Goal: Task Accomplishment & Management: Manage account settings

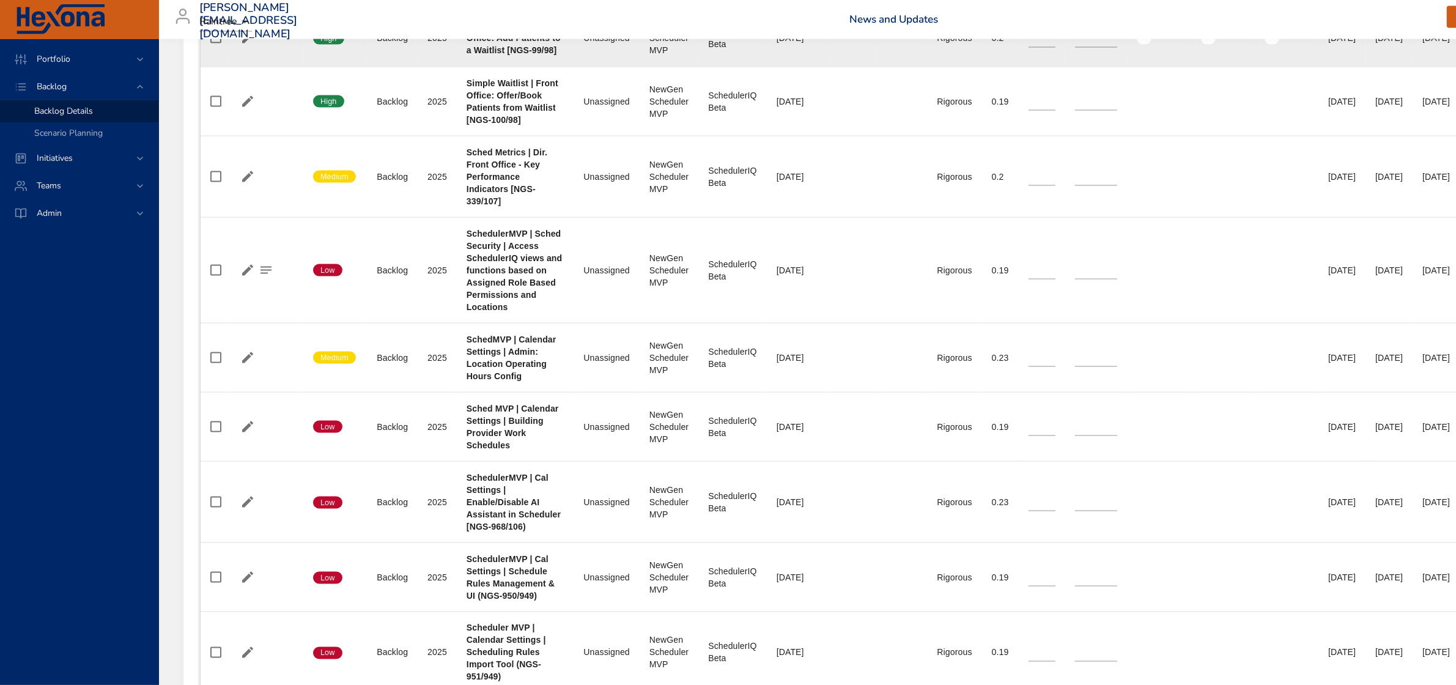
scroll to position [2370, 0]
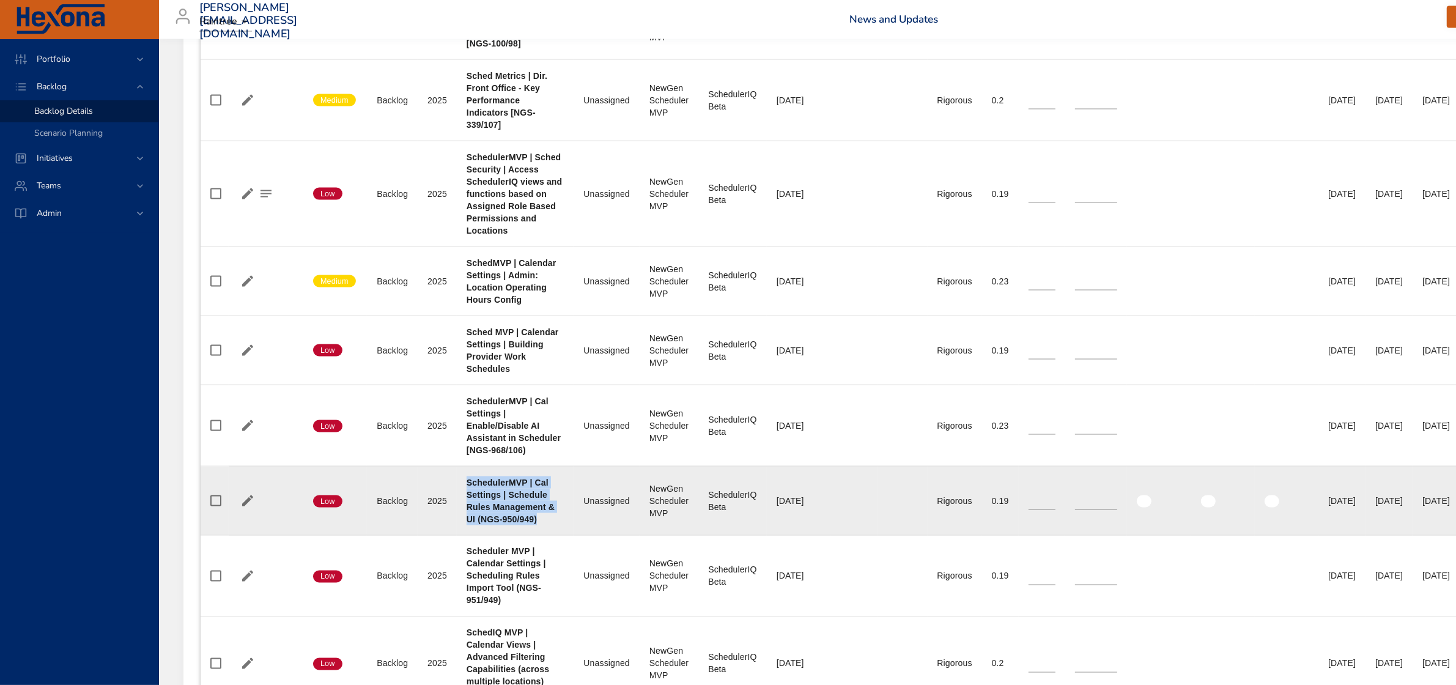
drag, startPoint x: 467, startPoint y: 487, endPoint x: 549, endPoint y: 528, distance: 91.6
click at [549, 525] on div "SchedulerMVP | Cal Settings | Schedule Rules Management & UI (NGS-950/949)" at bounding box center [516, 500] width 98 height 49
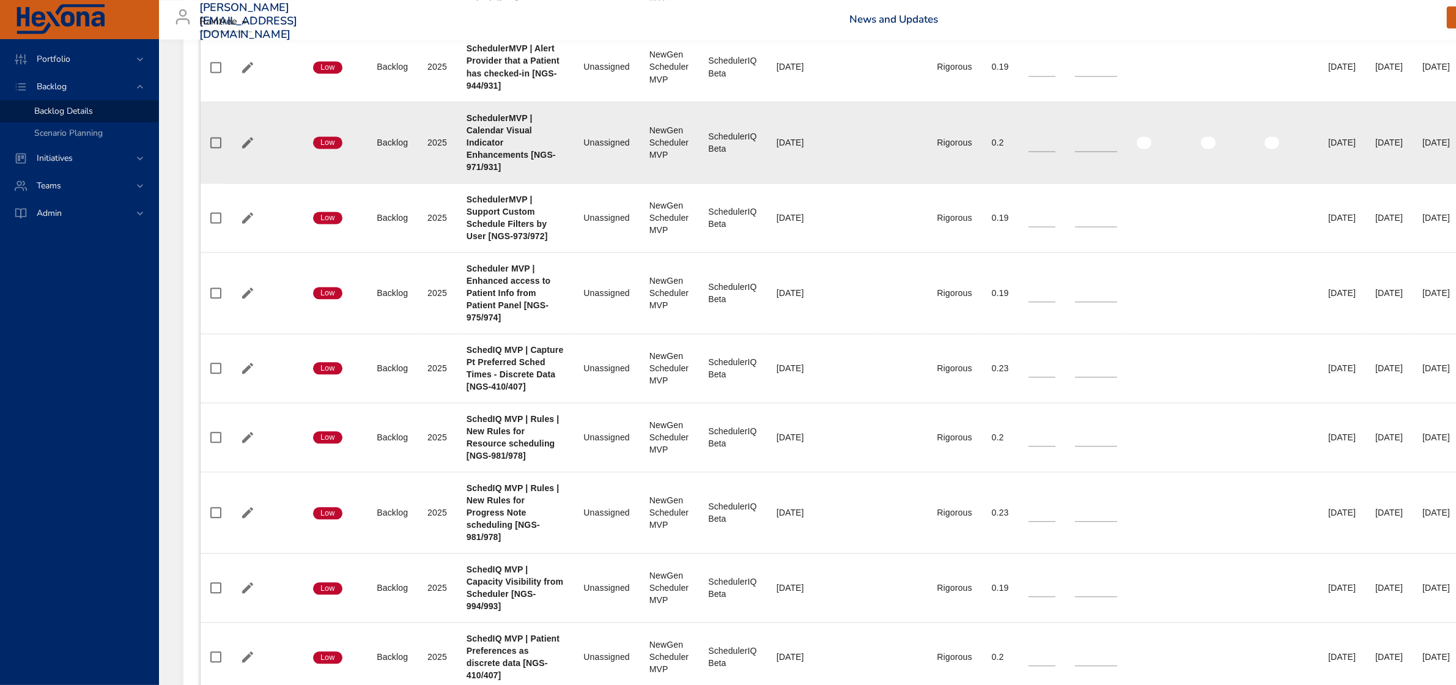
scroll to position [3364, 0]
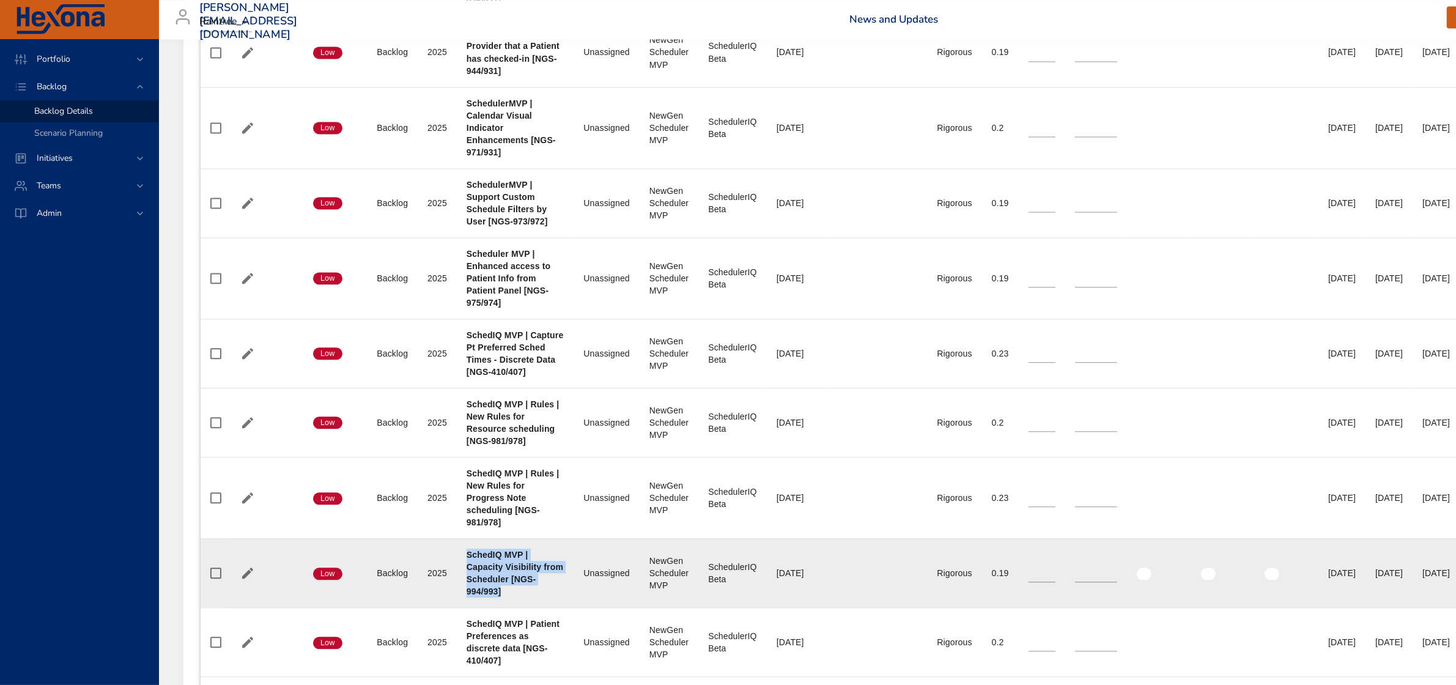
drag, startPoint x: 465, startPoint y: 561, endPoint x: 538, endPoint y: 598, distance: 81.2
click at [538, 598] on td "Project SchedIQ MVP | Capacity Visibility from Scheduler [NGS-994/993]" at bounding box center [515, 572] width 117 height 69
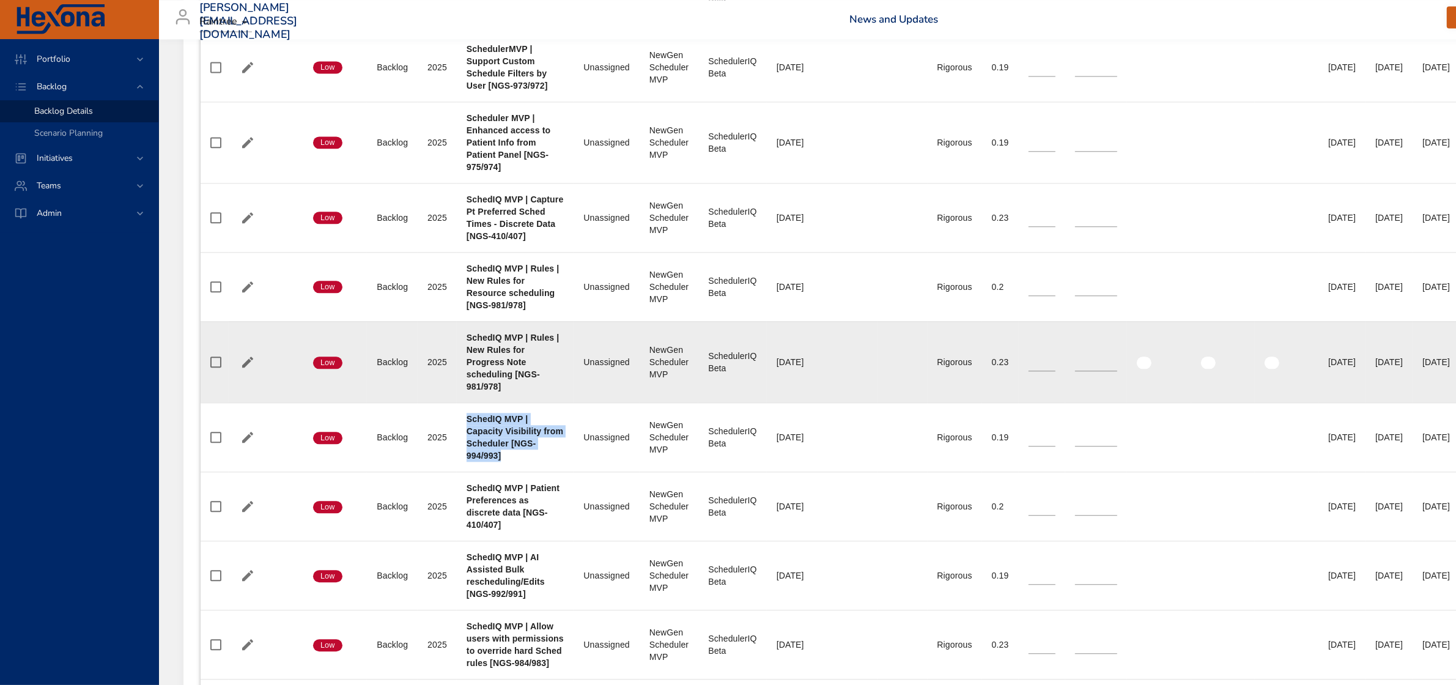
scroll to position [3517, 0]
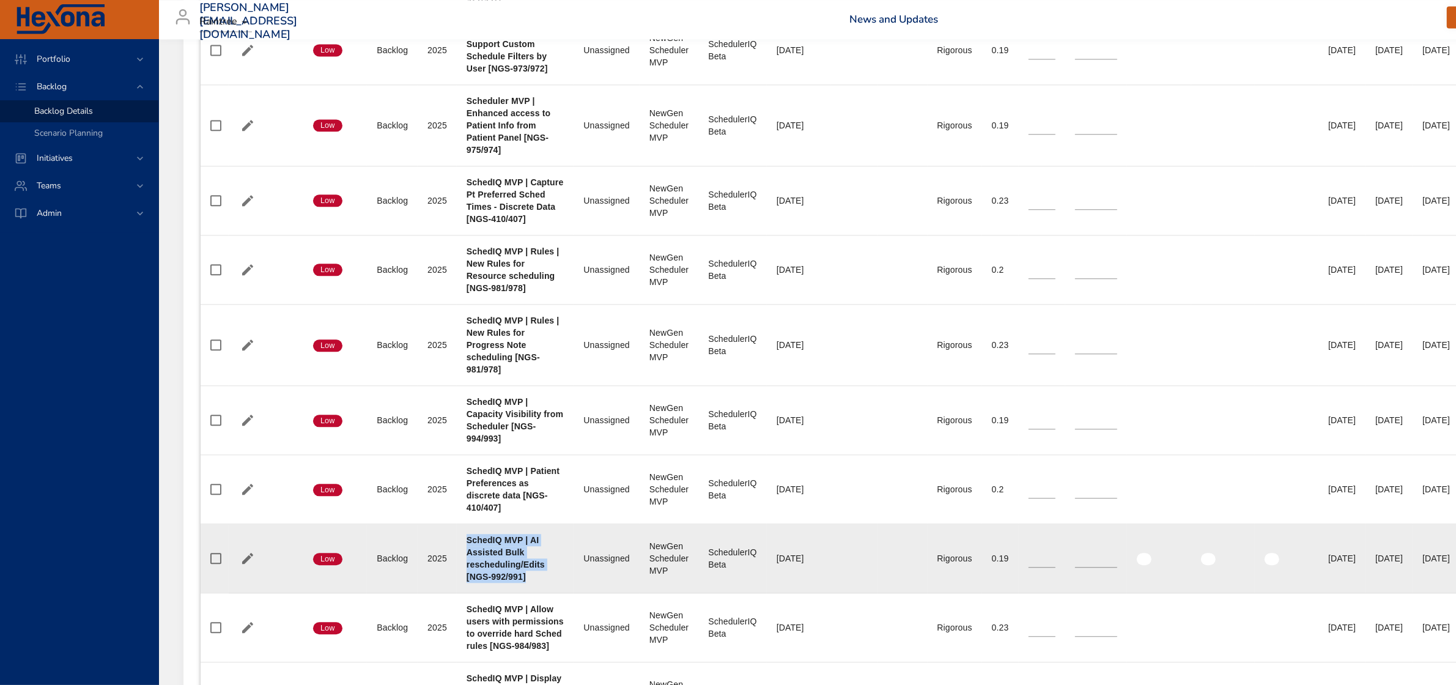
drag, startPoint x: 468, startPoint y: 546, endPoint x: 539, endPoint y: 585, distance: 81.0
click at [539, 583] on div "SchedIQ MVP | AI Assisted Bulk rescheduling/Edits [NGS-992/991]" at bounding box center [516, 558] width 98 height 49
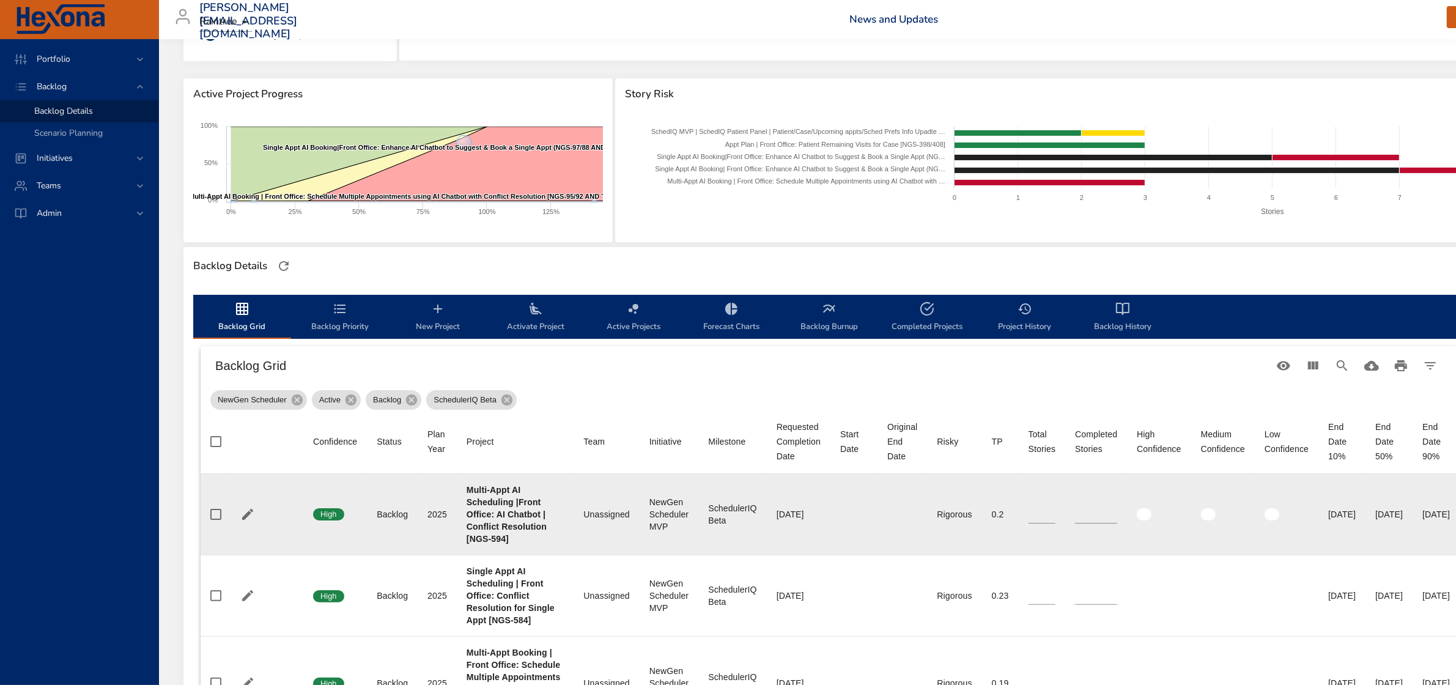
scroll to position [0, 0]
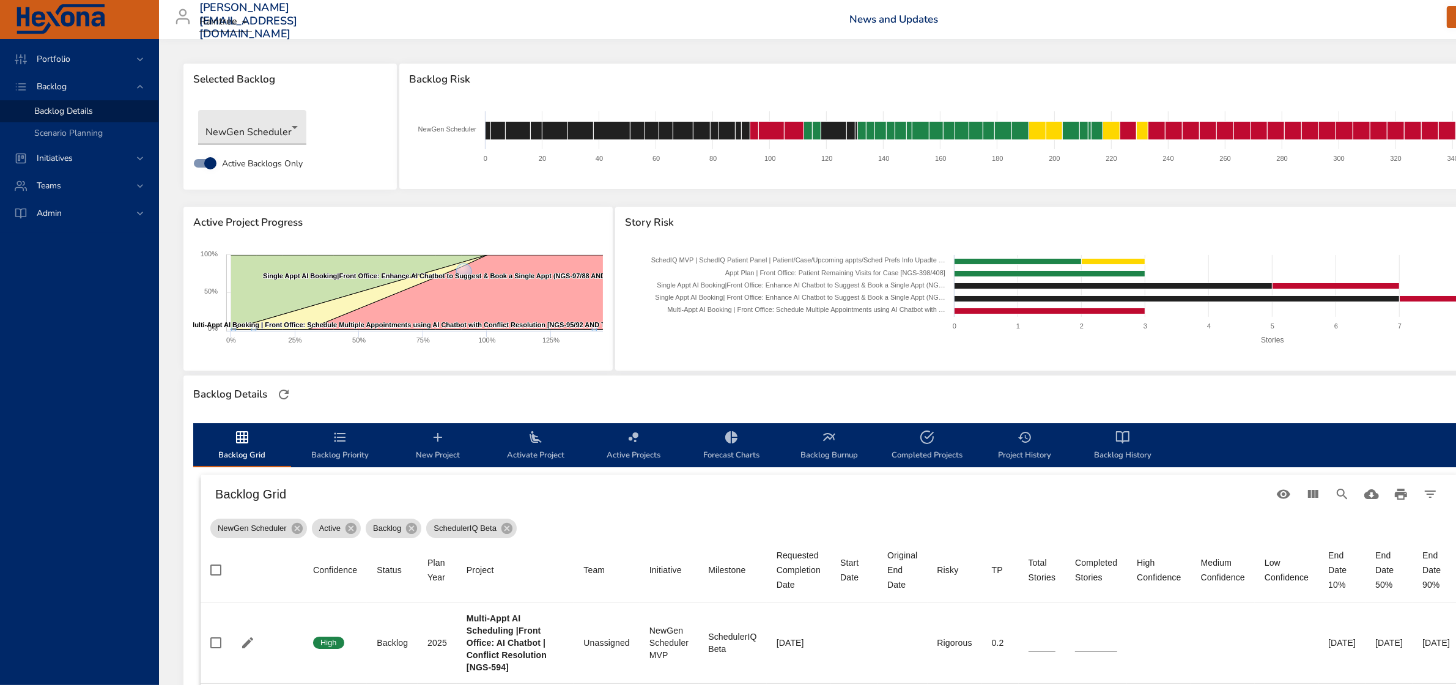
click at [284, 135] on body "Portfolio Backlog Backlog Details Scenario Planning Initiatives Teams Admin [PE…" at bounding box center [728, 342] width 1456 height 685
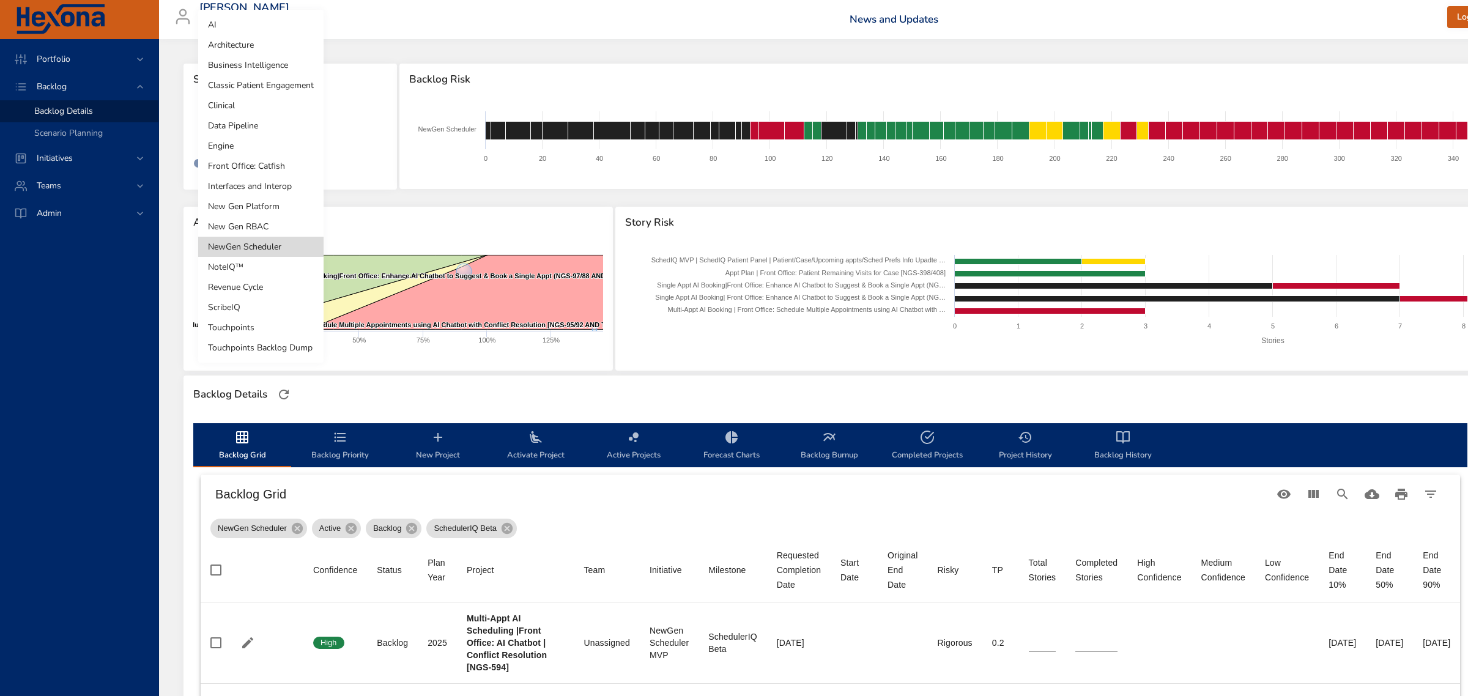
click at [488, 205] on div at bounding box center [734, 348] width 1468 height 696
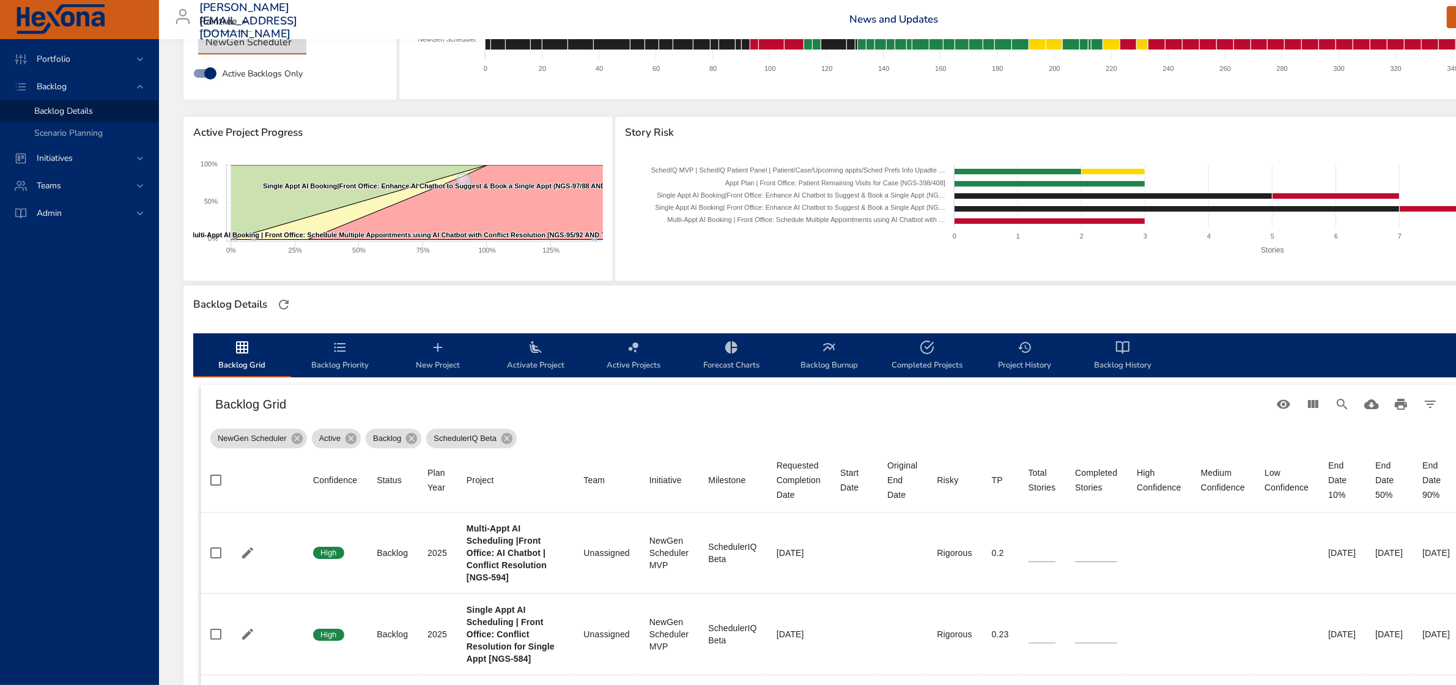
scroll to position [76, 0]
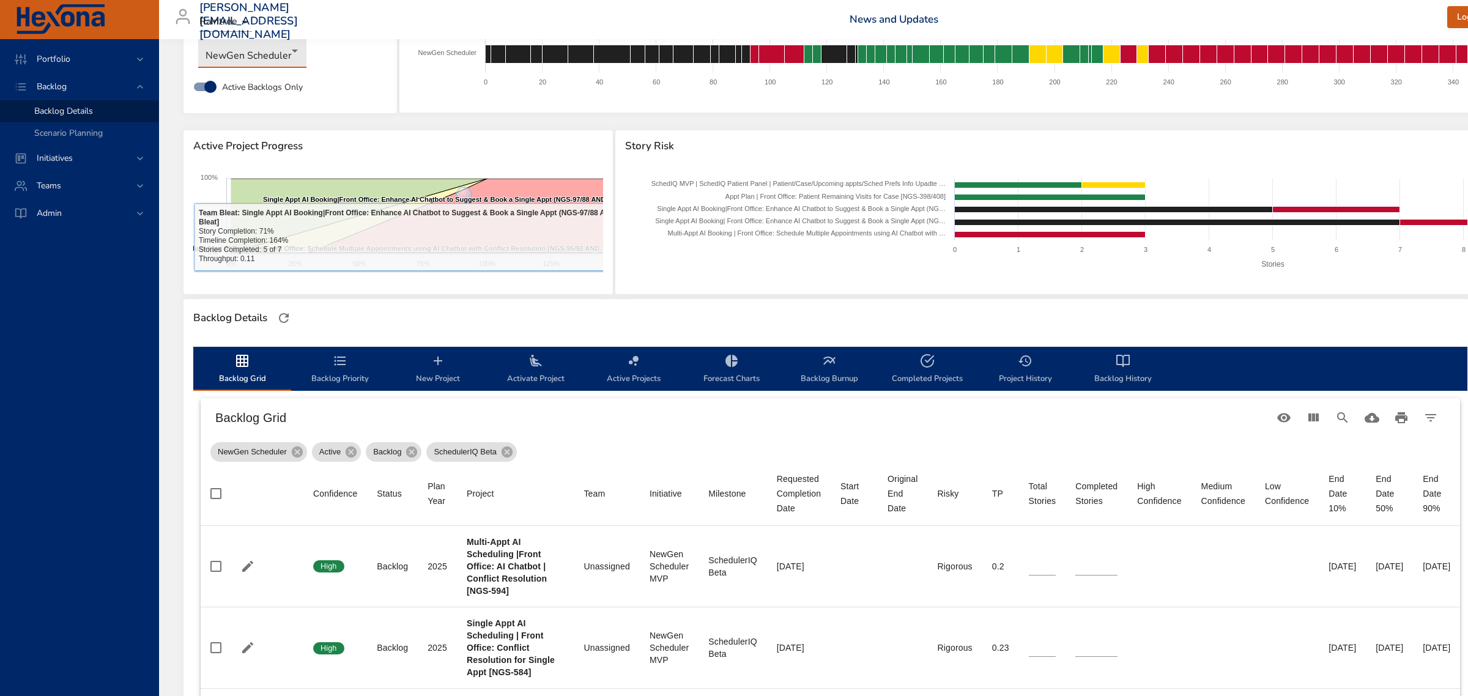
click at [255, 60] on body "Portfolio Backlog Backlog Details Scenario Planning Initiatives Teams Admin [PE…" at bounding box center [734, 272] width 1468 height 696
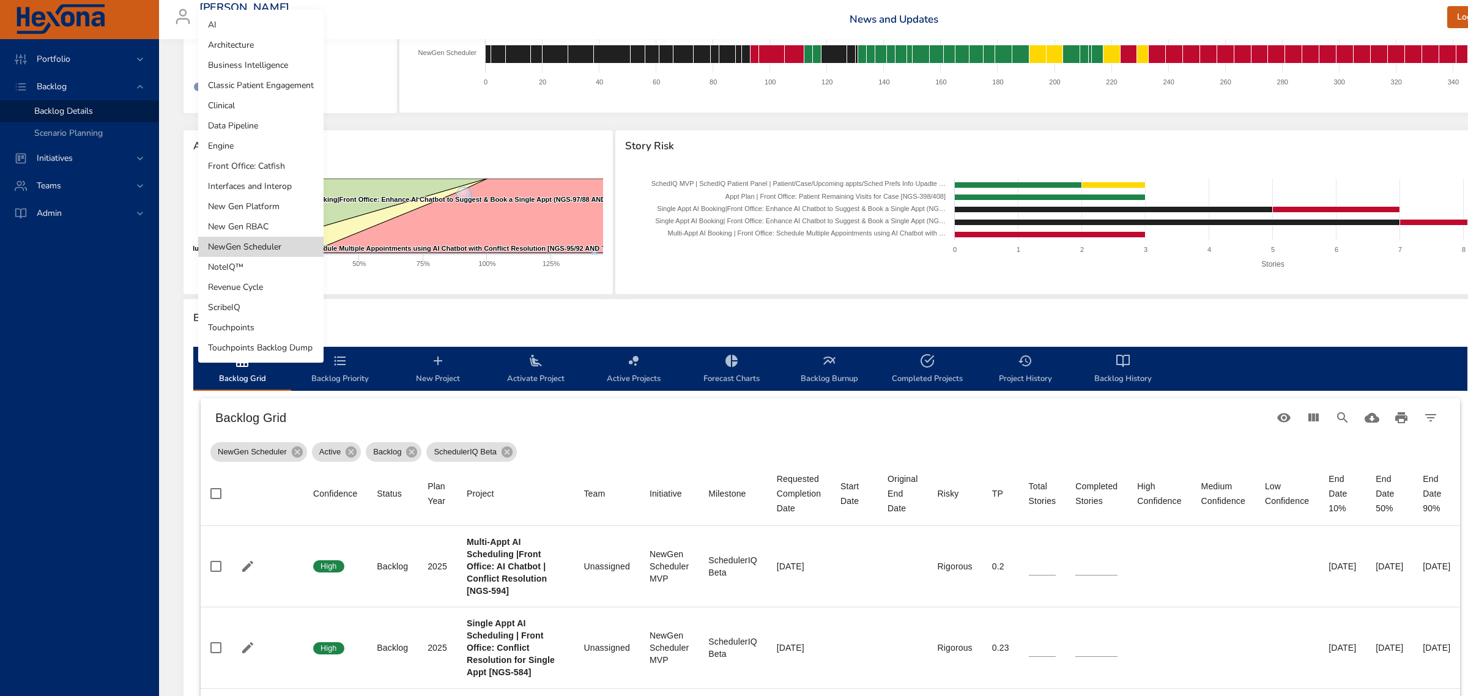
click at [521, 318] on div at bounding box center [734, 348] width 1468 height 696
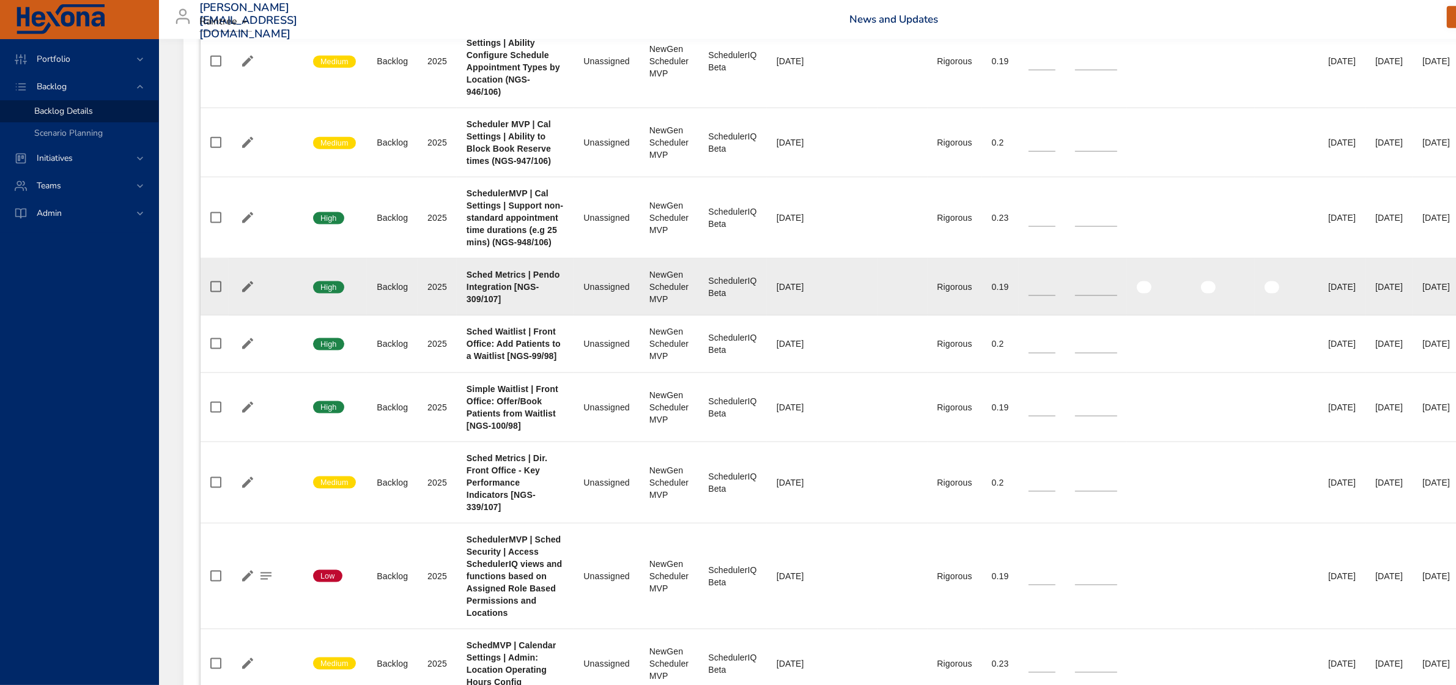
scroll to position [2064, 0]
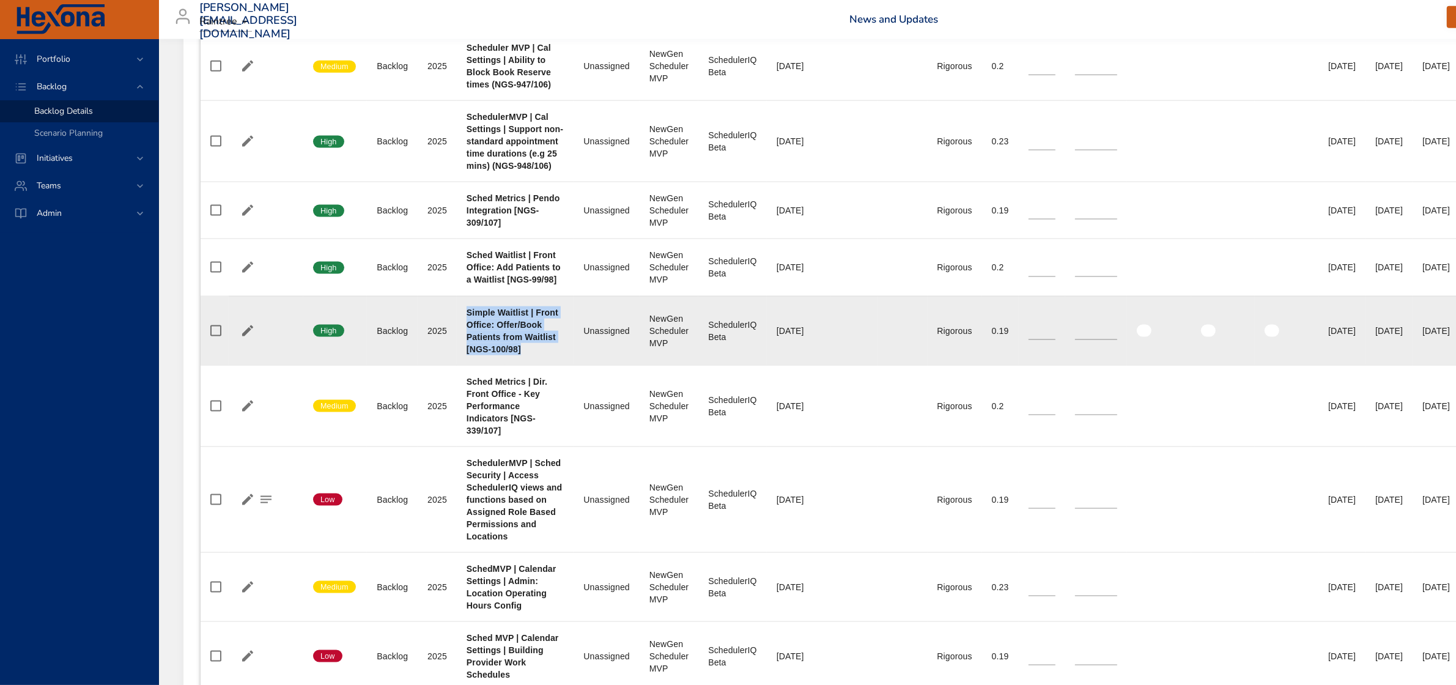
drag, startPoint x: 468, startPoint y: 315, endPoint x: 540, endPoint y: 352, distance: 80.4
click at [540, 352] on div "Simple Waitlist | Front Office: Offer/Book Patients from Waitlist [NGS-100/98]" at bounding box center [516, 330] width 98 height 49
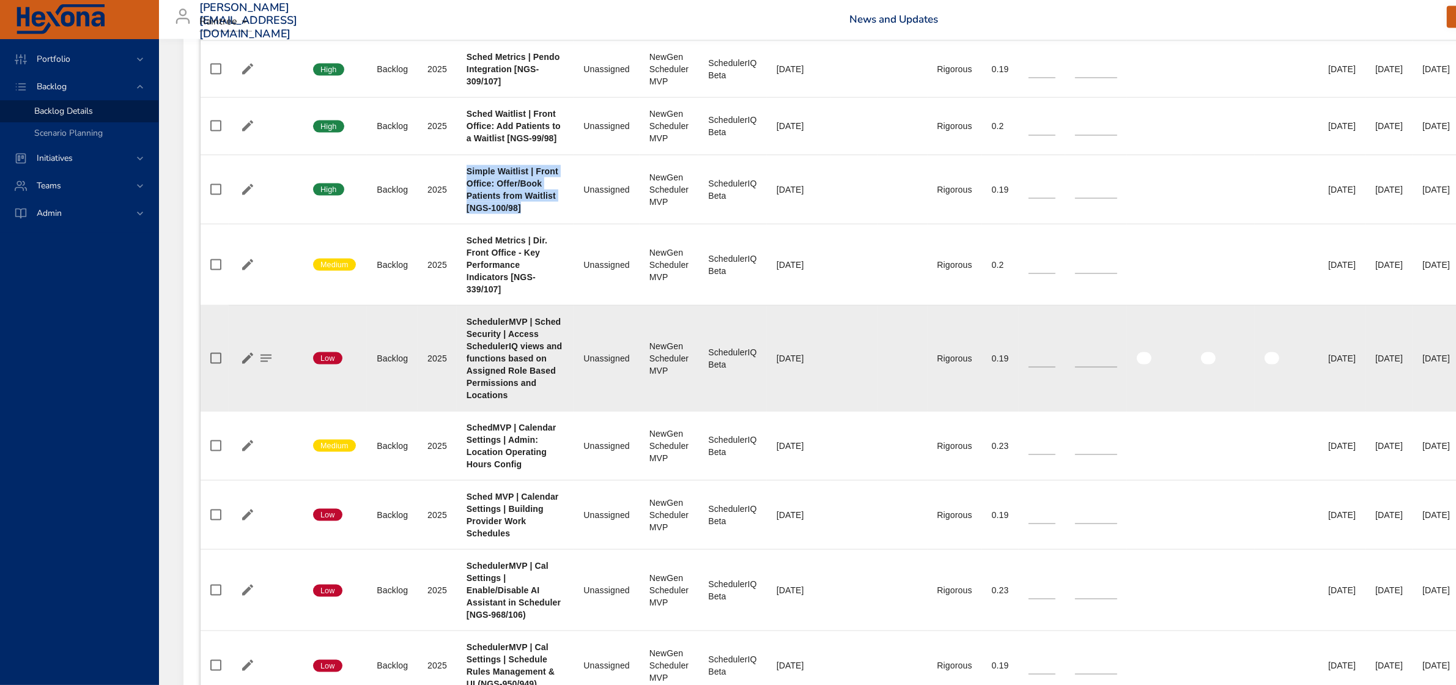
scroll to position [2294, 0]
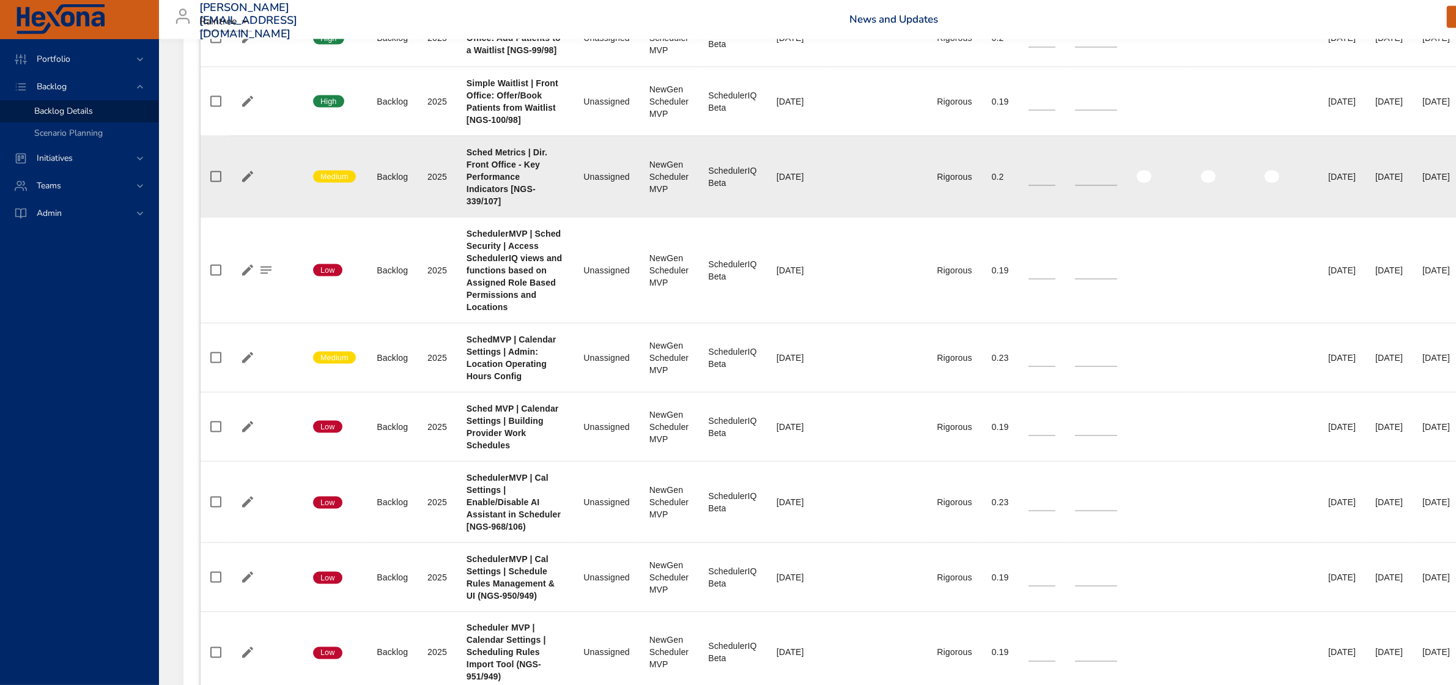
click at [519, 188] on b "Sched Metrics | Dir. Front Office - Key Performance Indicators [NGS-339/107]" at bounding box center [507, 176] width 81 height 59
drag, startPoint x: 468, startPoint y: 155, endPoint x: 516, endPoint y: 206, distance: 69.7
click at [516, 206] on div "Sched Metrics | Dir. Front Office - Key Performance Indicators [NGS-339/107]" at bounding box center [516, 176] width 98 height 61
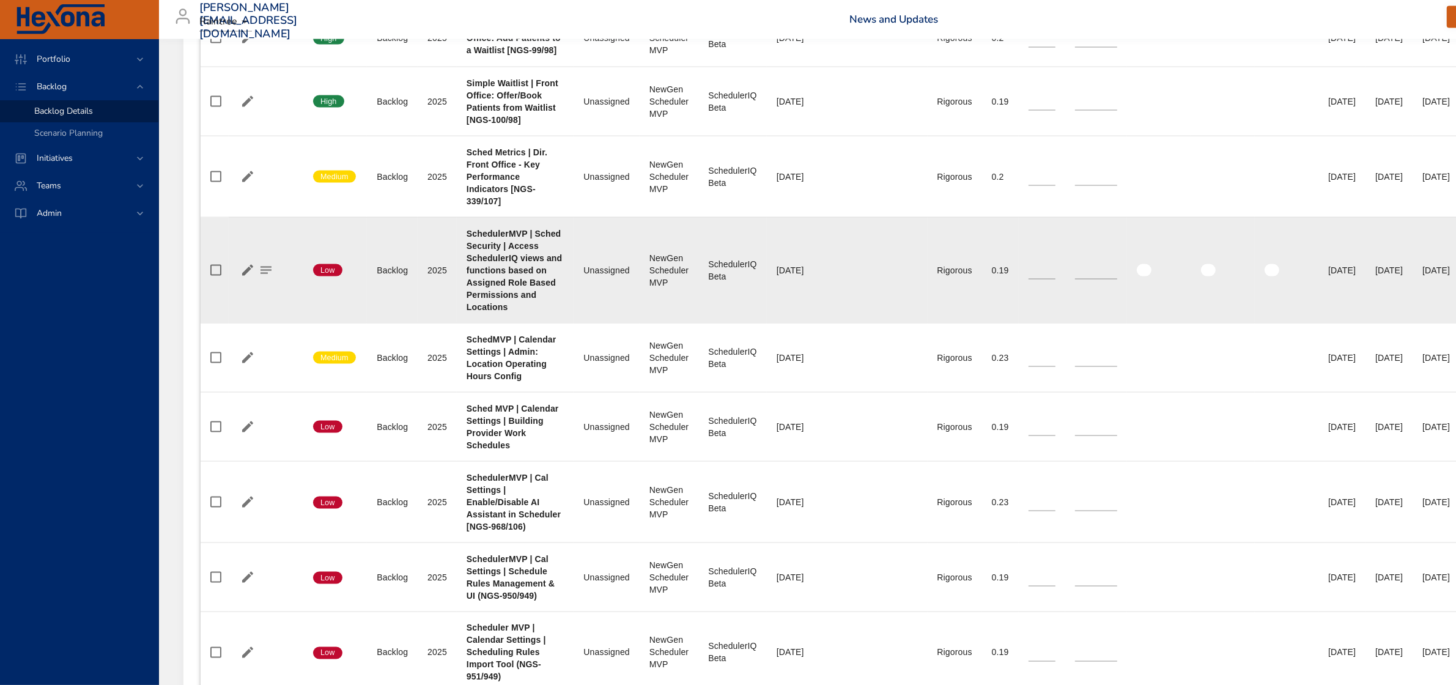
click at [516, 255] on div "SchedulerMVP | Sched Security | Access SchedulerIQ views and functions based on…" at bounding box center [516, 271] width 98 height 86
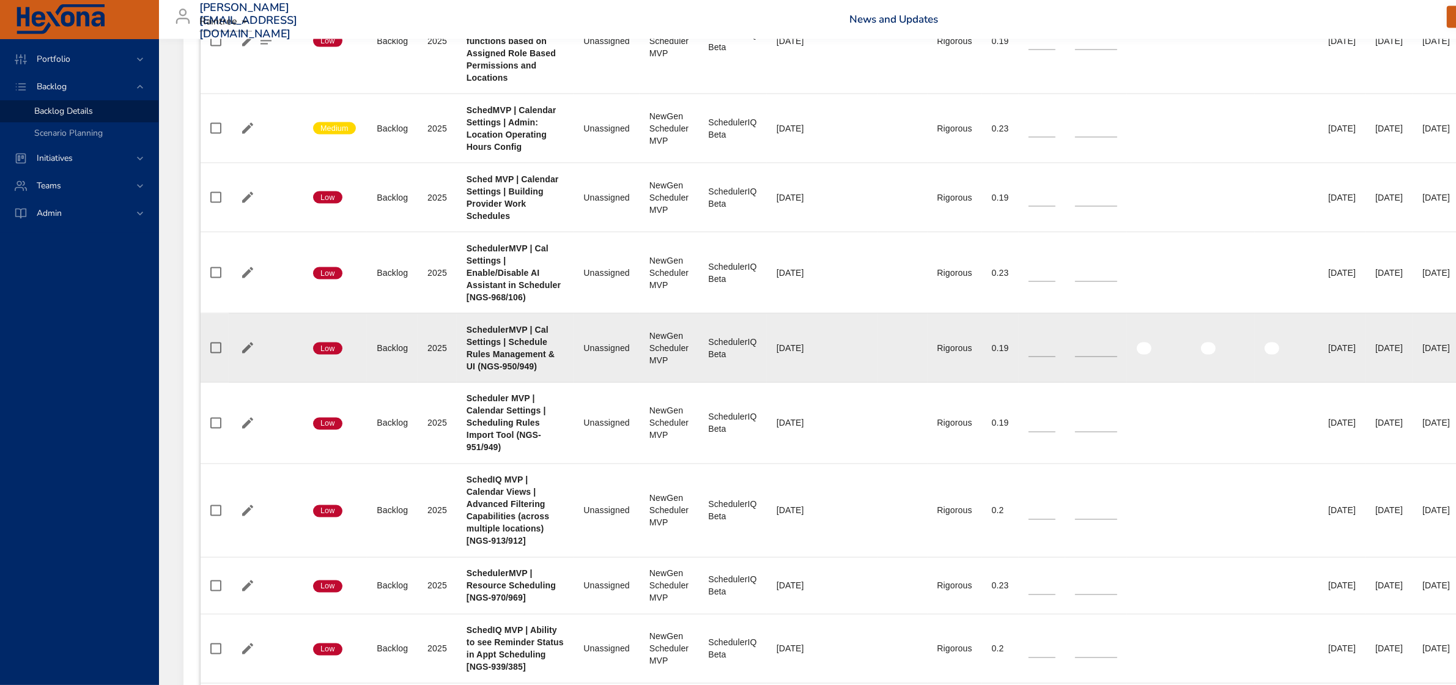
scroll to position [2599, 0]
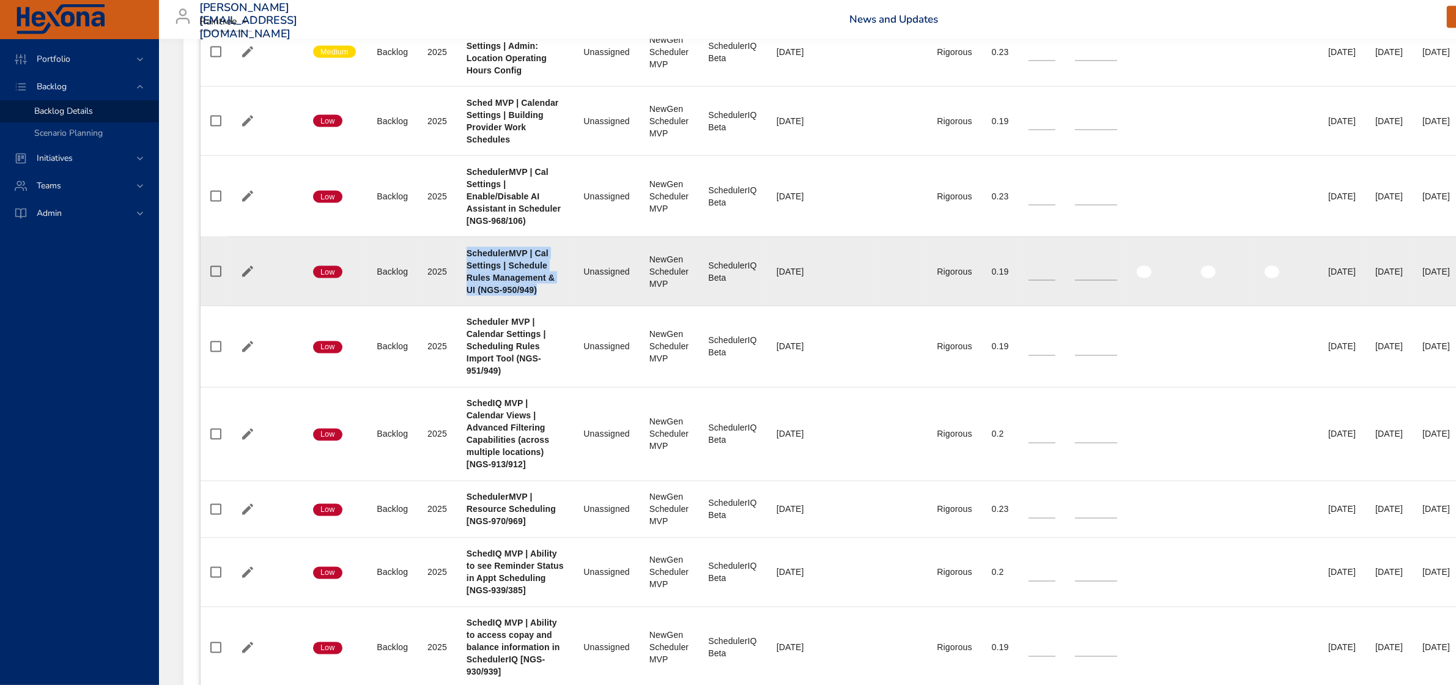
drag, startPoint x: 545, startPoint y: 294, endPoint x: 467, endPoint y: 257, distance: 86.2
click at [467, 257] on div "SchedulerMVP | Cal Settings | Schedule Rules Management & UI (NGS-950/949)" at bounding box center [516, 271] width 98 height 49
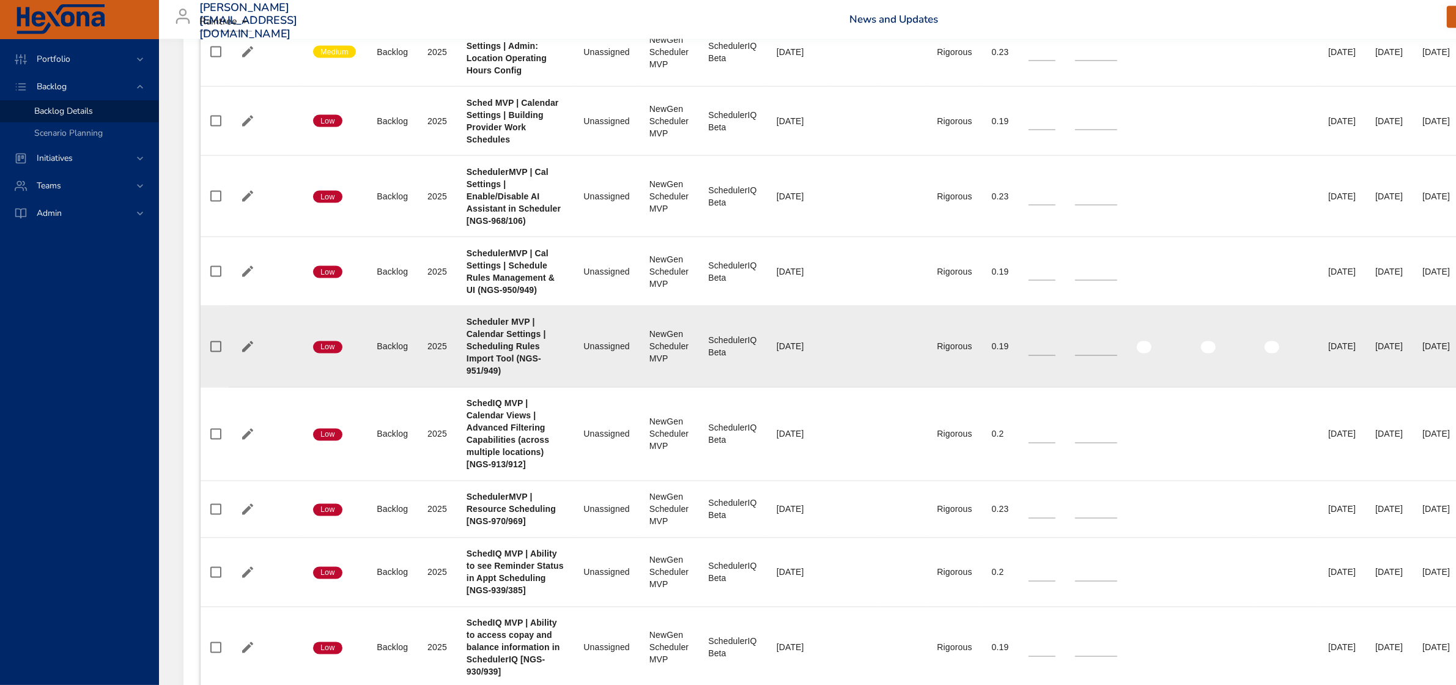
click at [516, 335] on b "Scheduler MVP | Calendar Settings | Scheduling Rules Import Tool (NGS-951/949)" at bounding box center [507, 346] width 80 height 59
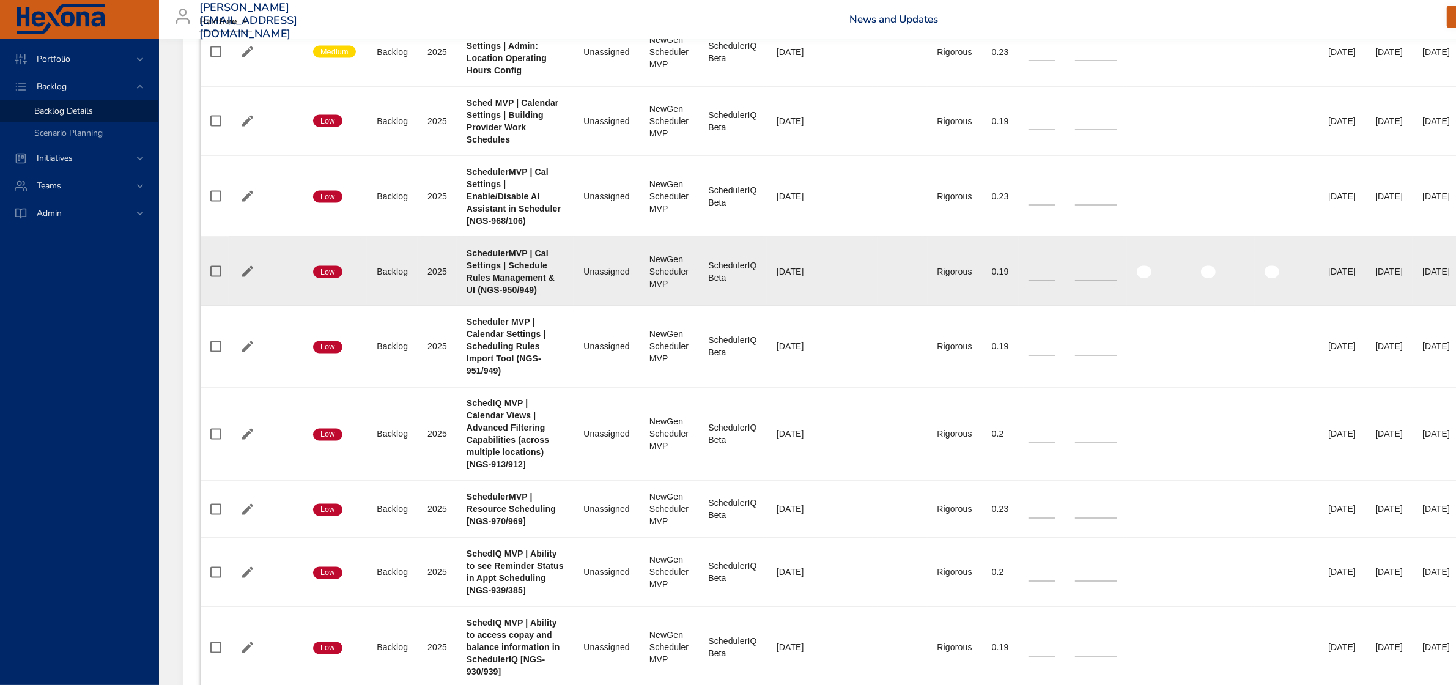
click at [513, 295] on b "SchedulerMVP | Cal Settings | Schedule Rules Management & UI (NGS-950/949)" at bounding box center [511, 271] width 88 height 46
drag, startPoint x: 503, startPoint y: 295, endPoint x: 532, endPoint y: 295, distance: 29.4
click at [532, 295] on b "SchedulerMVP | Cal Settings | Schedule Rules Management & UI (NGS-950/949)" at bounding box center [511, 271] width 88 height 46
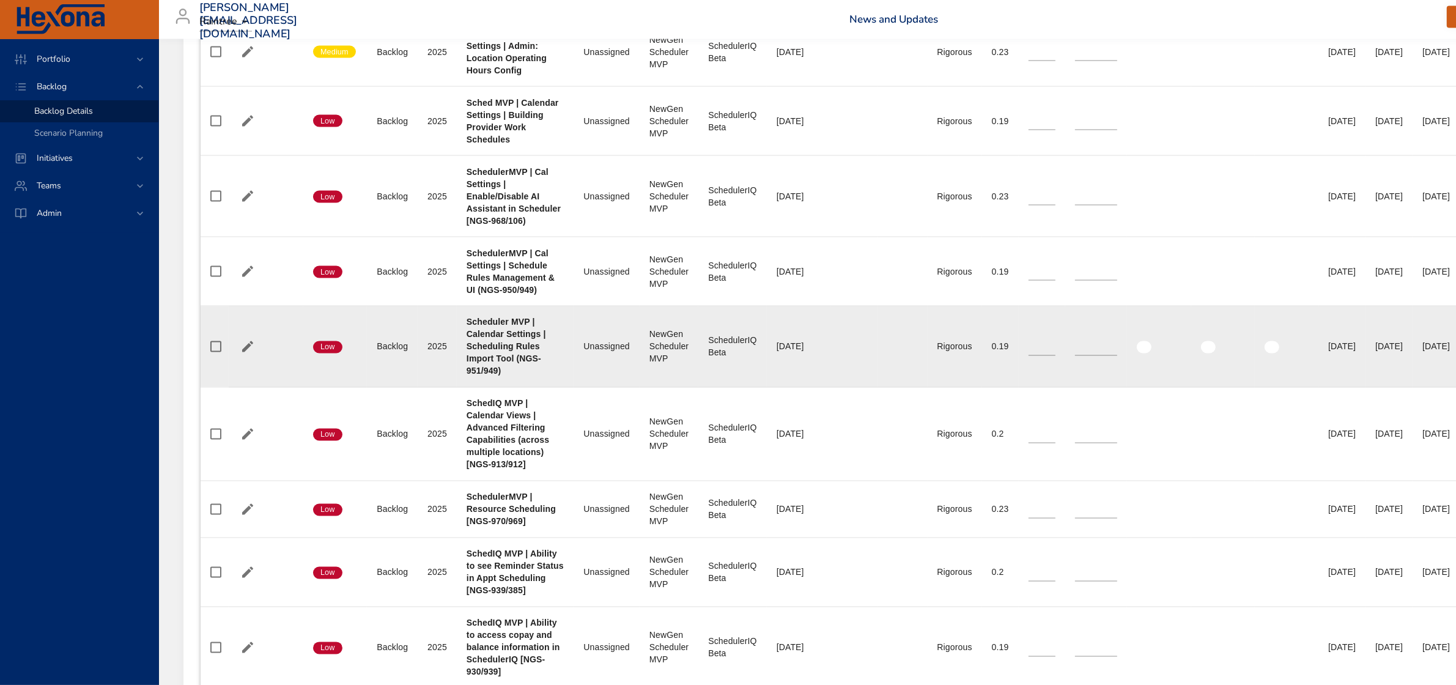
click at [529, 344] on div "Scheduler MVP | Calendar Settings | Scheduling Rules Import Tool (NGS-951/949)" at bounding box center [516, 346] width 98 height 61
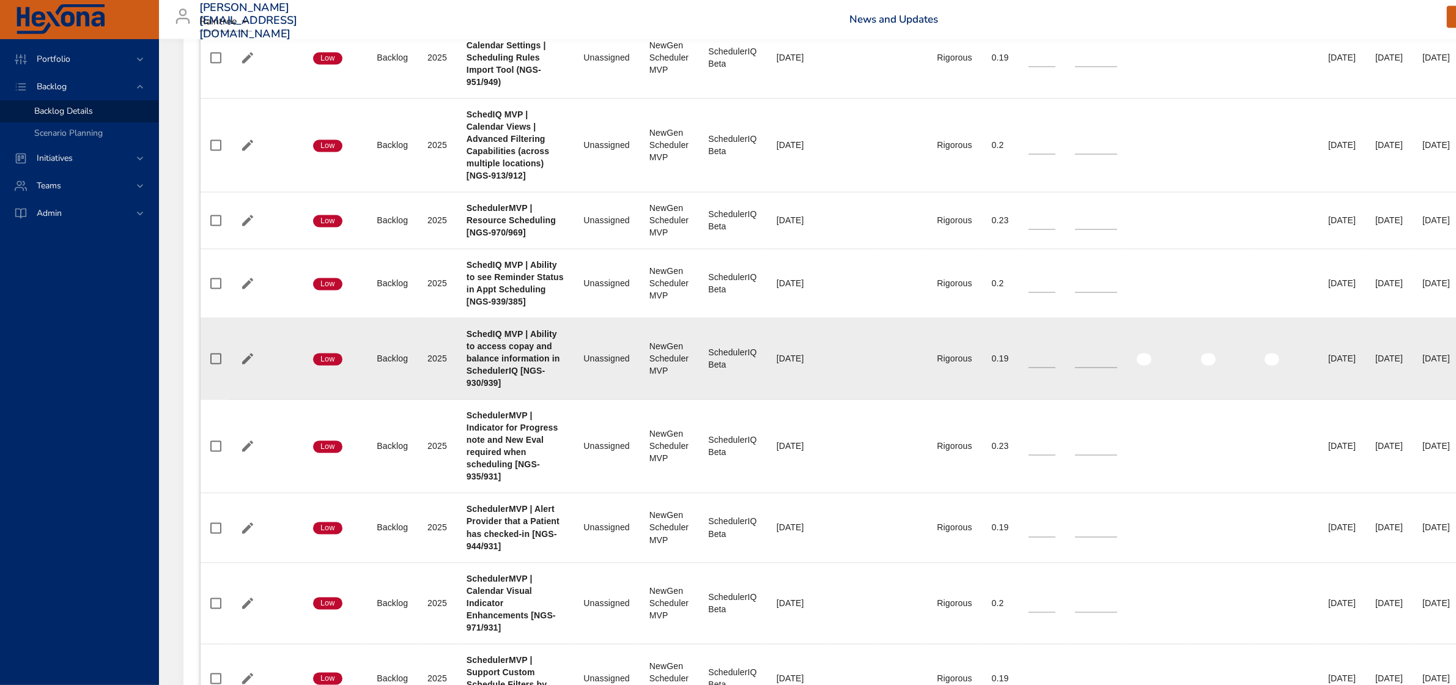
scroll to position [2905, 0]
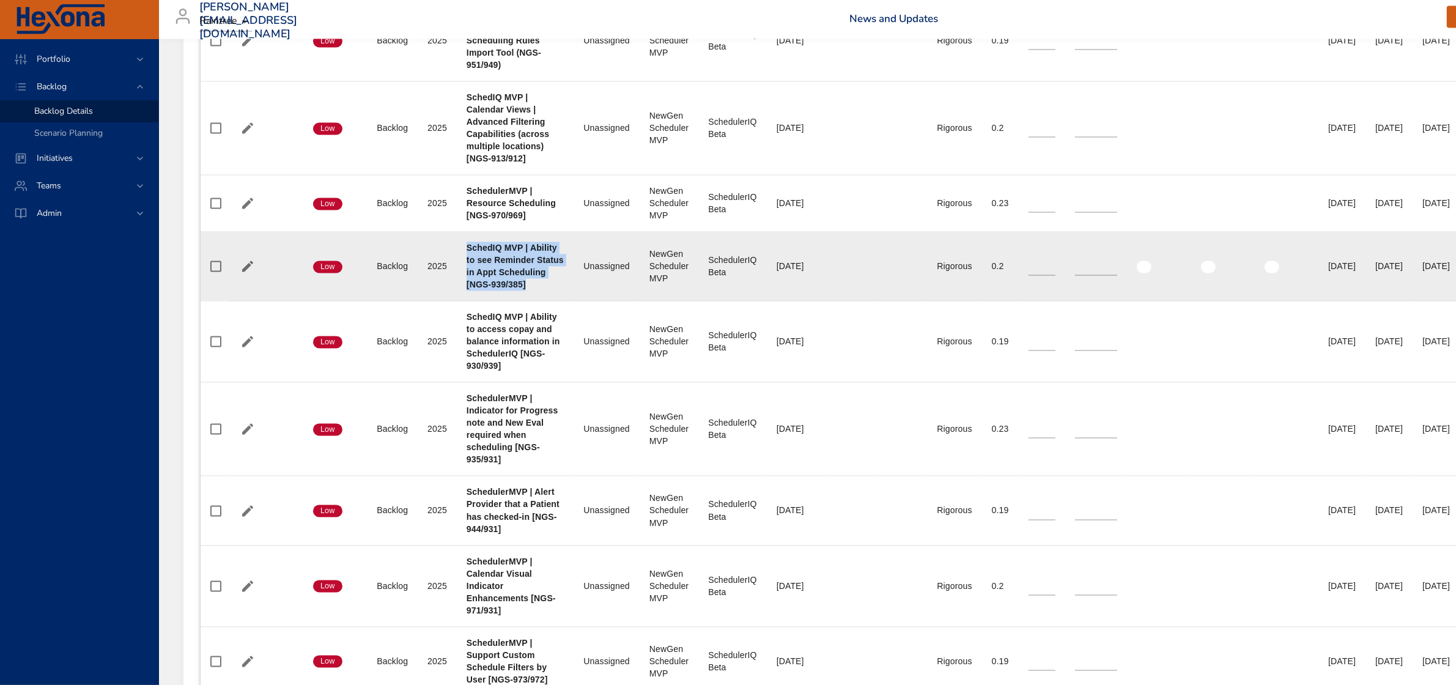
drag, startPoint x: 468, startPoint y: 255, endPoint x: 536, endPoint y: 292, distance: 77.5
click at [536, 291] on div "SchedIQ MVP | Ability to see Reminder Status in Appt Scheduling [NGS-939/385]" at bounding box center [516, 266] width 98 height 49
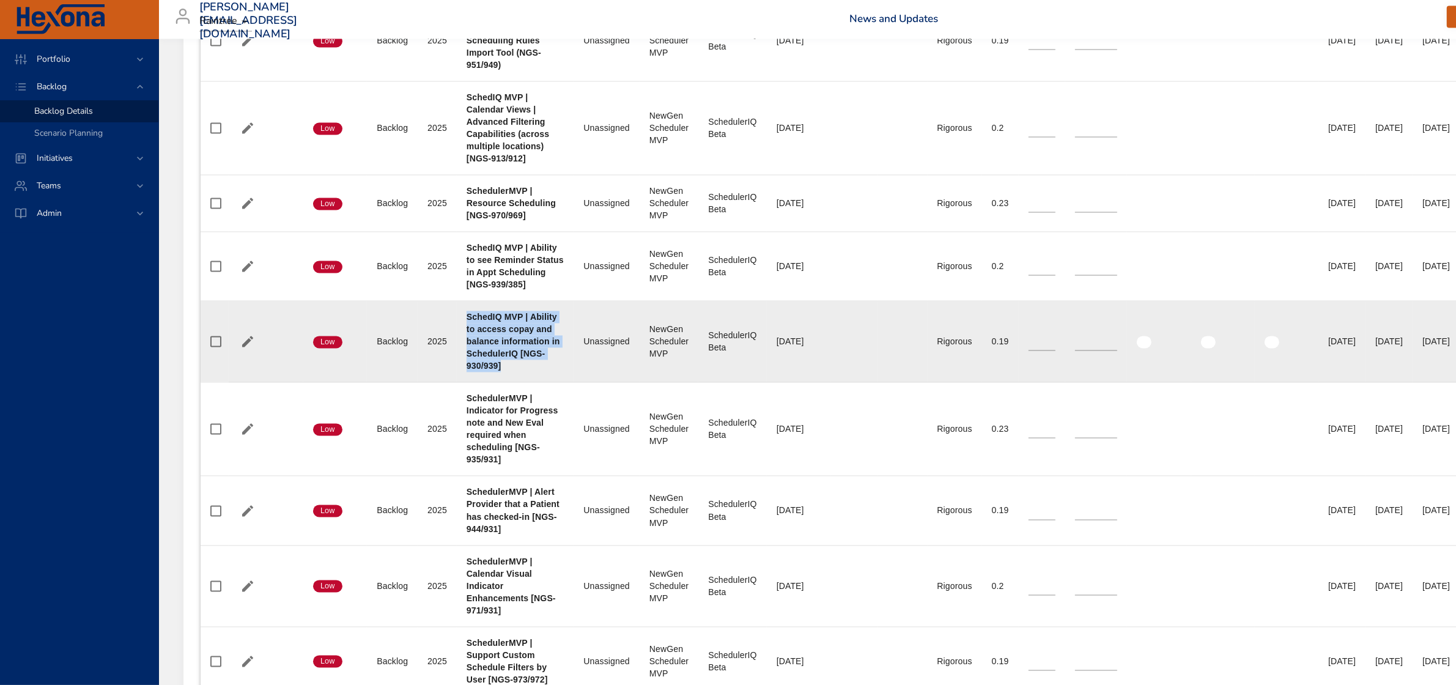
drag, startPoint x: 468, startPoint y: 322, endPoint x: 505, endPoint y: 369, distance: 58.8
click at [505, 369] on div "SchedIQ MVP | Ability to access copay and balance information in SchedulerIQ [N…" at bounding box center [516, 341] width 98 height 61
click at [514, 371] on div "SchedIQ MVP | Ability to access copay and balance information in SchedulerIQ [N…" at bounding box center [516, 341] width 98 height 61
drag, startPoint x: 465, startPoint y: 371, endPoint x: 508, endPoint y: 371, distance: 42.8
click at [508, 371] on td "Project SchedIQ MVP | Ability to access copay and balance information in Schedu…" at bounding box center [515, 342] width 117 height 81
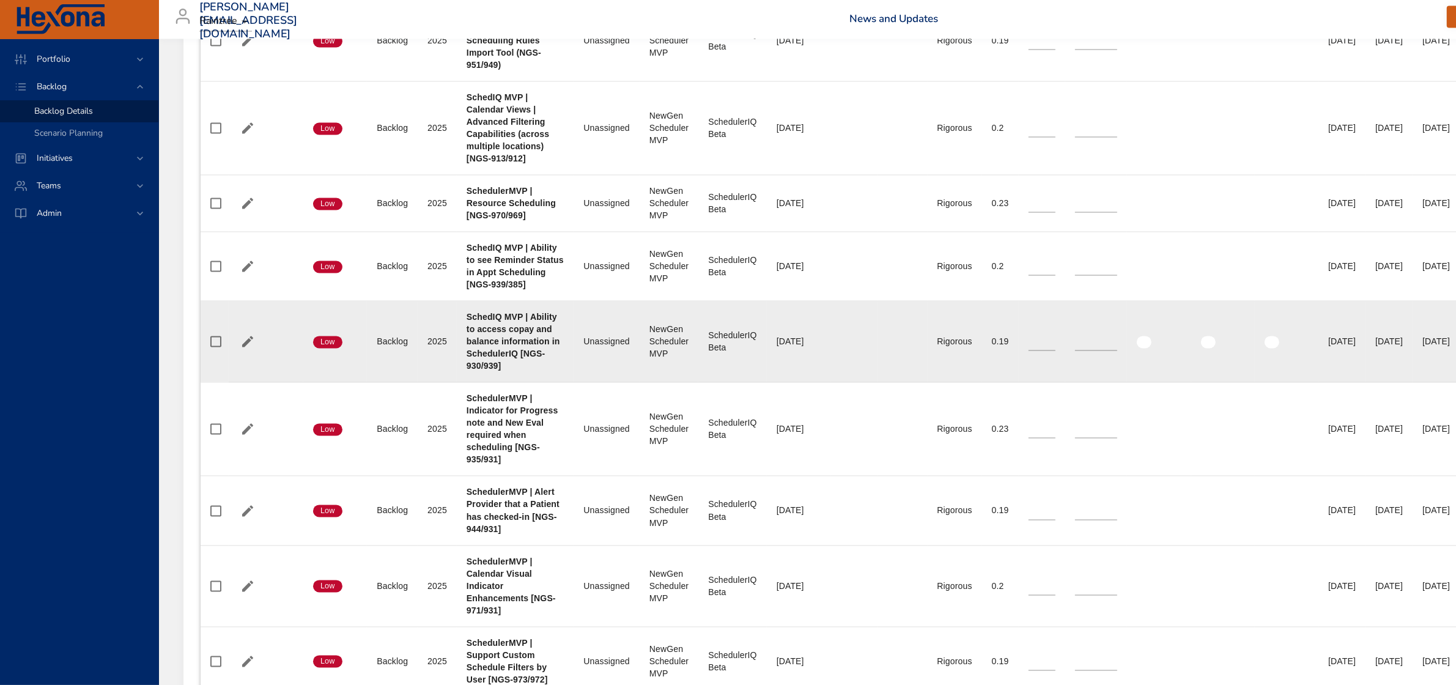
click at [503, 343] on b "SchedIQ MVP | Ability to access copay and balance information in SchedulerIQ [N…" at bounding box center [514, 342] width 94 height 59
drag, startPoint x: 468, startPoint y: 324, endPoint x: 506, endPoint y: 369, distance: 59.0
click at [506, 369] on div "SchedIQ MVP | Ability to access copay and balance information in SchedulerIQ [N…" at bounding box center [516, 341] width 98 height 61
click at [506, 346] on b "SchedIQ MVP | Ability to access copay and balance information in SchedulerIQ [N…" at bounding box center [514, 342] width 94 height 59
drag, startPoint x: 465, startPoint y: 323, endPoint x: 503, endPoint y: 372, distance: 62.3
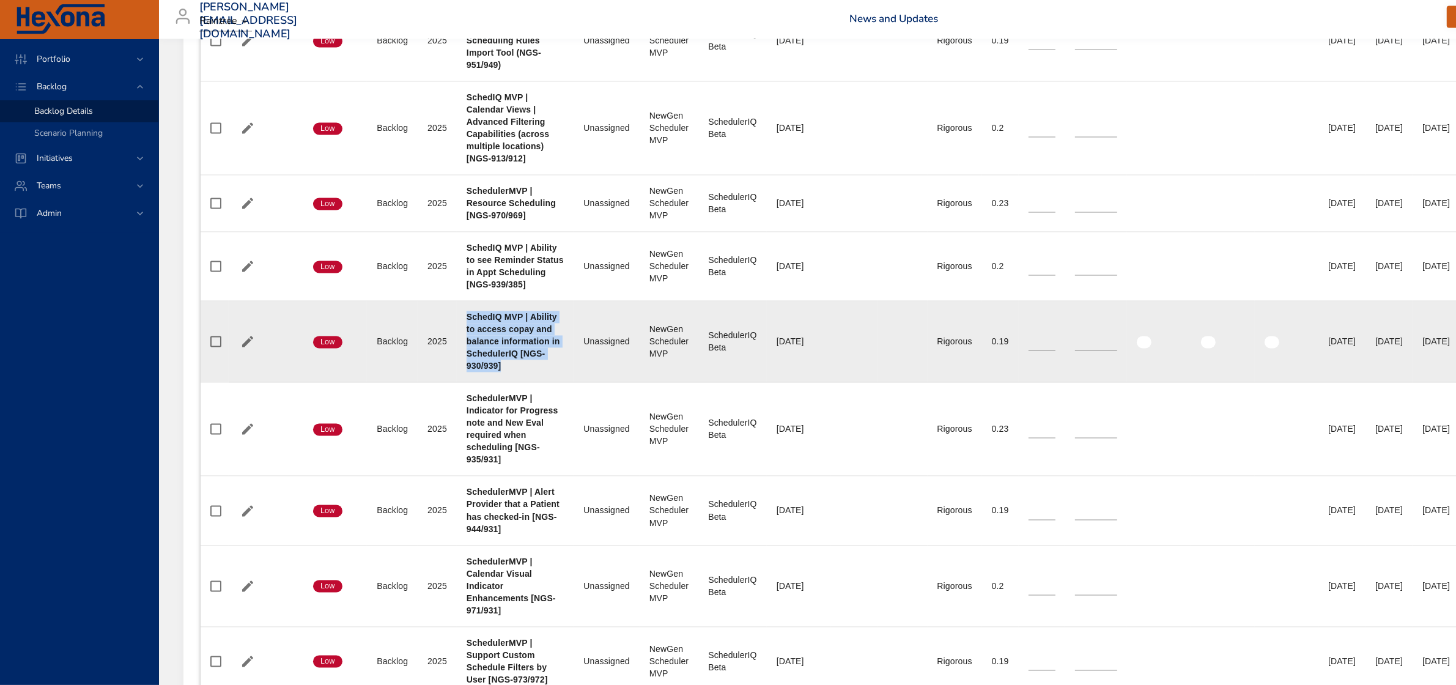
click at [503, 372] on td "Project SchedIQ MVP | Ability to access copay and balance information in Schedu…" at bounding box center [515, 342] width 117 height 81
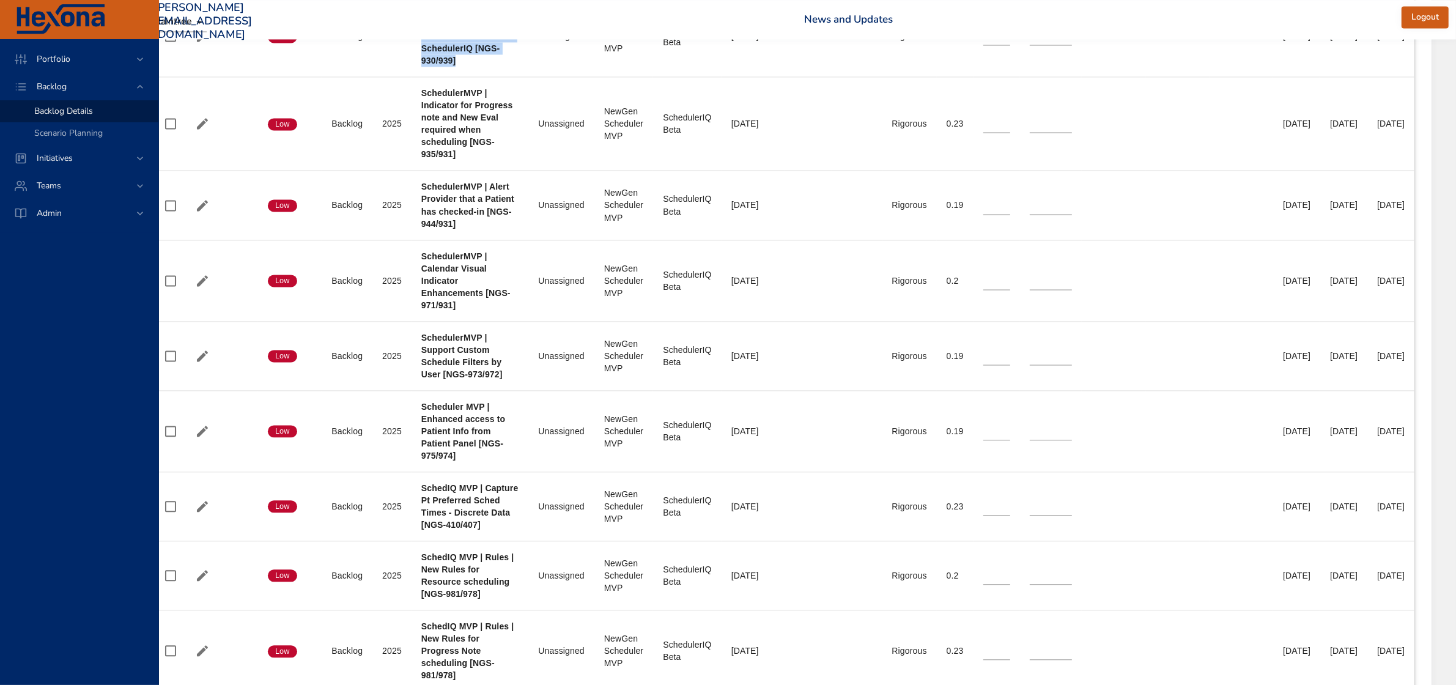
scroll to position [3211, 124]
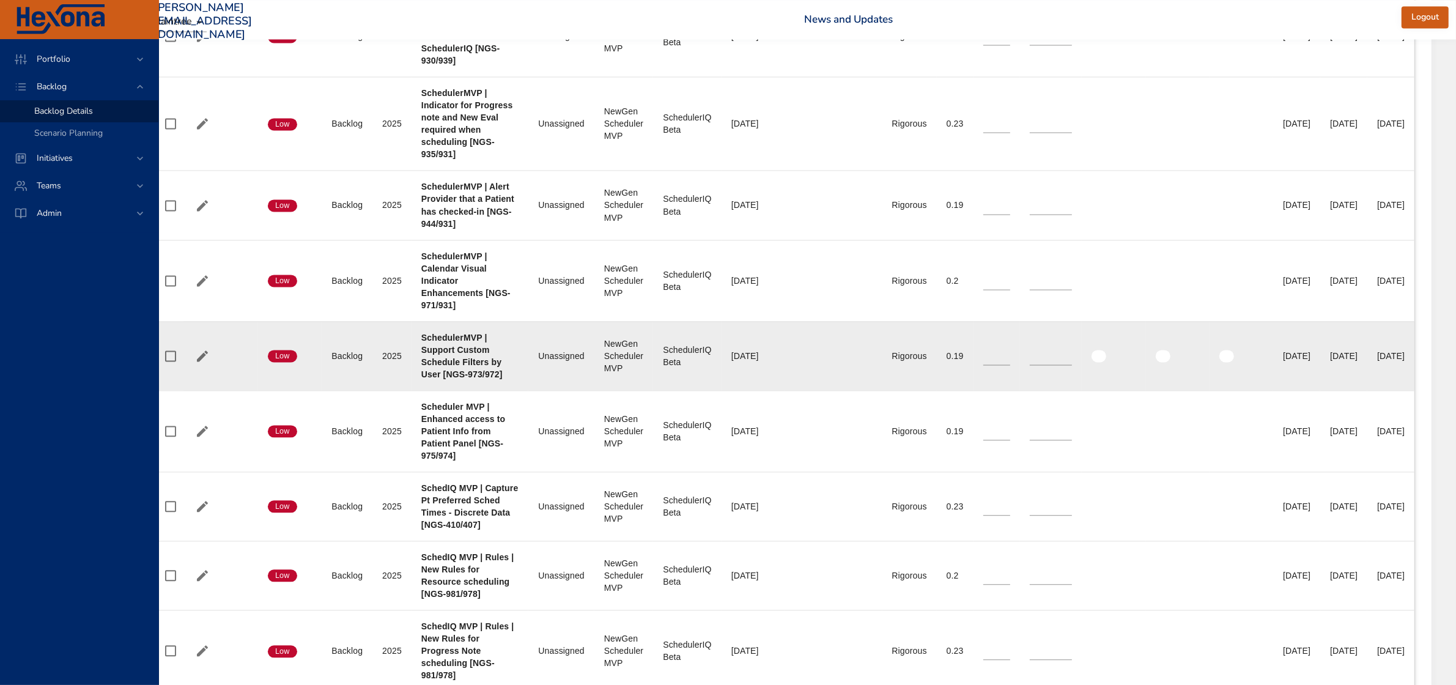
click at [1330, 362] on div "[DATE]" at bounding box center [1344, 356] width 28 height 12
drag, startPoint x: 1300, startPoint y: 361, endPoint x: 1344, endPoint y: 361, distance: 44.0
click at [1344, 361] on td "End Date 50% [DATE]" at bounding box center [1343, 355] width 47 height 69
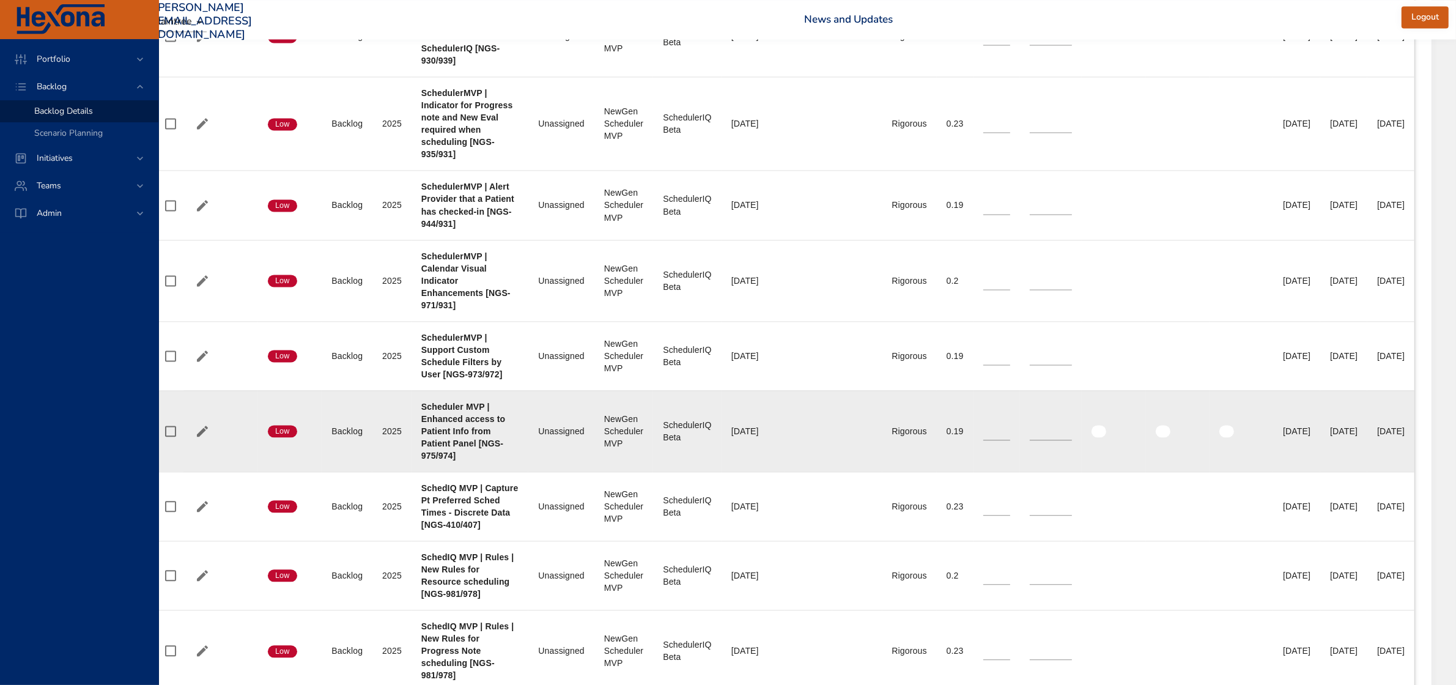
drag, startPoint x: 1298, startPoint y: 439, endPoint x: 1344, endPoint y: 436, distance: 46.5
click at [1344, 436] on td "End Date 50% [DATE]" at bounding box center [1343, 430] width 47 height 81
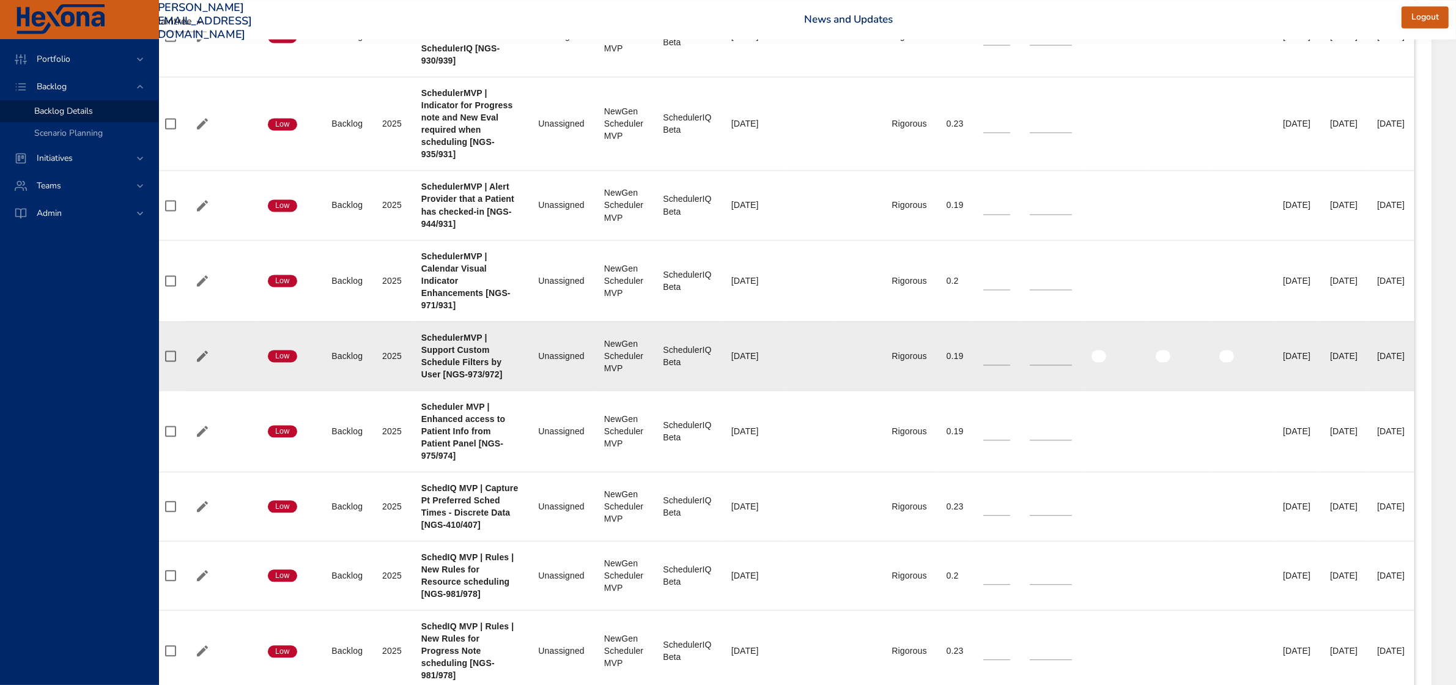
click at [1330, 361] on div "[DATE]" at bounding box center [1344, 356] width 28 height 12
click at [1330, 362] on div "[DATE]" at bounding box center [1344, 356] width 28 height 12
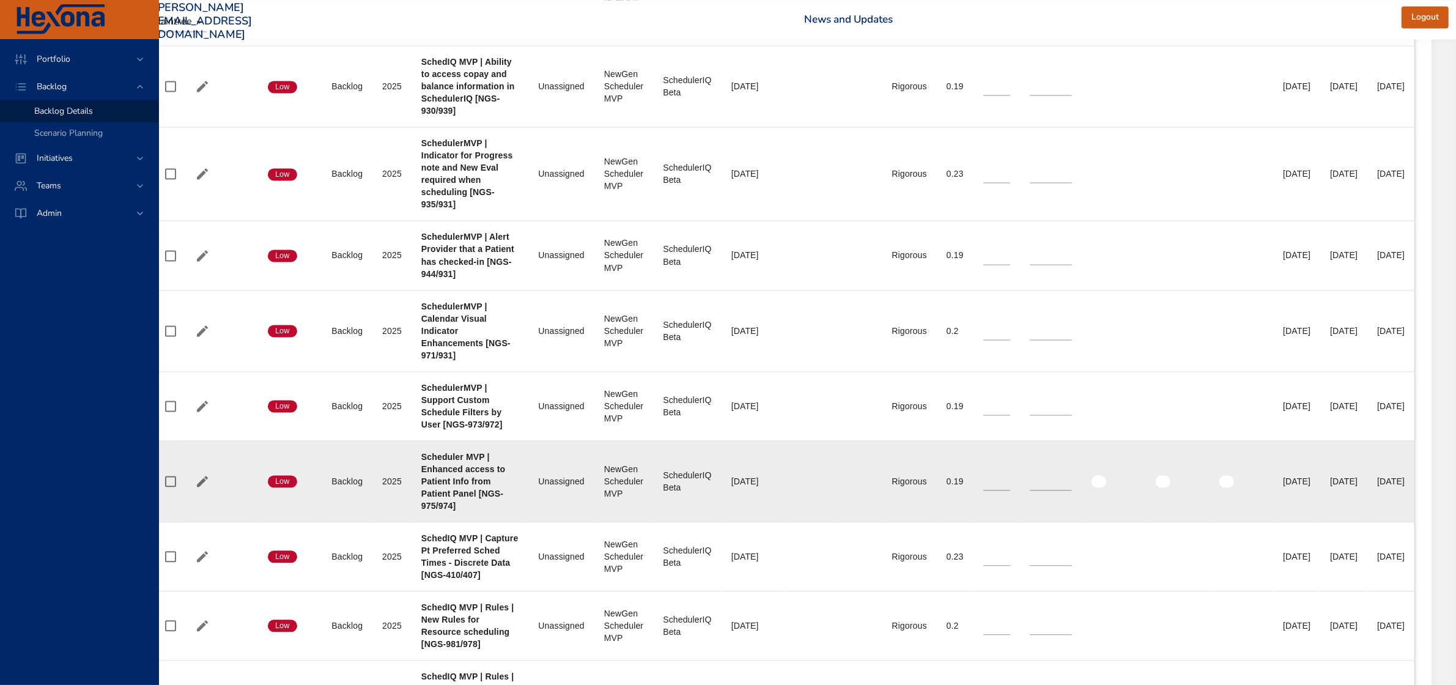
scroll to position [3135, 124]
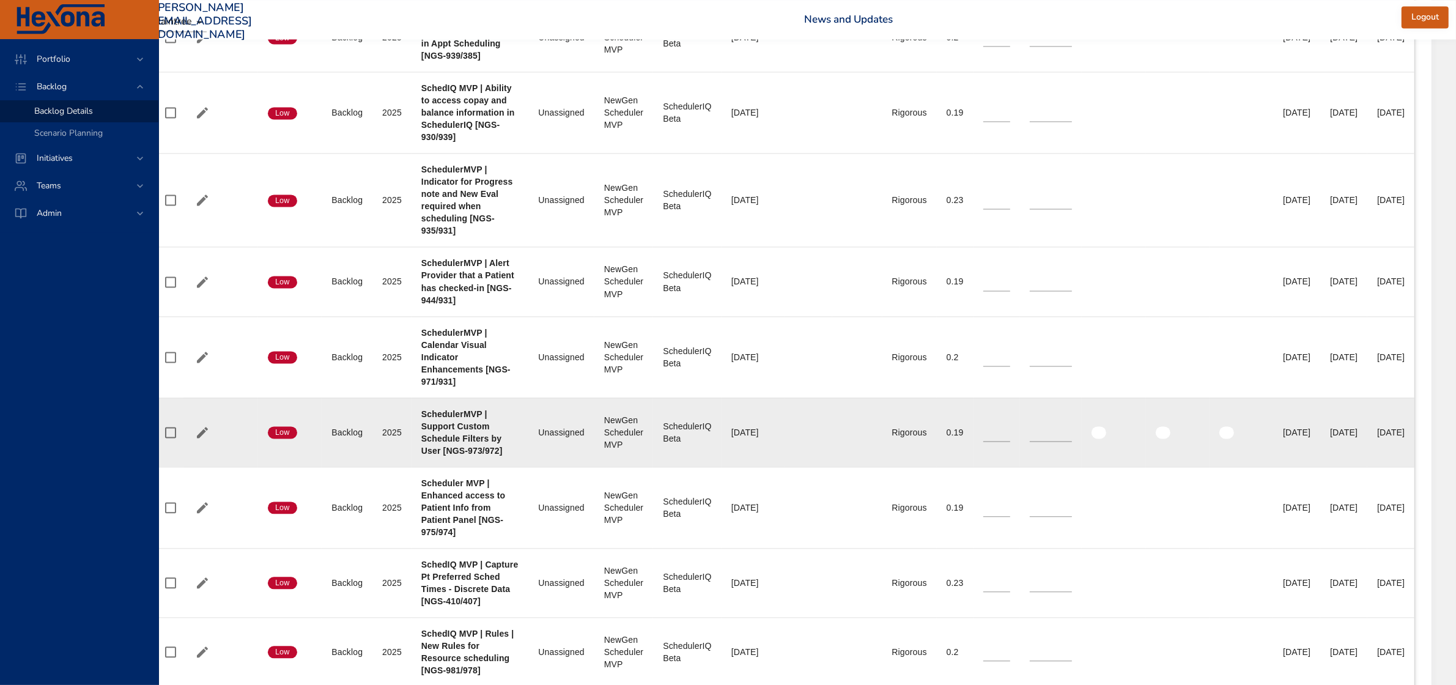
drag, startPoint x: 1300, startPoint y: 441, endPoint x: 1342, endPoint y: 438, distance: 42.3
click at [1342, 438] on td "End Date 50% [DATE]" at bounding box center [1343, 432] width 47 height 69
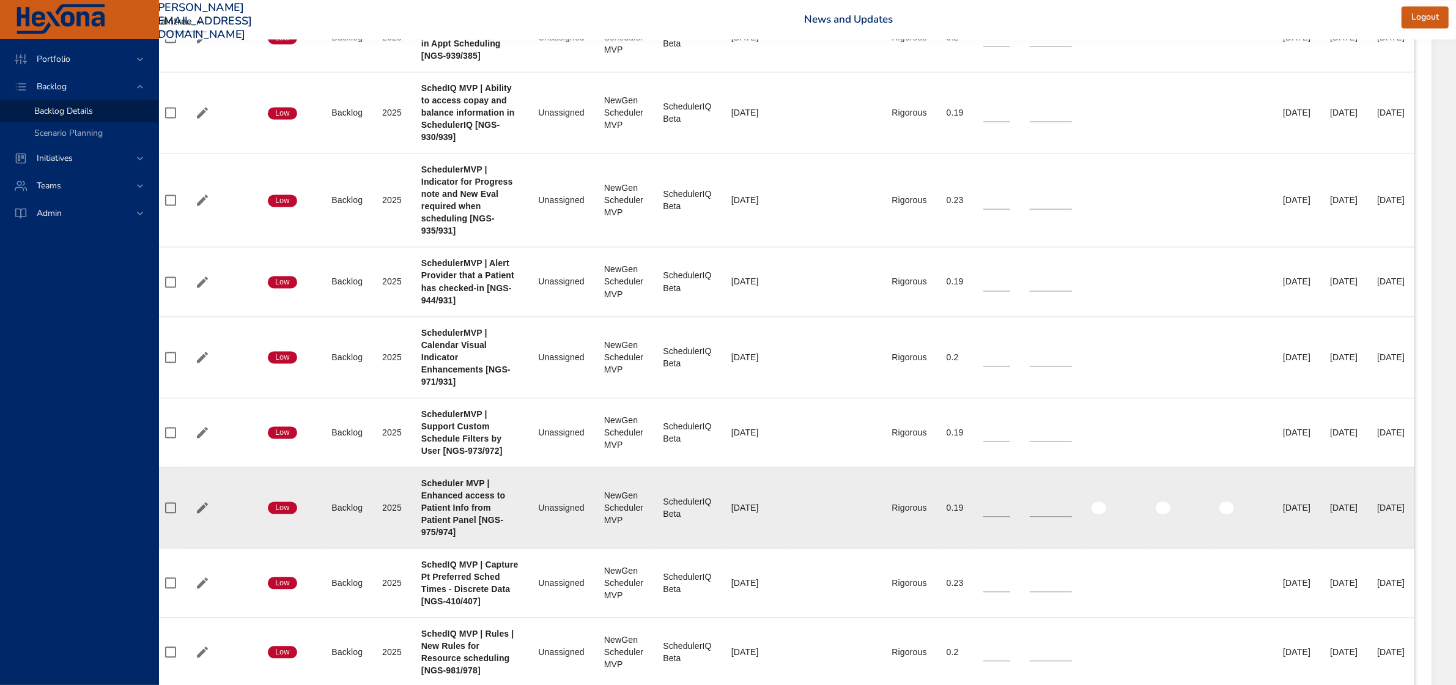
drag, startPoint x: 1298, startPoint y: 513, endPoint x: 1344, endPoint y: 509, distance: 46.0
click at [1344, 509] on td "End Date 50% [DATE]" at bounding box center [1343, 507] width 47 height 81
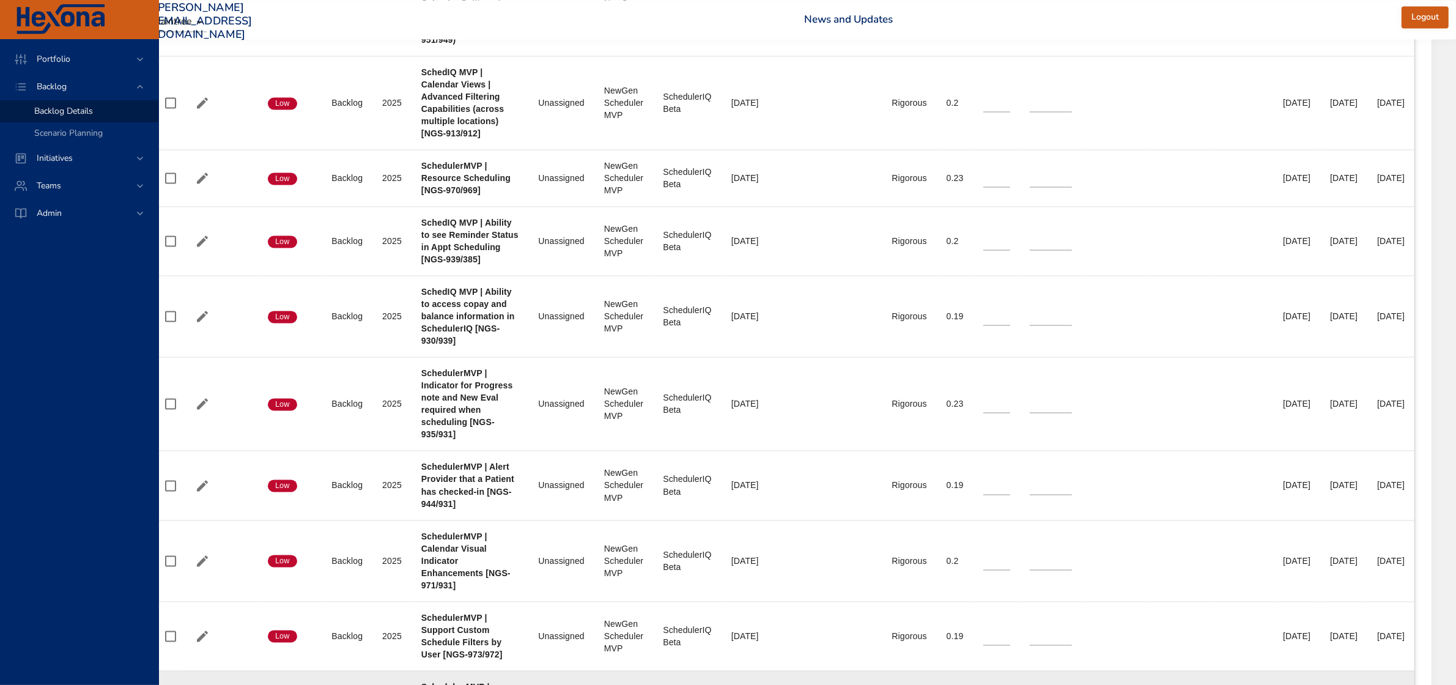
scroll to position [2905, 124]
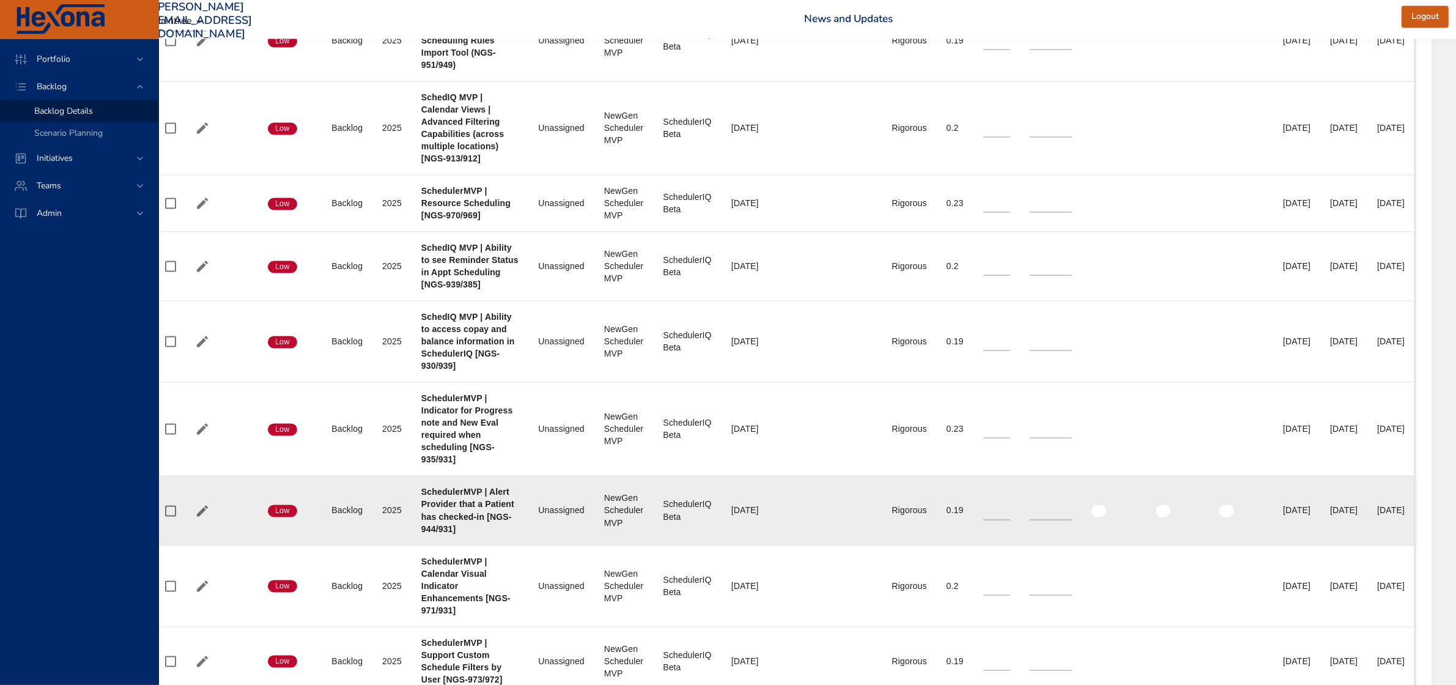
drag, startPoint x: 1297, startPoint y: 516, endPoint x: 1344, endPoint y: 516, distance: 47.1
click at [1344, 516] on td "End Date 50% [DATE]" at bounding box center [1343, 510] width 47 height 69
click at [1330, 517] on div "[DATE]" at bounding box center [1344, 511] width 28 height 12
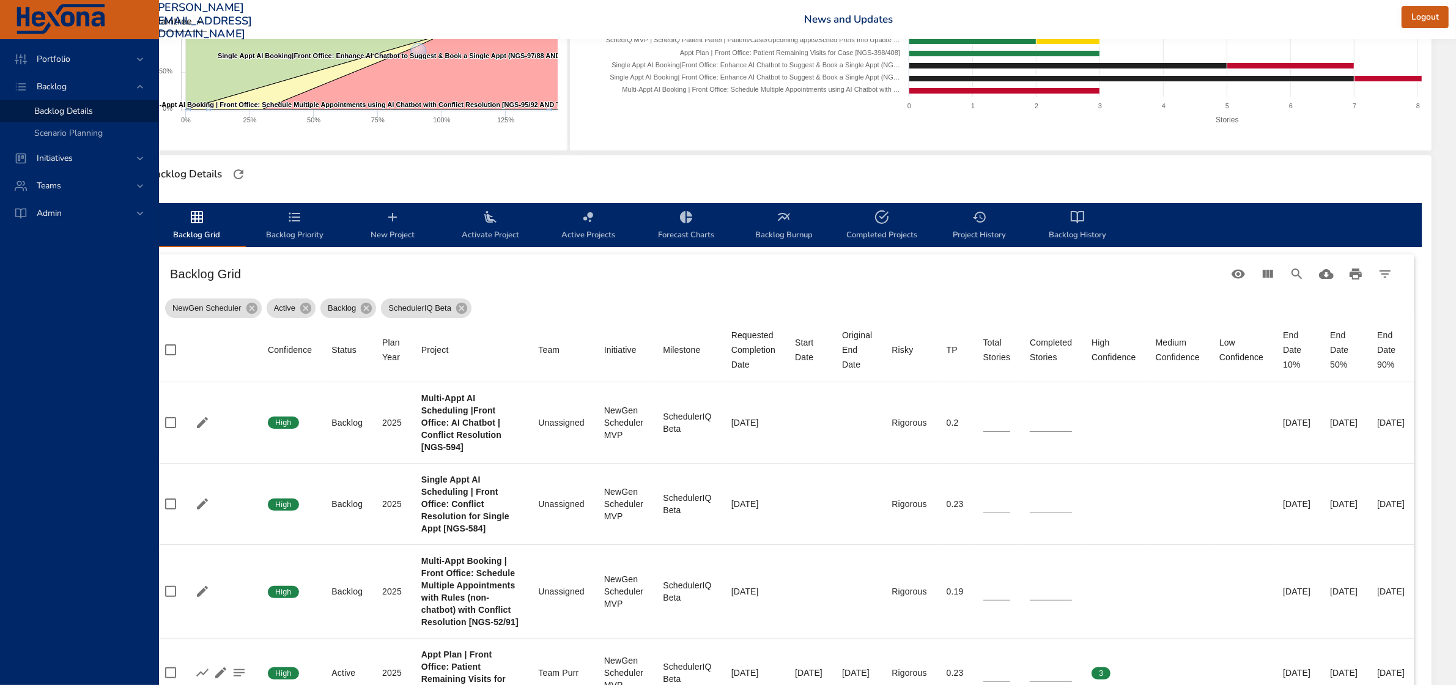
scroll to position [210, 124]
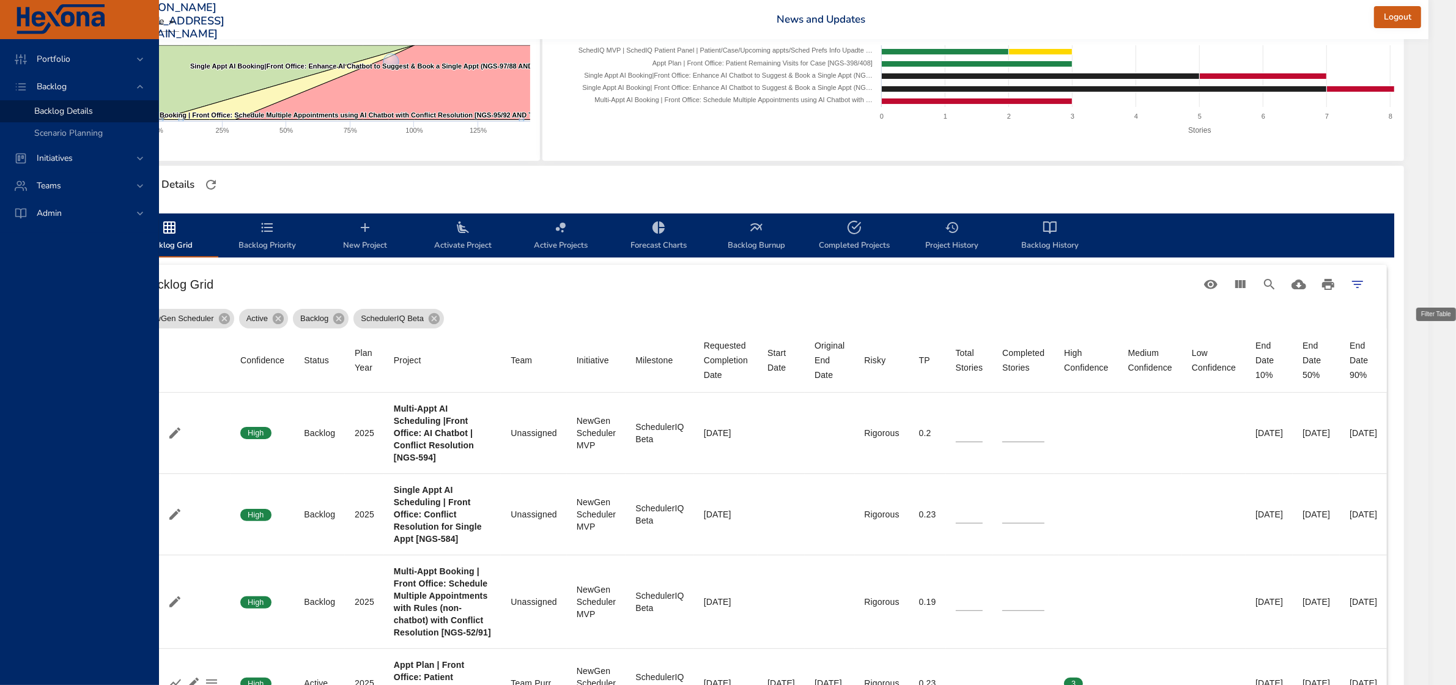
click at [1365, 287] on icon "Filter Table" at bounding box center [1357, 284] width 15 height 15
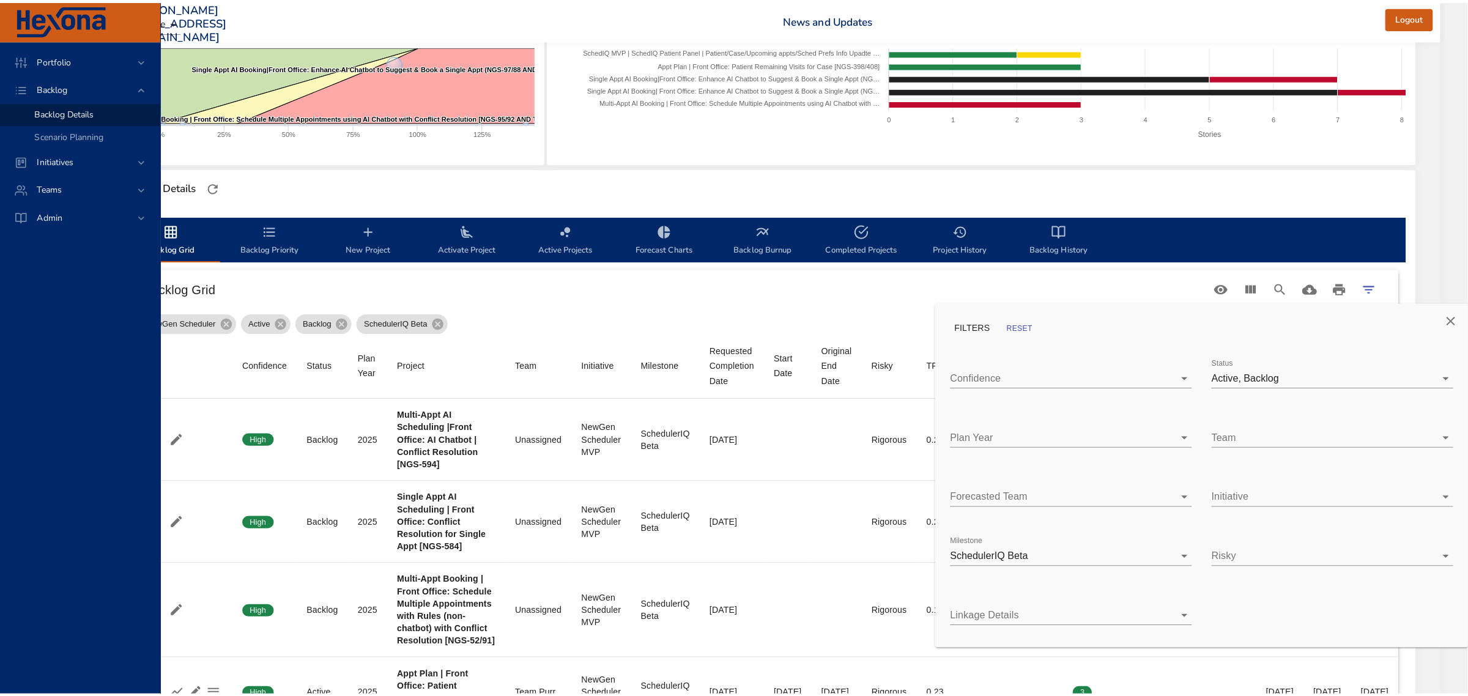
scroll to position [210, 112]
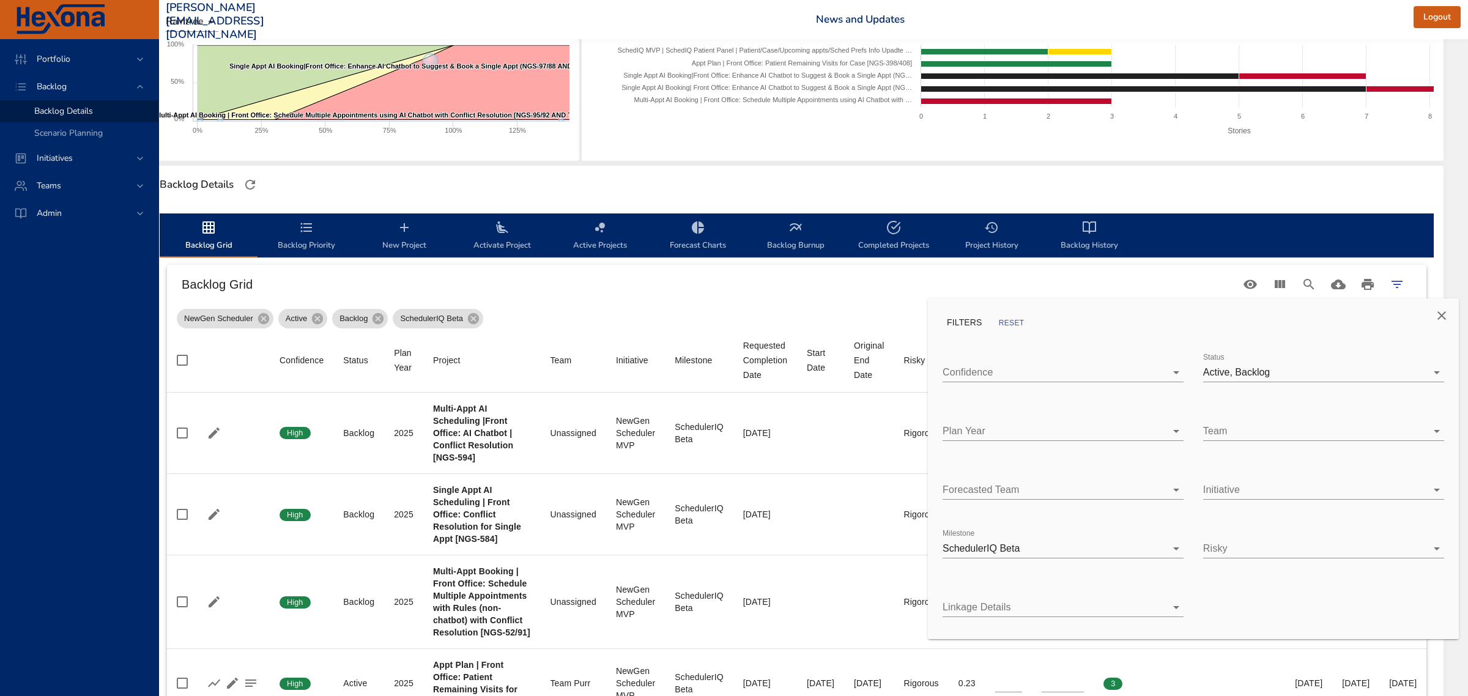
click at [1038, 425] on body "Portfolio Backlog Backlog Details Scenario Planning Initiatives Teams Admin [PE…" at bounding box center [700, 138] width 1468 height 696
click at [1018, 456] on div "2026" at bounding box center [1073, 458] width 202 height 15
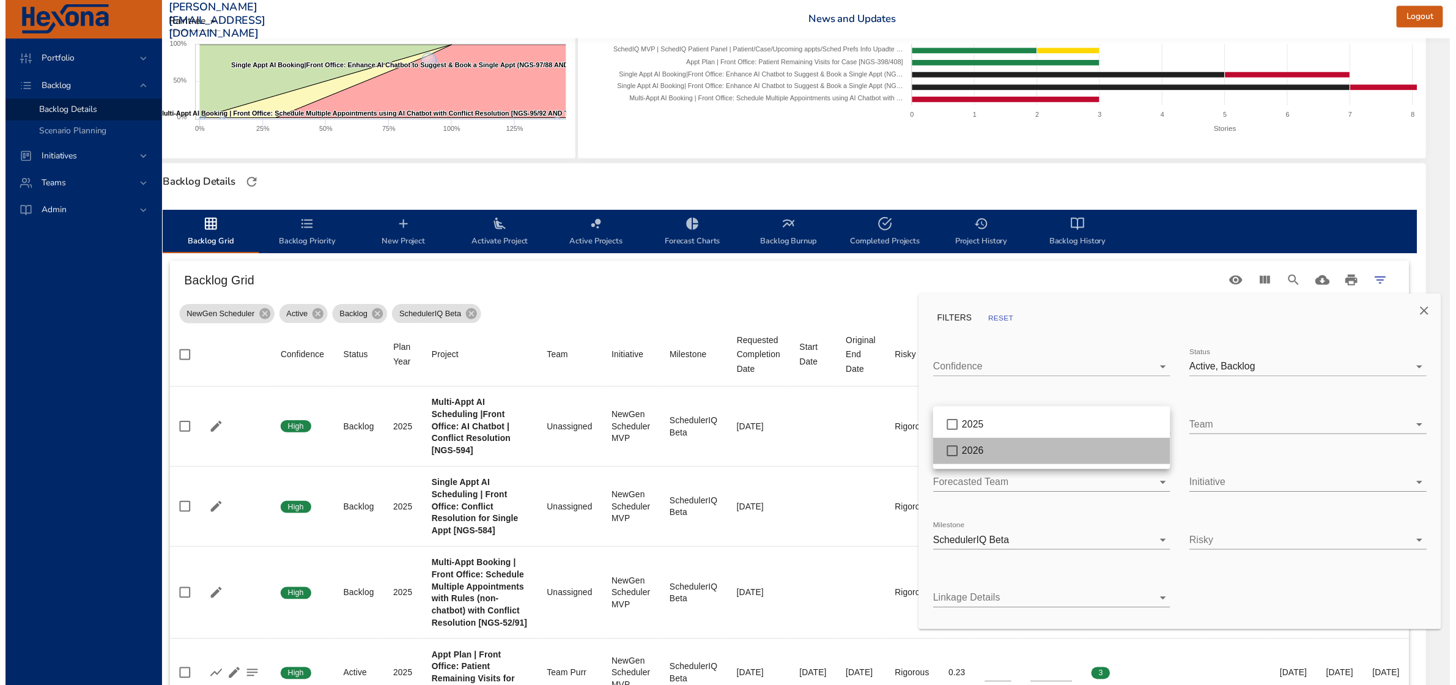
scroll to position [43, 0]
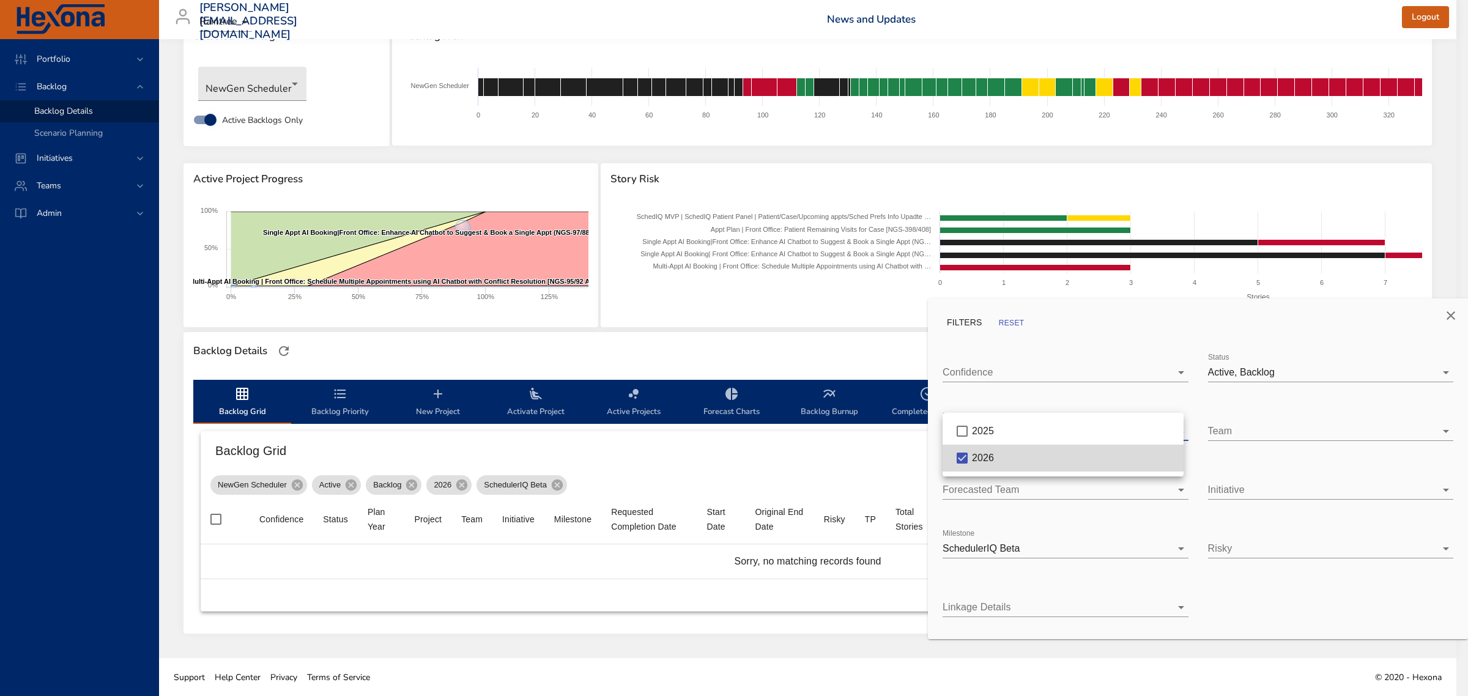
click at [1448, 309] on div at bounding box center [734, 348] width 1468 height 696
click at [557, 481] on div at bounding box center [734, 348] width 1468 height 696
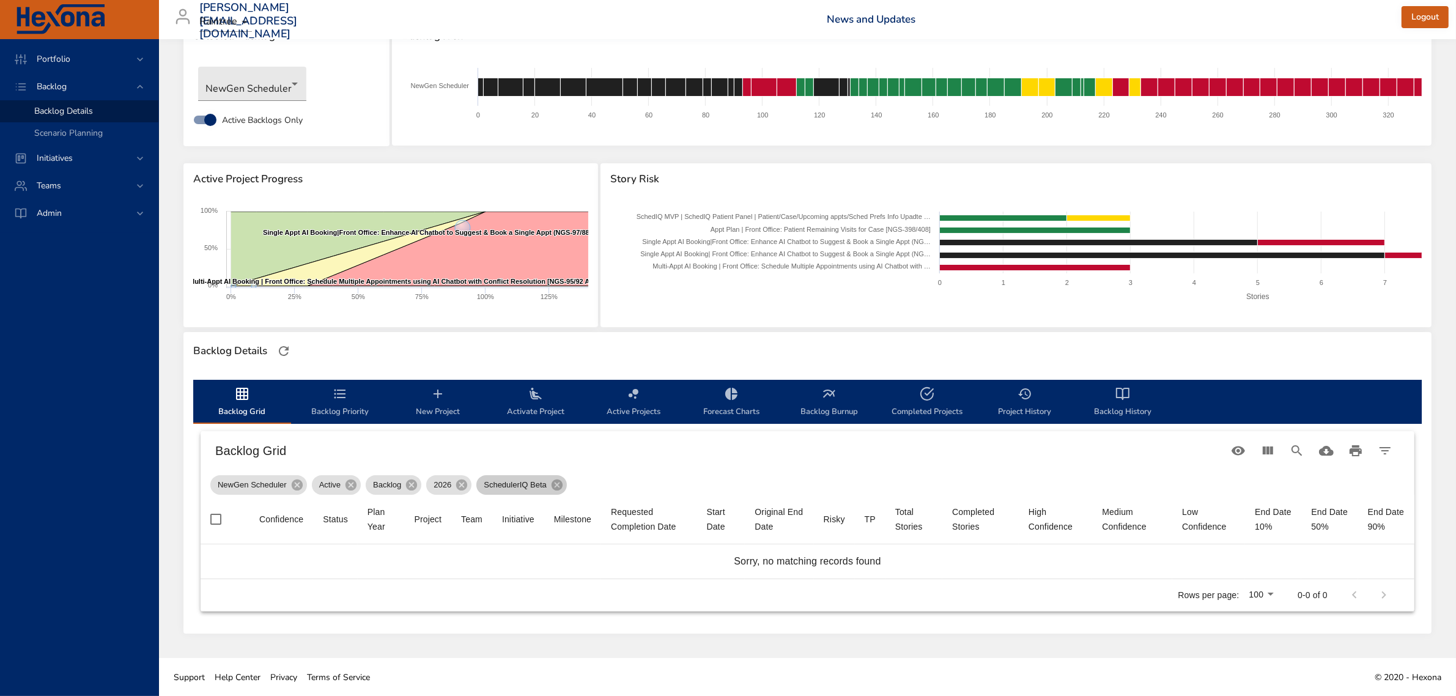
click at [557, 481] on icon at bounding box center [557, 485] width 11 height 11
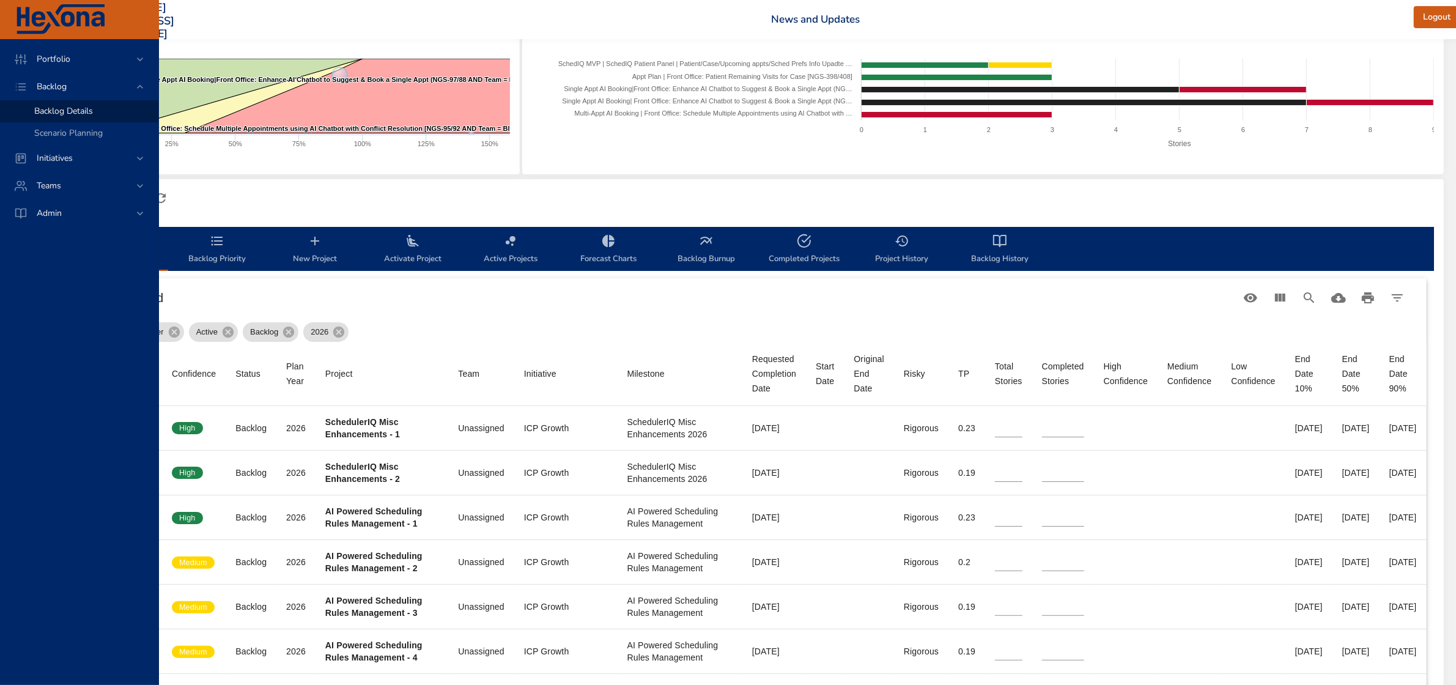
scroll to position [196, 143]
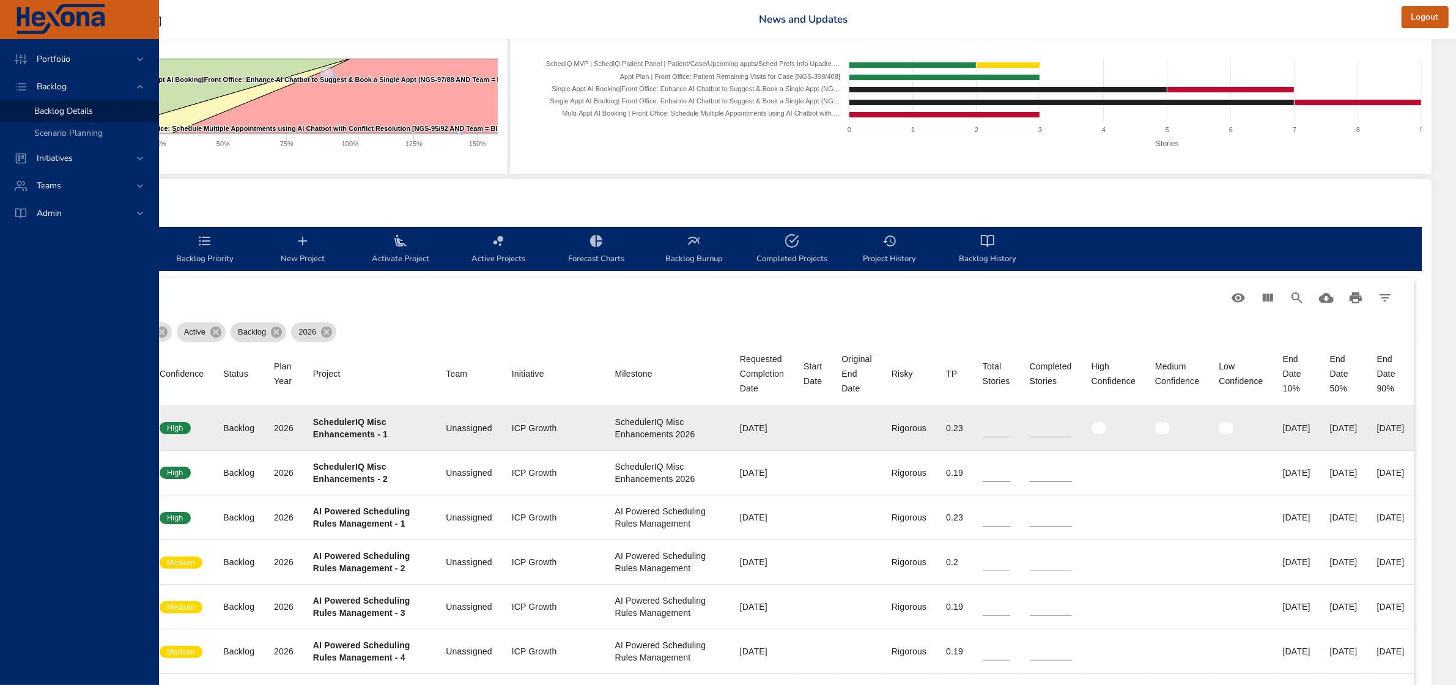
drag, startPoint x: 1338, startPoint y: 429, endPoint x: 1381, endPoint y: 429, distance: 43.4
click at [1358, 429] on div "[DATE]" at bounding box center [1344, 428] width 28 height 12
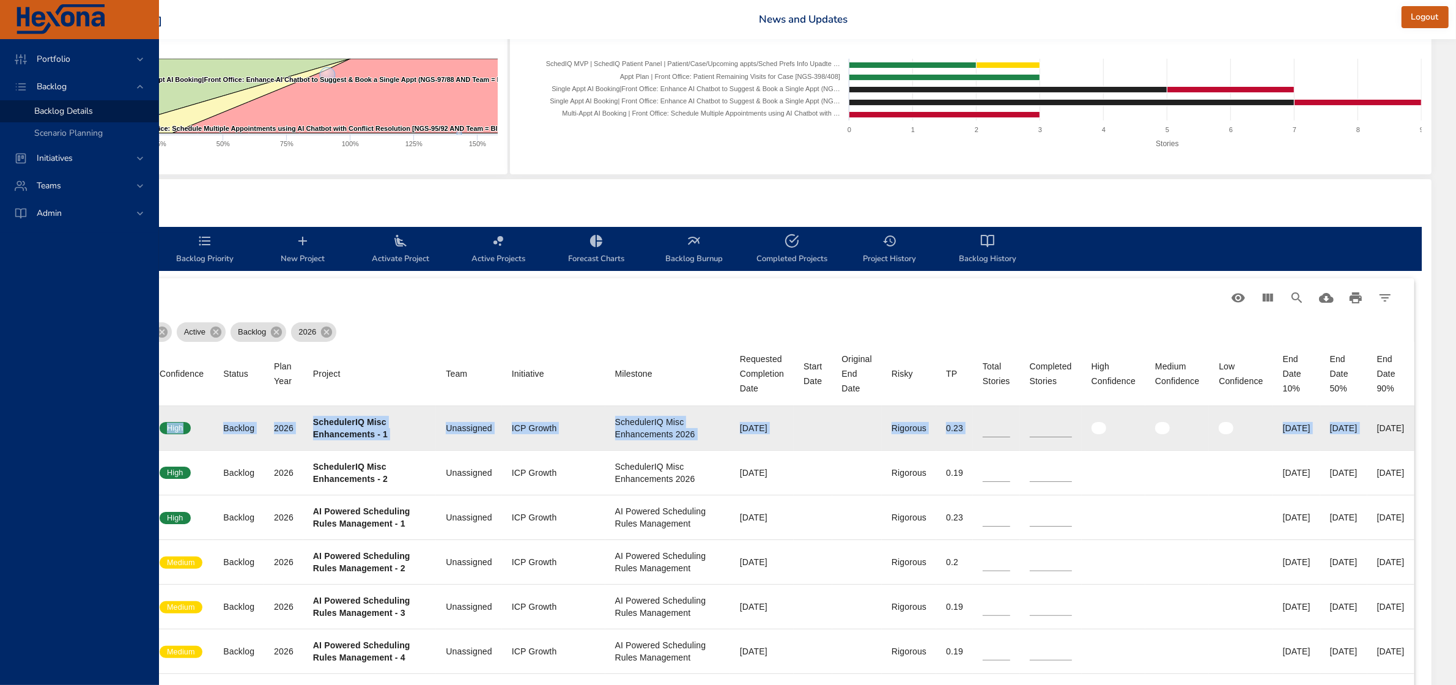
scroll to position [196, 183]
click at [1407, 428] on td "End Date 90% [DATE]" at bounding box center [1391, 428] width 47 height 45
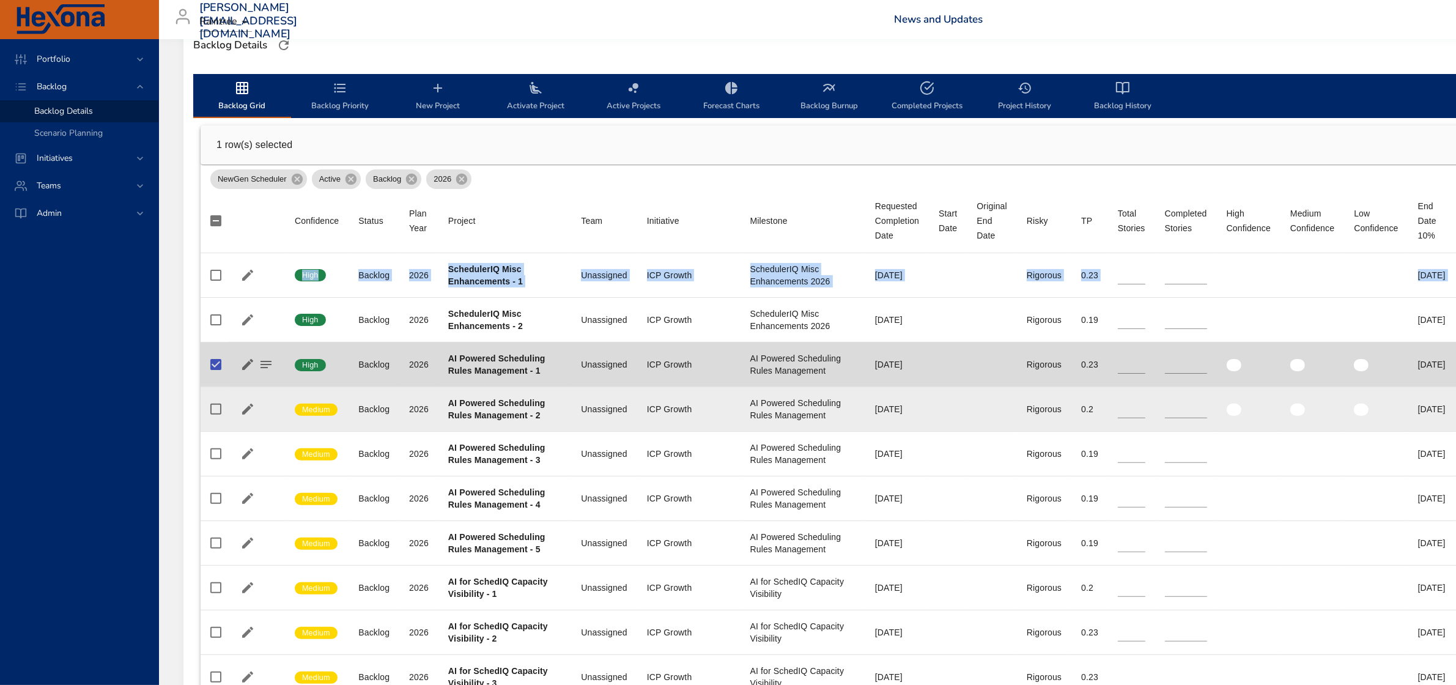
scroll to position [426, 0]
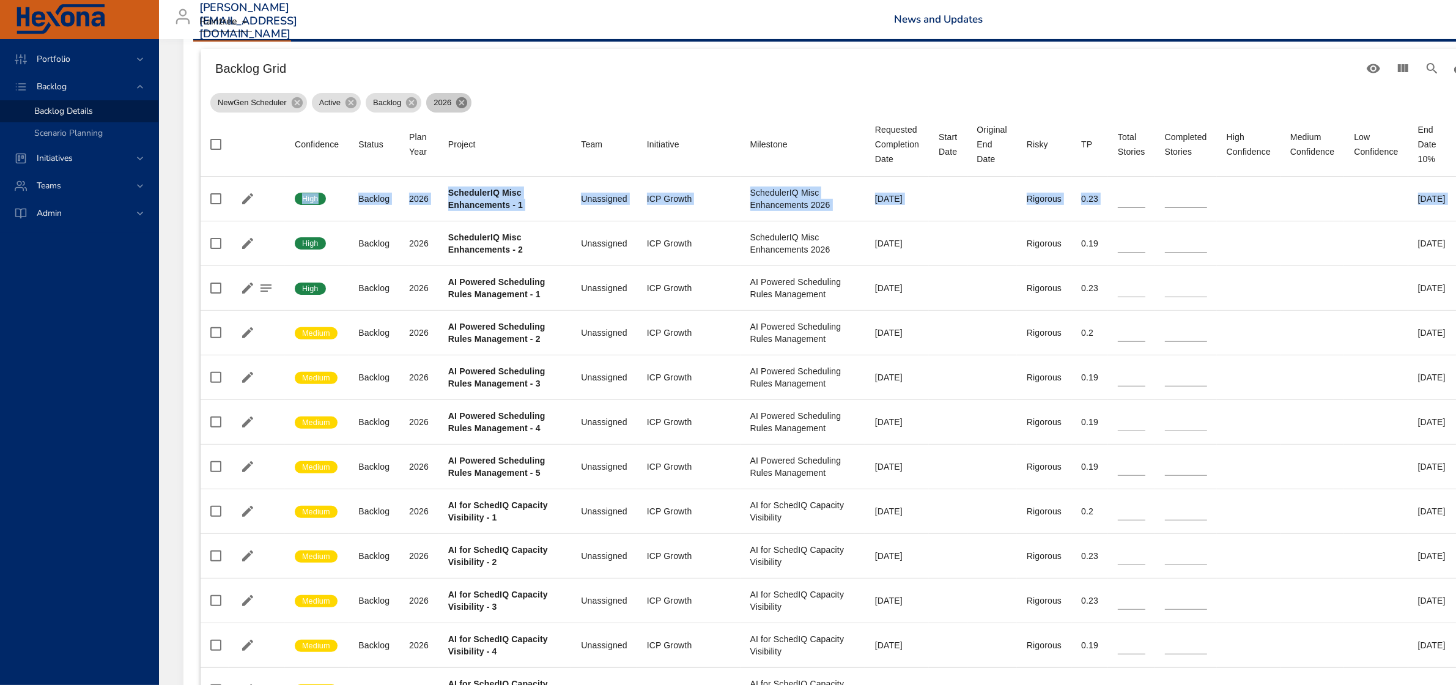
click at [459, 103] on icon at bounding box center [461, 102] width 11 height 11
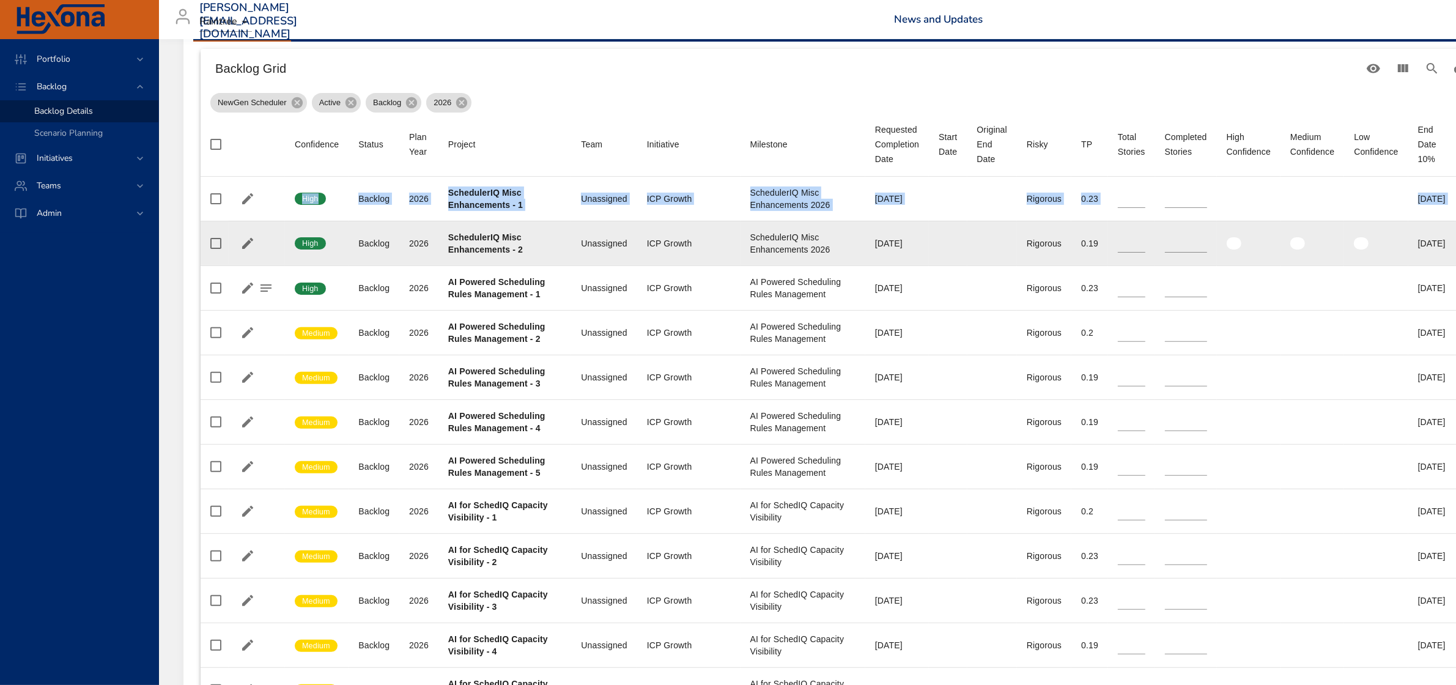
type input "*"
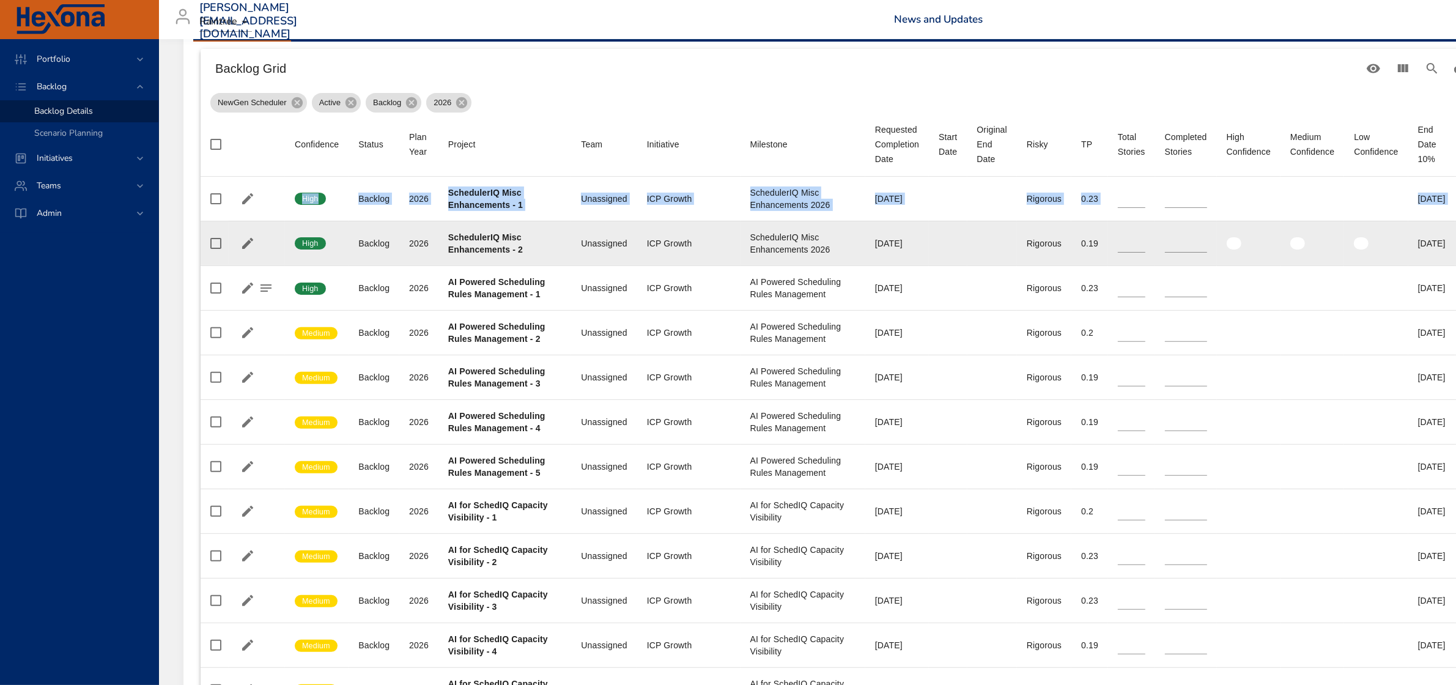
type input "*"
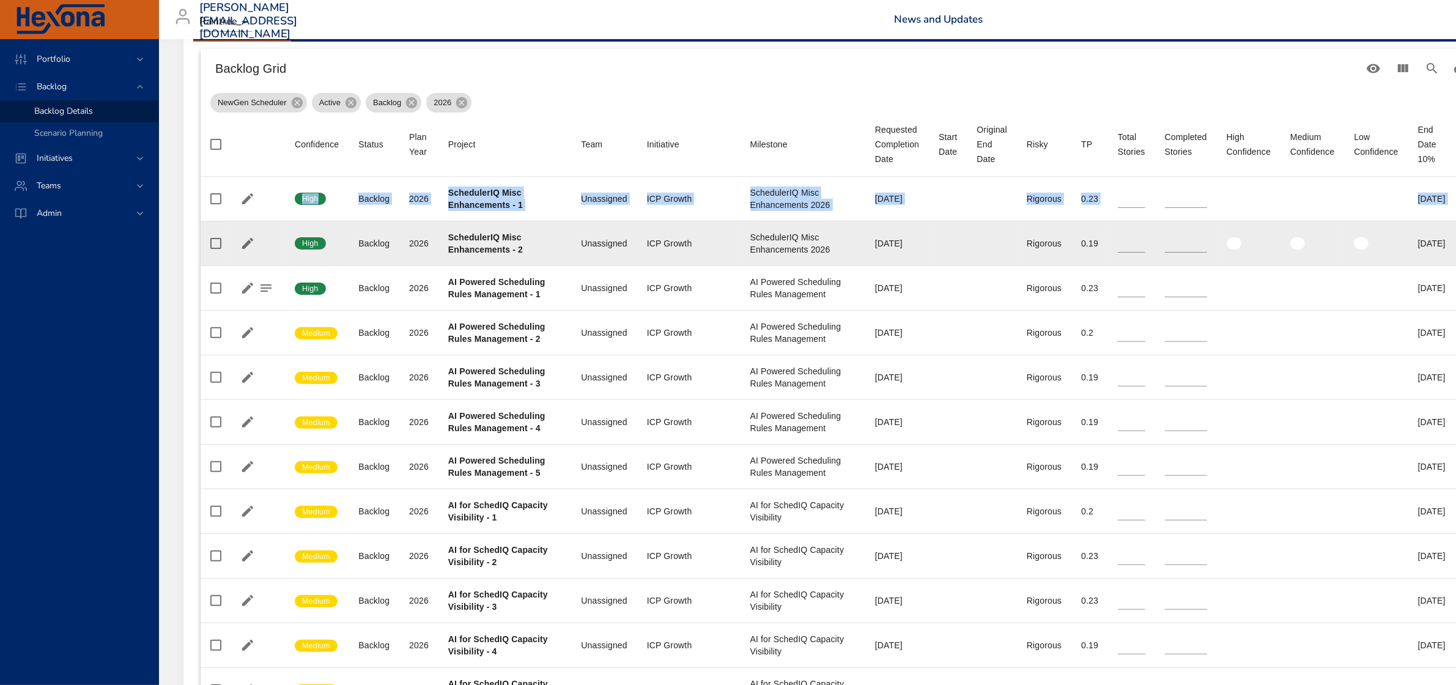
type input "*"
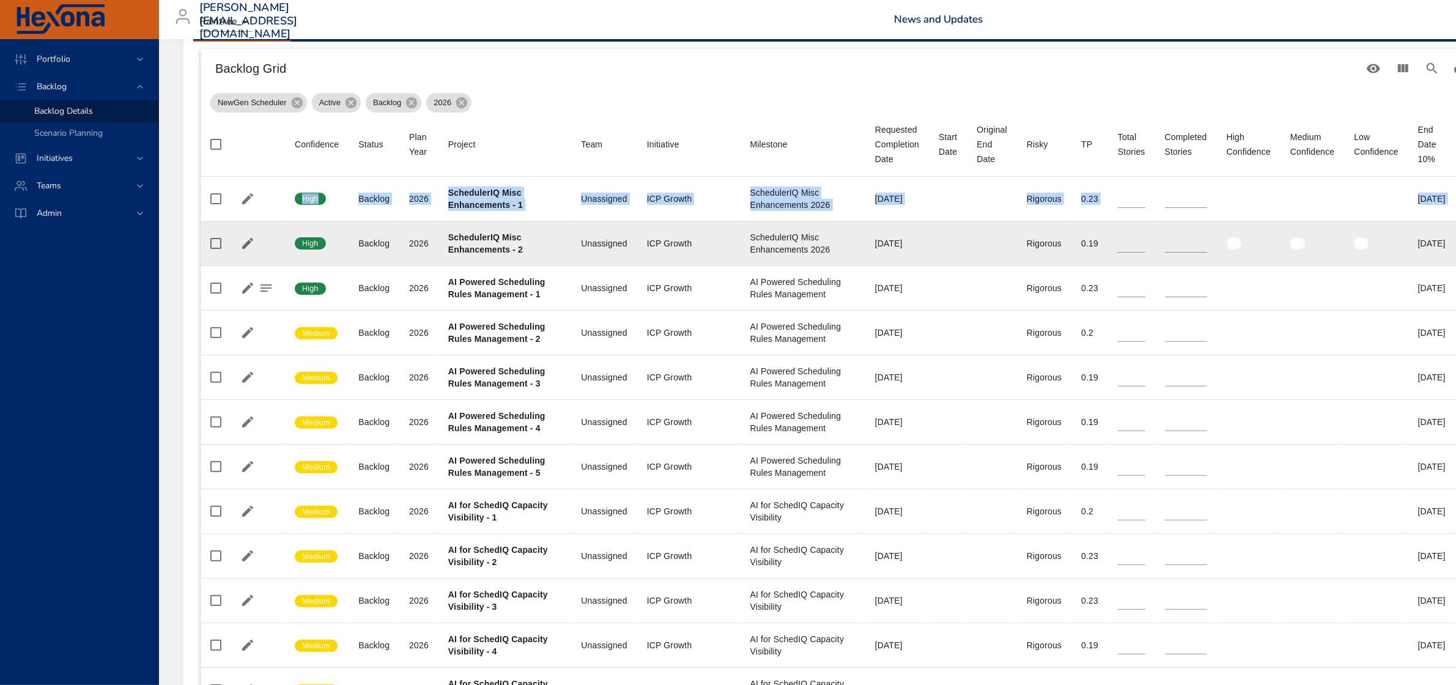
type input "*"
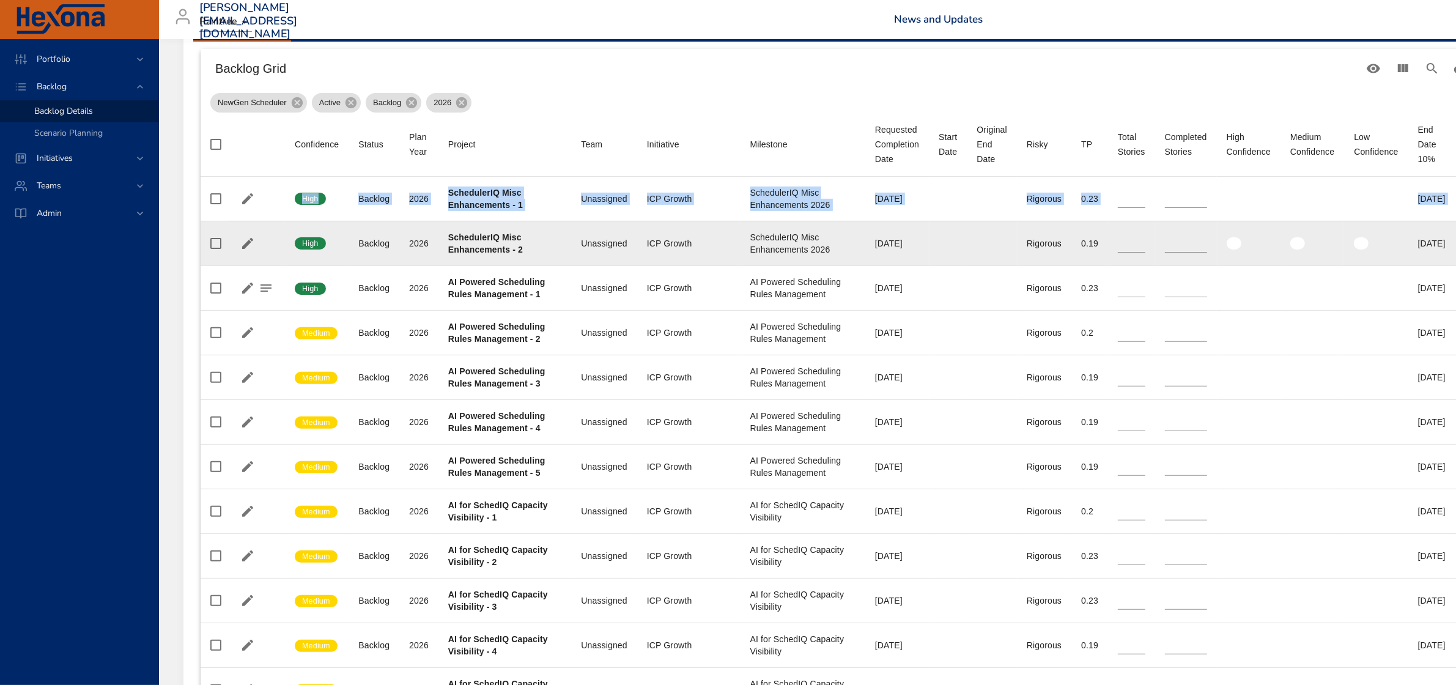
type input "*"
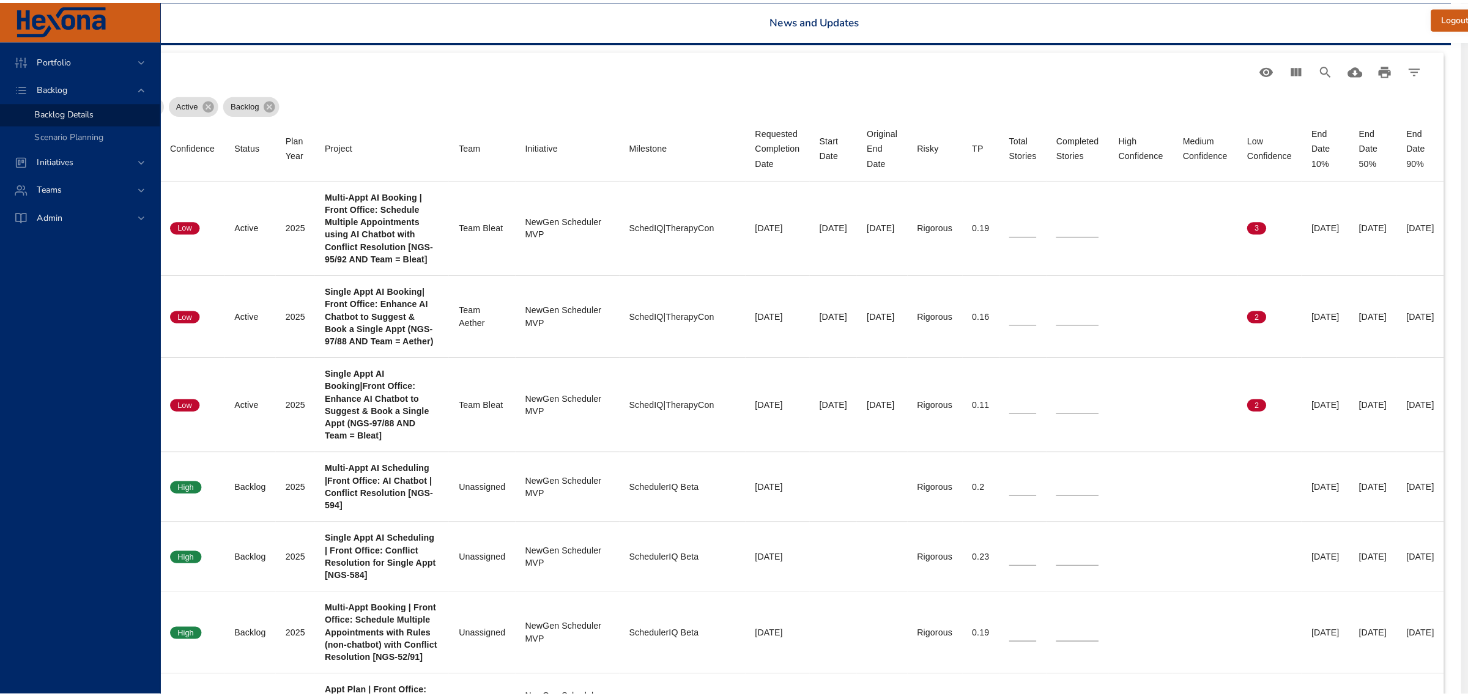
scroll to position [426, 203]
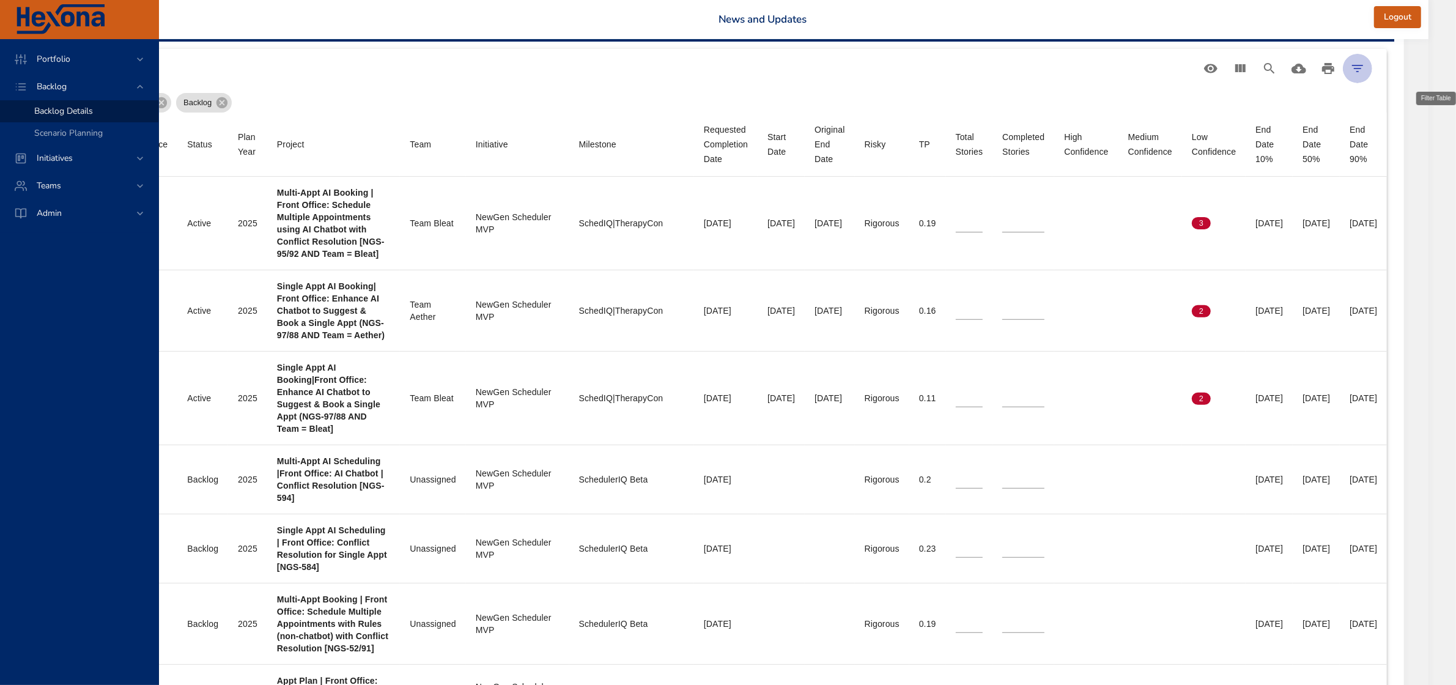
click at [1365, 65] on icon "Filter Table" at bounding box center [1357, 68] width 15 height 15
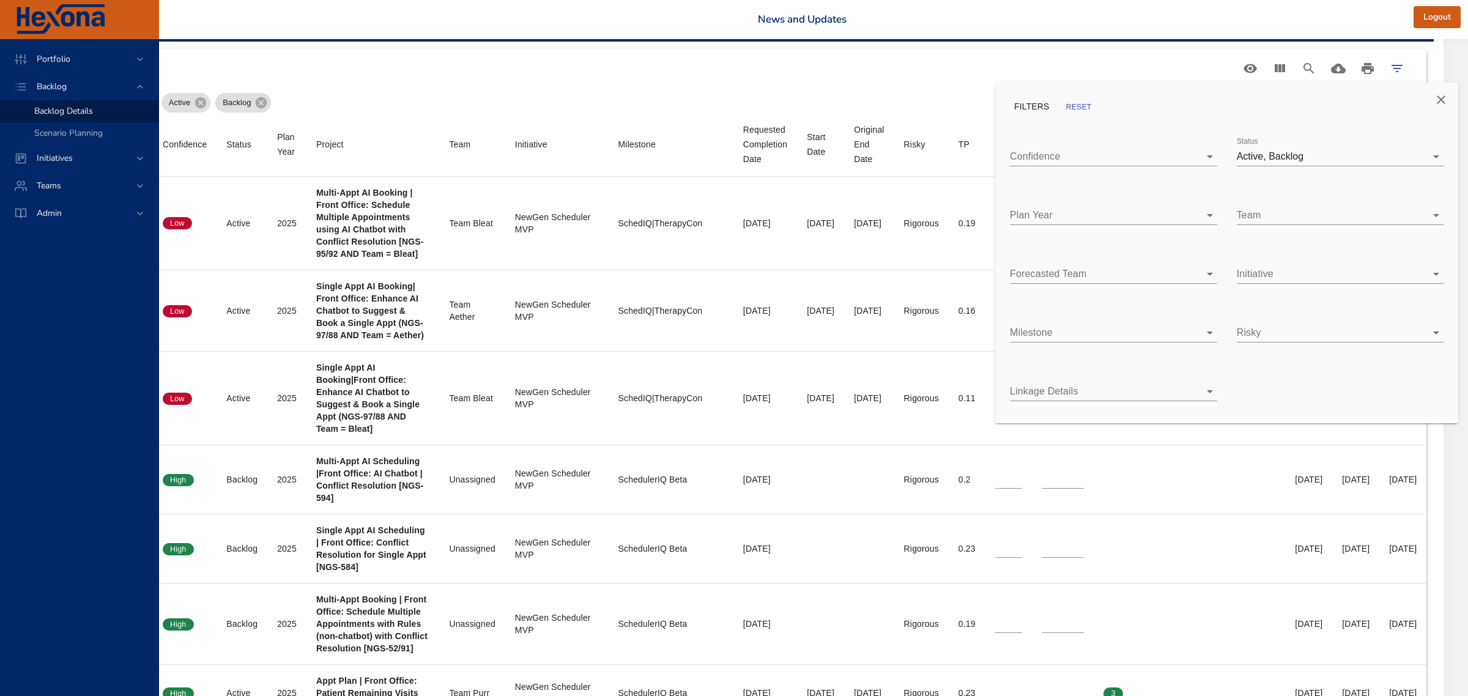
click at [1200, 103] on div at bounding box center [734, 348] width 1468 height 696
click at [1267, 326] on span "NewGen Scheduler MVP" at bounding box center [1321, 327] width 111 height 10
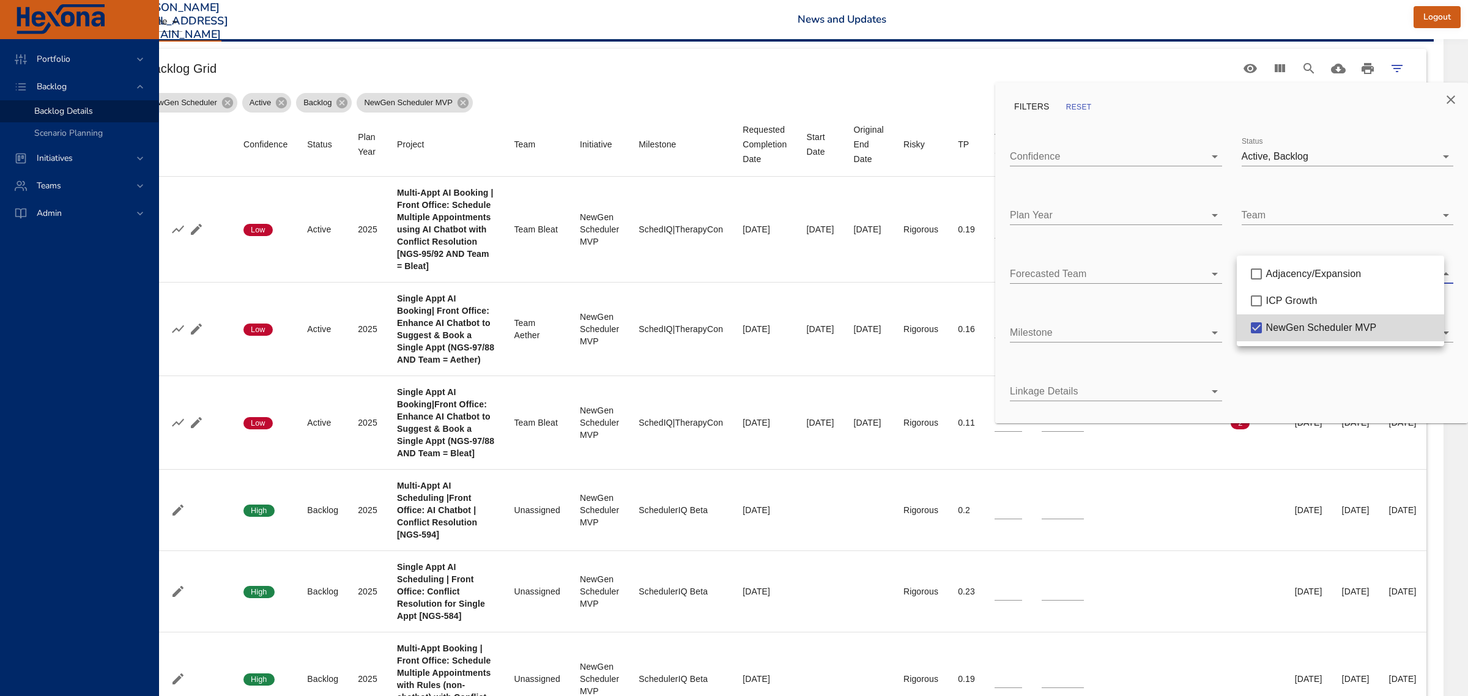
scroll to position [426, 148]
click at [1267, 326] on span "NewGen Scheduler MVP" at bounding box center [1321, 327] width 111 height 10
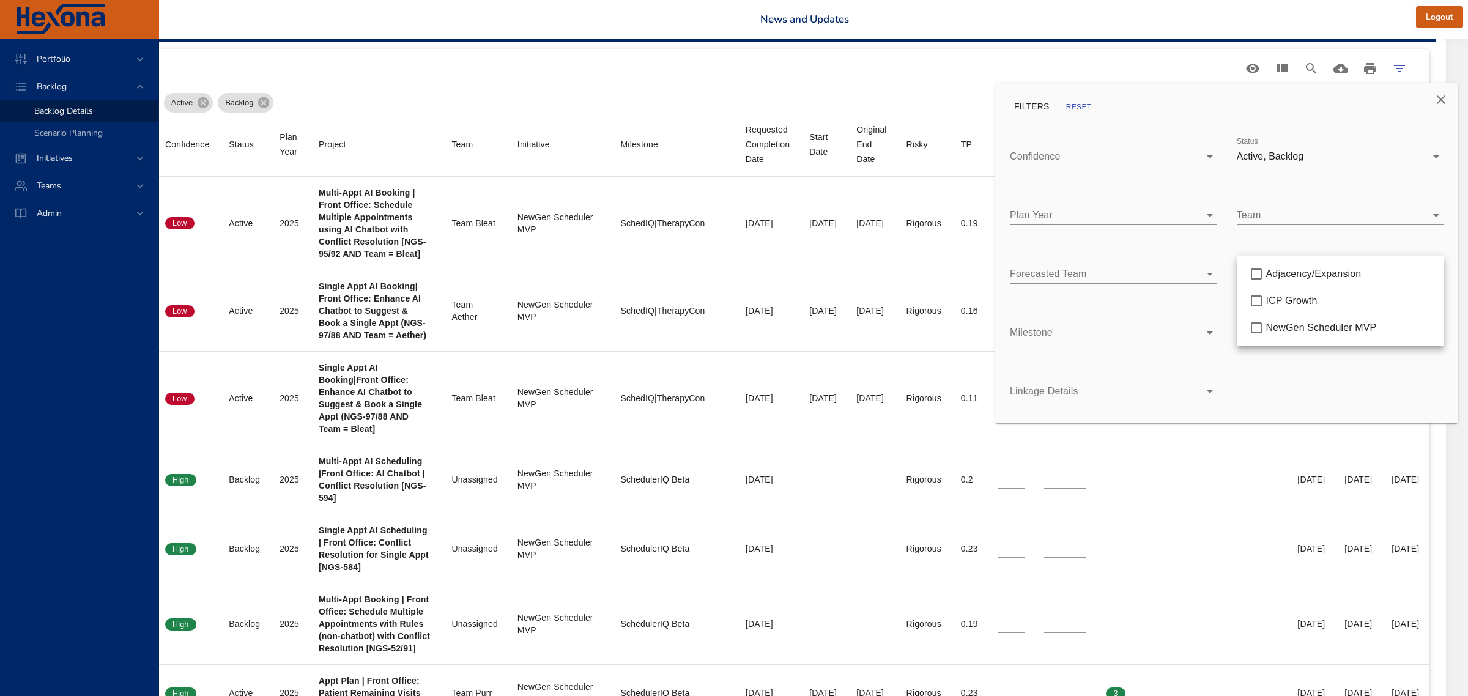
click at [1135, 324] on div at bounding box center [734, 348] width 1468 height 696
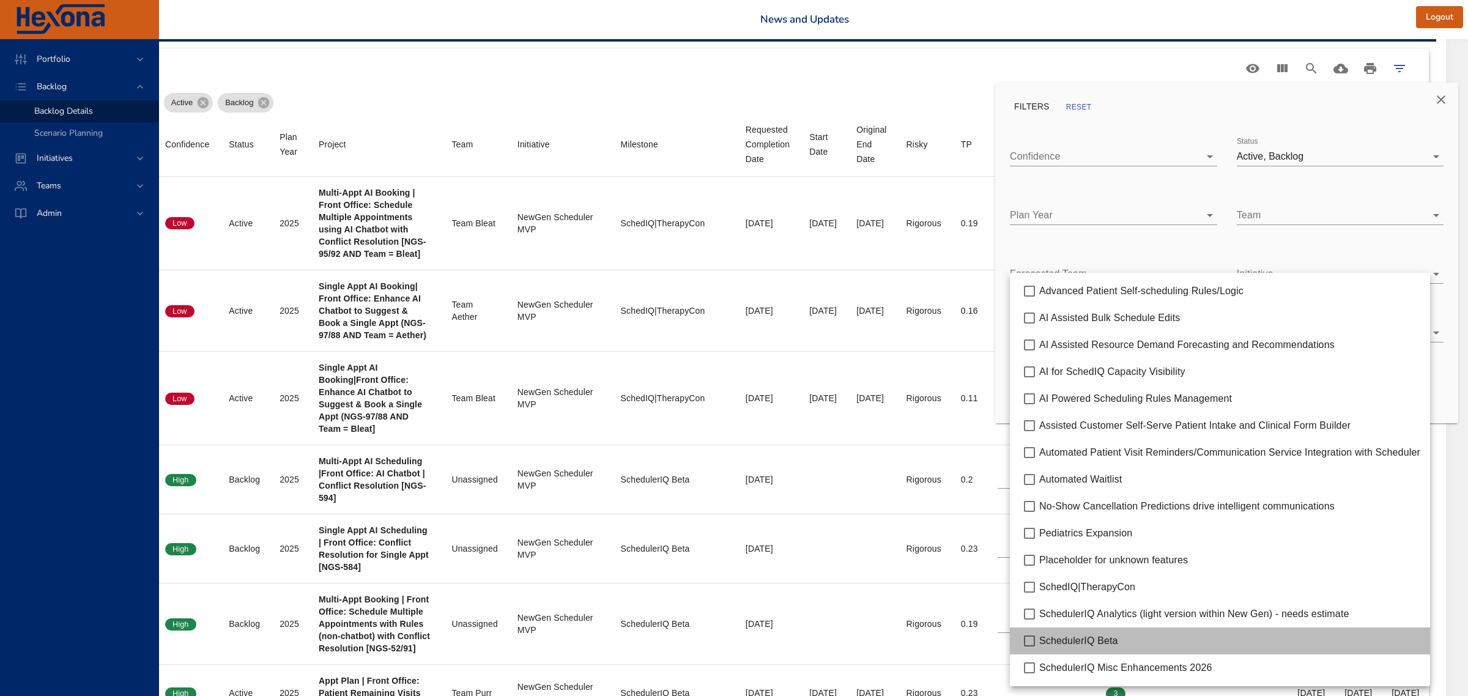
click at [1100, 642] on span "SchedulerIQ Beta" at bounding box center [1078, 640] width 79 height 10
type input "*"
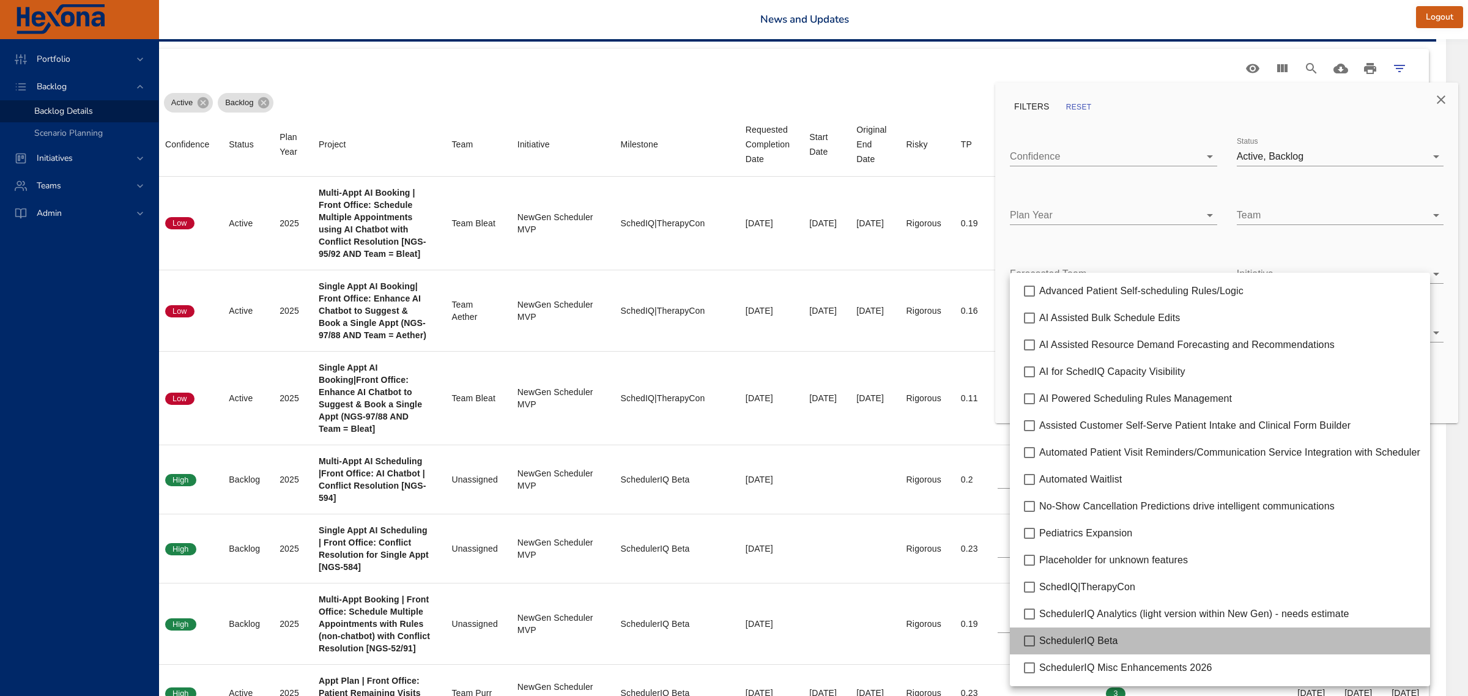
type input "*"
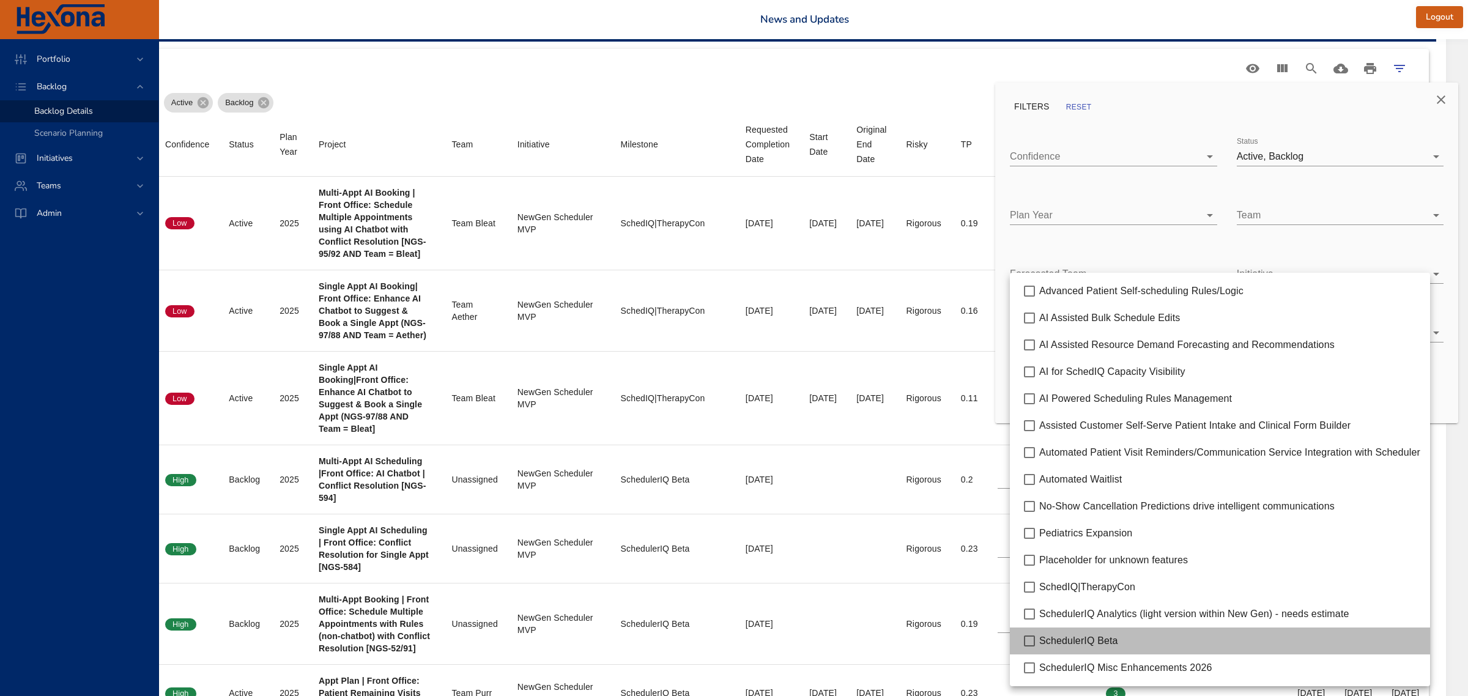
type input "*"
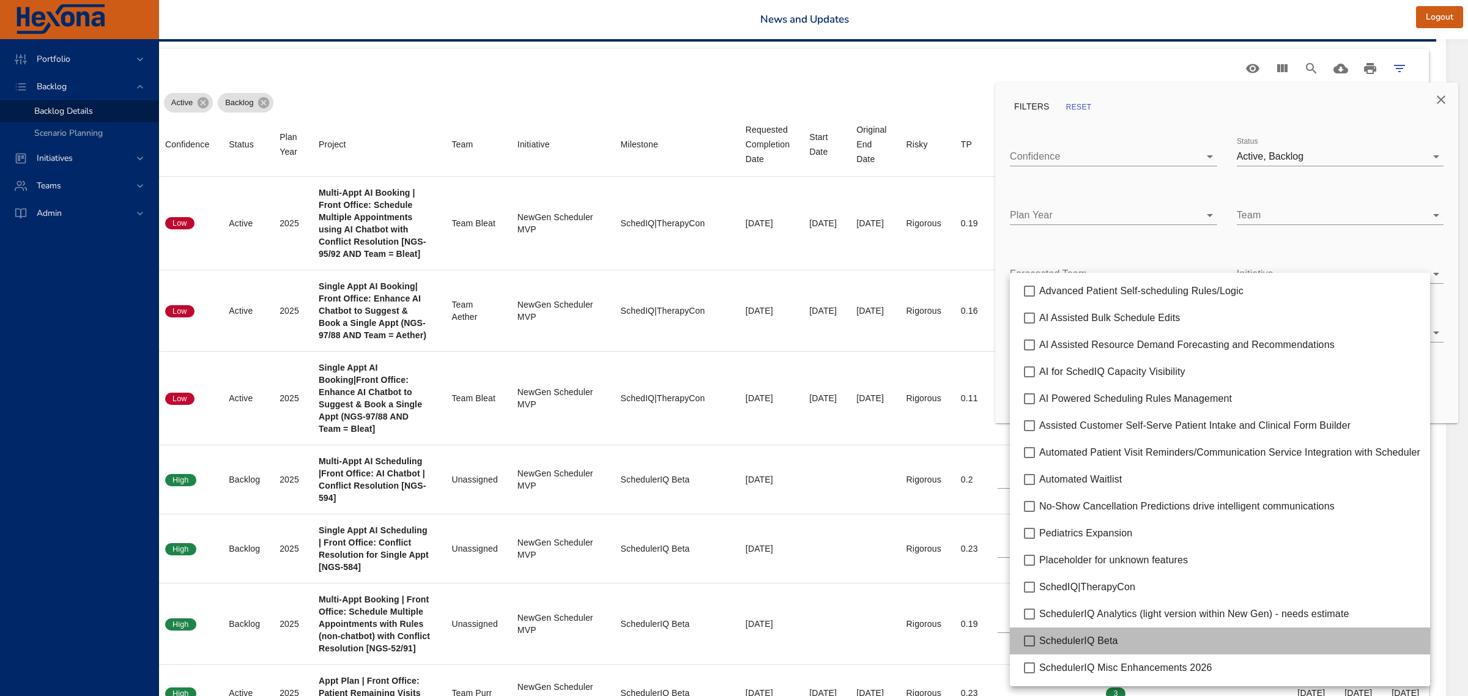
type input "*"
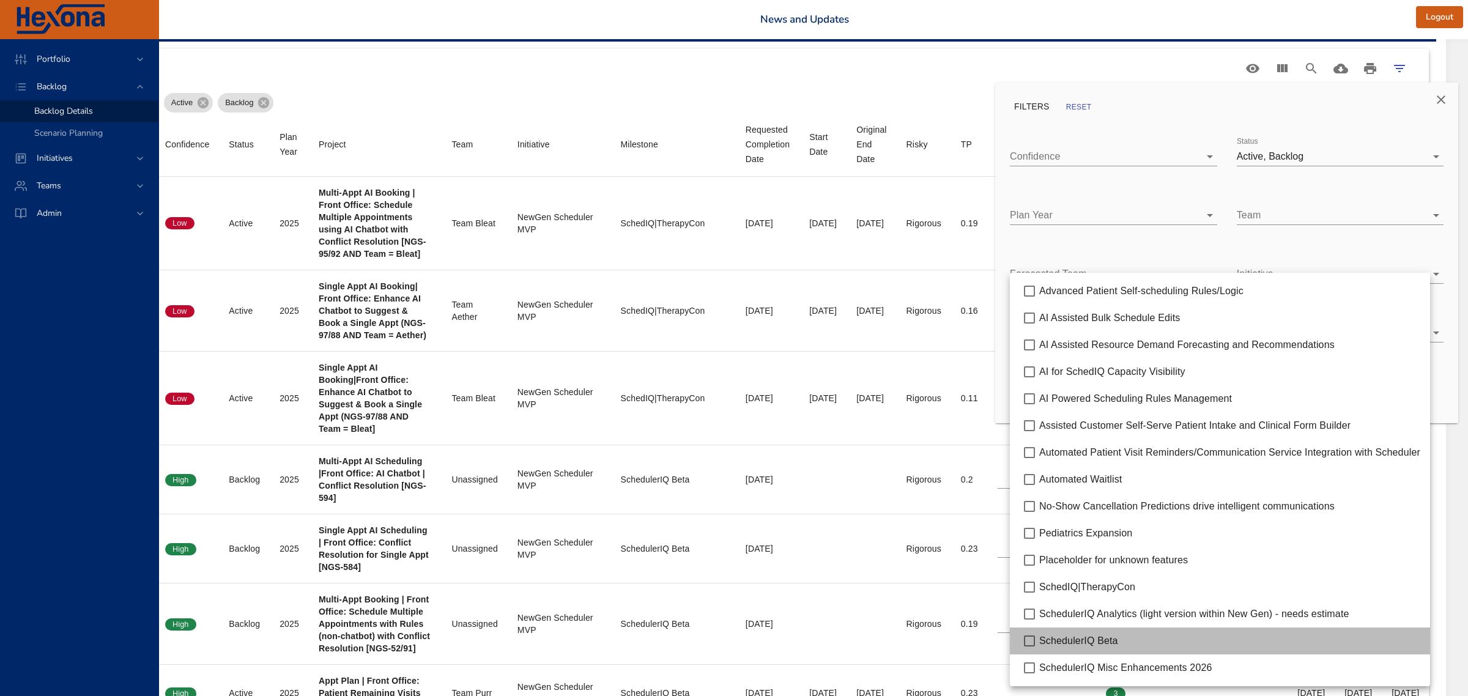
type input "*"
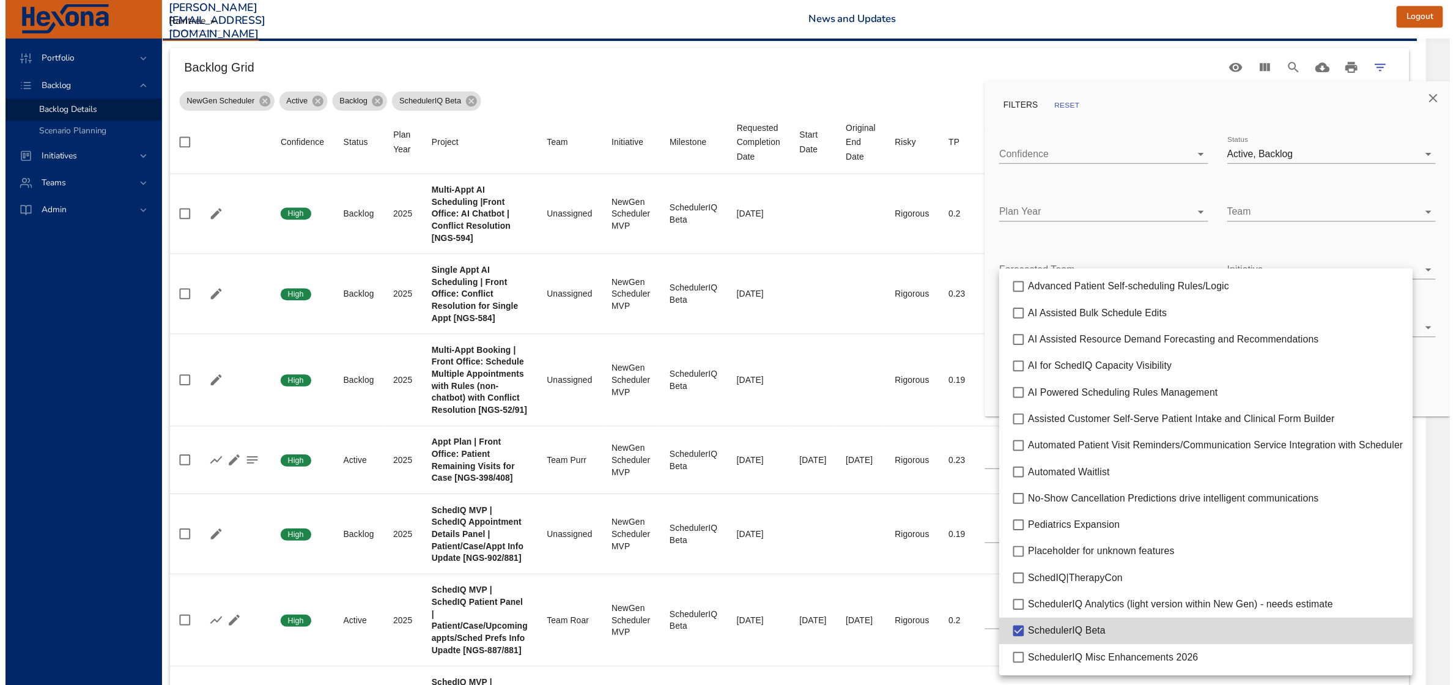
scroll to position [426, 112]
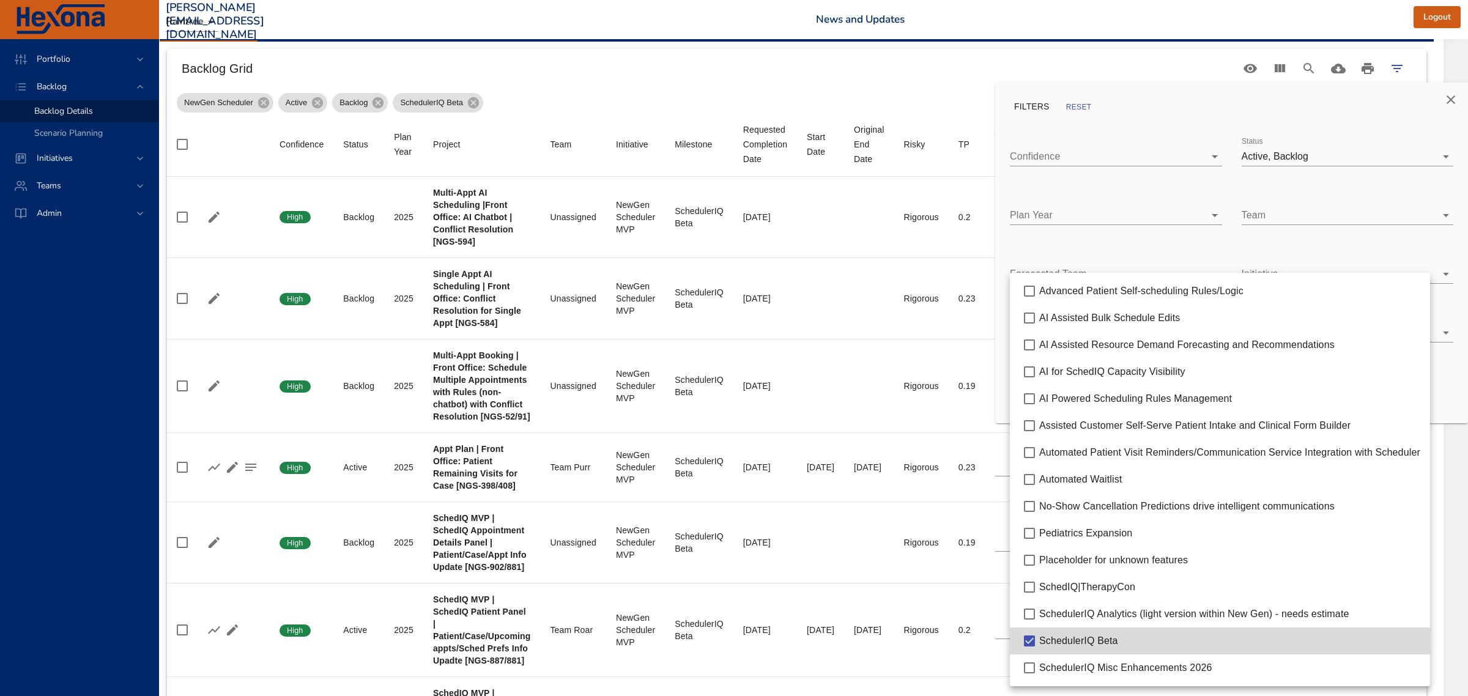
click at [1450, 102] on div at bounding box center [734, 348] width 1468 height 696
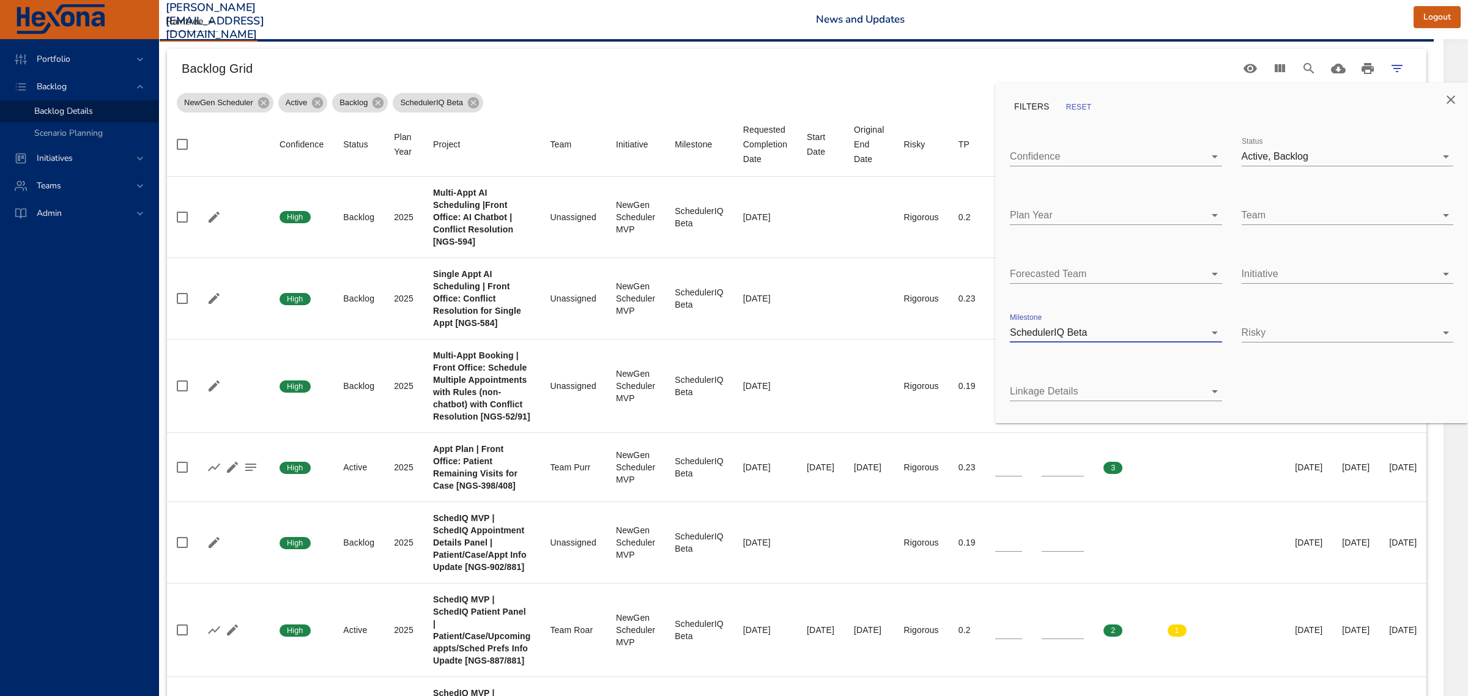
click at [1450, 97] on icon "Close" at bounding box center [1450, 99] width 15 height 15
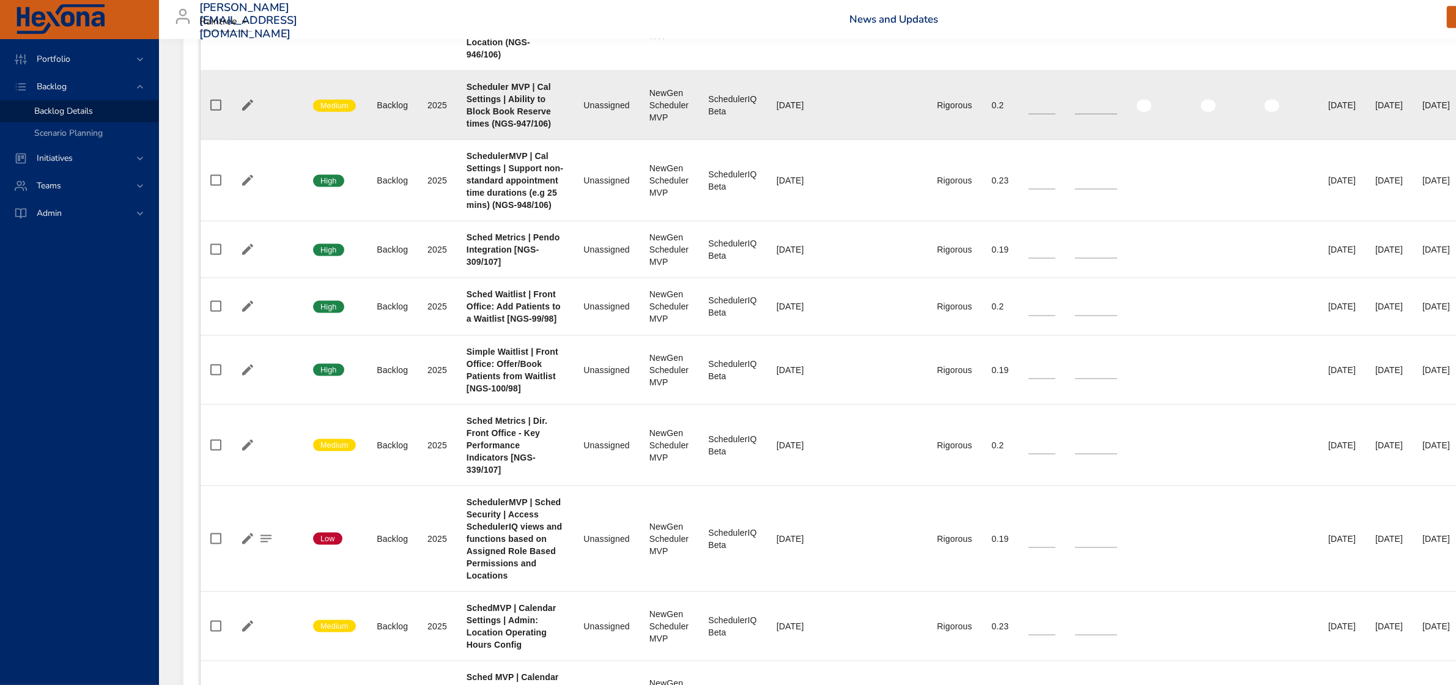
scroll to position [2031, 0]
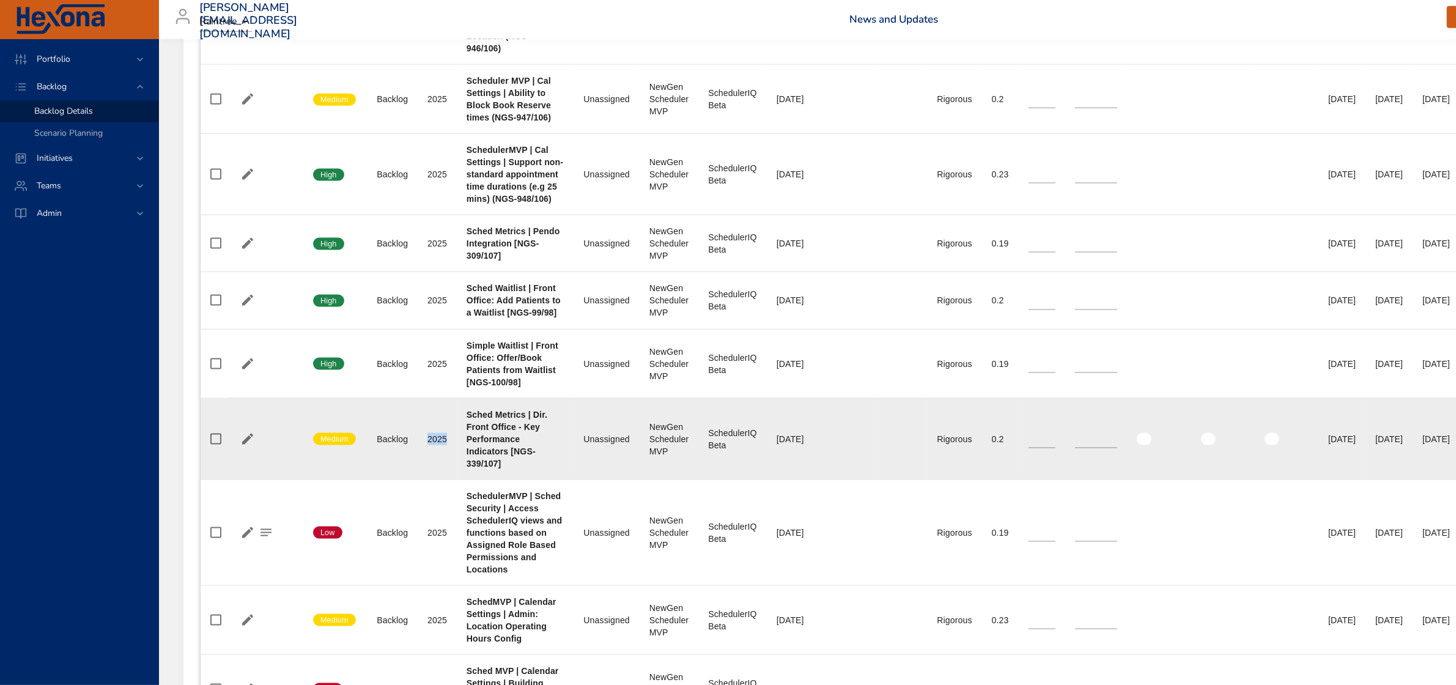
drag, startPoint x: 427, startPoint y: 443, endPoint x: 448, endPoint y: 444, distance: 21.4
click at [448, 444] on td "Plan Year [DATE]" at bounding box center [437, 438] width 39 height 81
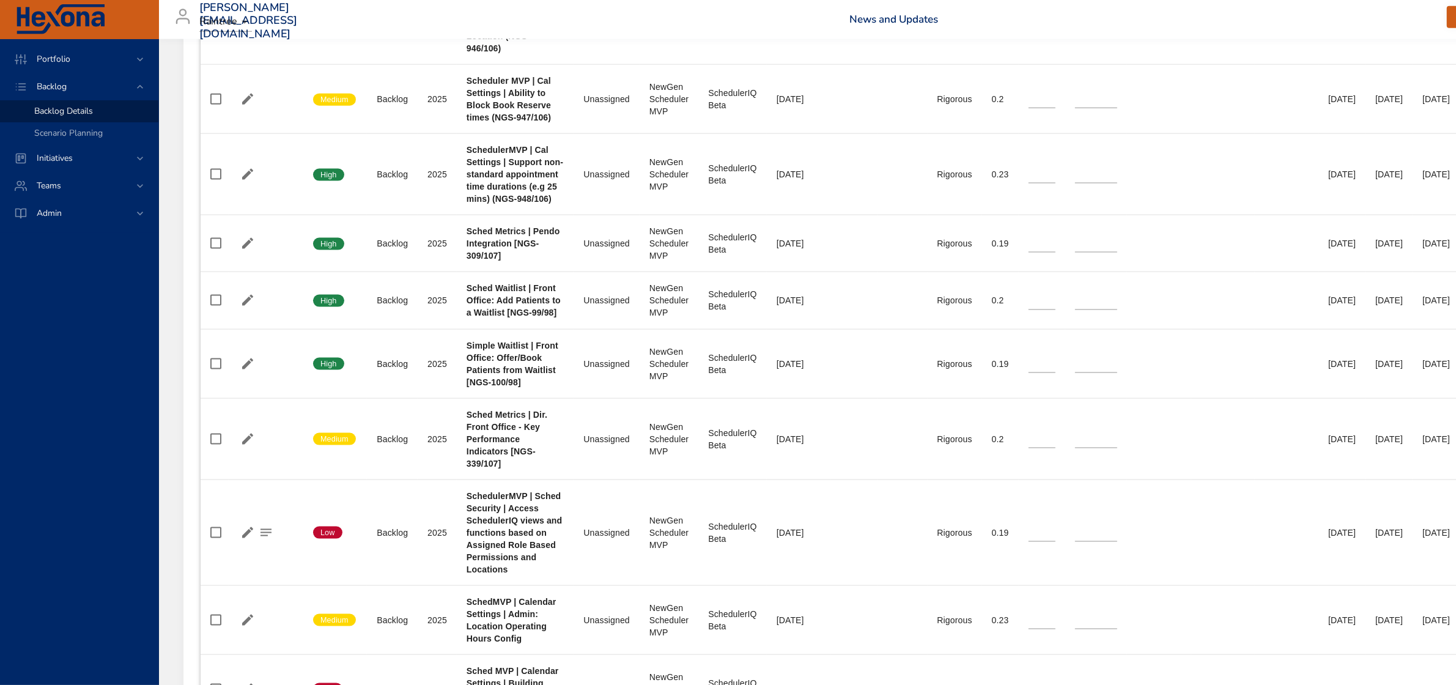
click at [190, 677] on div "Backlog Grid Backlog Priority New Project Activate Project Active Projects Fore…" at bounding box center [830, 396] width 1294 height 4028
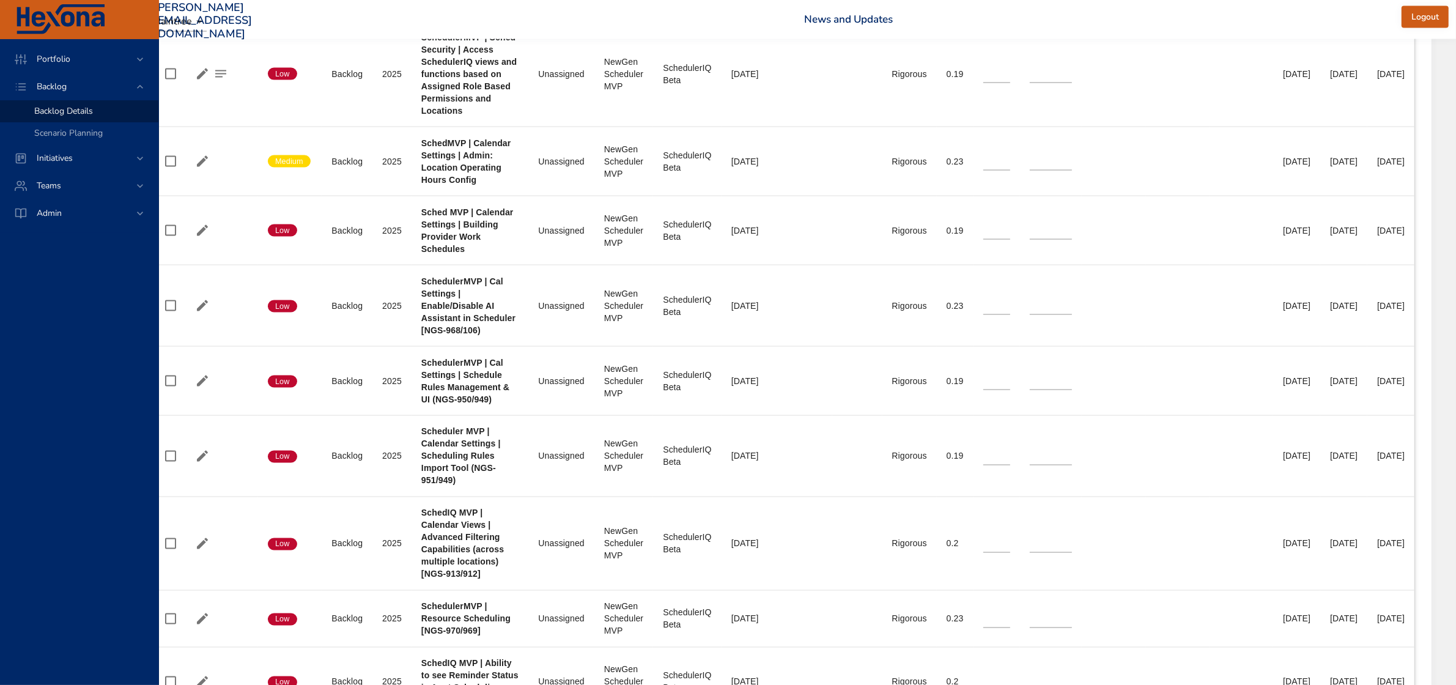
scroll to position [2490, 95]
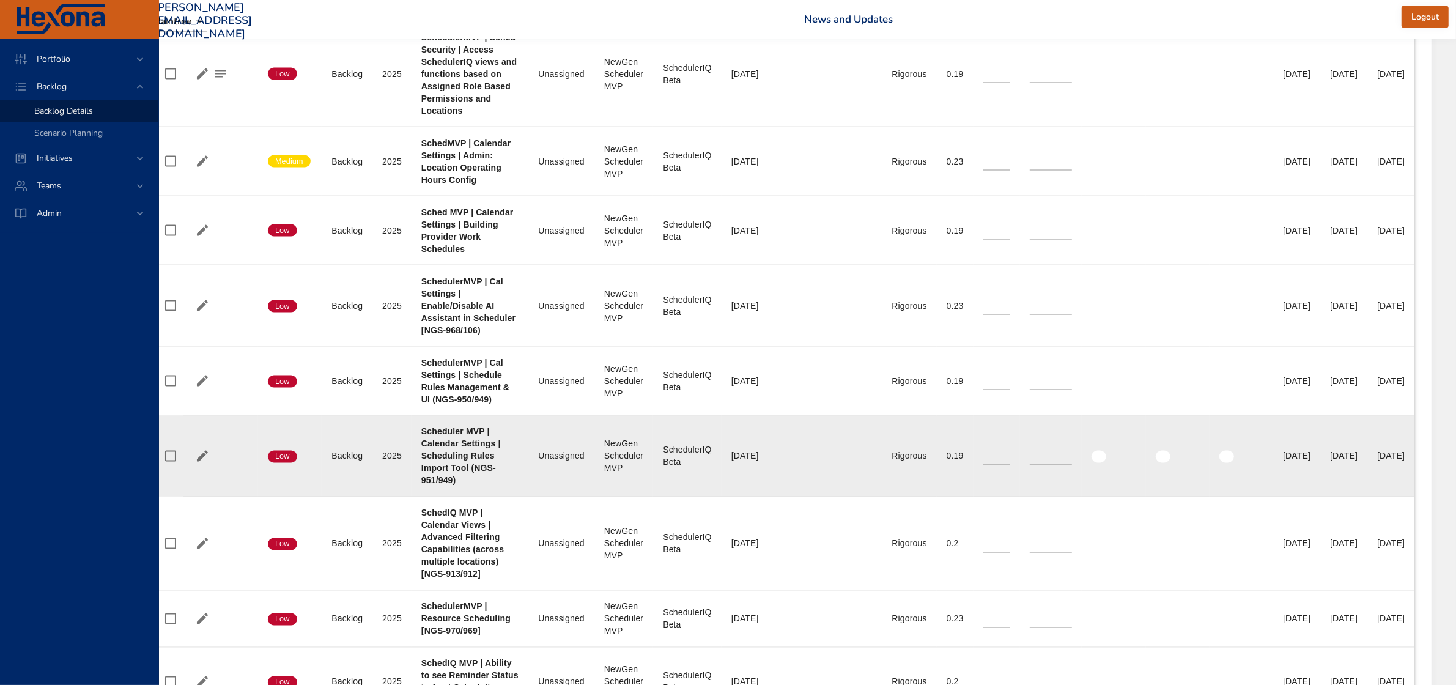
drag, startPoint x: 1261, startPoint y: 460, endPoint x: 1306, endPoint y: 461, distance: 44.7
click at [1306, 461] on td "End Date 10% [DATE]" at bounding box center [1296, 456] width 47 height 81
drag, startPoint x: 1326, startPoint y: 459, endPoint x: 1368, endPoint y: 462, distance: 42.3
click at [1358, 462] on div "[DATE]" at bounding box center [1344, 456] width 28 height 12
drag, startPoint x: 1265, startPoint y: 462, endPoint x: 1306, endPoint y: 464, distance: 41.6
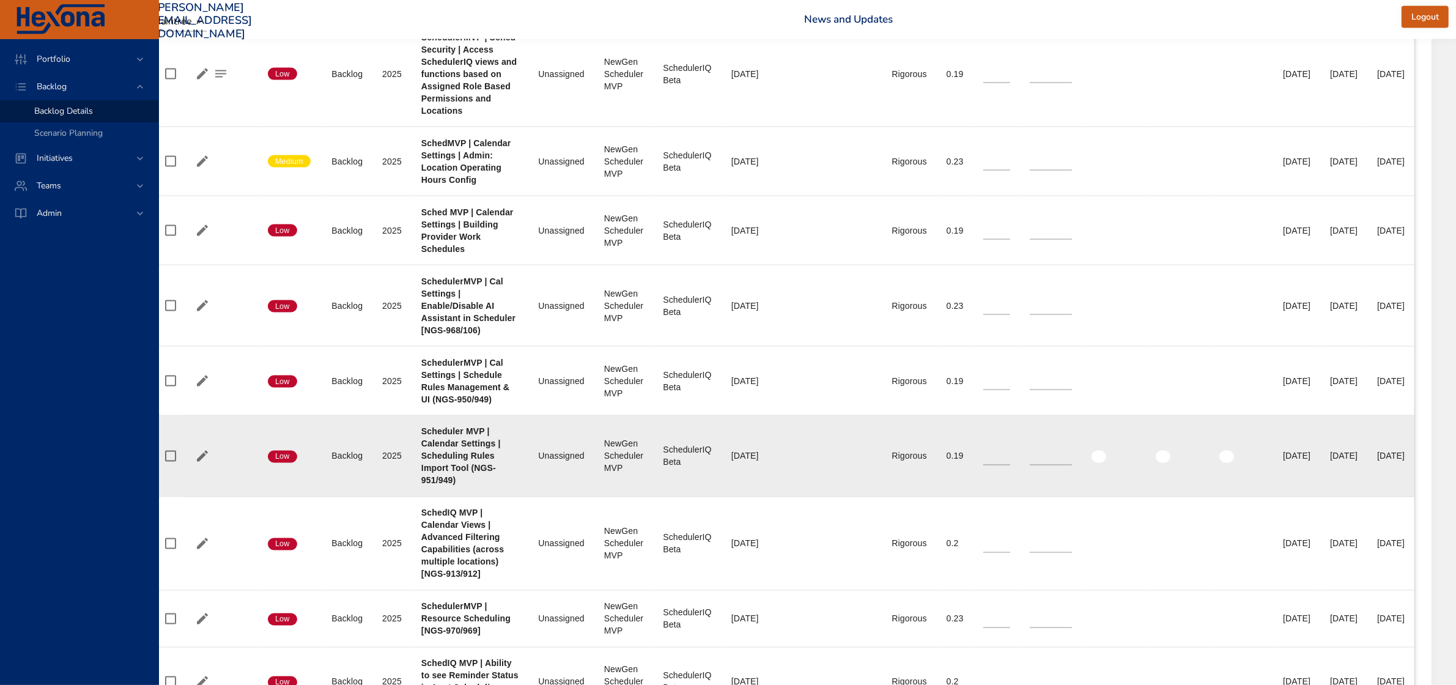
click at [1306, 462] on div "[DATE]" at bounding box center [1297, 456] width 28 height 12
drag, startPoint x: 1326, startPoint y: 462, endPoint x: 1373, endPoint y: 462, distance: 47.1
click at [1368, 462] on td "End Date 50% [DATE]" at bounding box center [1343, 456] width 47 height 81
drag, startPoint x: 1263, startPoint y: 463, endPoint x: 1308, endPoint y: 463, distance: 44.6
click at [1308, 463] on td "End Date 10% [DATE]" at bounding box center [1296, 456] width 47 height 81
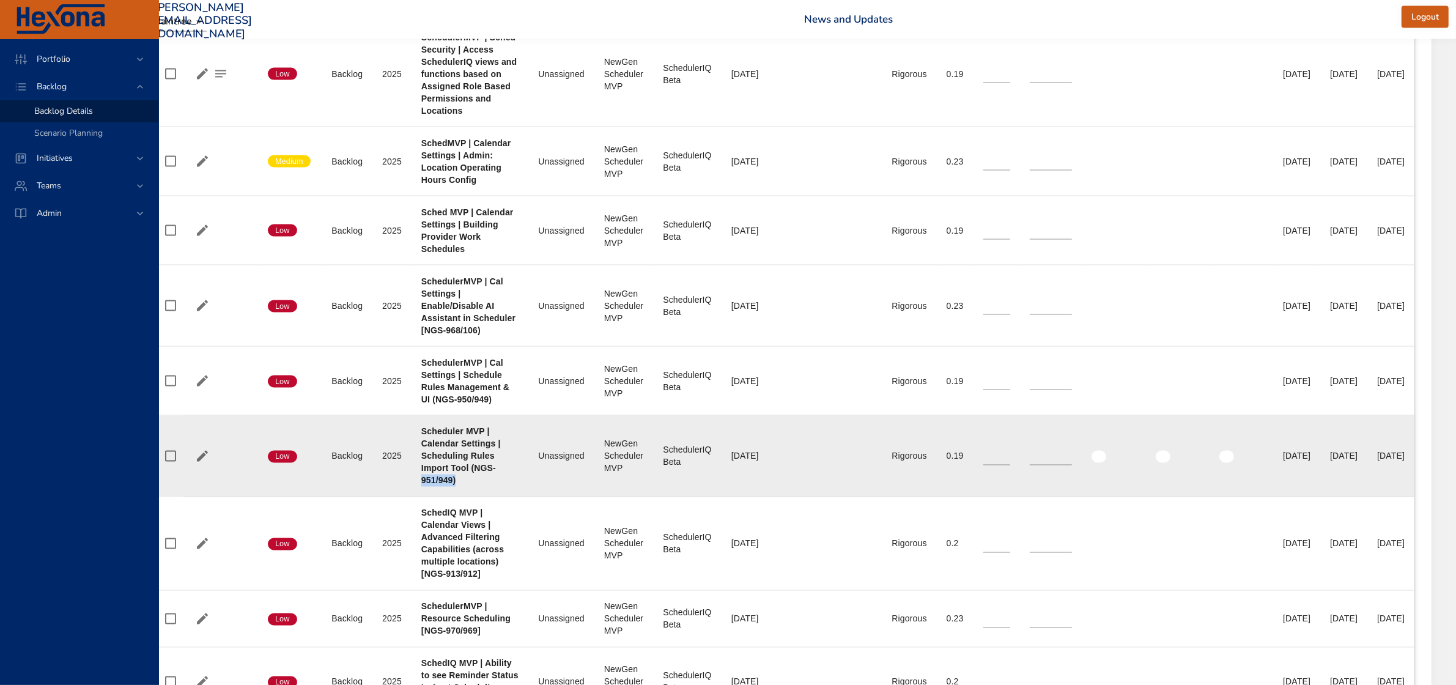
drag, startPoint x: 373, startPoint y: 485, endPoint x: 407, endPoint y: 487, distance: 33.7
click at [421, 487] on div "Scheduler MVP | Calendar Settings | Scheduling Rules Import Tool (NGS-951/949)" at bounding box center [470, 456] width 98 height 61
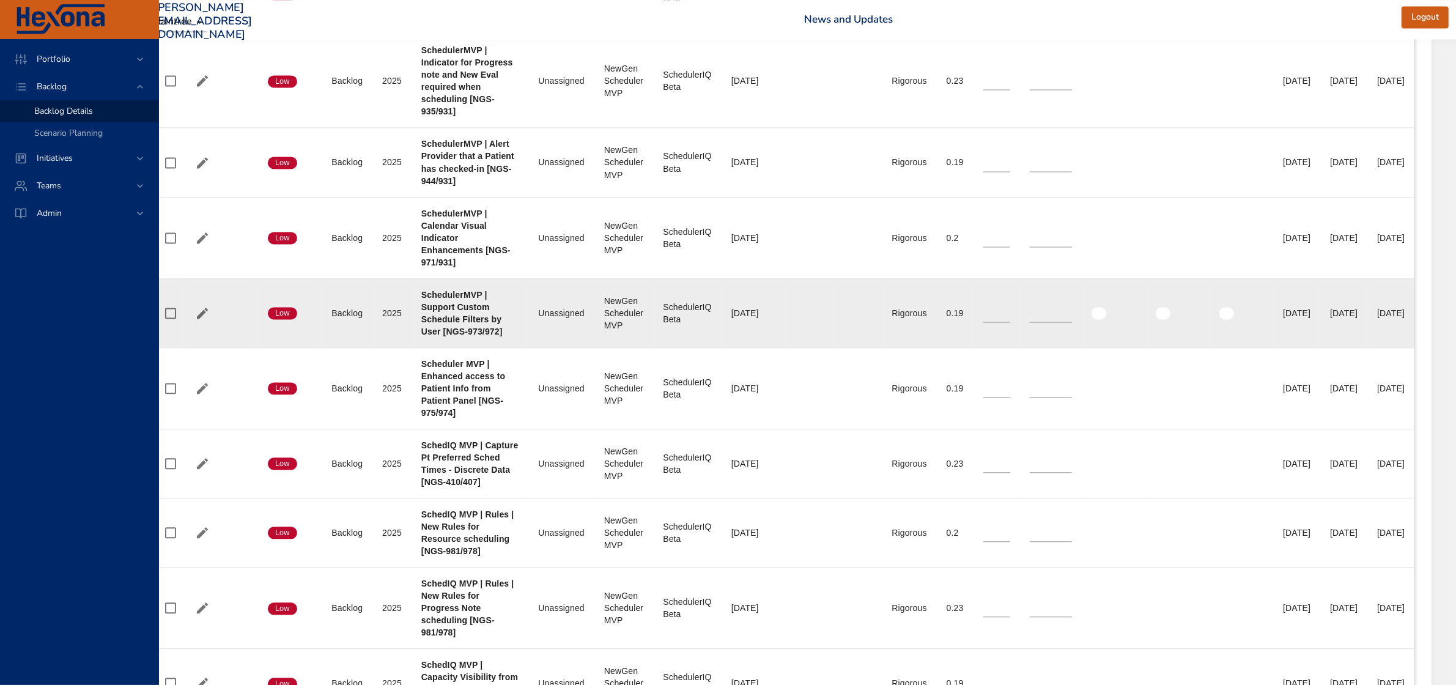
scroll to position [3254, 95]
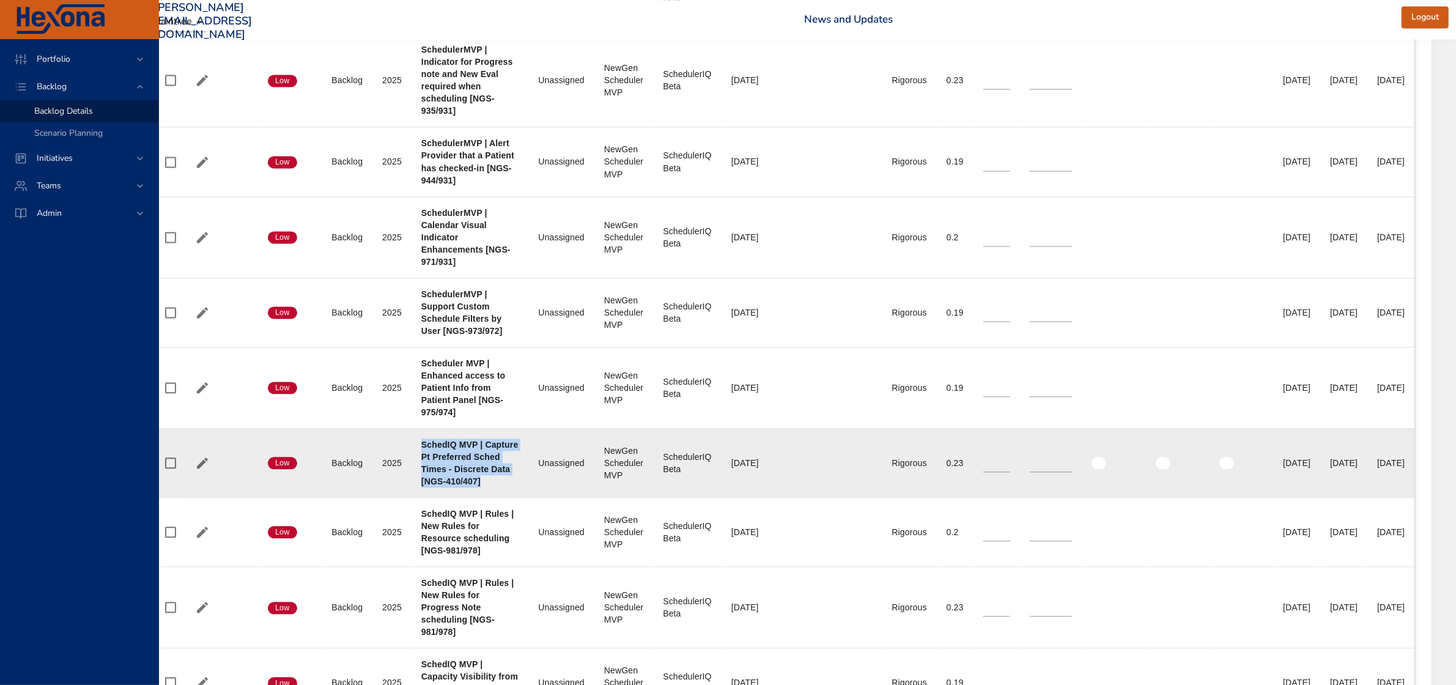
drag, startPoint x: 374, startPoint y: 450, endPoint x: 440, endPoint y: 483, distance: 74.4
click at [440, 483] on div "SchedIQ MVP | Capture Pt Preferred Sched Times - Discrete Data [NGS-410/407]" at bounding box center [470, 463] width 98 height 49
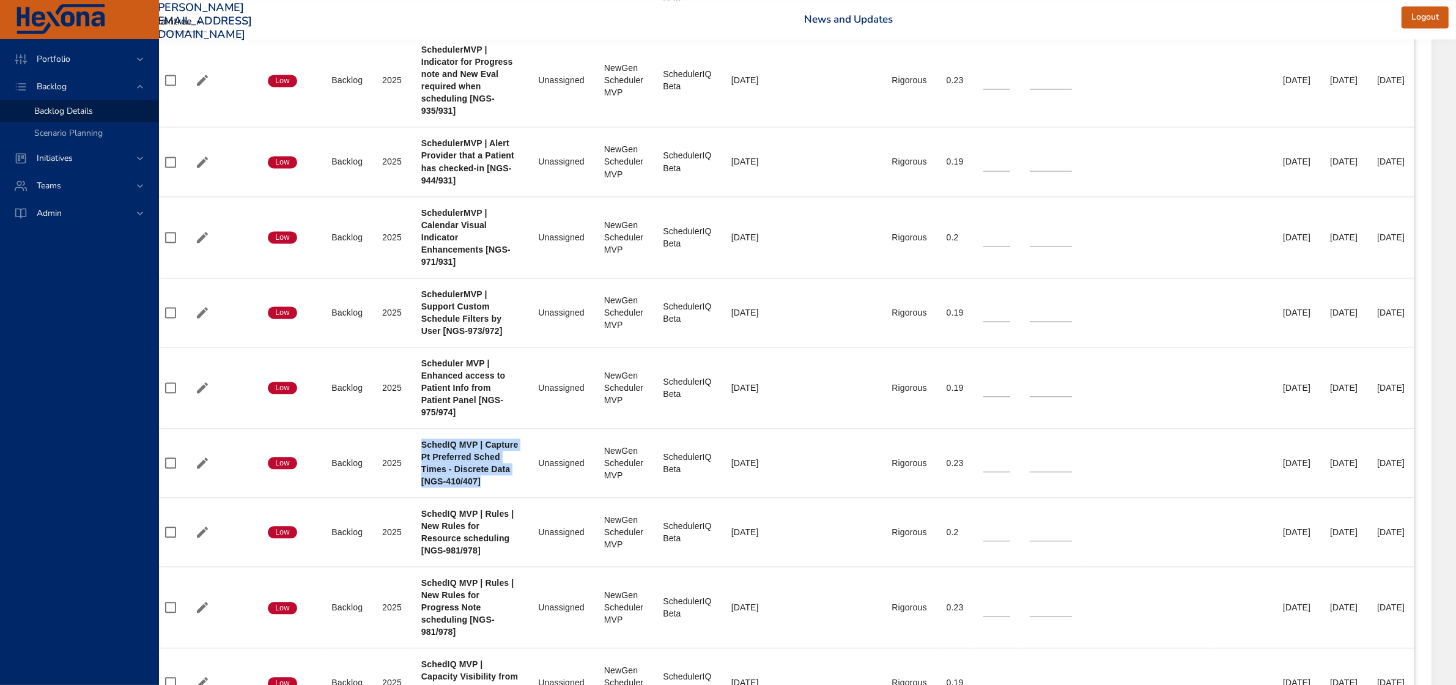
scroll to position [3254, 0]
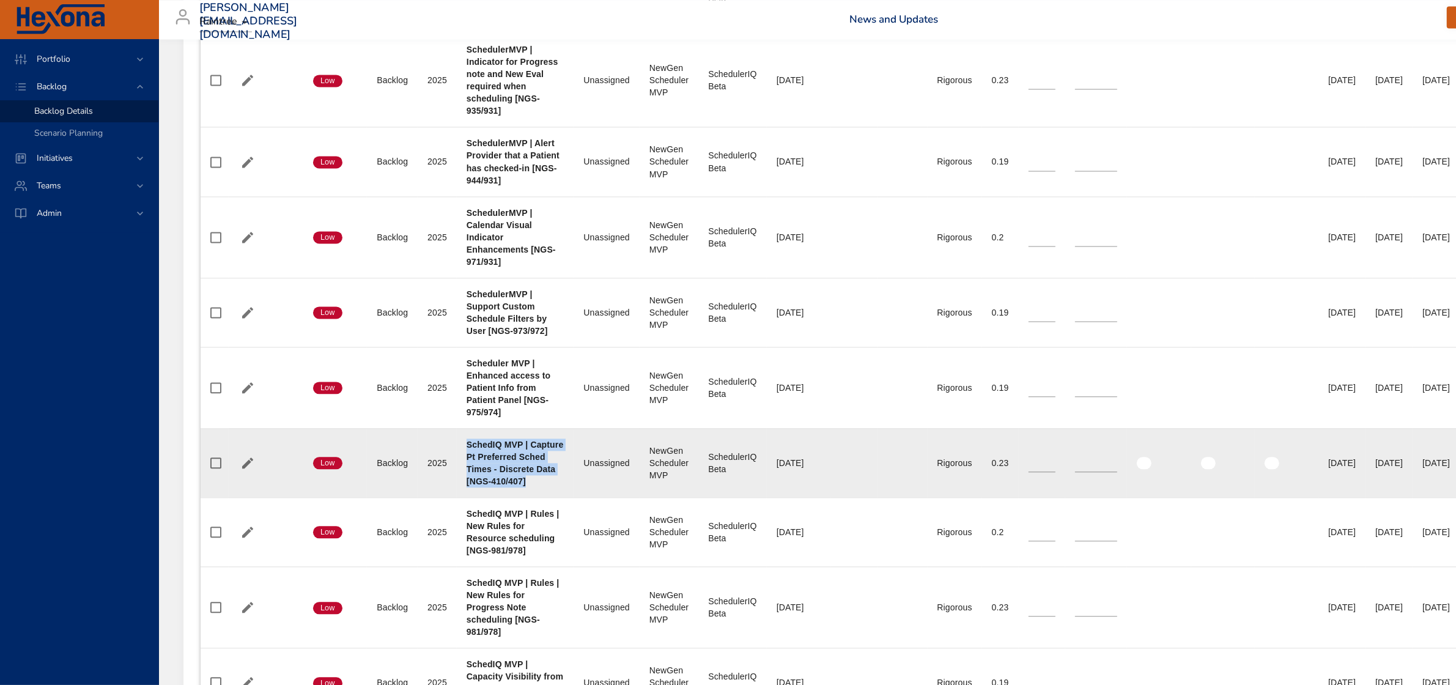
click at [242, 470] on icon "button" at bounding box center [247, 463] width 15 height 15
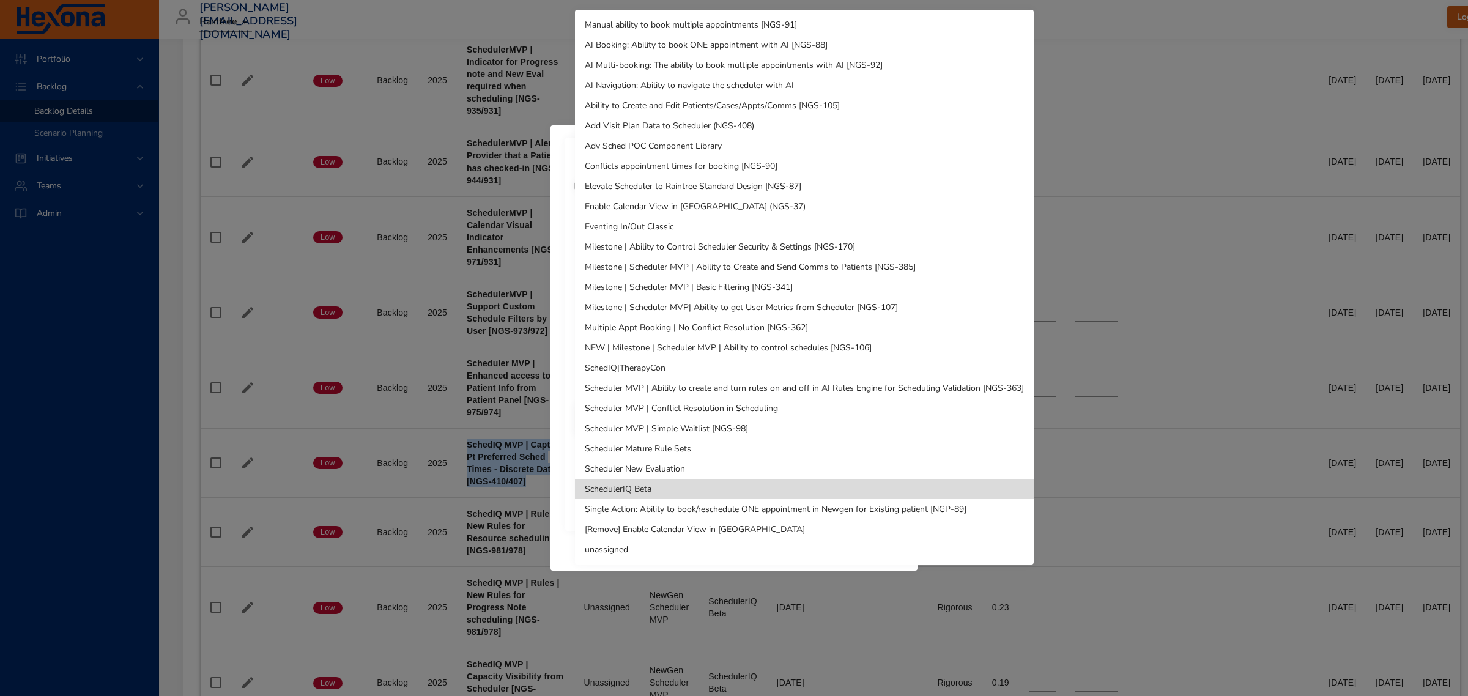
click at [662, 542] on li "unassigned" at bounding box center [804, 549] width 459 height 20
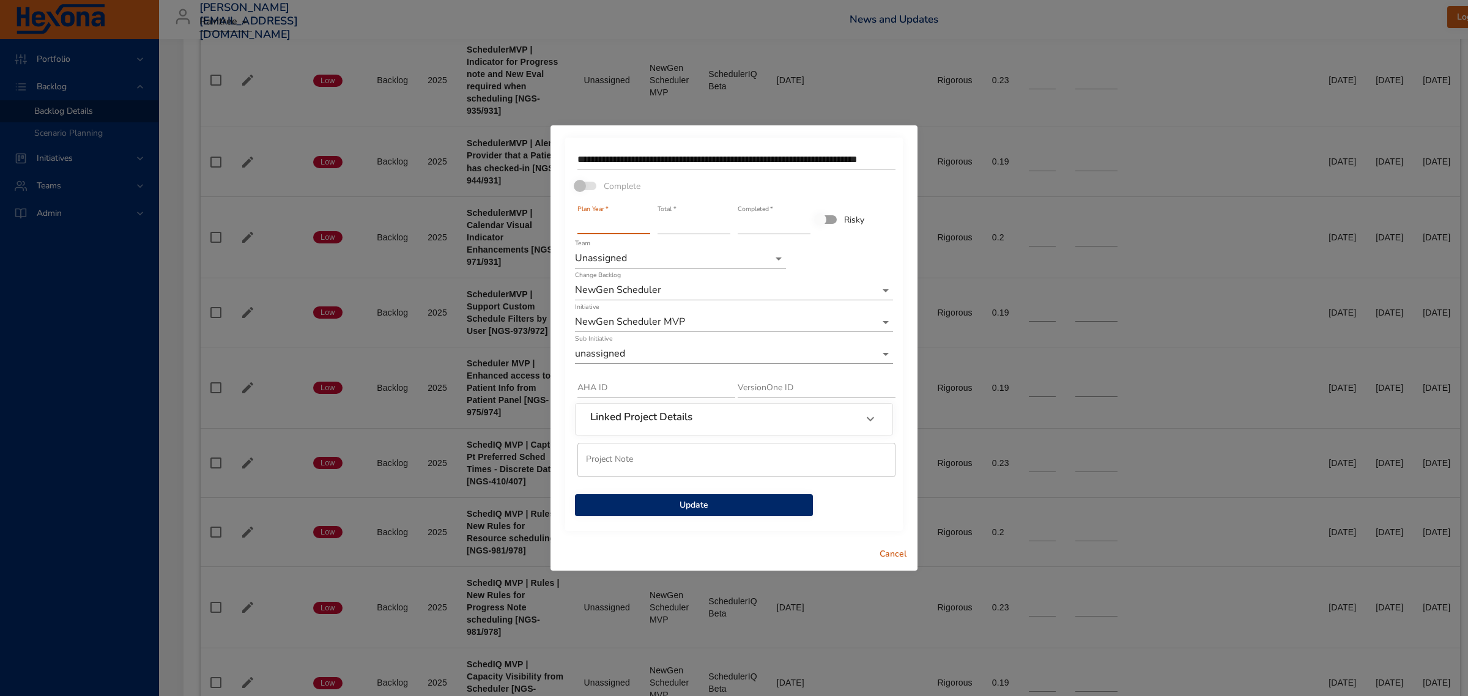
click at [617, 224] on input "****" at bounding box center [613, 225] width 73 height 20
type input "****"
click at [643, 222] on input "****" at bounding box center [613, 225] width 73 height 20
click at [683, 505] on span "Update" at bounding box center [694, 505] width 218 height 15
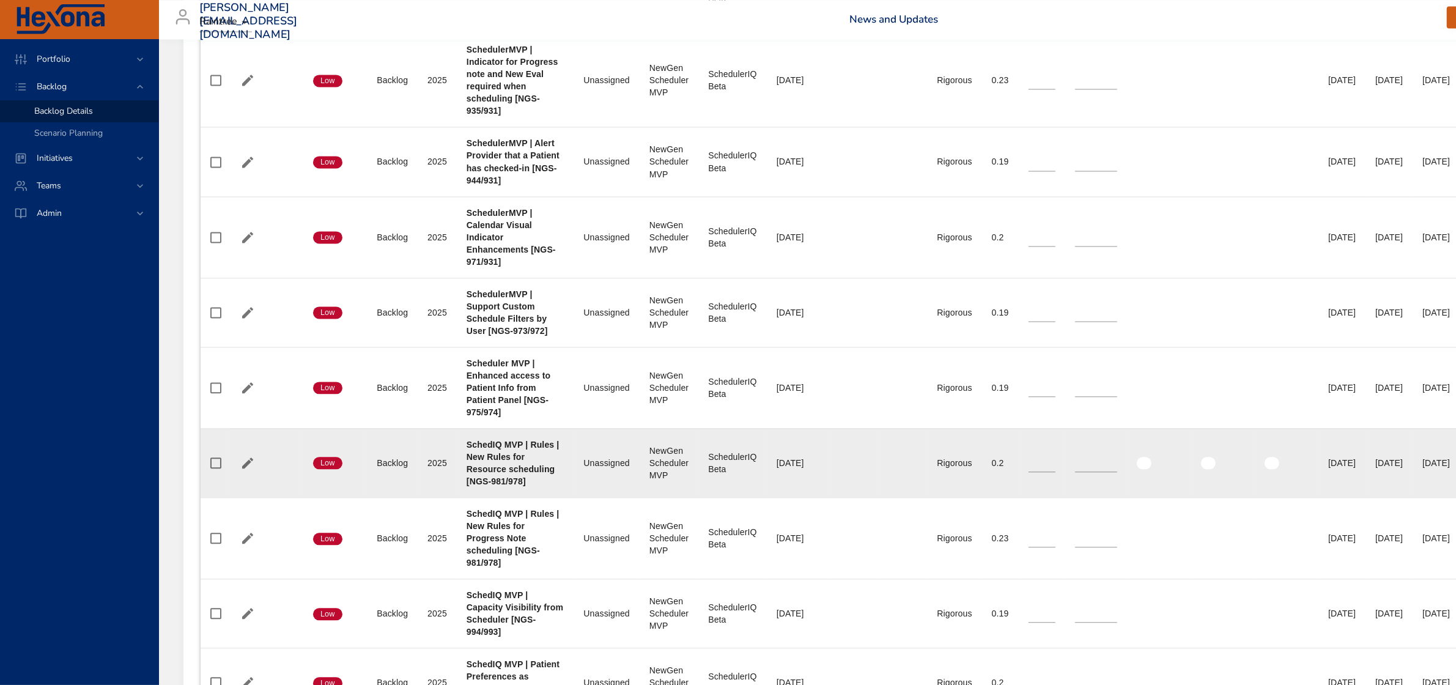
click at [530, 481] on div "SchedIQ MVP | Rules | New Rules for Resource scheduling [NGS-981/978]" at bounding box center [516, 463] width 98 height 49
drag, startPoint x: 468, startPoint y: 450, endPoint x: 557, endPoint y: 483, distance: 94.8
click at [557, 483] on div "SchedIQ MVP | Rules | New Rules for Resource scheduling [NGS-981/978]" at bounding box center [516, 463] width 98 height 49
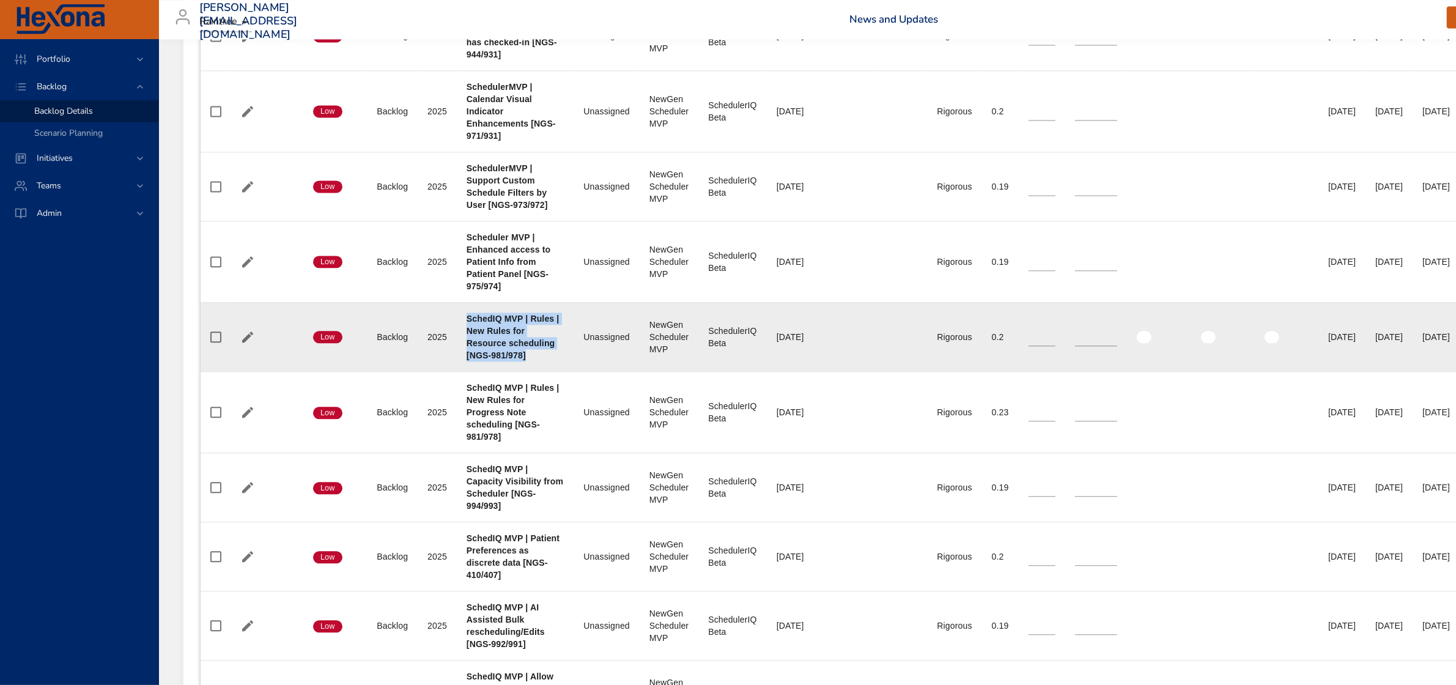
scroll to position [3407, 0]
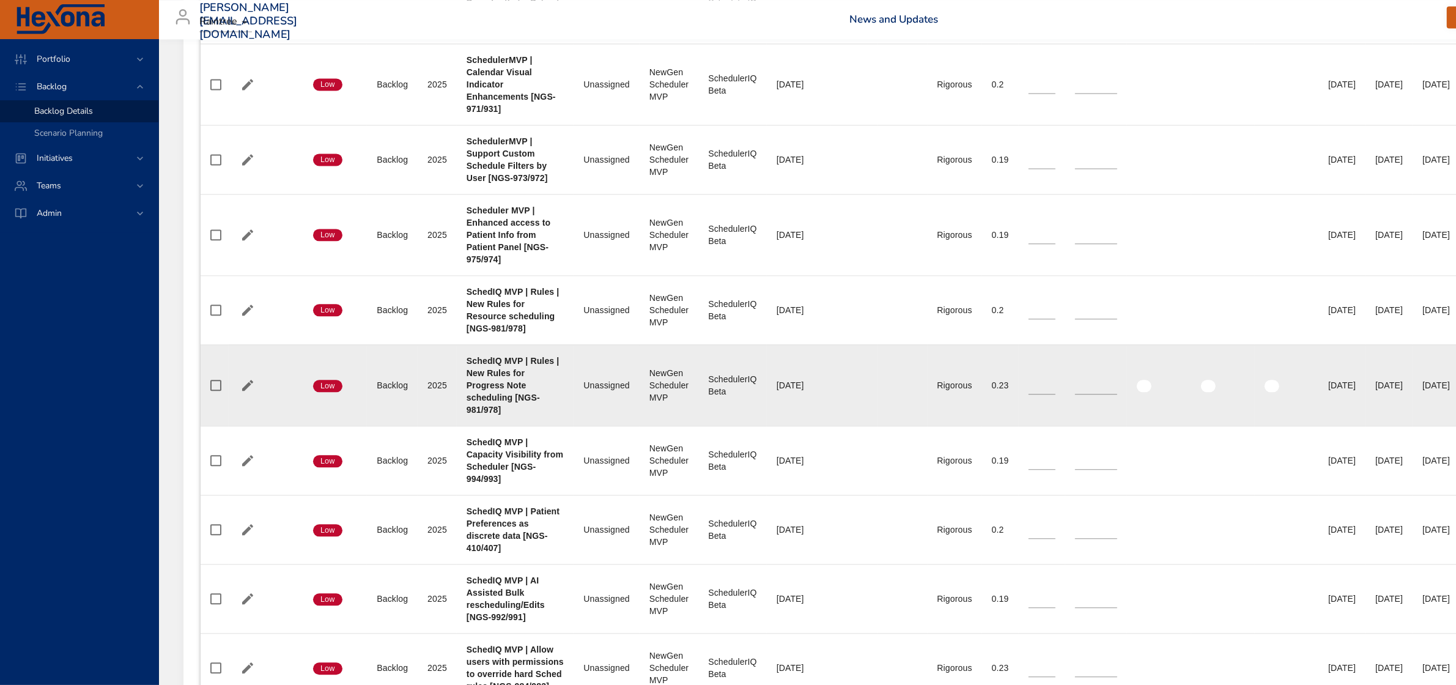
click at [513, 396] on div "SchedIQ MVP | Rules | New Rules for Progress Note scheduling [NGS-981/978]" at bounding box center [516, 385] width 98 height 61
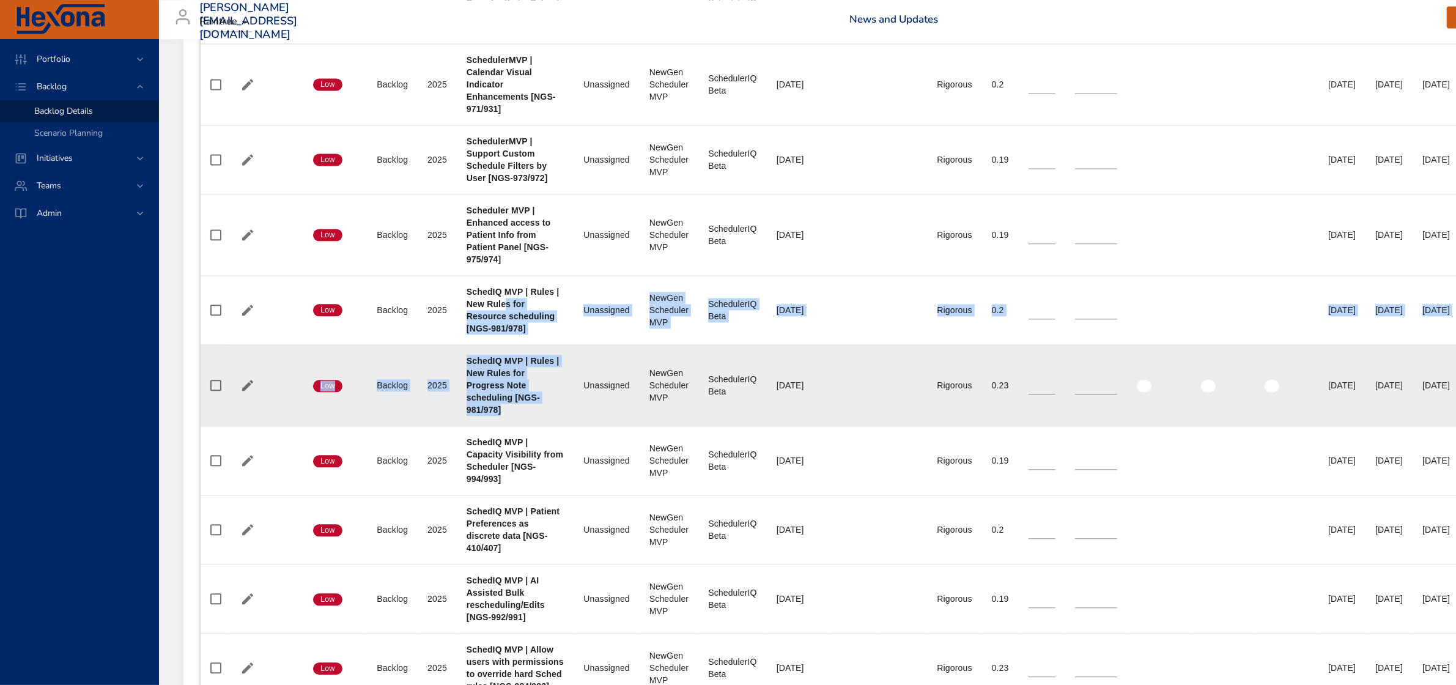
drag, startPoint x: 508, startPoint y: 313, endPoint x: 521, endPoint y: 413, distance: 101.2
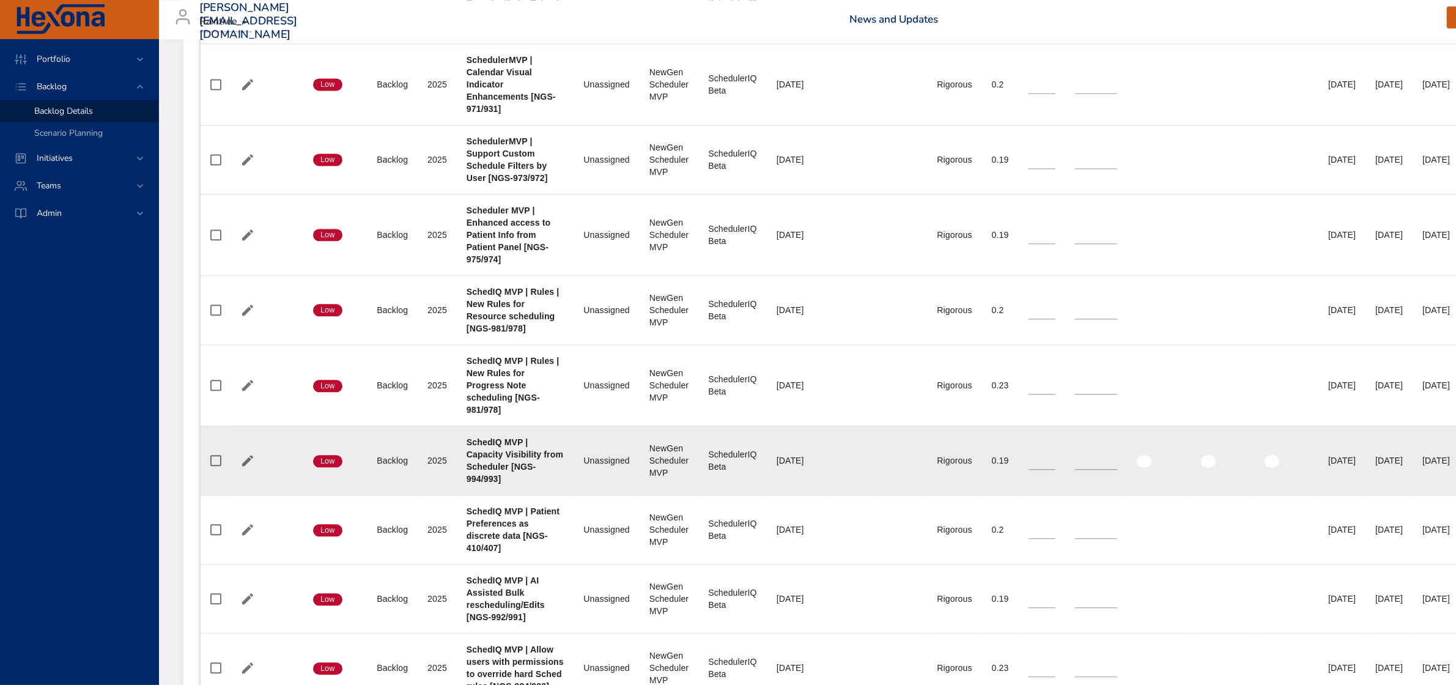
click at [552, 474] on div "SchedIQ MVP | Capacity Visibility from Scheduler [NGS-994/993]" at bounding box center [516, 460] width 98 height 49
drag, startPoint x: 466, startPoint y: 445, endPoint x: 515, endPoint y: 482, distance: 61.2
click at [515, 482] on div "SchedIQ MVP | Capacity Visibility from Scheduler [NGS-994/993]" at bounding box center [516, 460] width 98 height 49
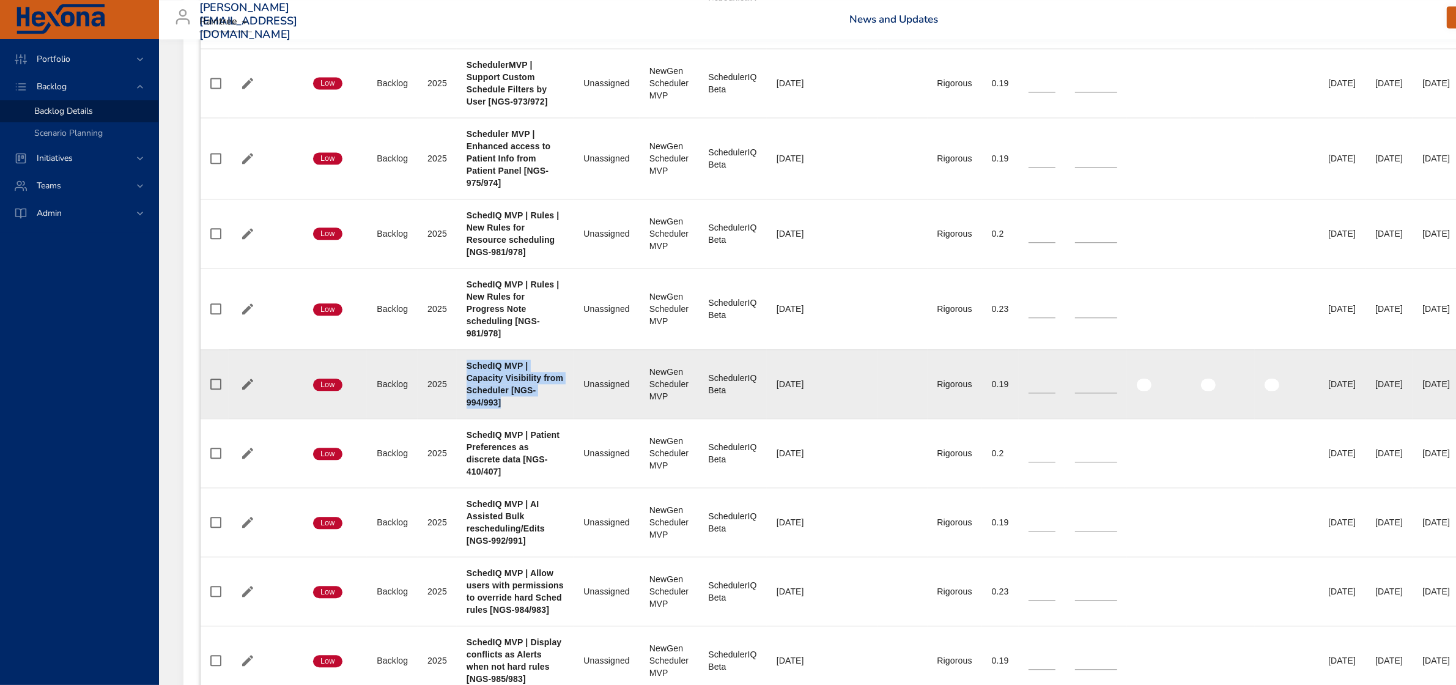
scroll to position [3560, 0]
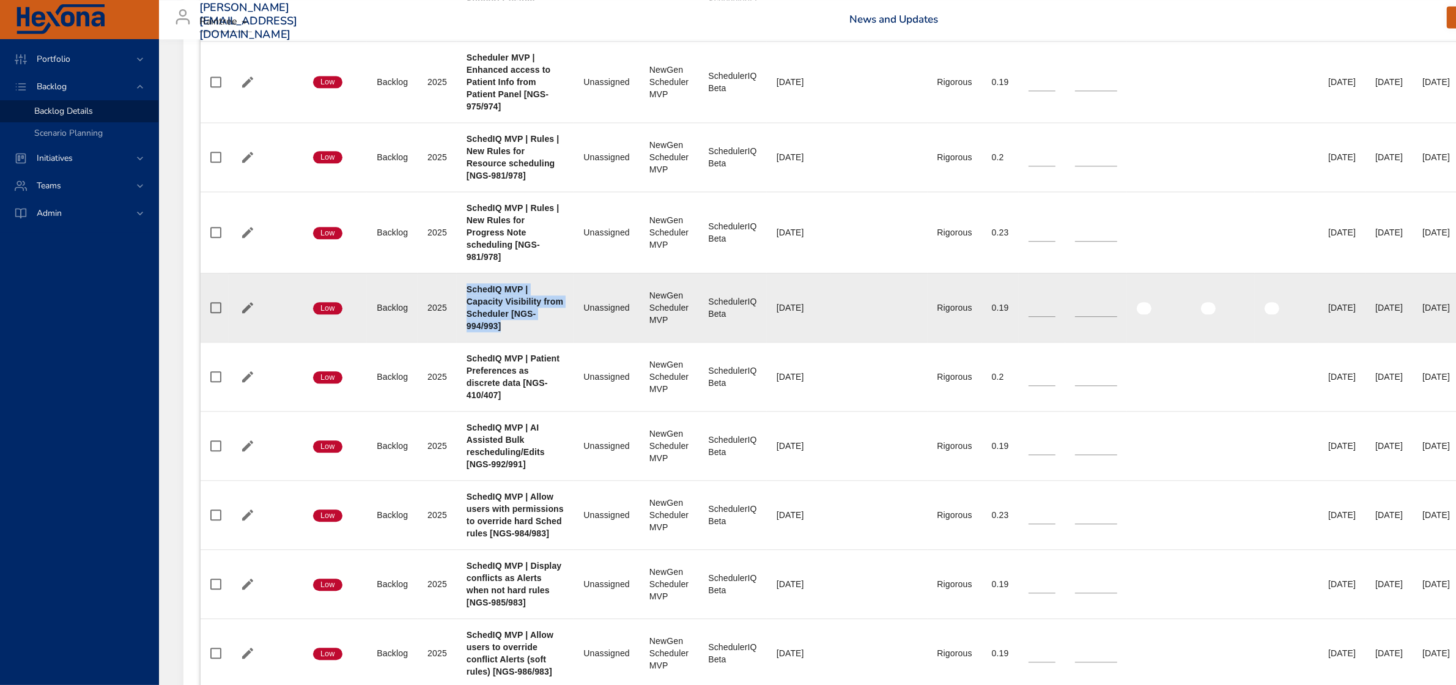
click at [520, 317] on b "SchedIQ MVP | Capacity Visibility from Scheduler [NGS-994/993]" at bounding box center [515, 307] width 97 height 46
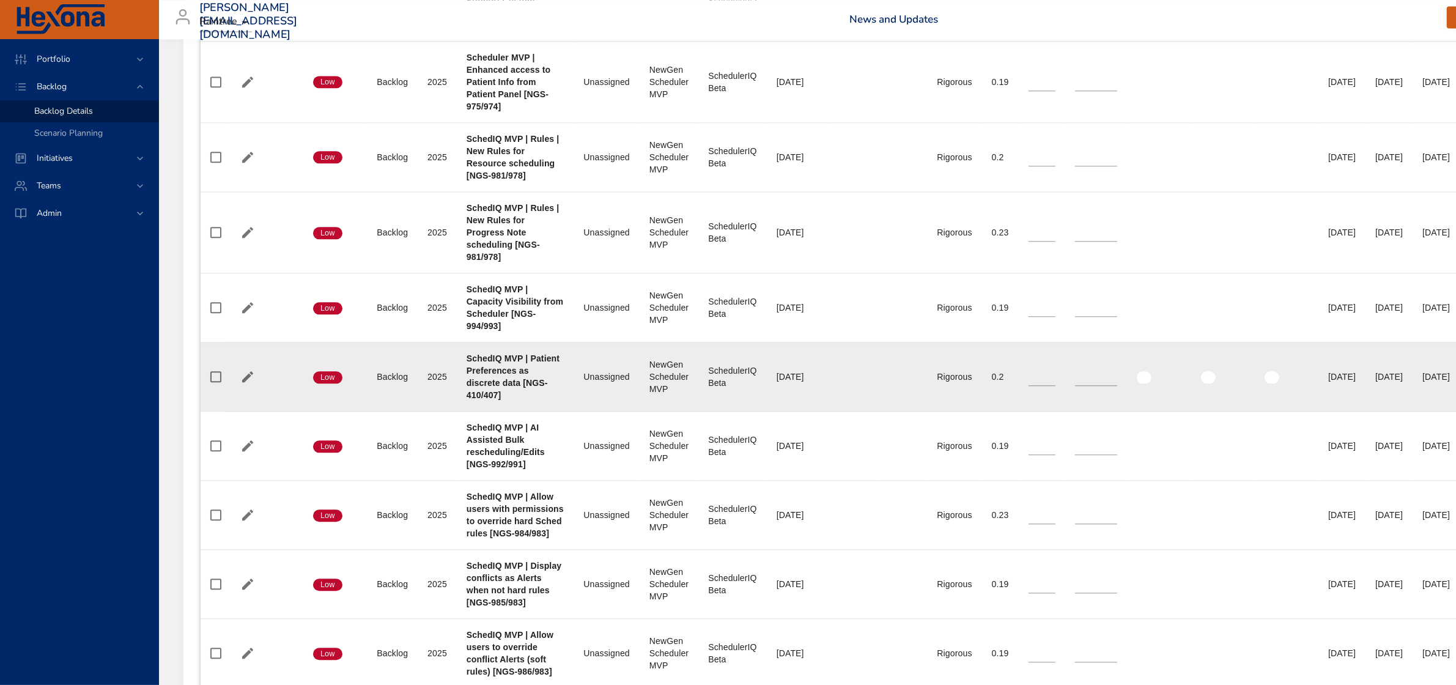
click at [473, 383] on div "SchedIQ MVP | Patient Preferences as discrete data [NGS-410/407]" at bounding box center [516, 376] width 98 height 49
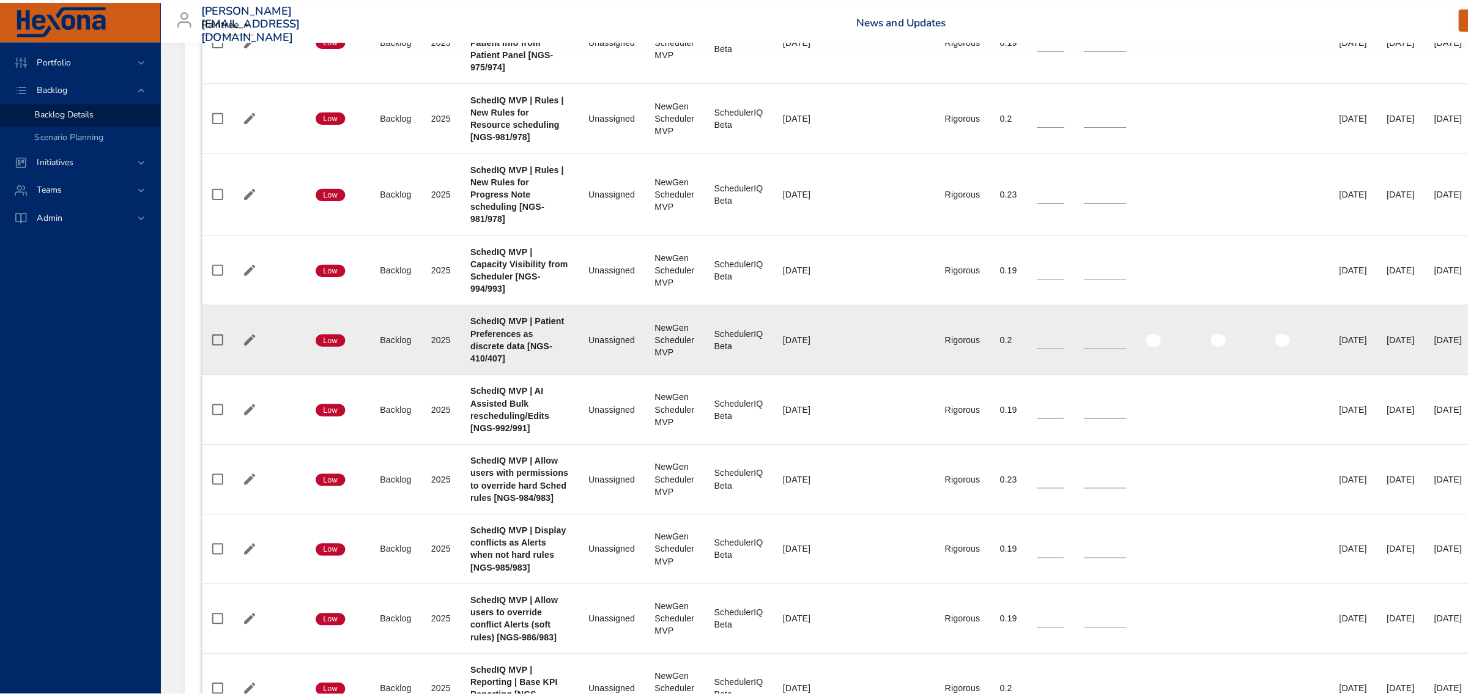
scroll to position [3637, 0]
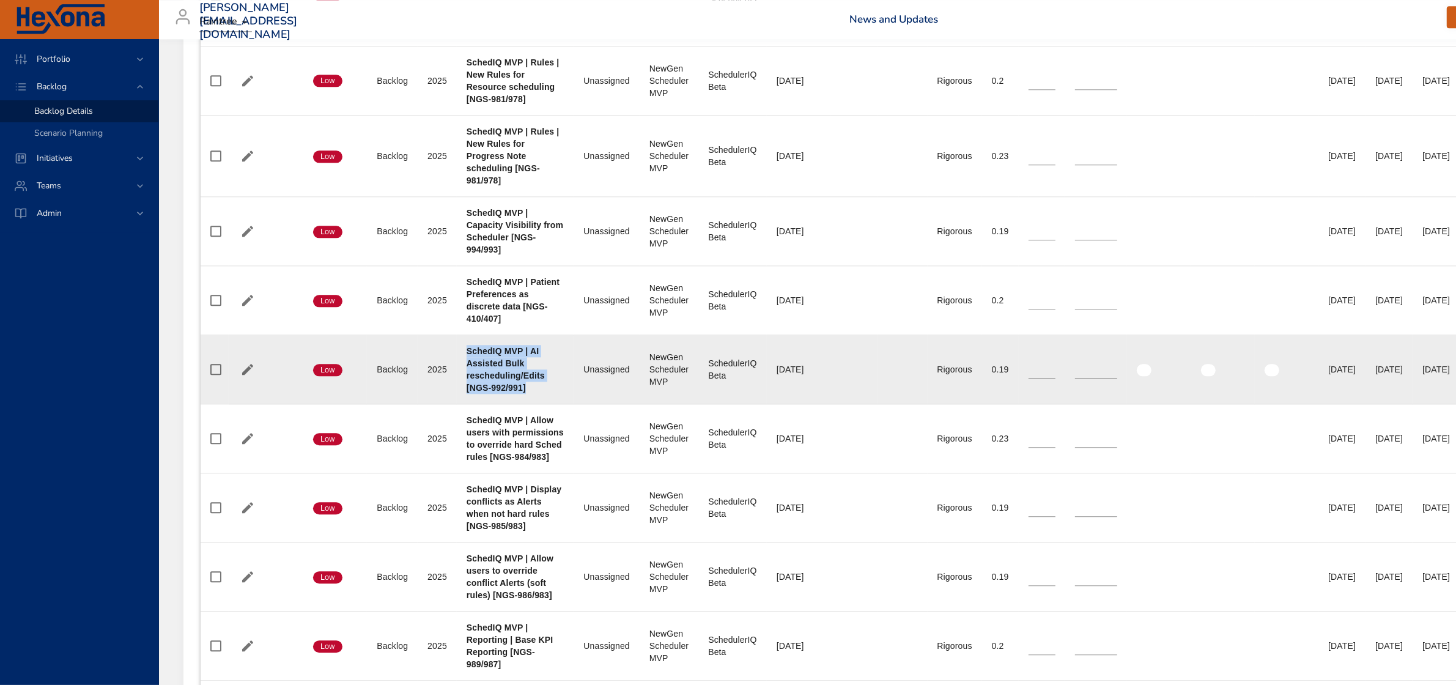
drag, startPoint x: 468, startPoint y: 360, endPoint x: 530, endPoint y: 399, distance: 73.1
click at [530, 394] on div "SchedIQ MVP | AI Assisted Bulk rescheduling/Edits [NGS-992/991]" at bounding box center [516, 369] width 98 height 49
click at [251, 374] on icon "button" at bounding box center [247, 369] width 15 height 15
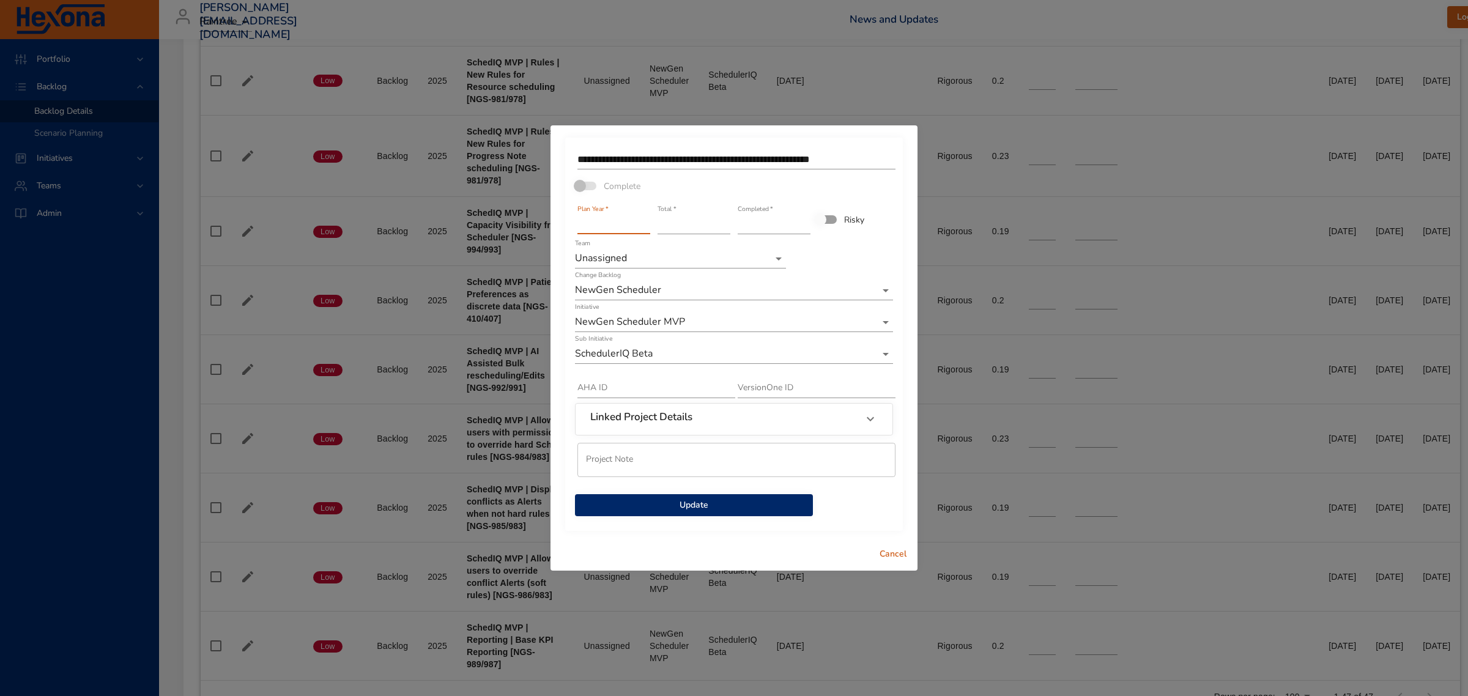
type input "****"
click at [643, 220] on input "****" at bounding box center [613, 225] width 73 height 20
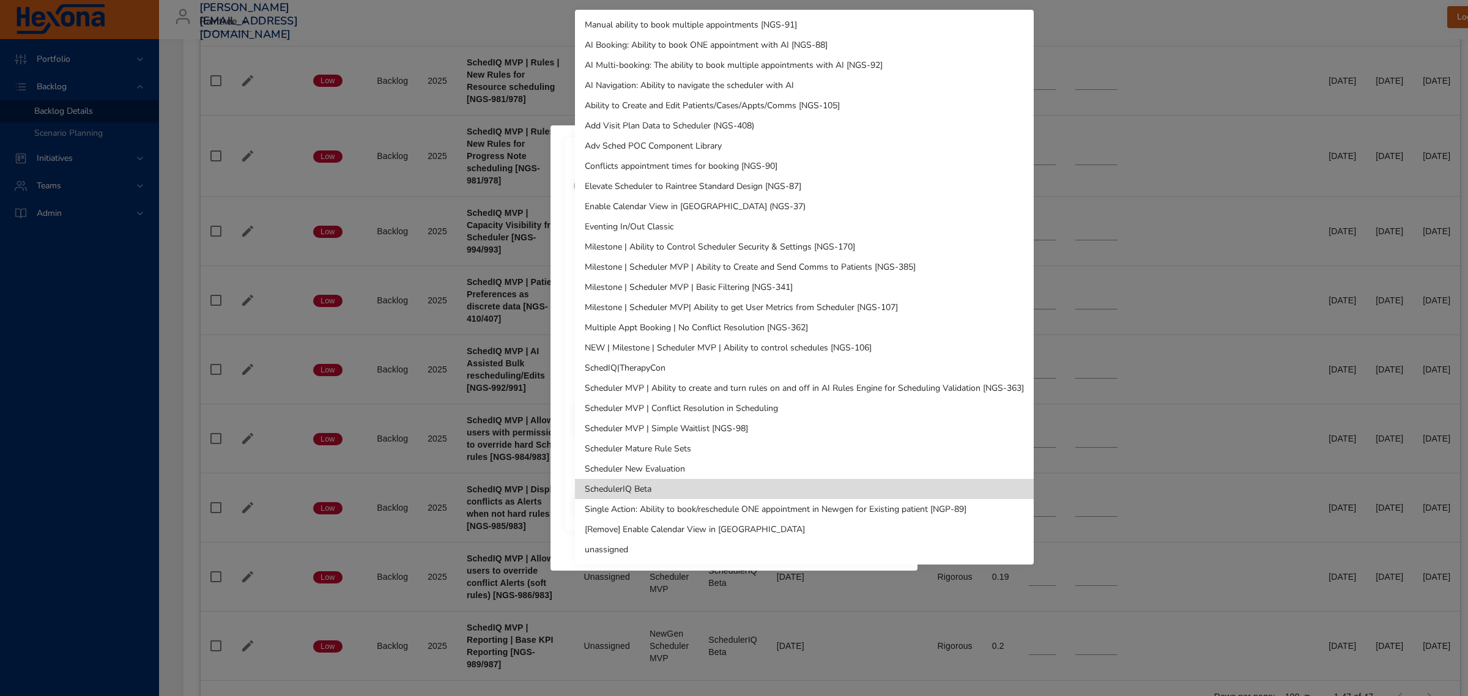
click at [563, 456] on div at bounding box center [734, 348] width 1468 height 696
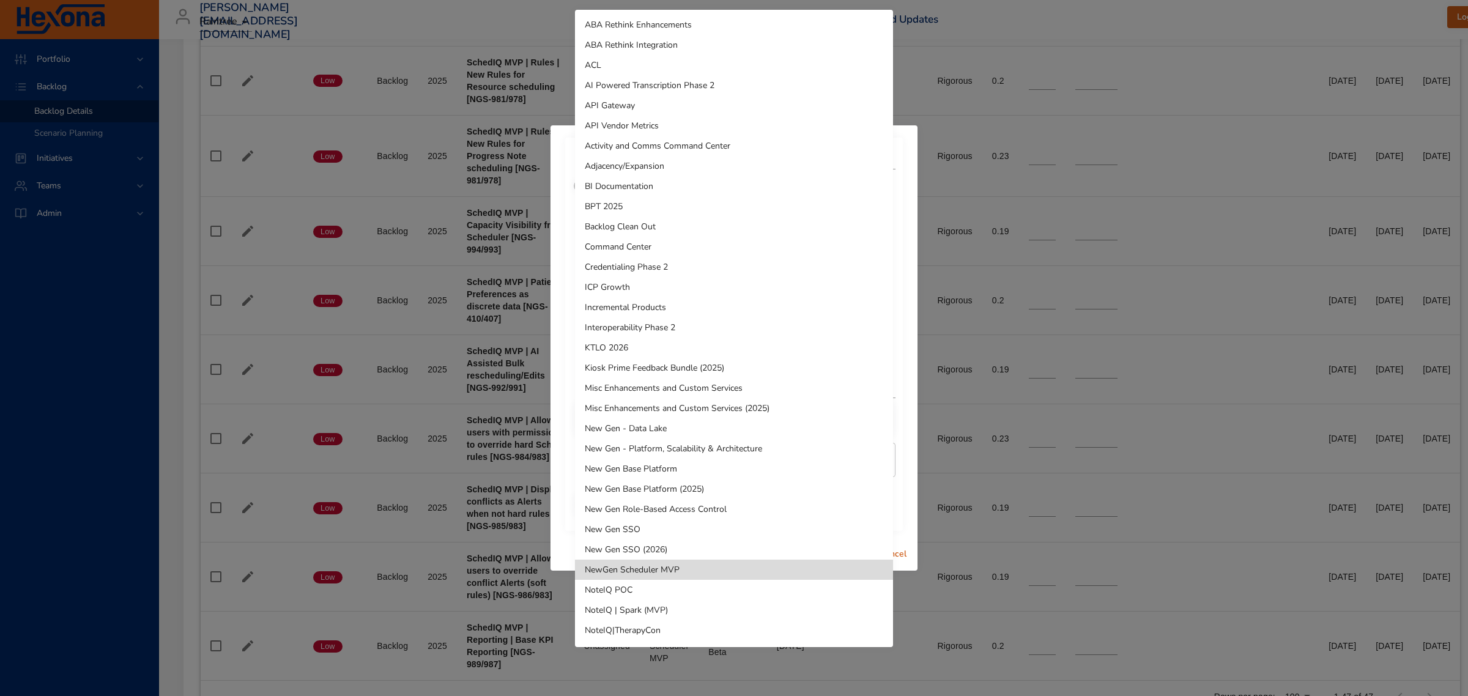
click at [654, 288] on li "ICP Growth" at bounding box center [734, 287] width 318 height 20
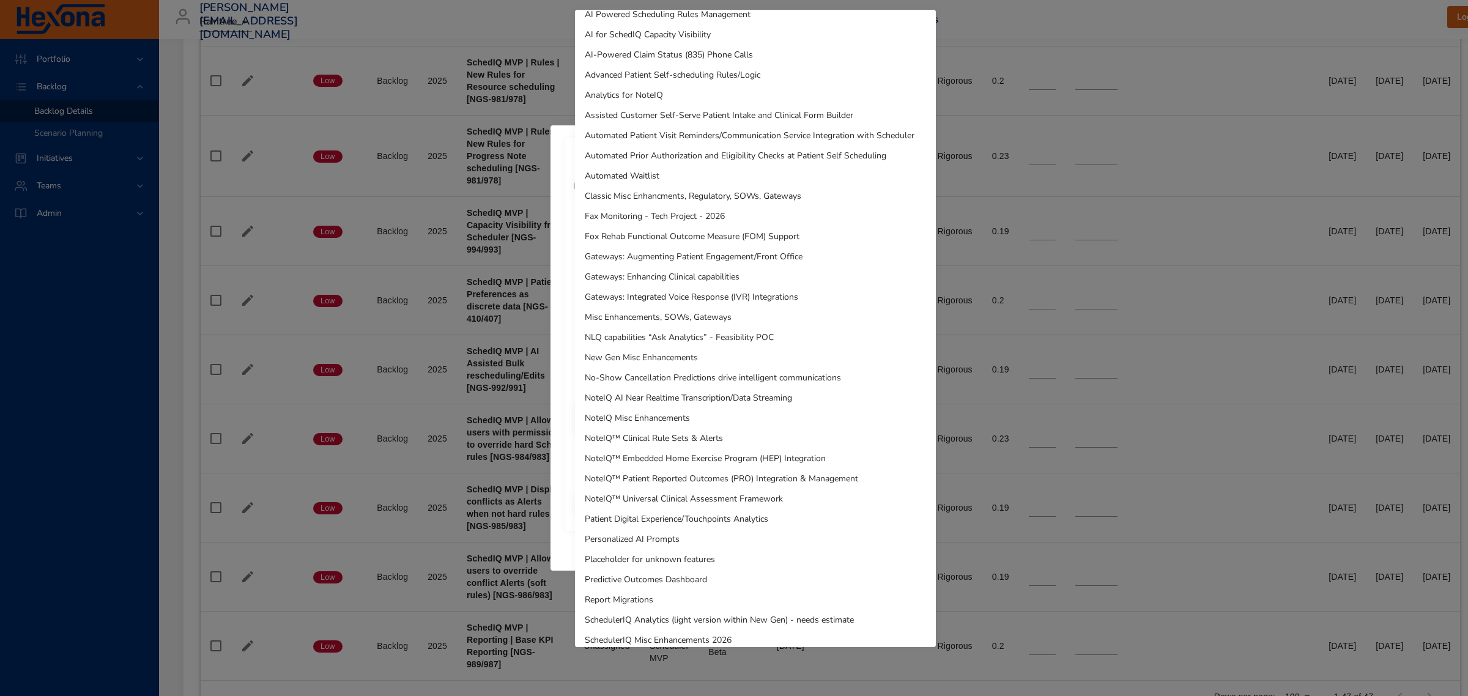
scroll to position [0, 0]
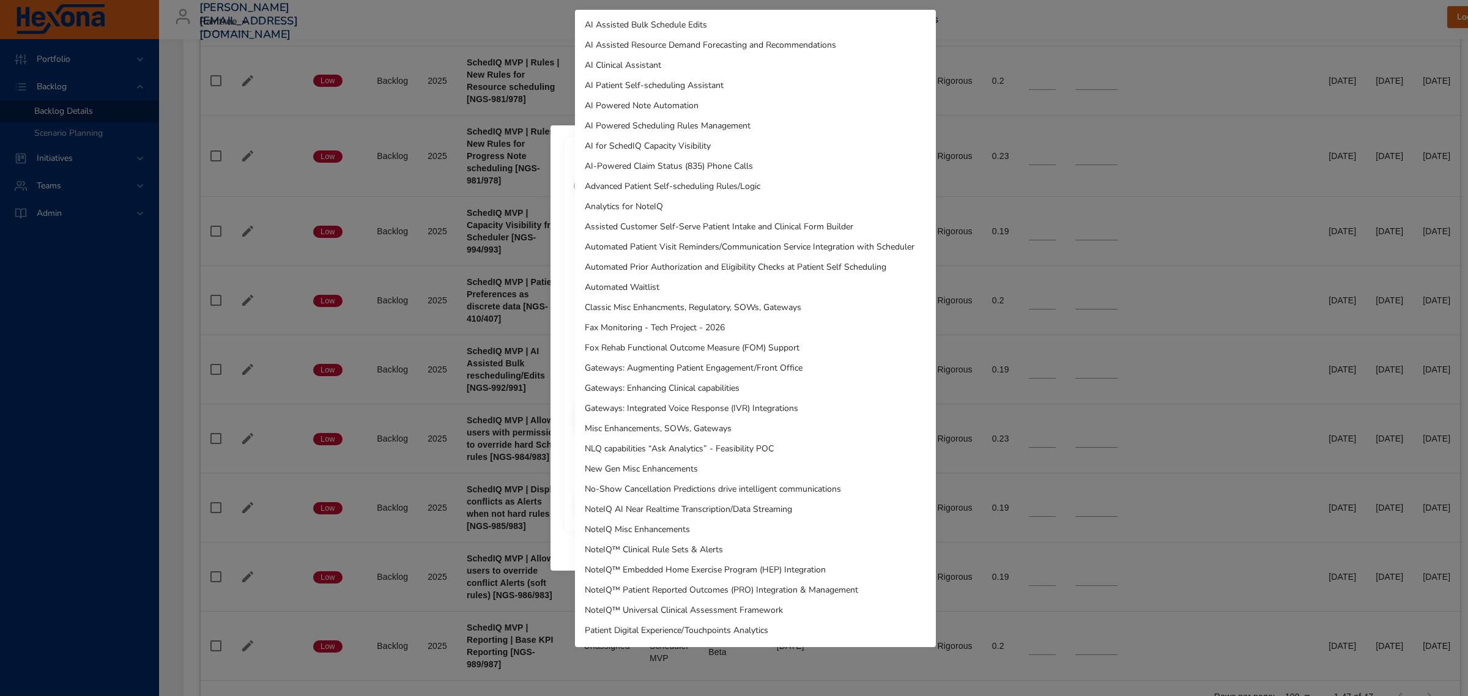
click at [665, 22] on li "AI Assisted Bulk Schedule Edits" at bounding box center [755, 25] width 361 height 20
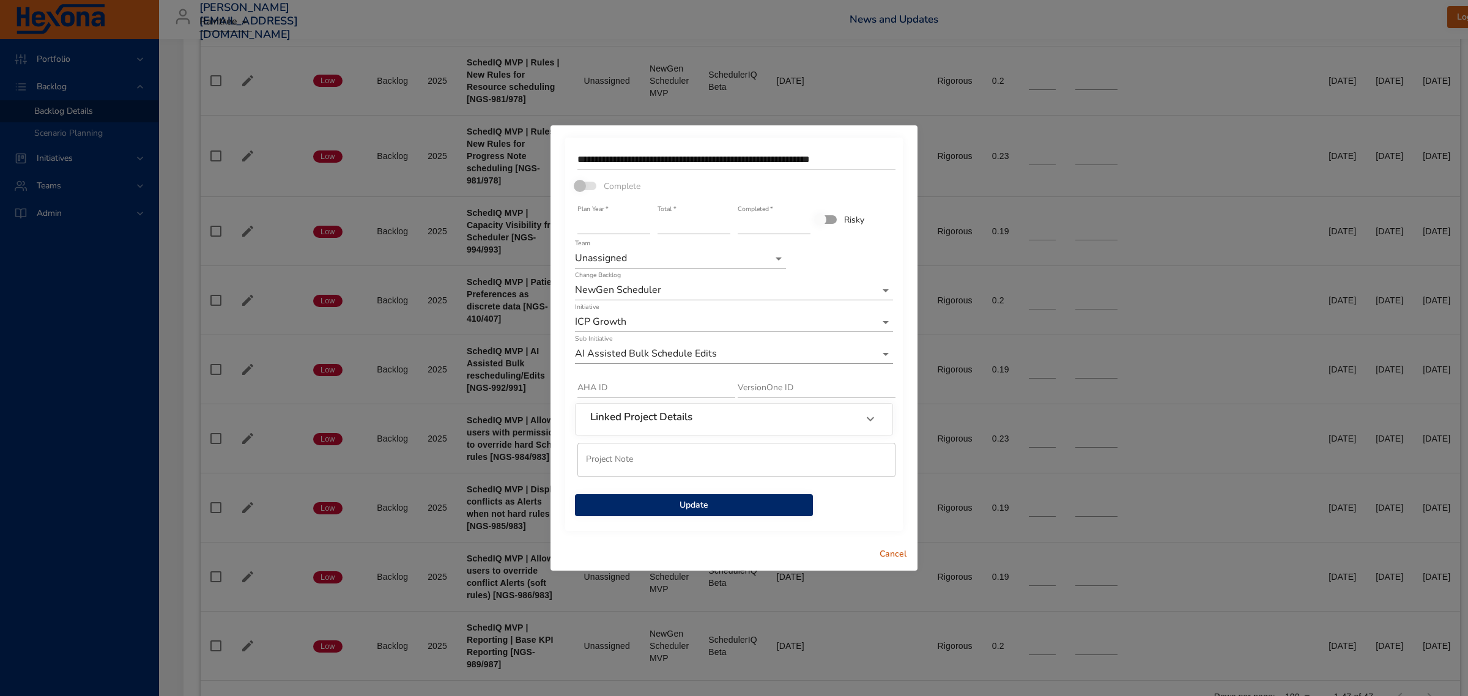
click at [740, 511] on span "Update" at bounding box center [694, 505] width 218 height 15
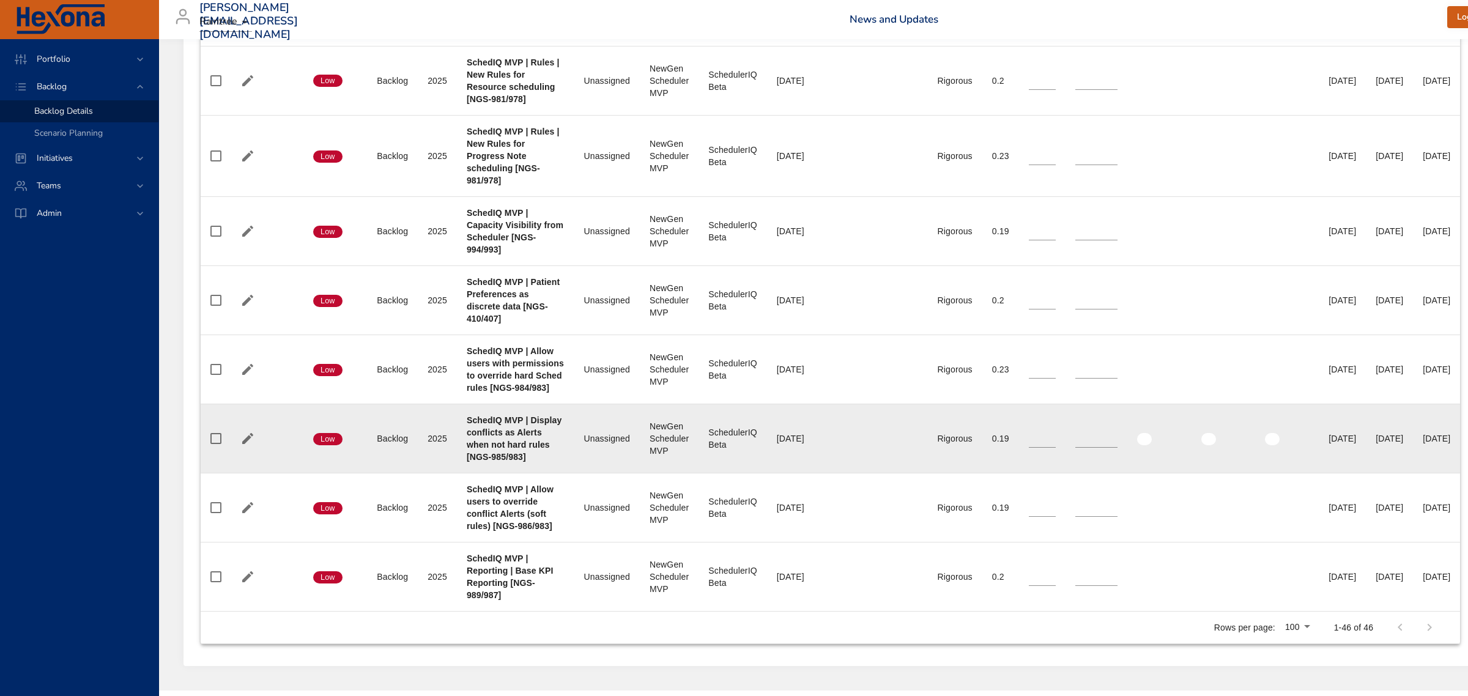
scroll to position [3569, 0]
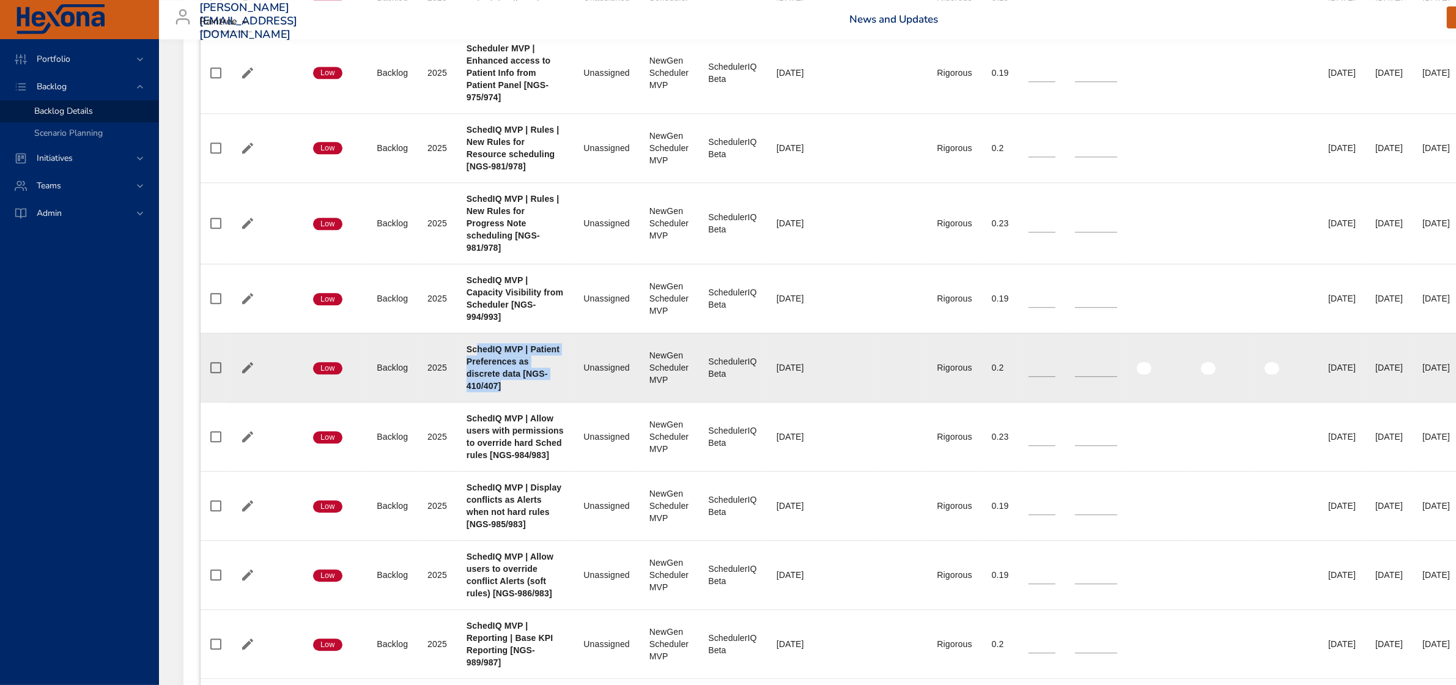
drag, startPoint x: 475, startPoint y: 349, endPoint x: 528, endPoint y: 393, distance: 68.6
click at [528, 393] on td "Project SchedIQ MVP | Patient Preferences as discrete data [NGS-410/407]" at bounding box center [515, 367] width 117 height 69
click at [497, 358] on b "SchedIQ MVP | Patient Preferences as discrete data [NGS-410/407]" at bounding box center [513, 367] width 93 height 46
click at [245, 373] on icon "button" at bounding box center [247, 367] width 11 height 11
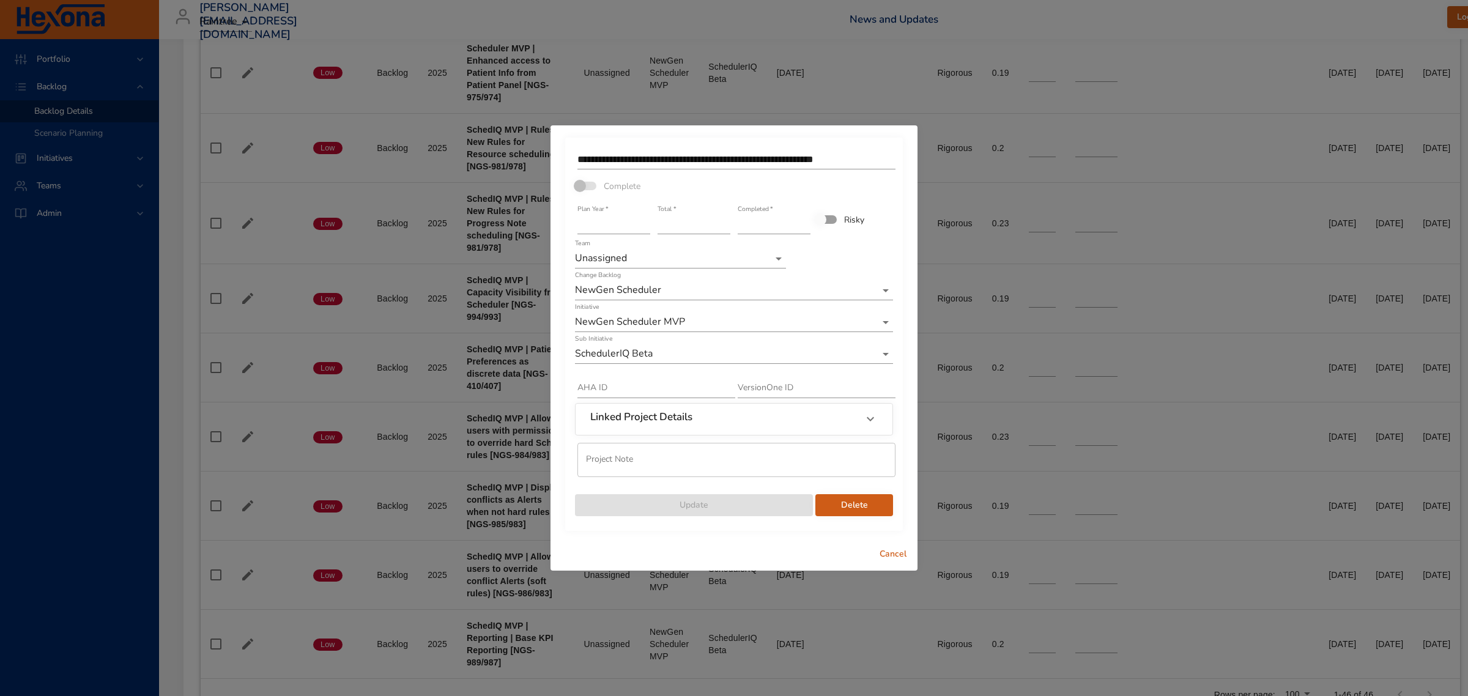
type input "****"
click at [644, 221] on input "****" at bounding box center [613, 225] width 73 height 20
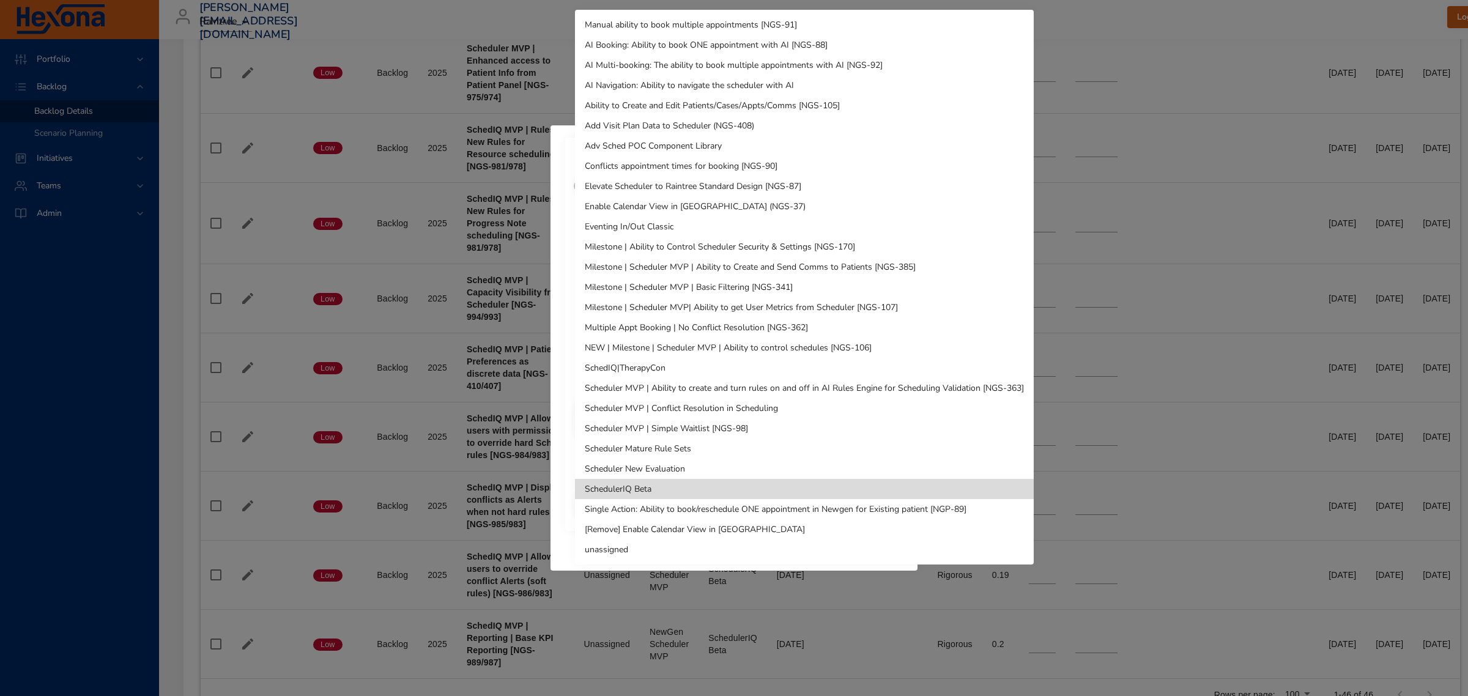
click at [561, 371] on div at bounding box center [734, 348] width 1468 height 696
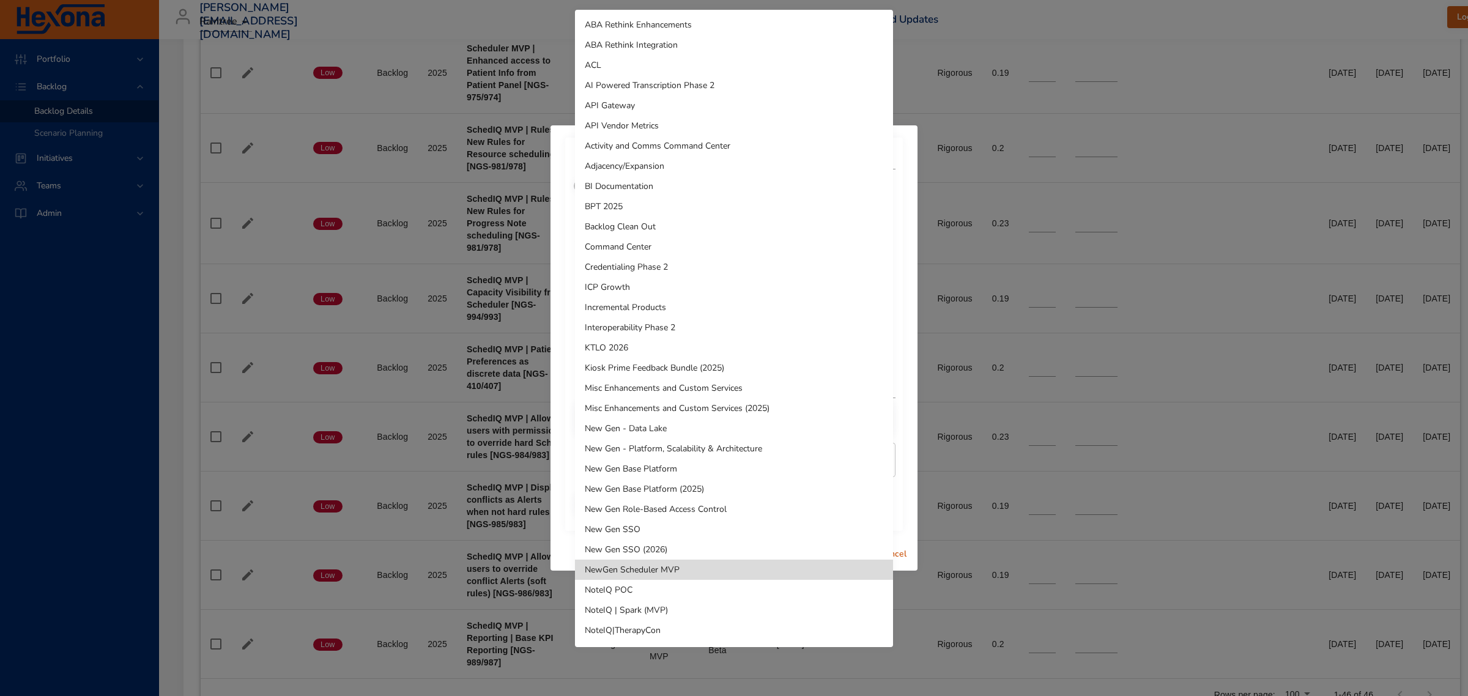
click at [626, 282] on li "ICP Growth" at bounding box center [734, 287] width 318 height 20
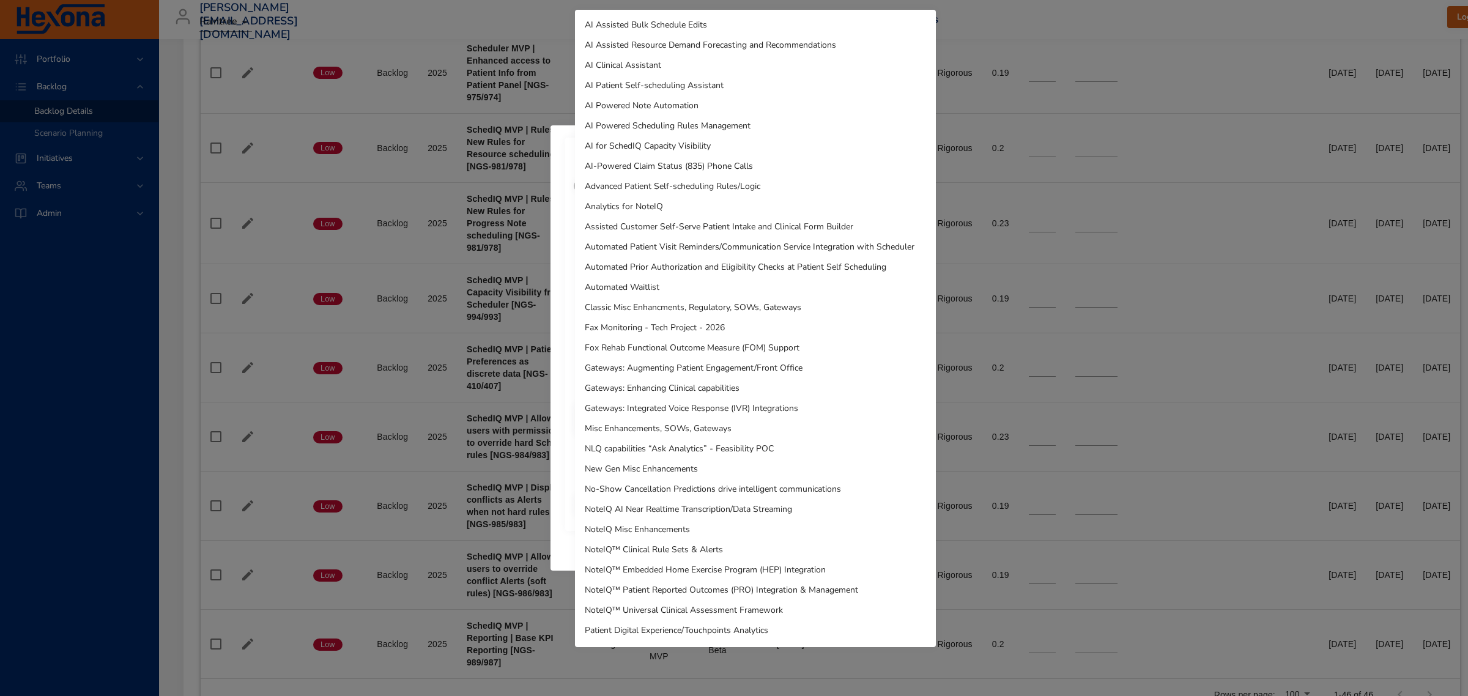
scroll to position [179, 0]
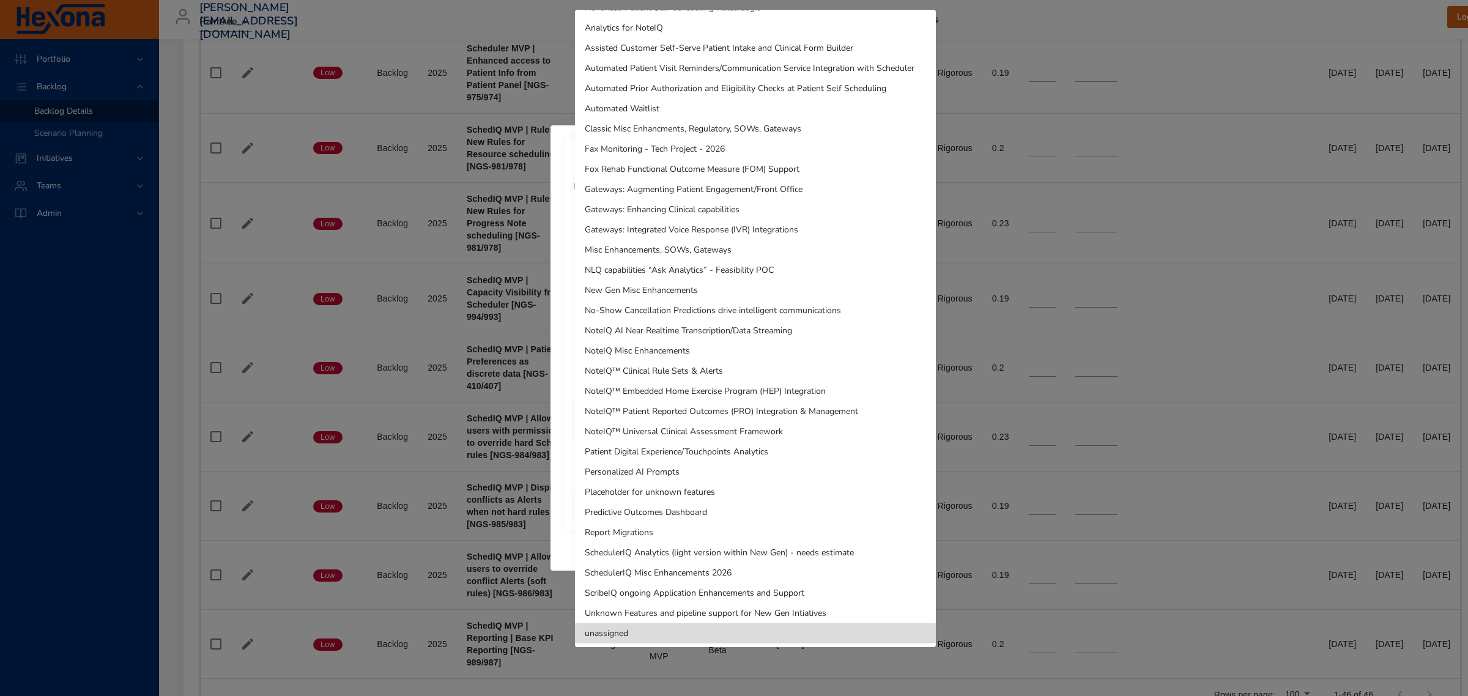
click at [633, 638] on li "unassigned" at bounding box center [755, 633] width 361 height 20
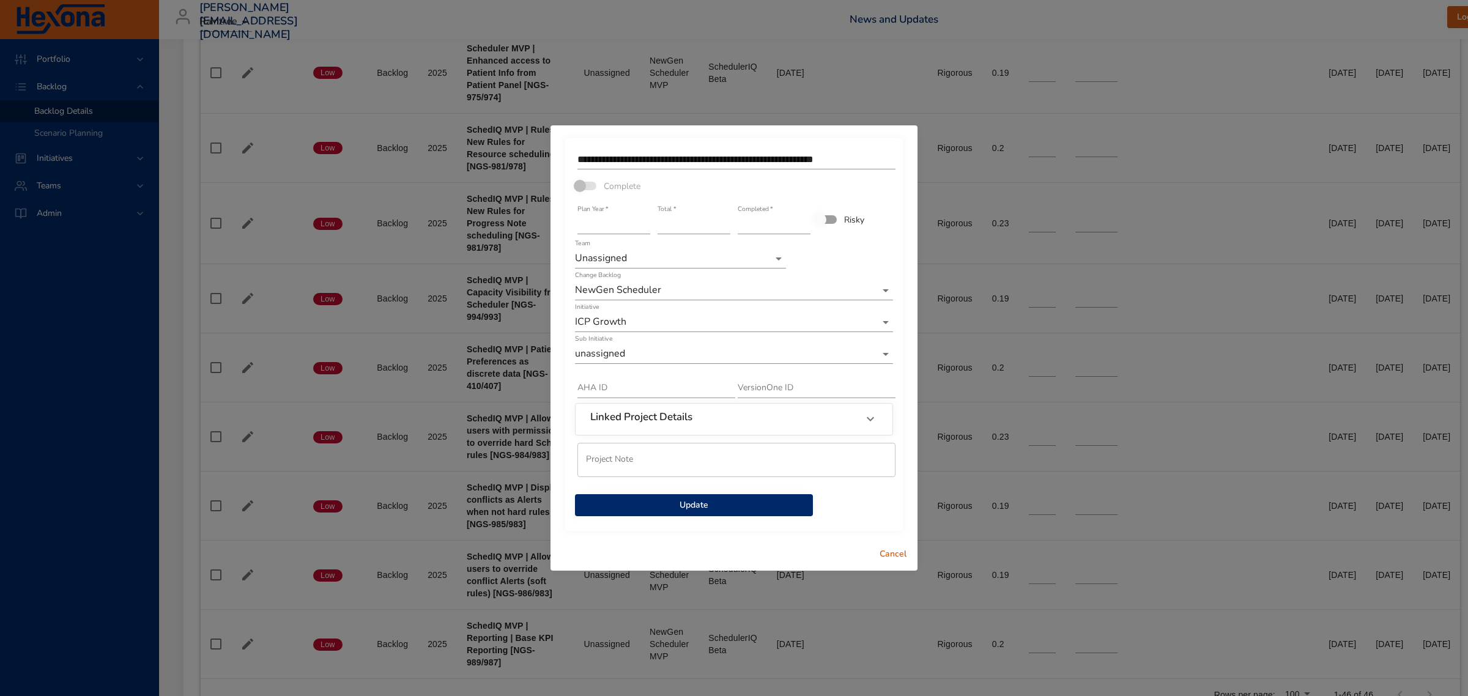
click at [693, 498] on span "Update" at bounding box center [694, 505] width 218 height 15
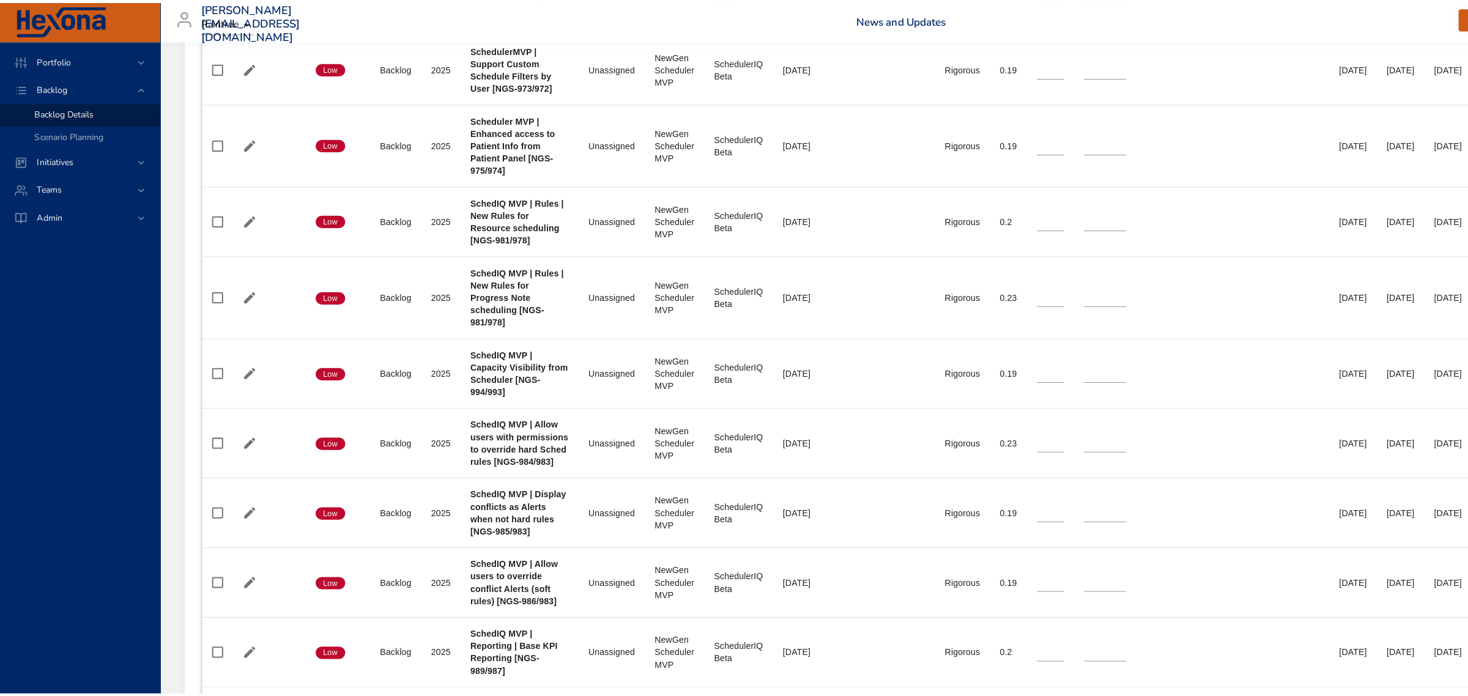
scroll to position [3577, 0]
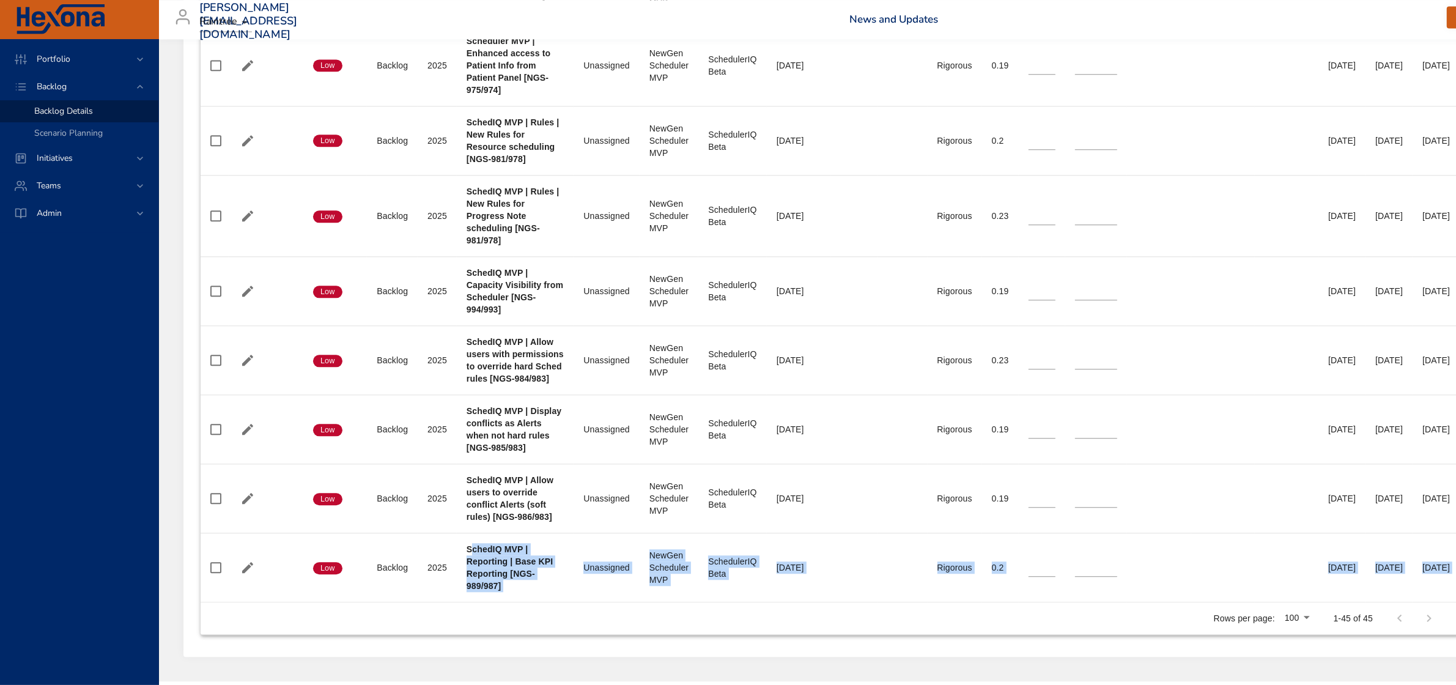
drag, startPoint x: 472, startPoint y: 558, endPoint x: 545, endPoint y: 612, distance: 90.5
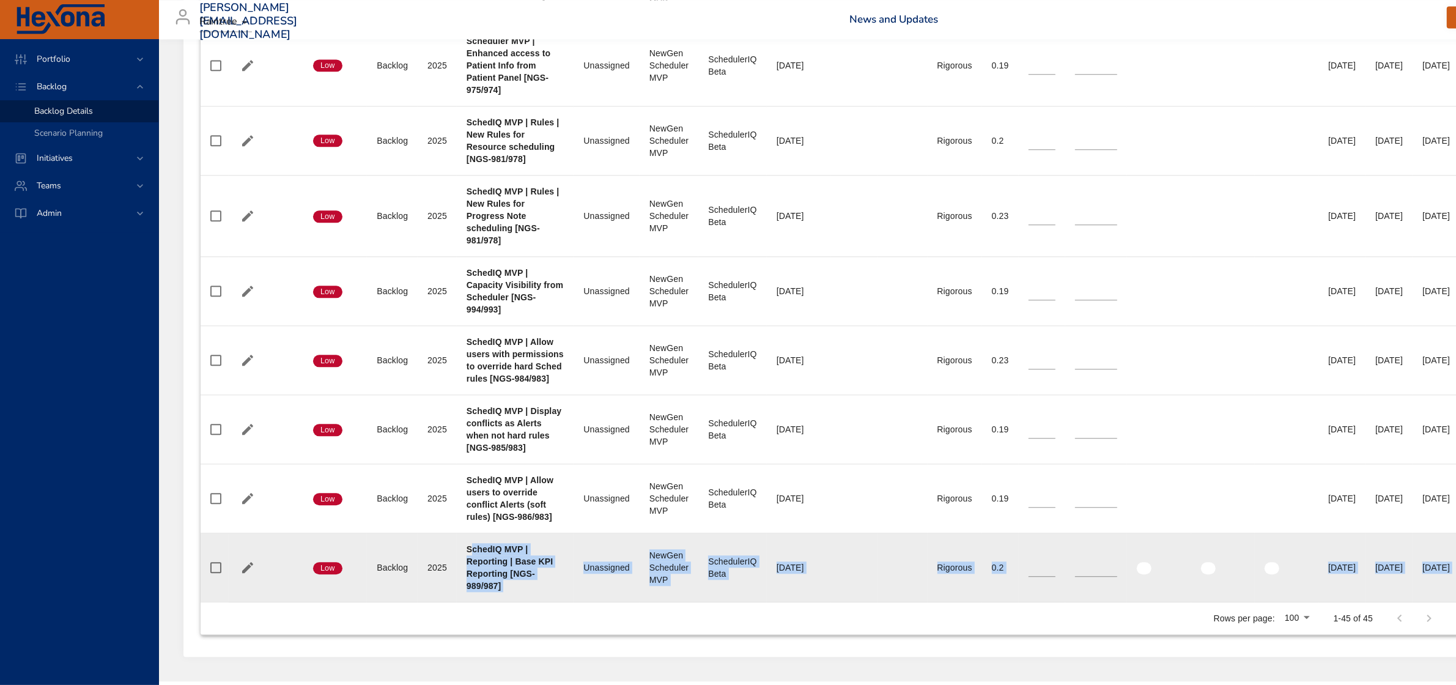
click at [539, 600] on td "Project SchedIQ MVP | Reporting | Base KPI Reporting [NGS-989/987]" at bounding box center [515, 567] width 117 height 69
drag, startPoint x: 466, startPoint y: 594, endPoint x: 522, endPoint y: 598, distance: 55.8
click at [522, 592] on div "SchedIQ MVP | Reporting | Base KPI Reporting [NGS-989/987]" at bounding box center [516, 567] width 98 height 49
click at [478, 576] on b "SchedIQ MVP | Reporting | Base KPI Reporting [NGS-989/987]" at bounding box center [510, 567] width 87 height 46
drag, startPoint x: 468, startPoint y: 558, endPoint x: 514, endPoint y: 598, distance: 61.6
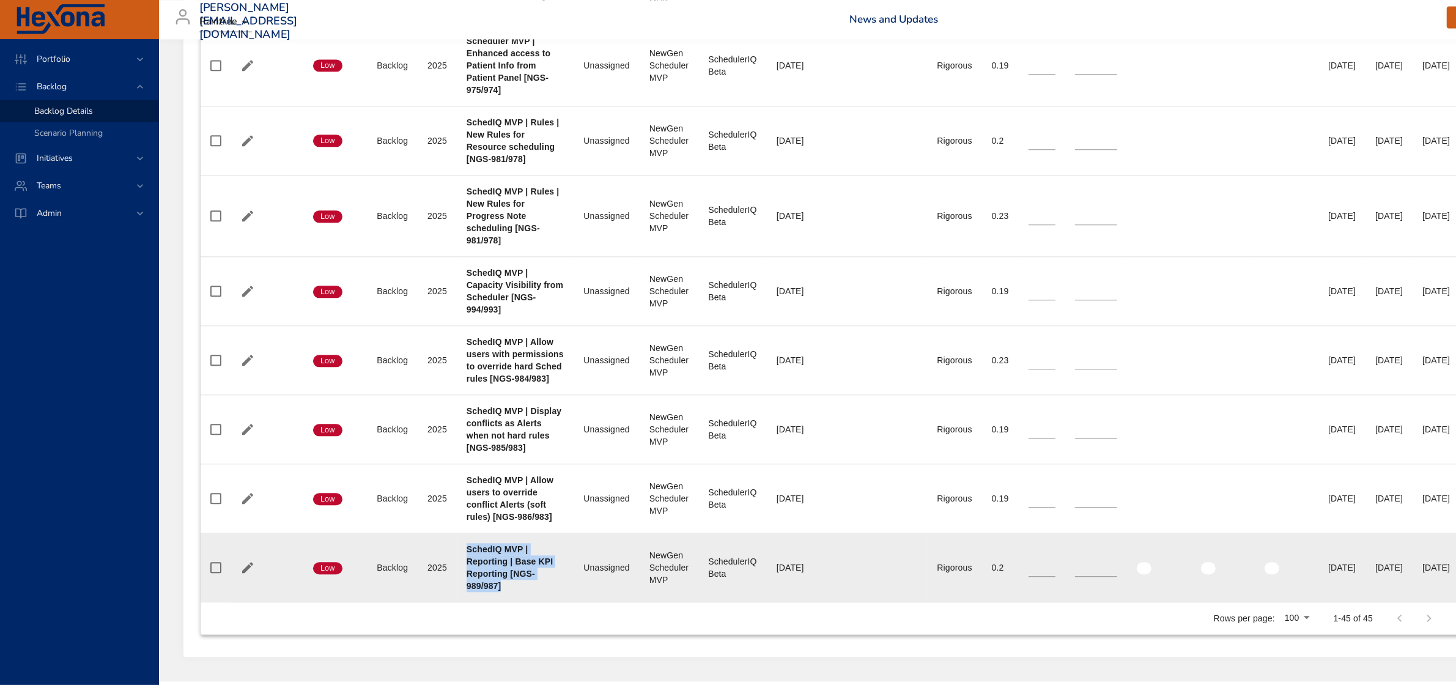
click at [514, 592] on div "SchedIQ MVP | Reporting | Base KPI Reporting [NGS-989/987]" at bounding box center [516, 567] width 98 height 49
click at [243, 573] on icon "button" at bounding box center [247, 567] width 11 height 11
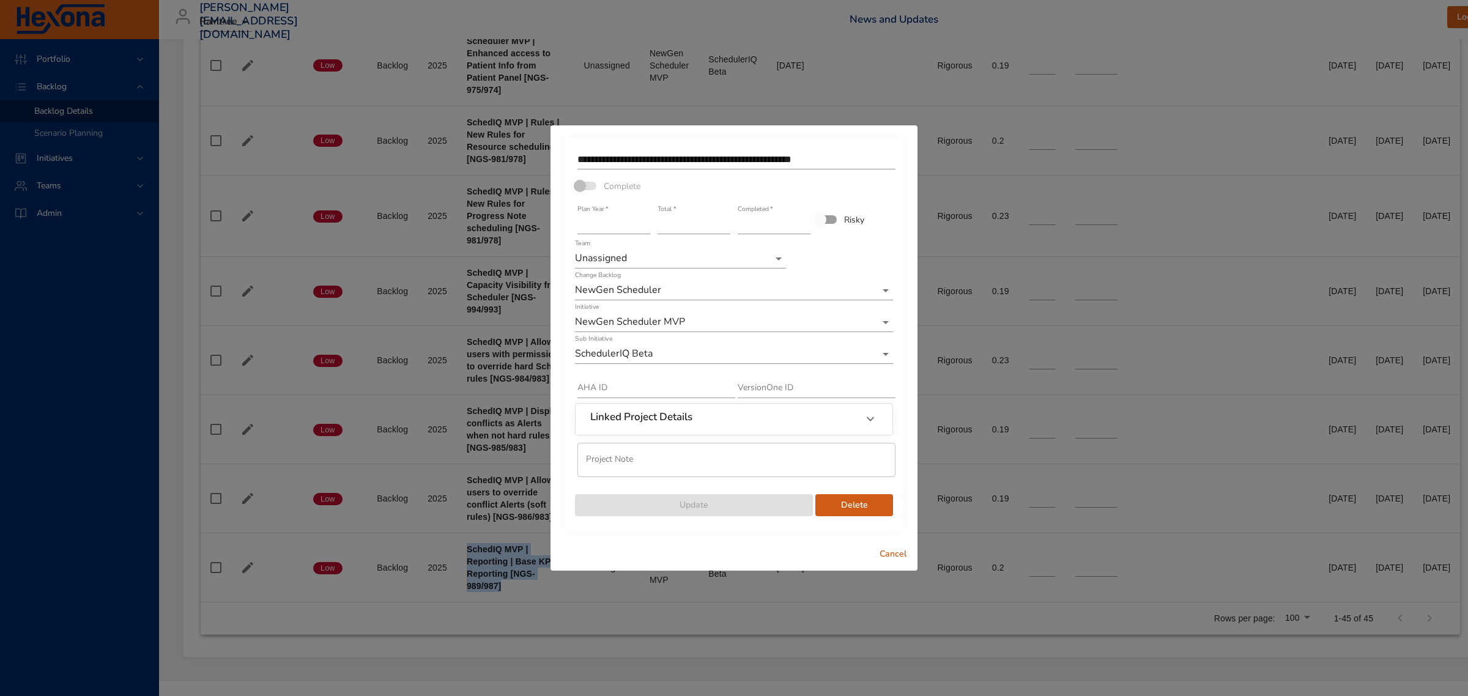
click at [890, 555] on span "Cancel" at bounding box center [892, 554] width 29 height 15
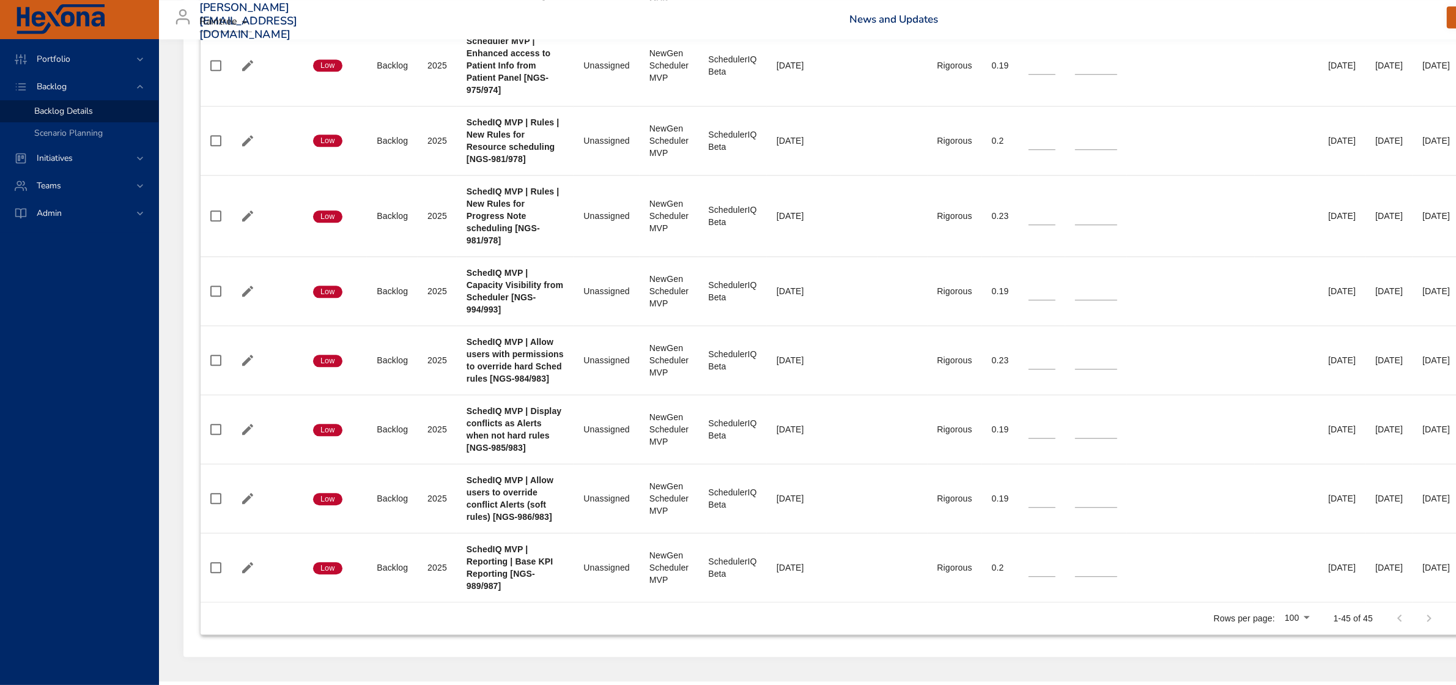
click at [594, 613] on div "Rows per page: 100 1-45 of 45" at bounding box center [830, 618] width 1230 height 32
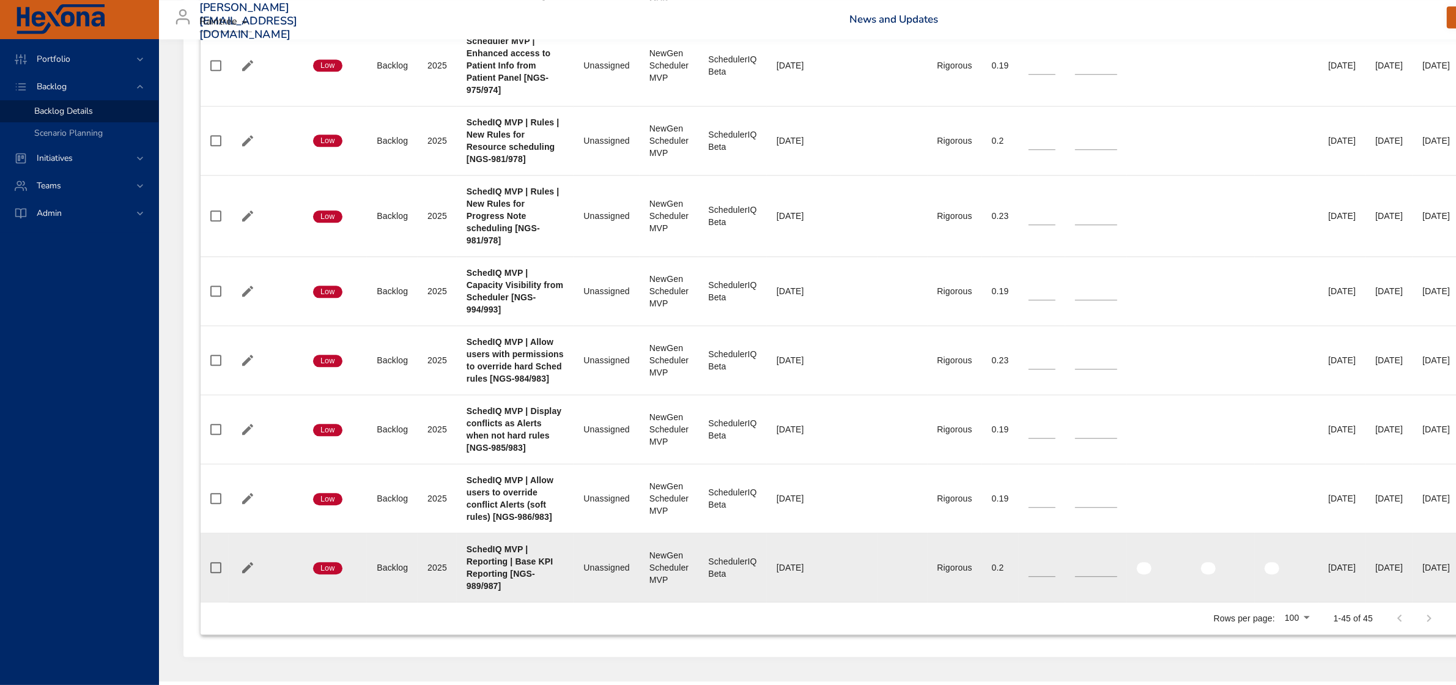
click at [496, 574] on div "SchedIQ MVP | Reporting | Base KPI Reporting [NGS-989/987]" at bounding box center [516, 567] width 98 height 49
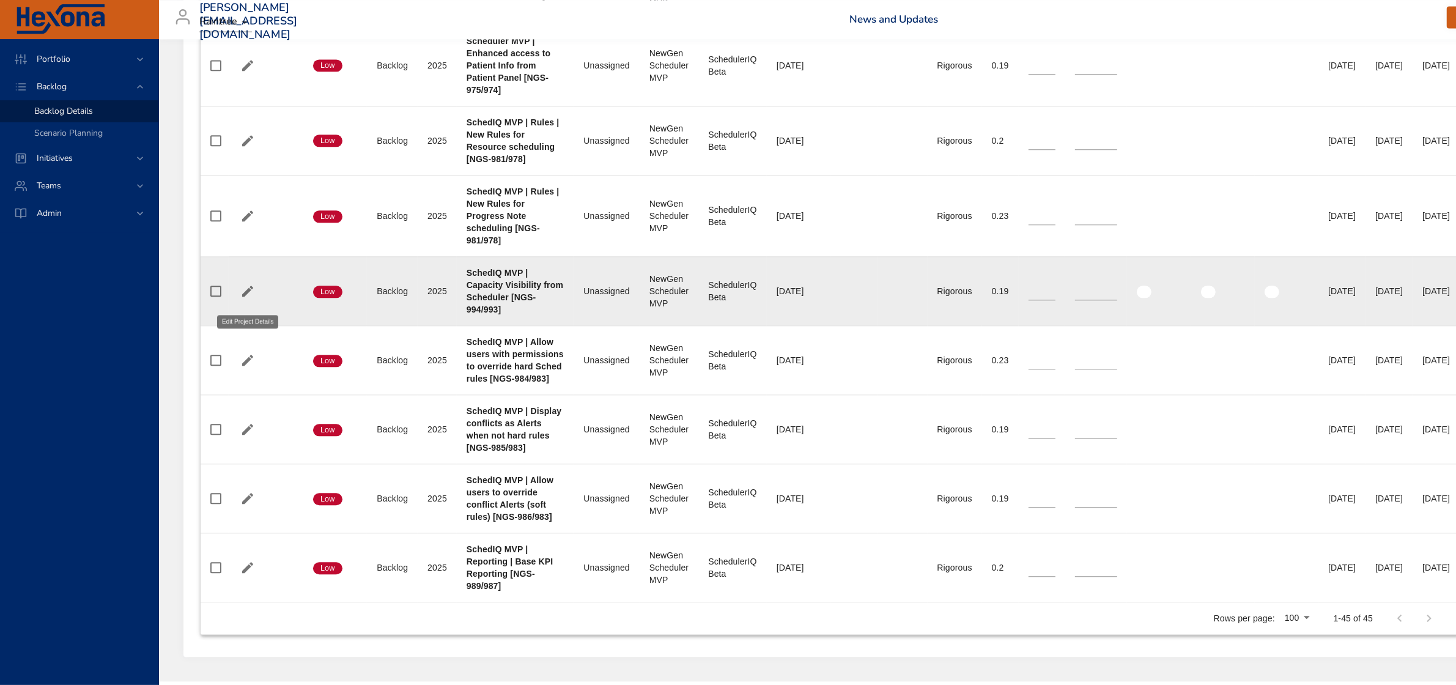
click at [248, 294] on icon "button" at bounding box center [247, 291] width 15 height 15
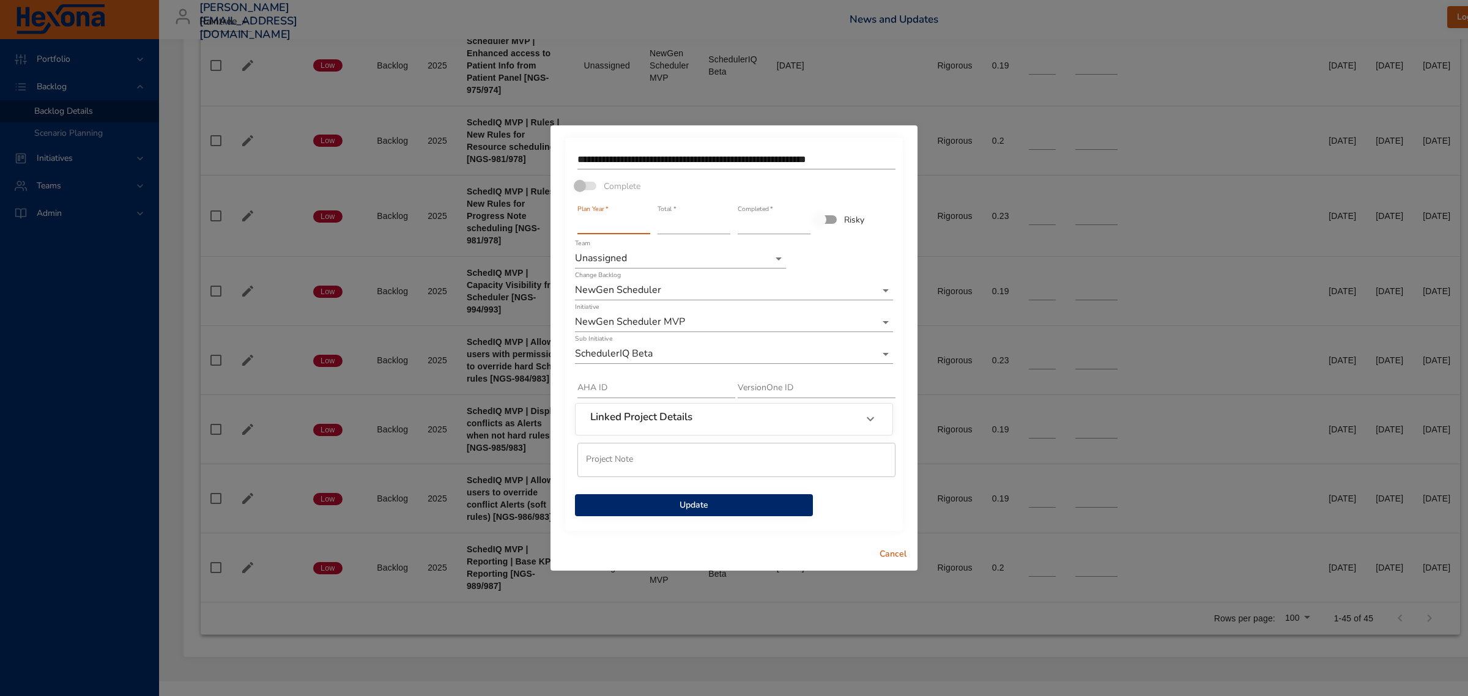
type input "****"
click at [643, 221] on input "****" at bounding box center [613, 225] width 73 height 20
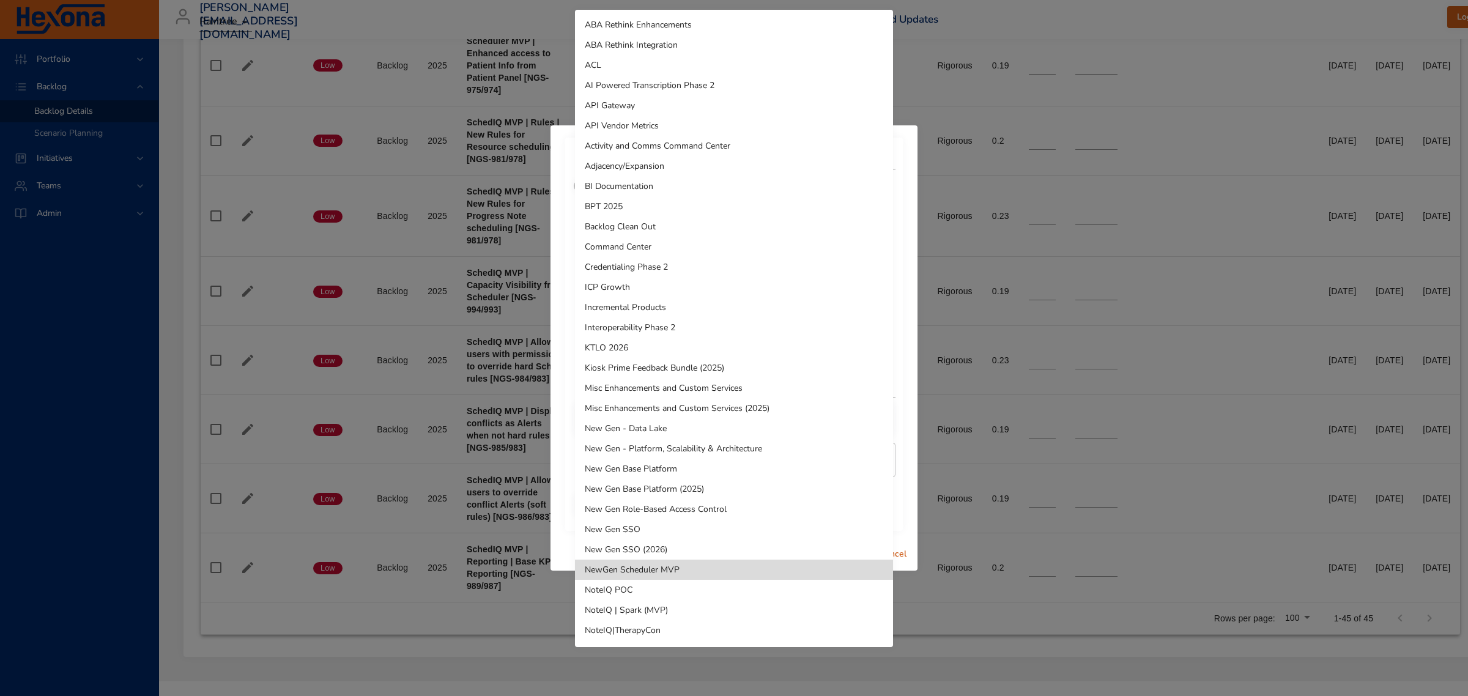
click at [655, 292] on li "ICP Growth" at bounding box center [734, 287] width 318 height 20
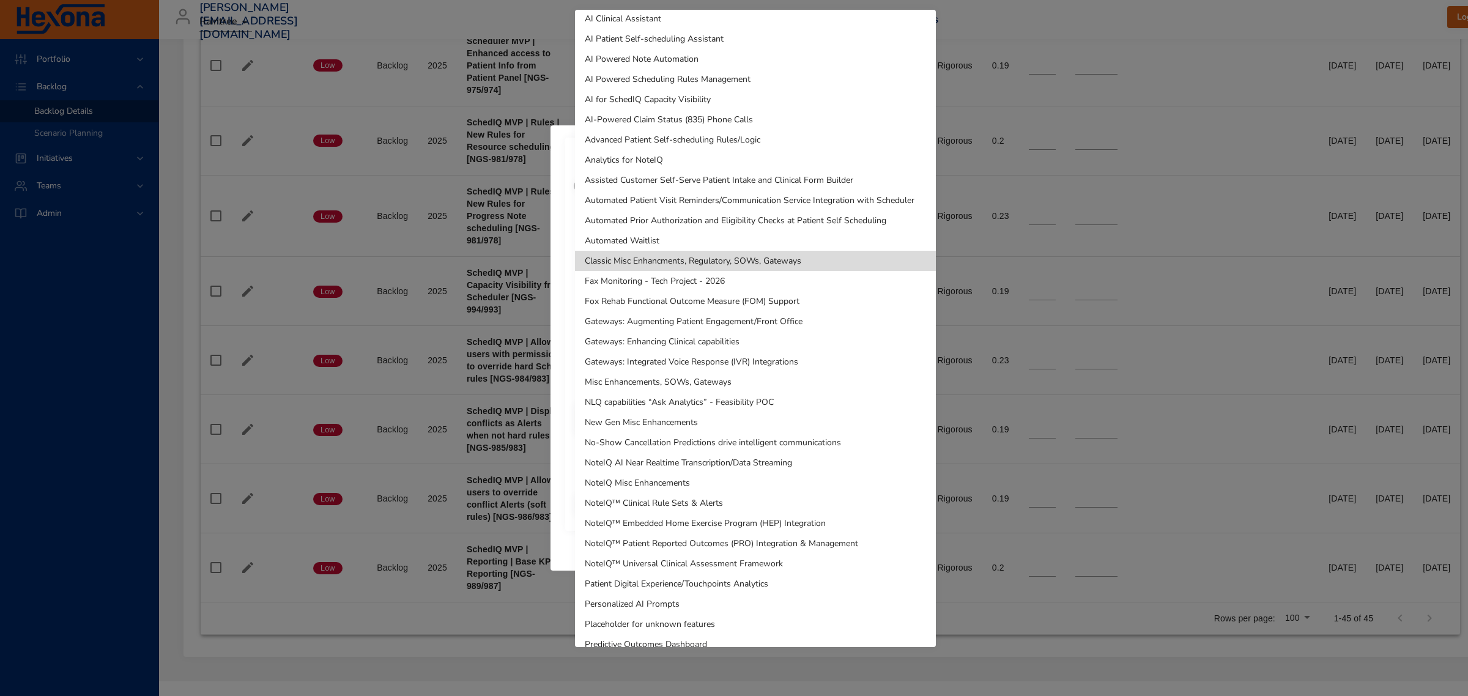
scroll to position [0, 0]
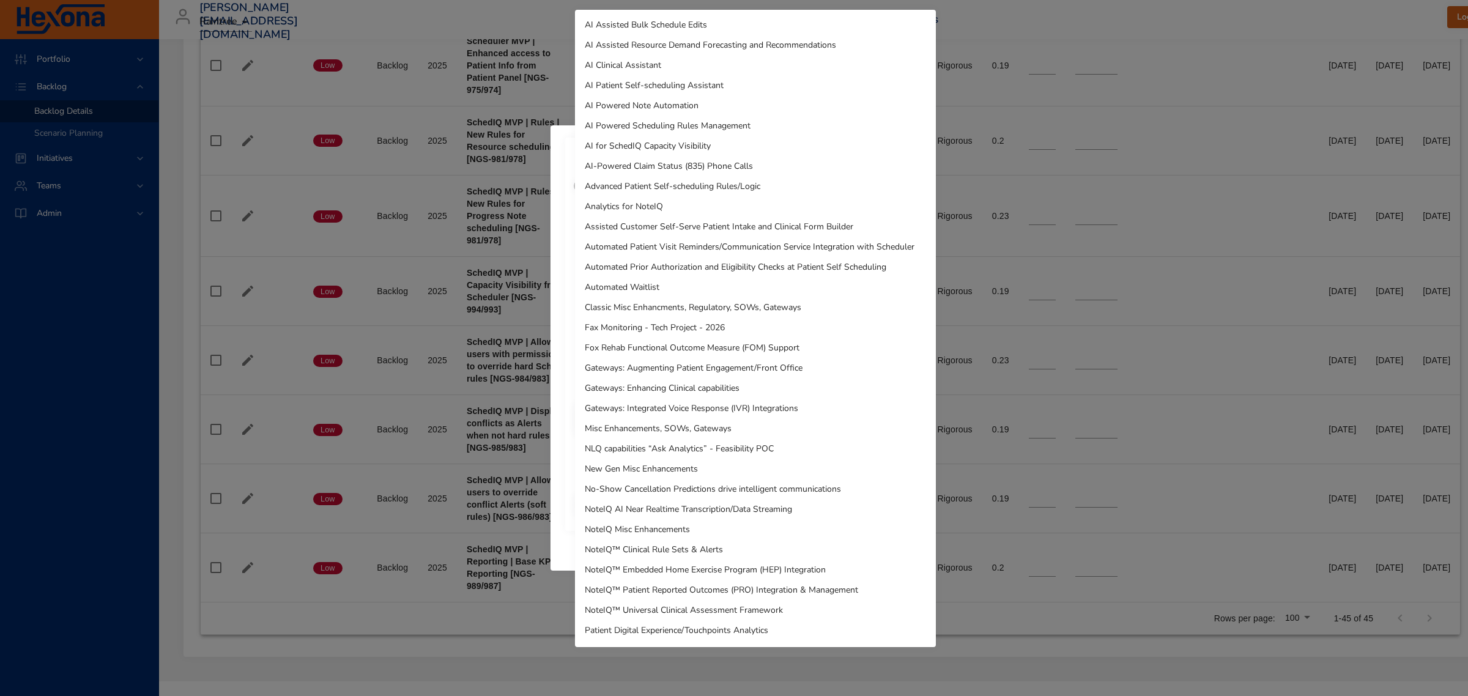
click at [676, 147] on li "AI for SchedIQ Capacity Visibility" at bounding box center [755, 146] width 361 height 20
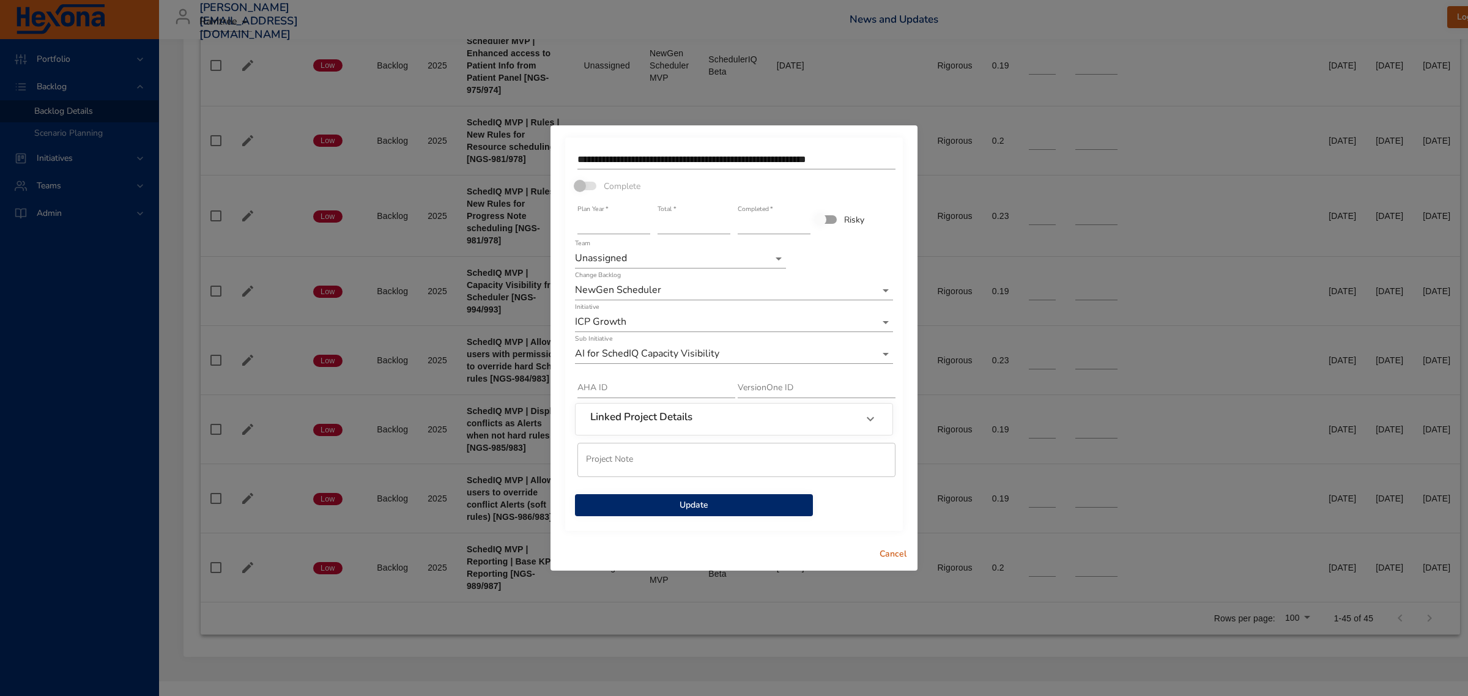
click at [744, 505] on span "Update" at bounding box center [694, 505] width 218 height 15
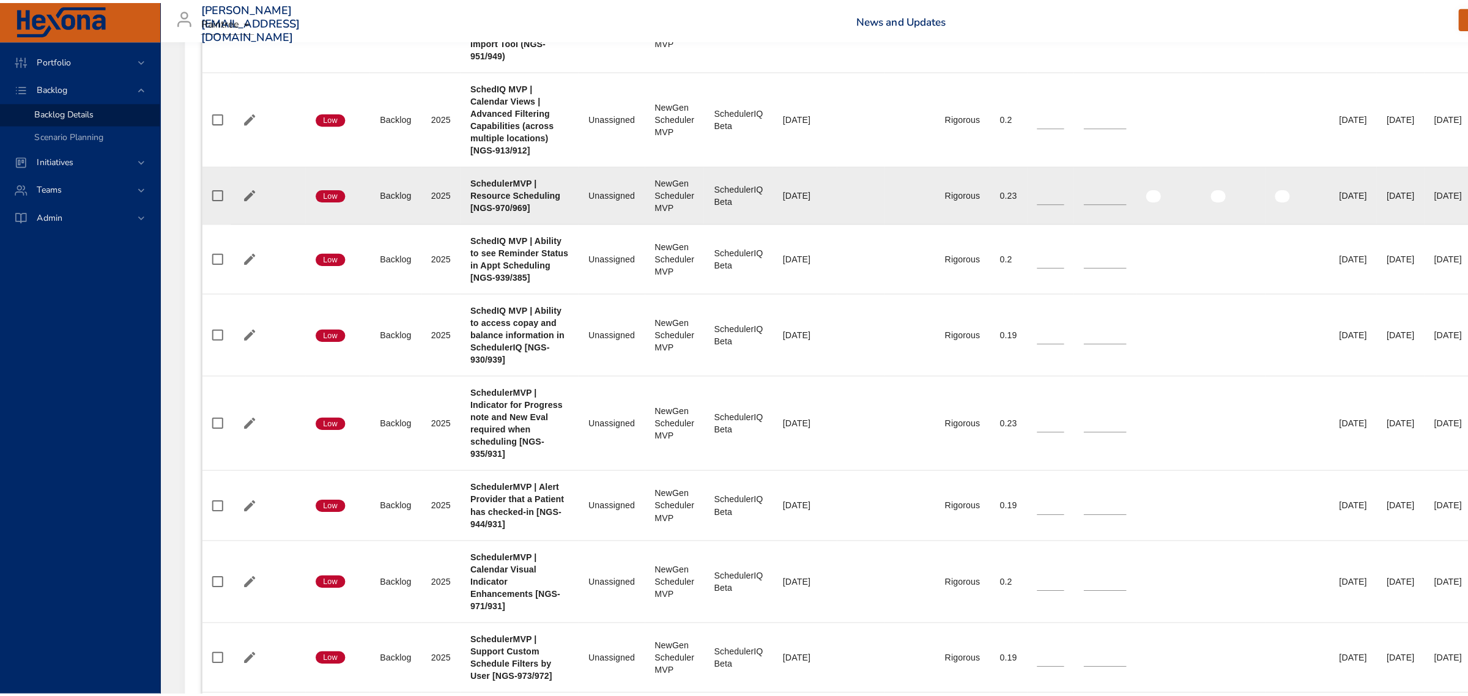
scroll to position [2896, 0]
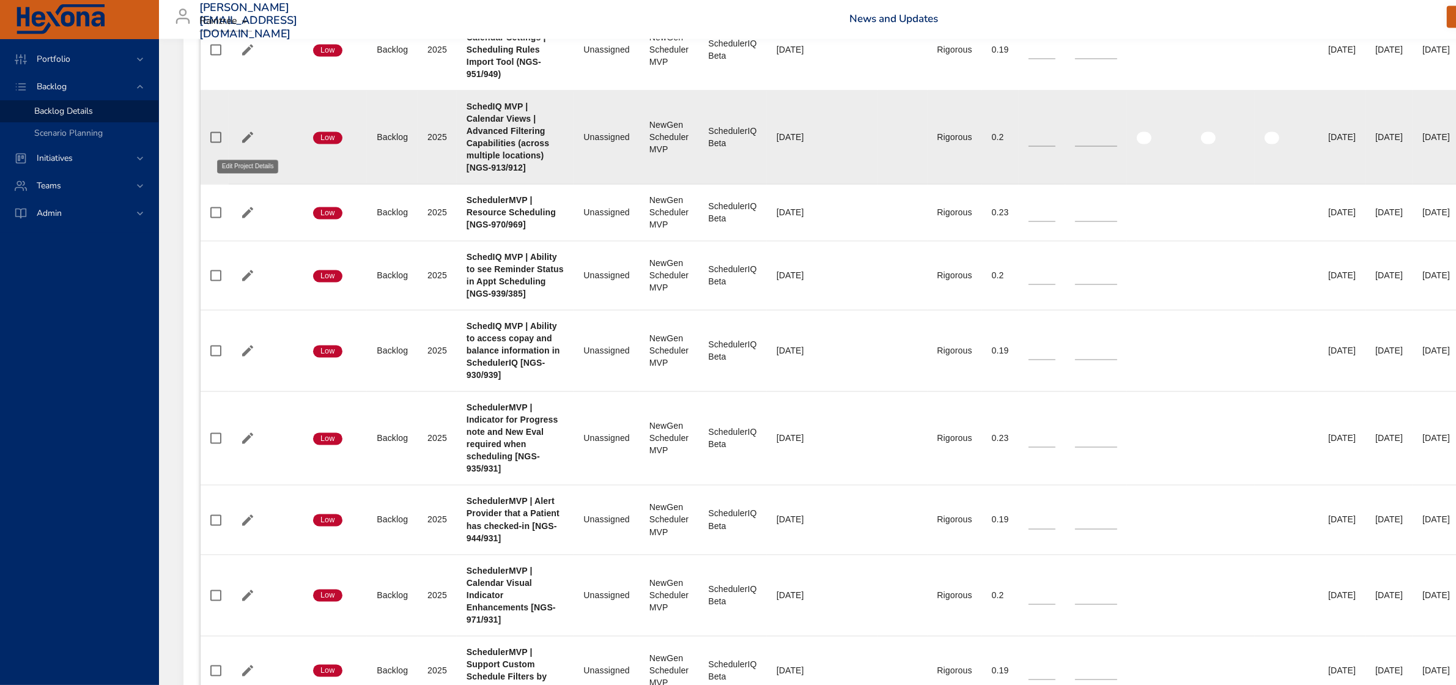
click at [242, 143] on icon "button" at bounding box center [247, 137] width 15 height 15
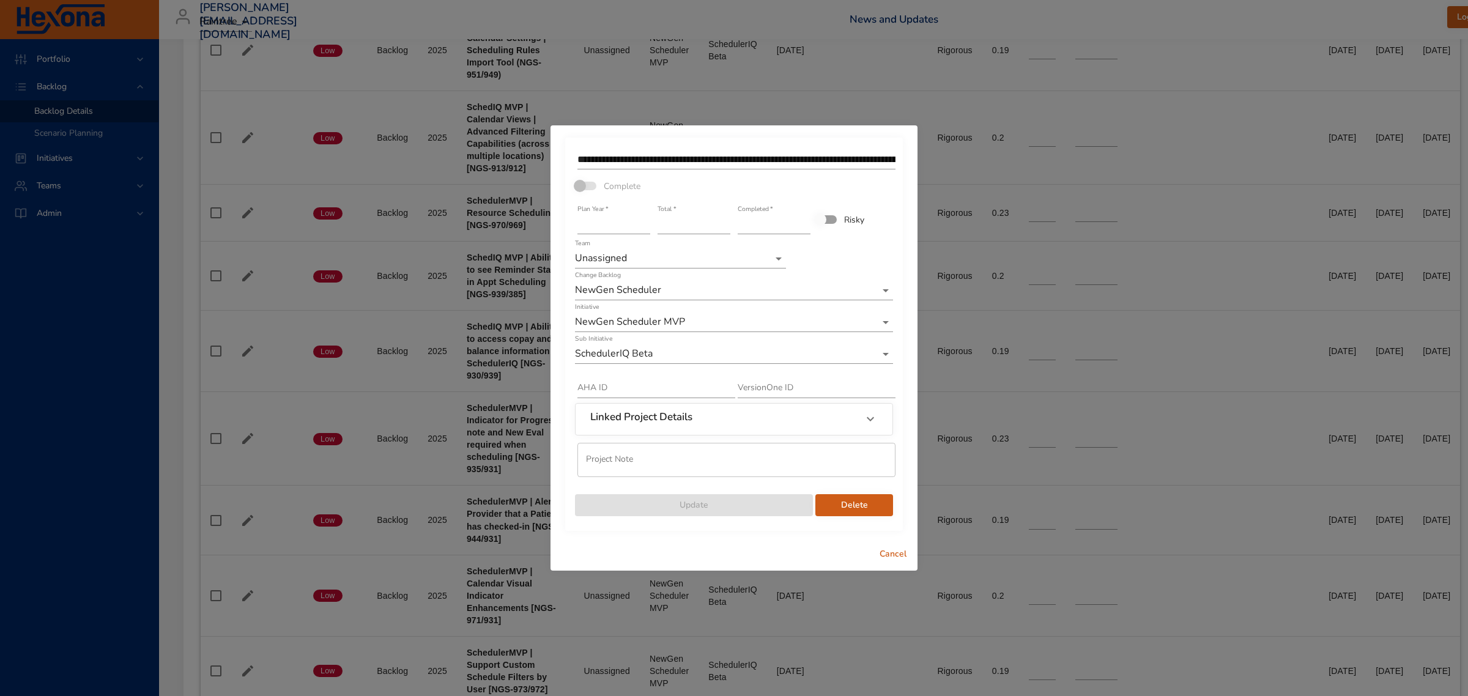
type input "****"
click at [643, 222] on input "****" at bounding box center [613, 225] width 73 height 20
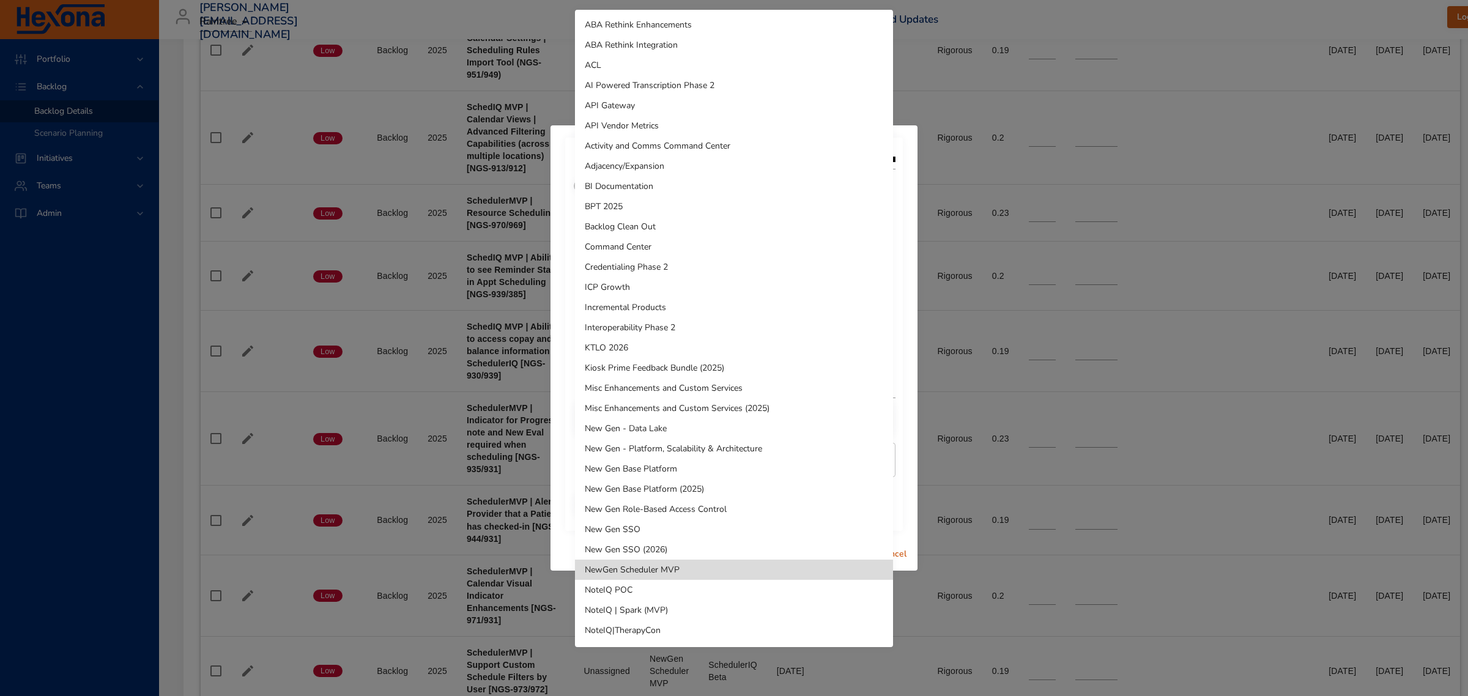
click at [670, 291] on li "ICP Growth" at bounding box center [734, 287] width 318 height 20
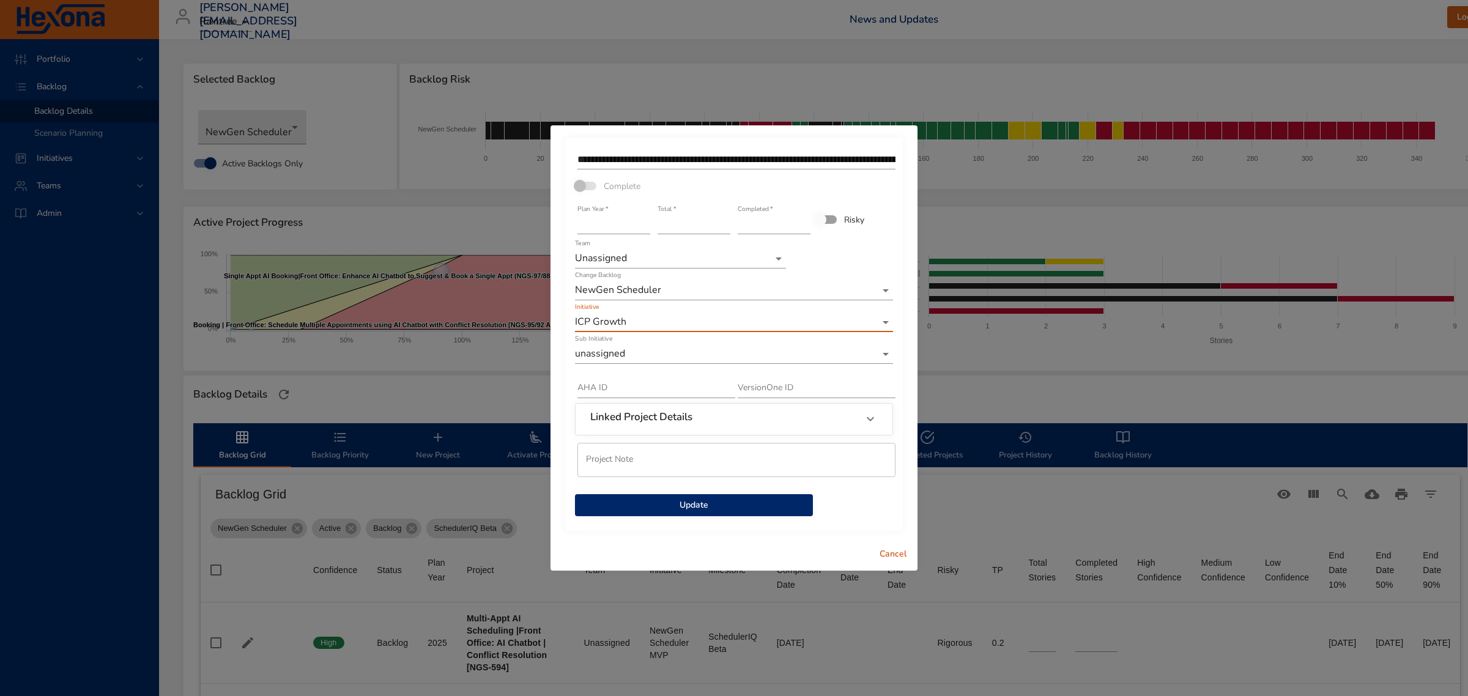
scroll to position [2896, 0]
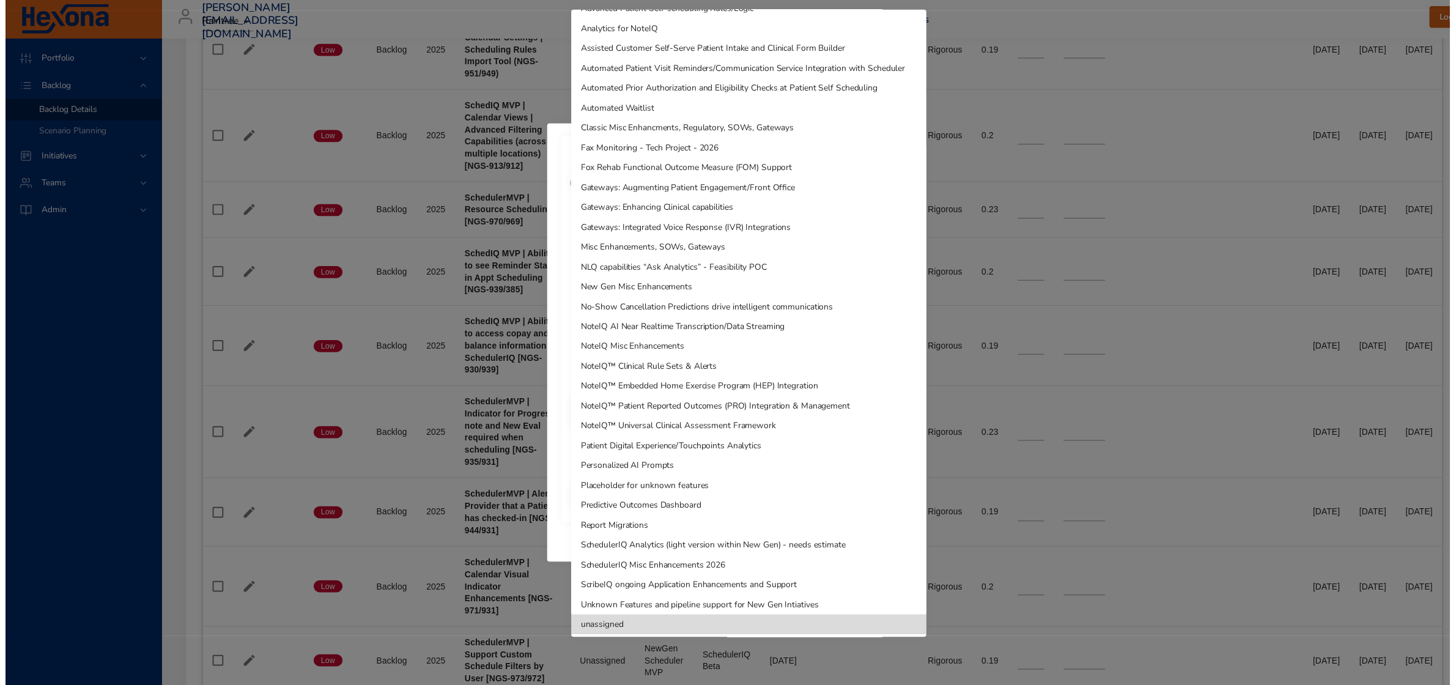
scroll to position [179, 0]
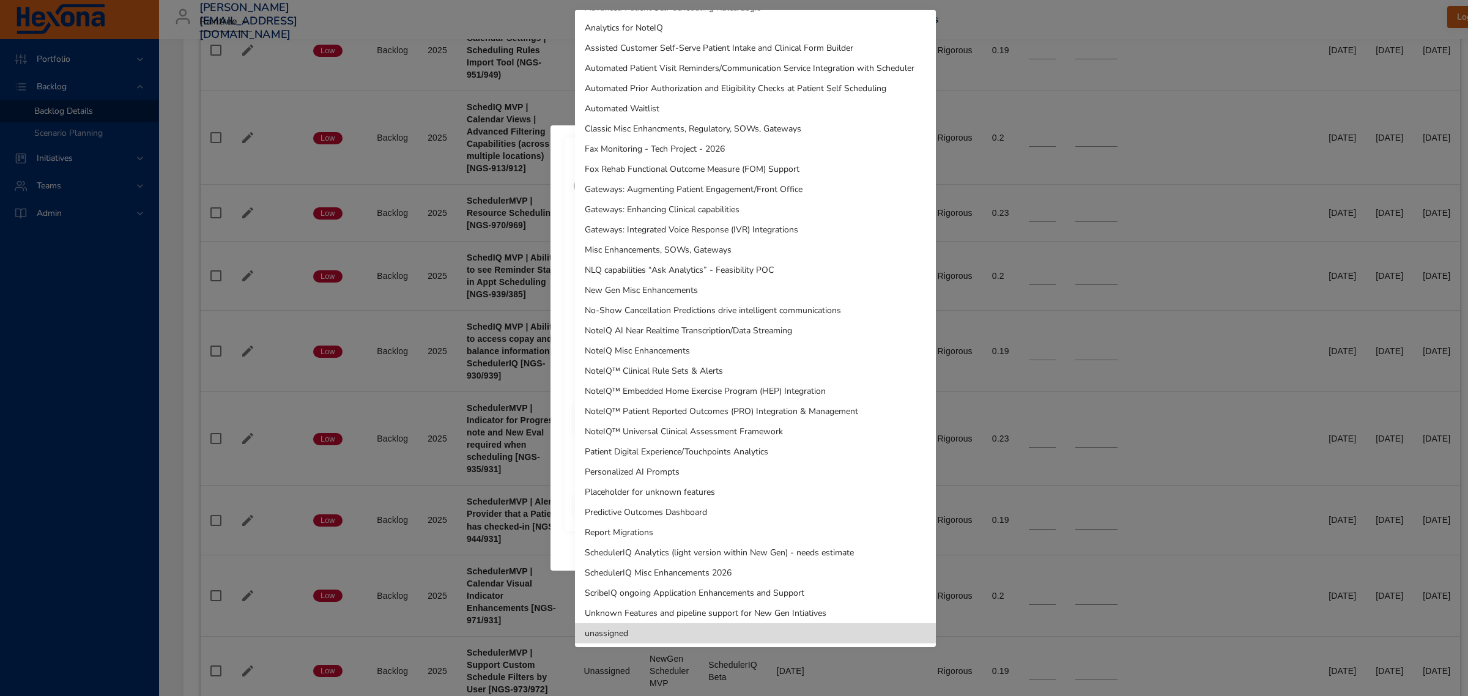
click at [731, 572] on li "SchedulerIQ Misc Enhancements 2026" at bounding box center [755, 573] width 361 height 20
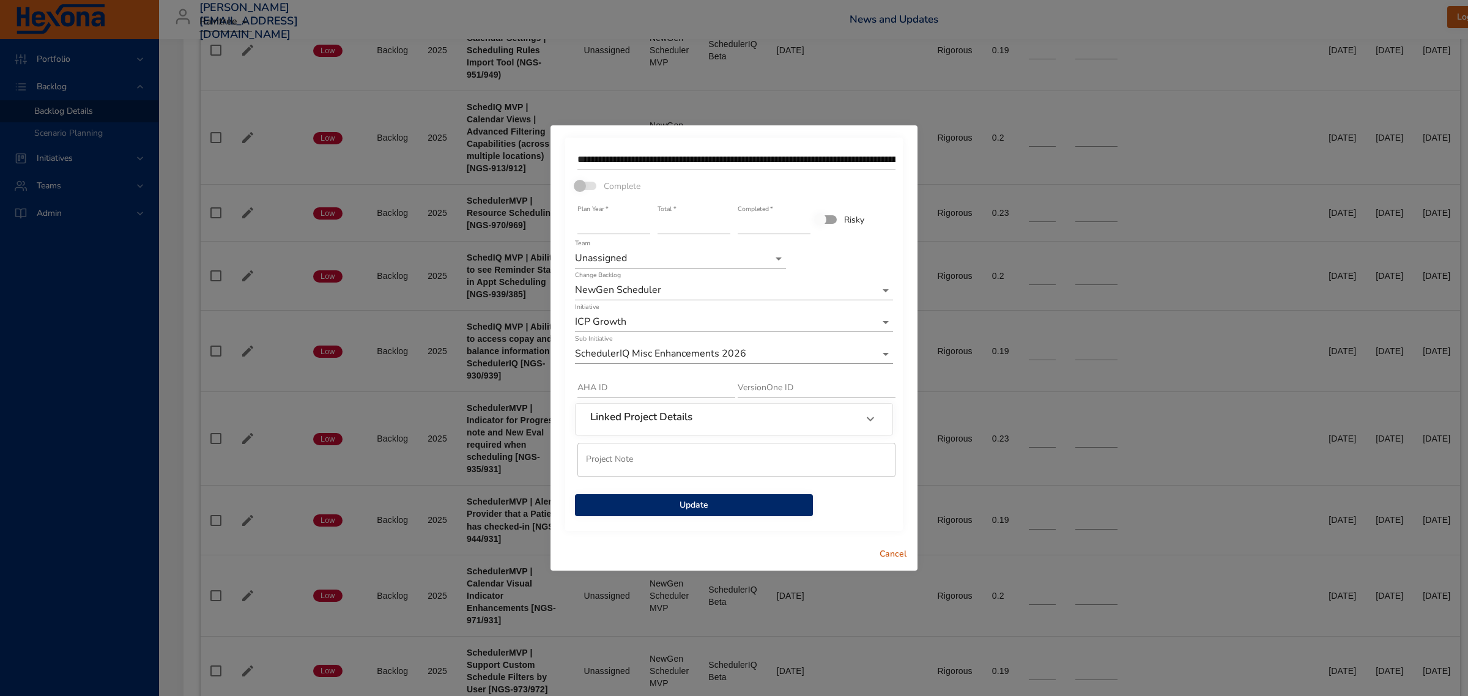
click at [731, 508] on span "Update" at bounding box center [694, 505] width 218 height 15
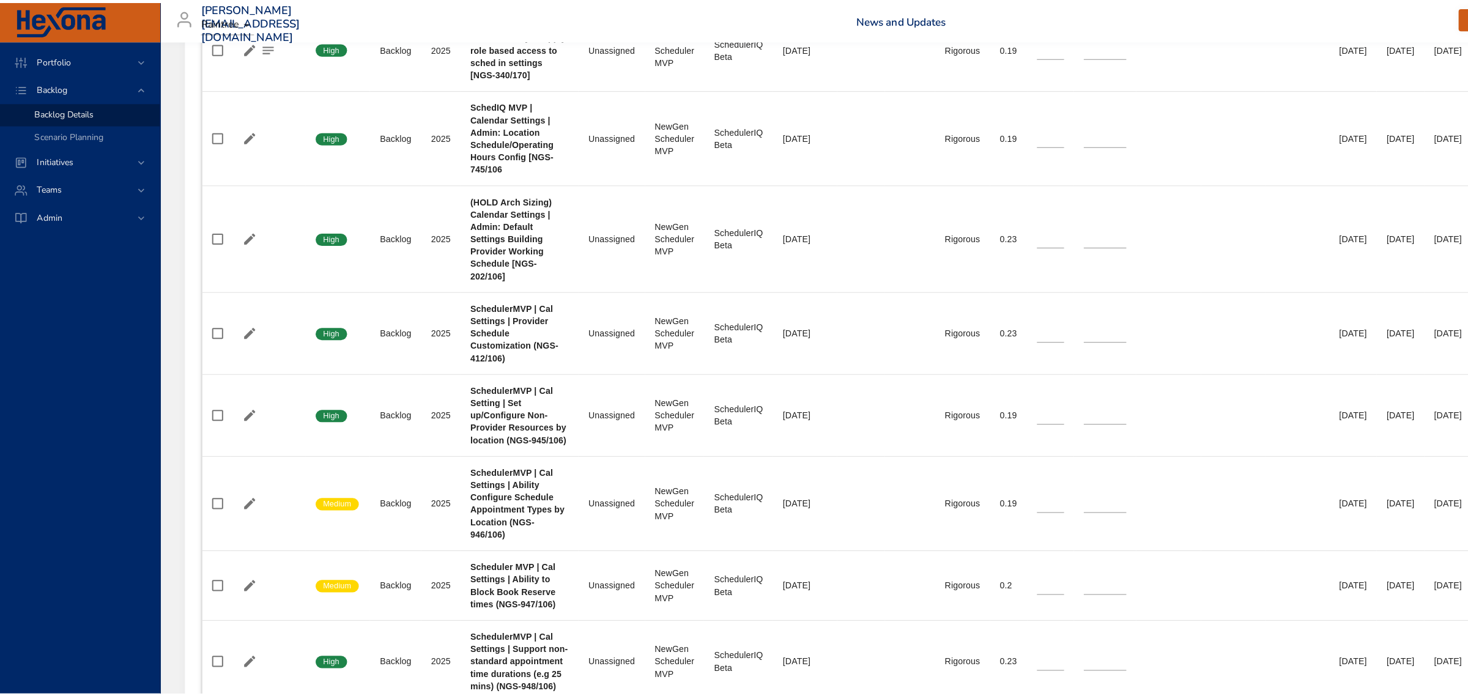
scroll to position [3130, 0]
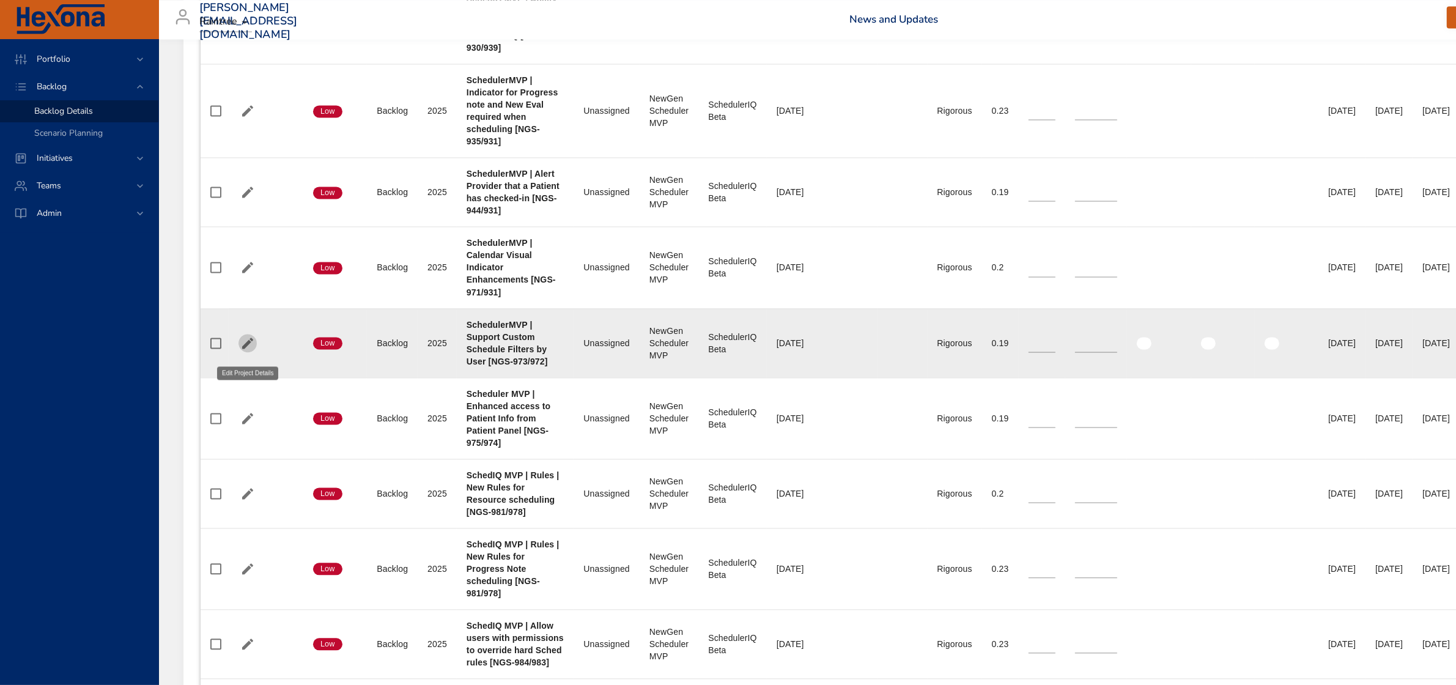
click at [248, 349] on icon "button" at bounding box center [247, 343] width 11 height 11
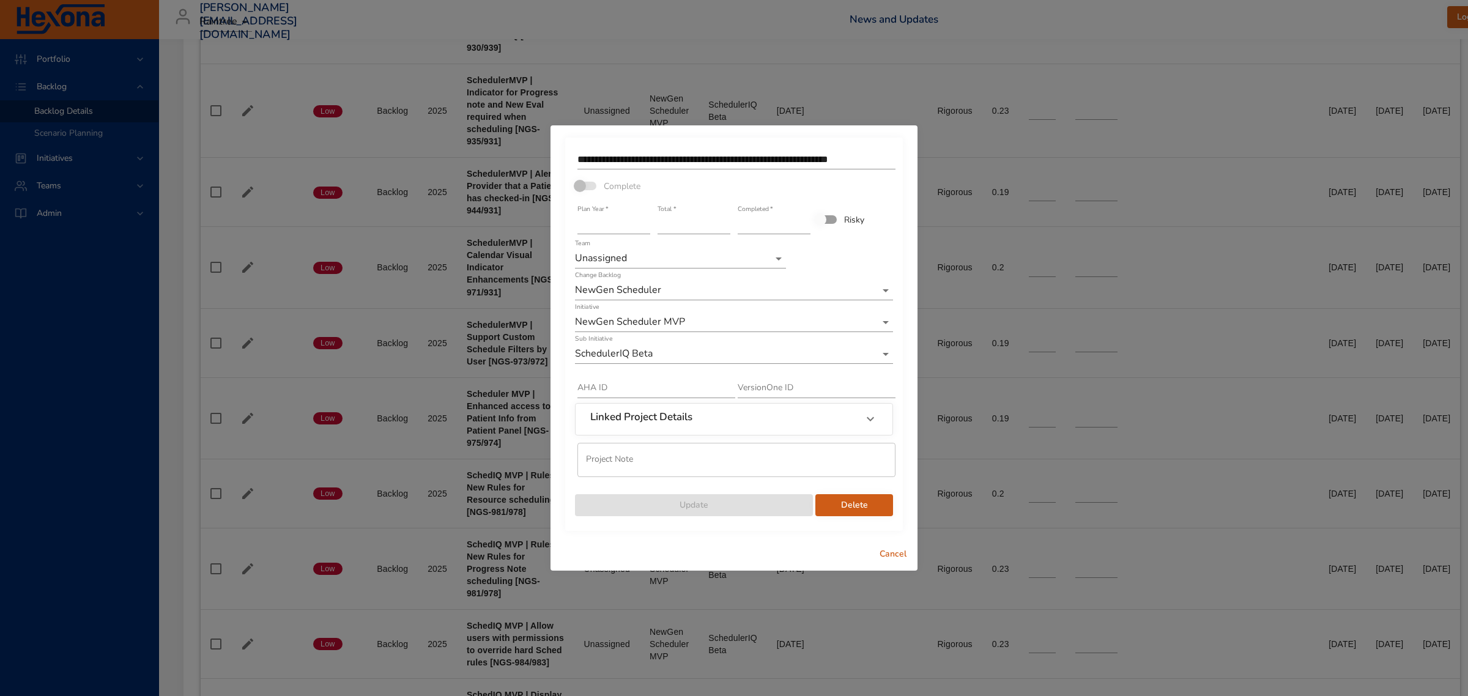
type input "****"
click at [643, 221] on input "****" at bounding box center [613, 225] width 73 height 20
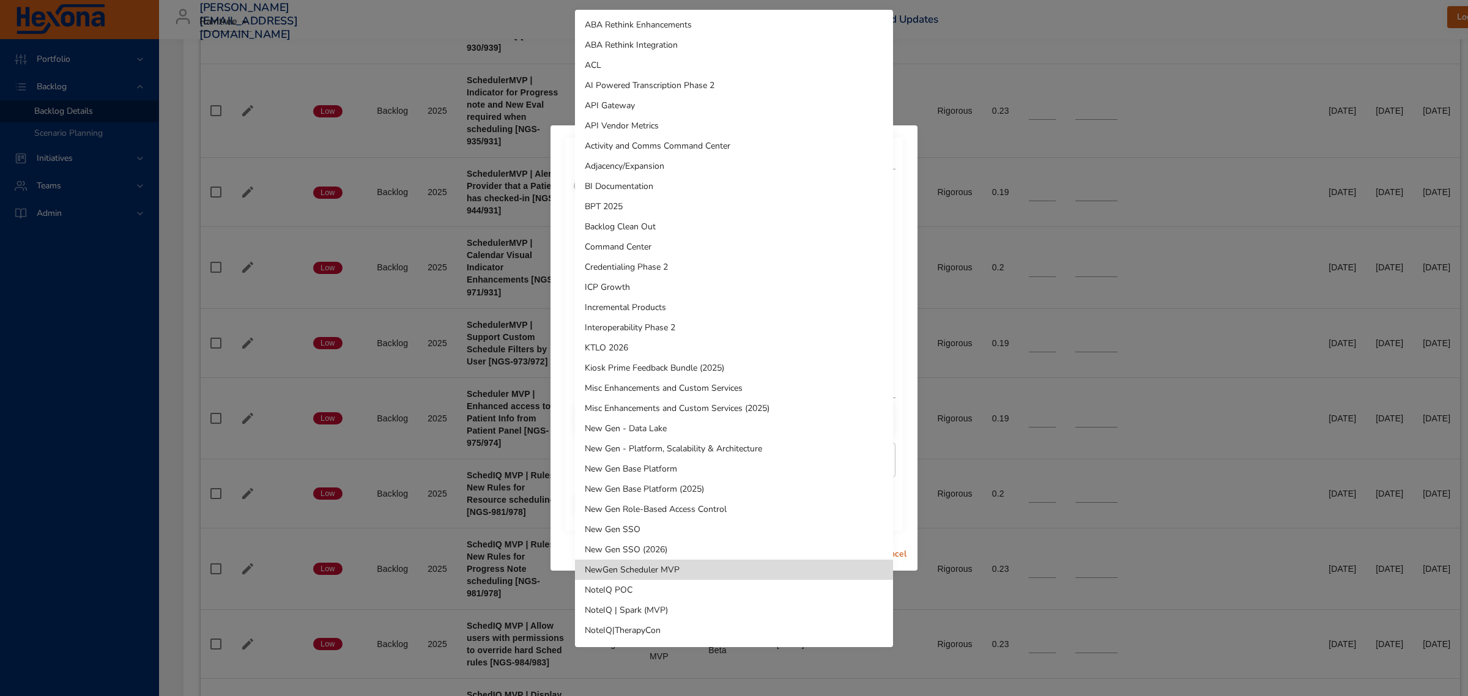
click at [640, 289] on li "ICP Growth" at bounding box center [734, 287] width 318 height 20
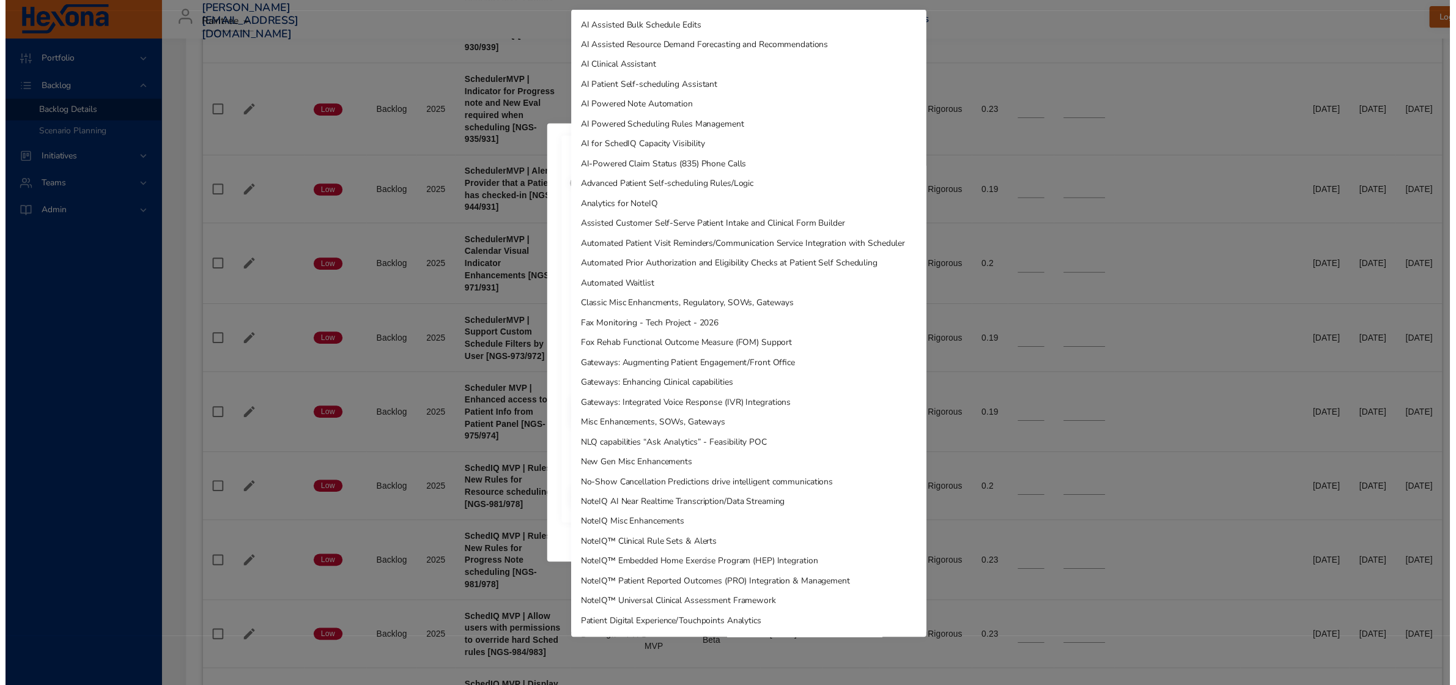
scroll to position [179, 0]
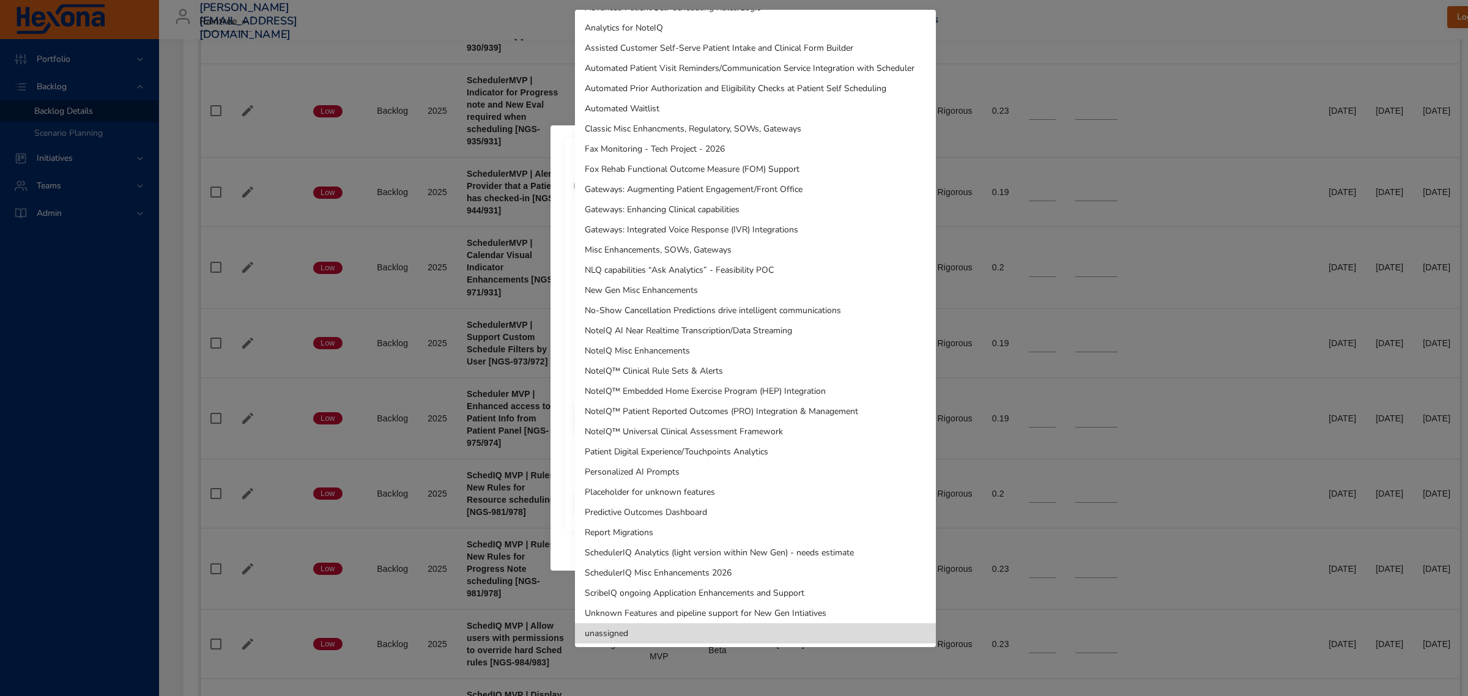
click at [668, 568] on li "SchedulerIQ Misc Enhancements 2026" at bounding box center [755, 573] width 361 height 20
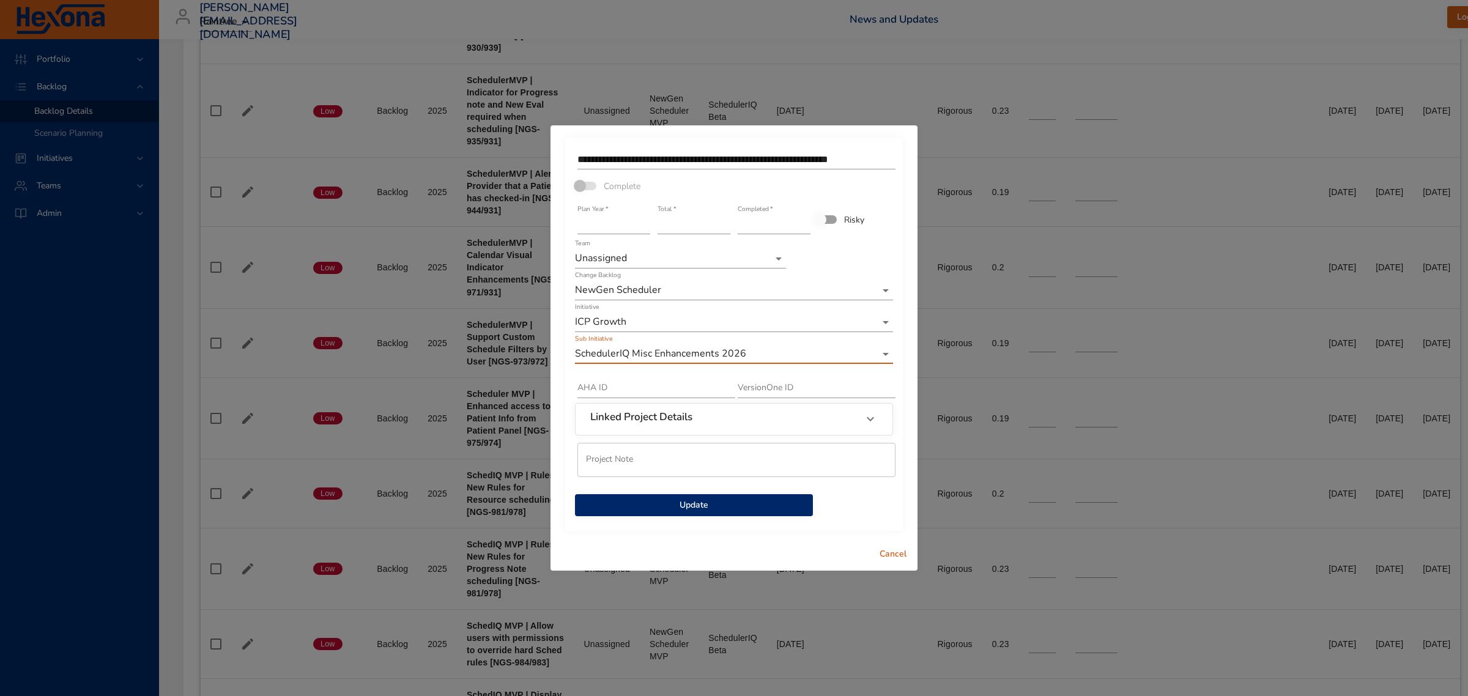
click at [694, 508] on span "Update" at bounding box center [694, 505] width 218 height 15
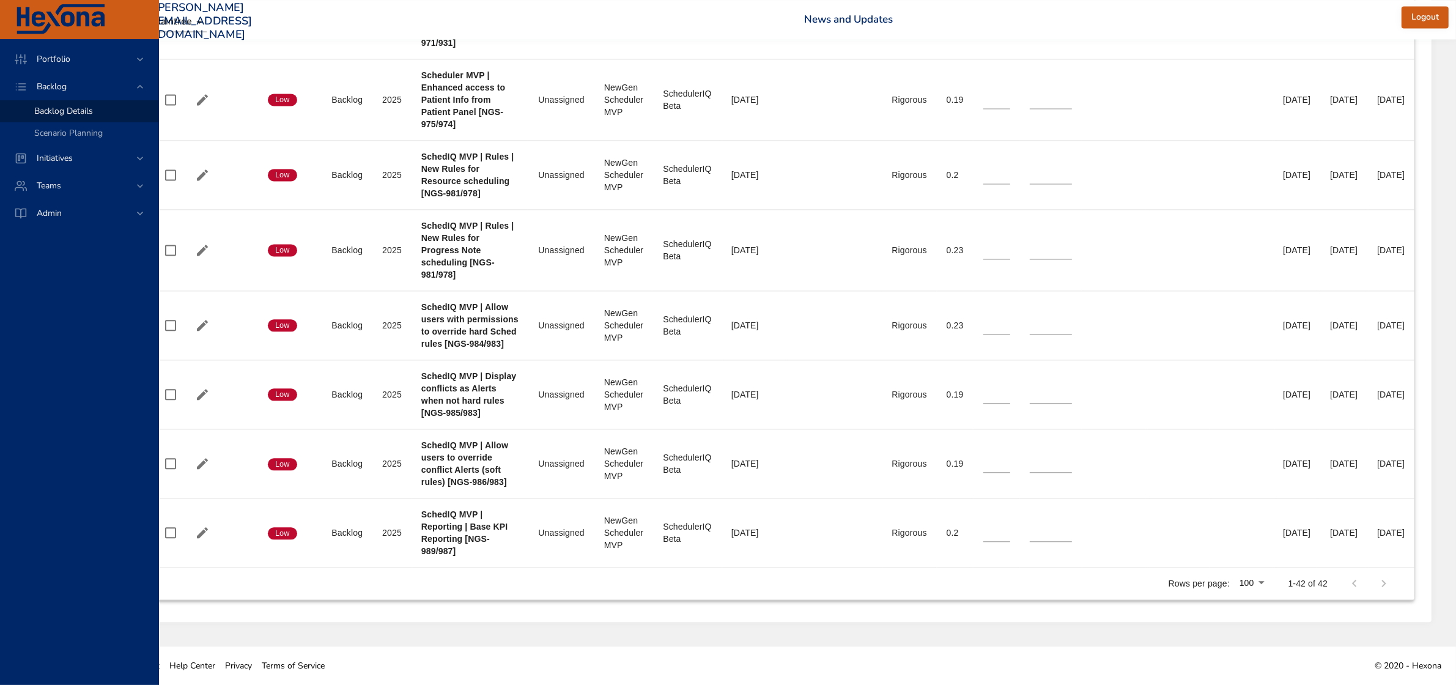
scroll to position [3387, 121]
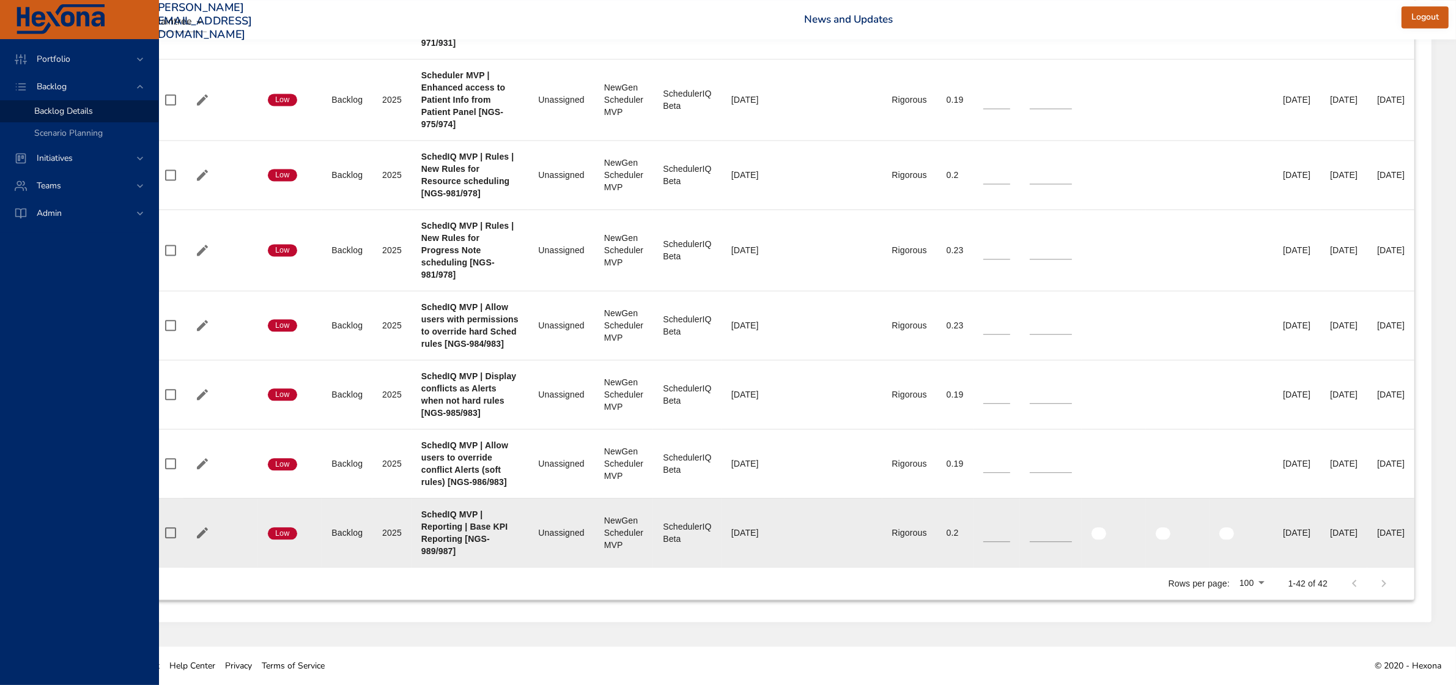
drag, startPoint x: 1229, startPoint y: 530, endPoint x: 1279, endPoint y: 530, distance: 49.5
click at [1279, 530] on td "End Date 10% 05/07/2026" at bounding box center [1296, 532] width 47 height 69
click at [1283, 532] on div "[DATE]" at bounding box center [1297, 533] width 28 height 12
drag, startPoint x: 1239, startPoint y: 531, endPoint x: 1280, endPoint y: 530, distance: 41.6
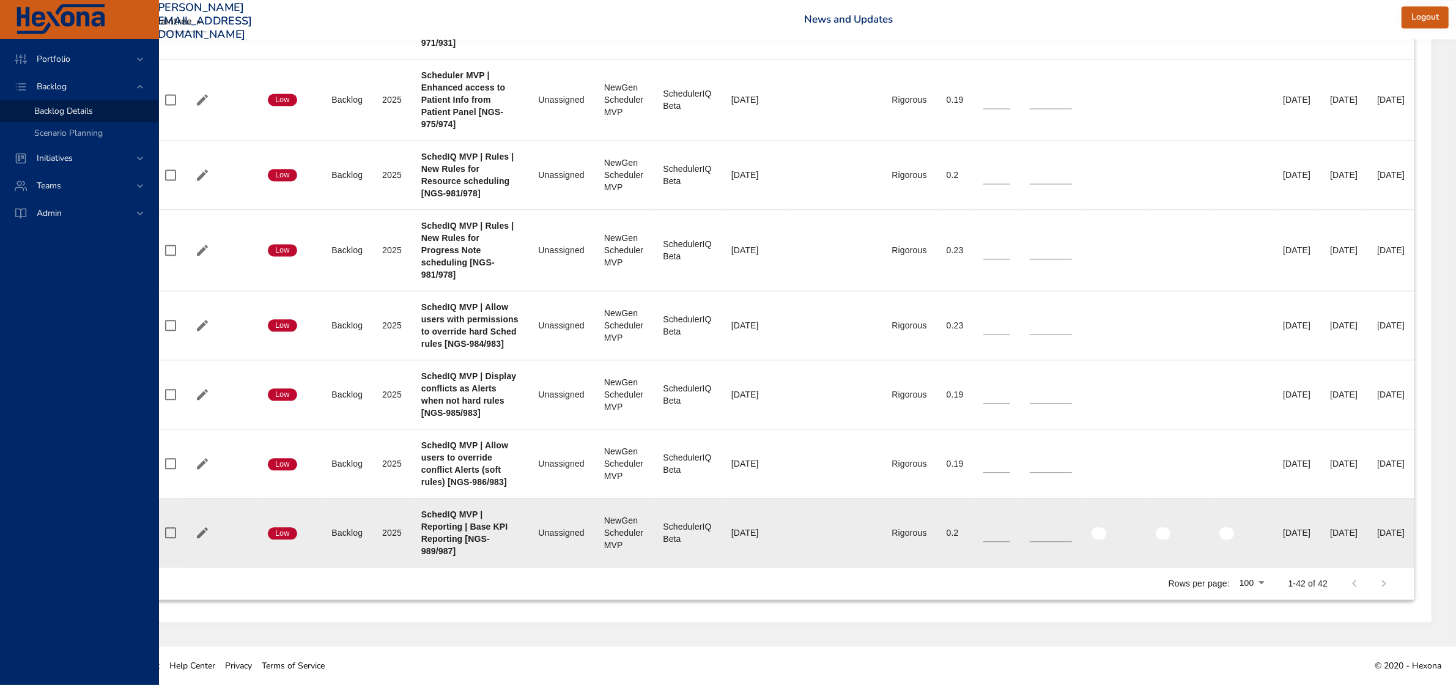
click at [1280, 530] on td "End Date 10% 05/07/2026" at bounding box center [1296, 532] width 47 height 69
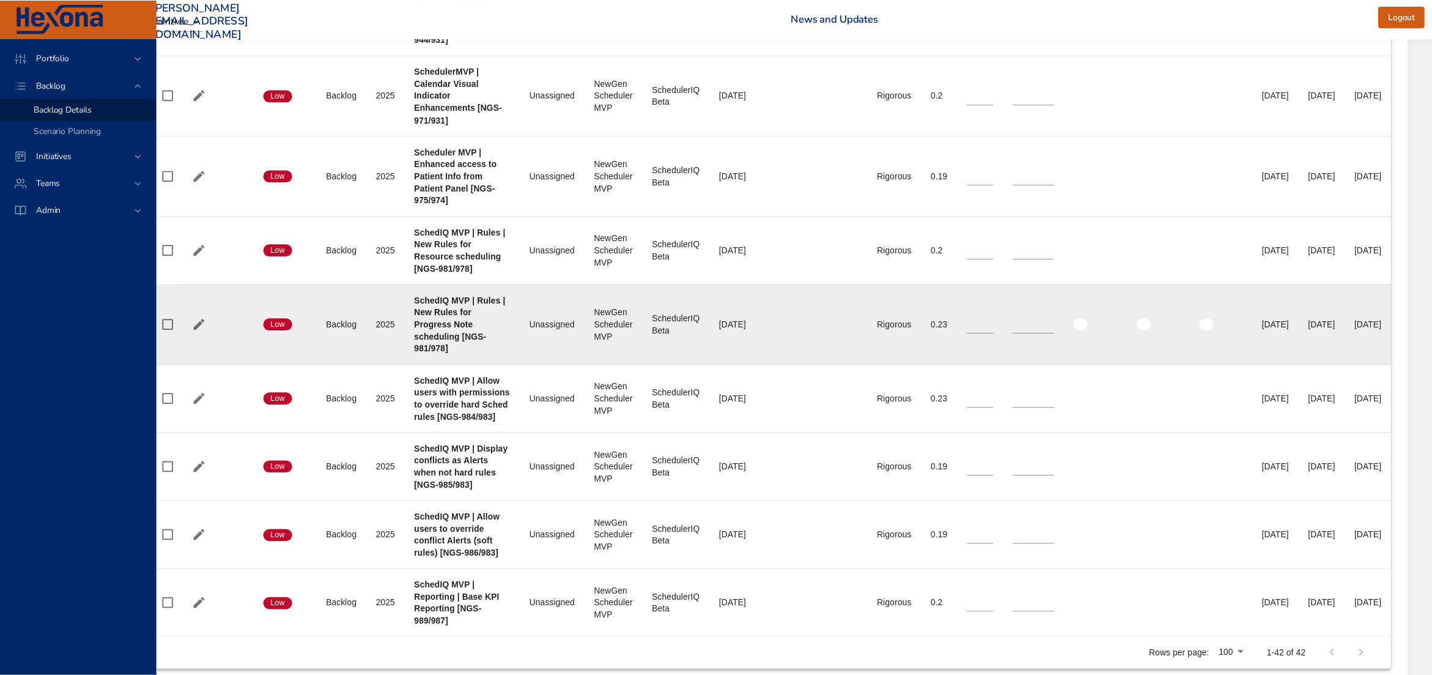
scroll to position [3310, 121]
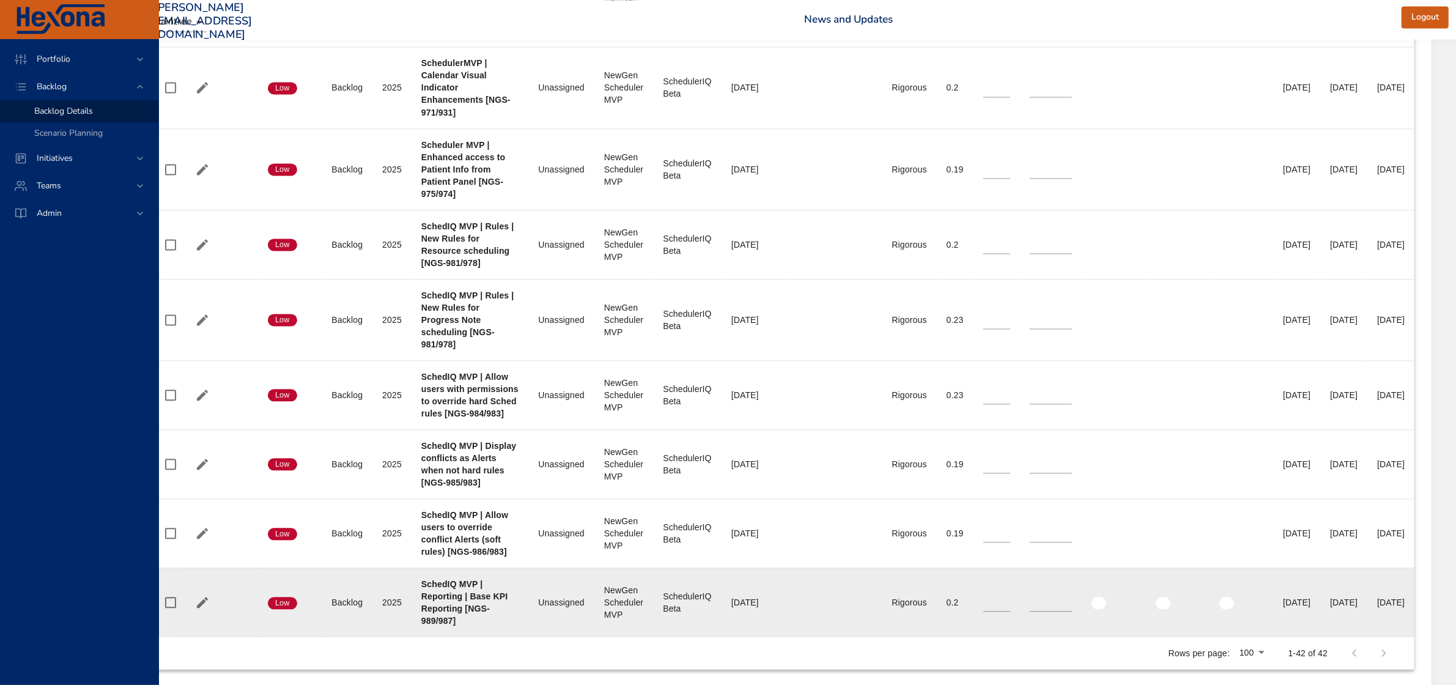
click at [1283, 609] on div "[DATE]" at bounding box center [1297, 602] width 28 height 12
drag, startPoint x: 1234, startPoint y: 612, endPoint x: 1282, endPoint y: 610, distance: 48.4
click at [1282, 610] on td "End Date 10% 05/07/2026" at bounding box center [1296, 602] width 47 height 69
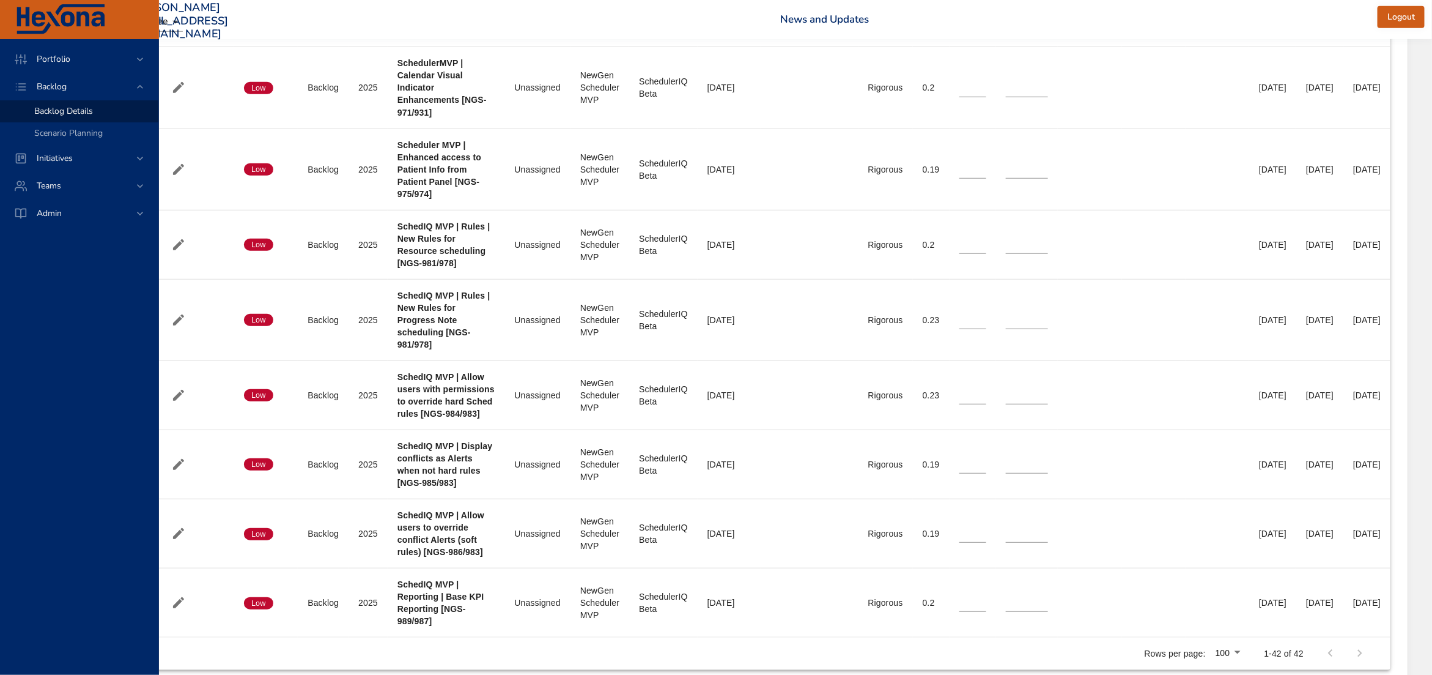
click at [780, 655] on div "Rows per page: 100 1-42 of 42" at bounding box center [761, 653] width 1230 height 32
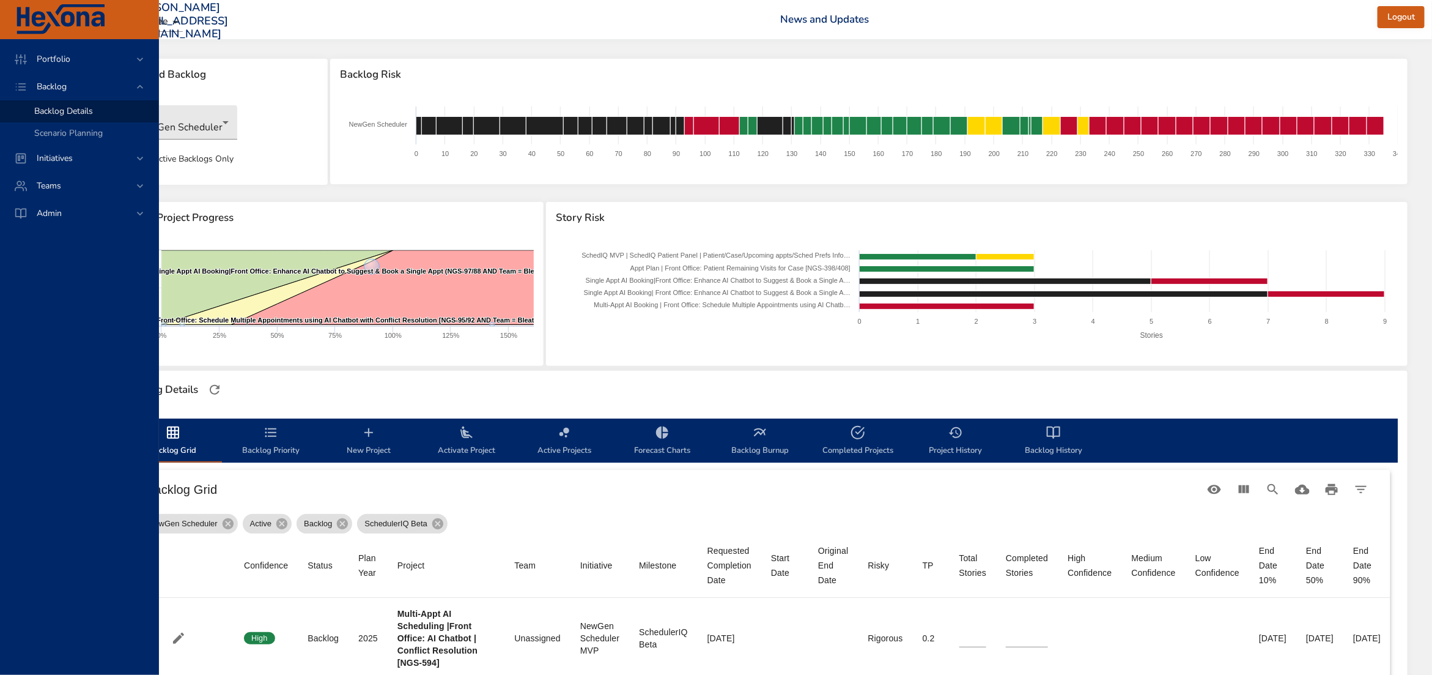
scroll to position [0, 121]
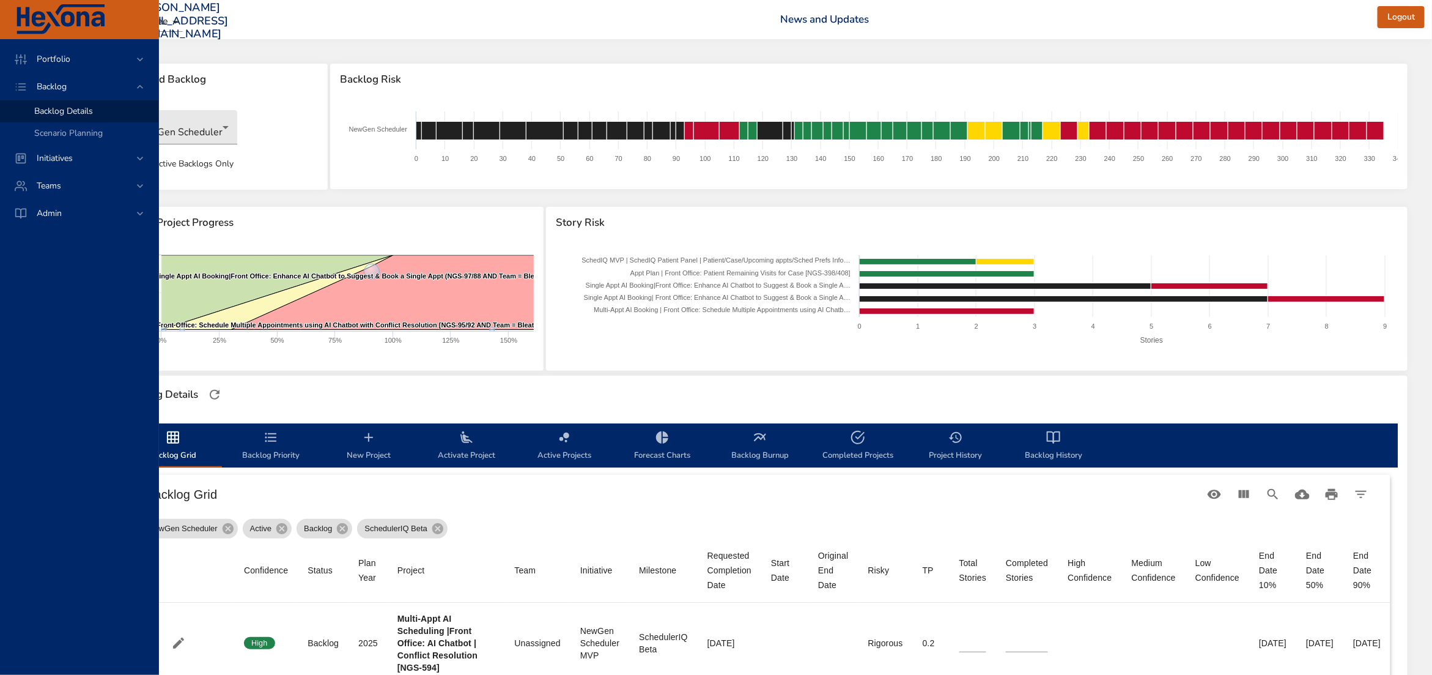
click at [229, 454] on span "Backlog Priority" at bounding box center [270, 446] width 83 height 32
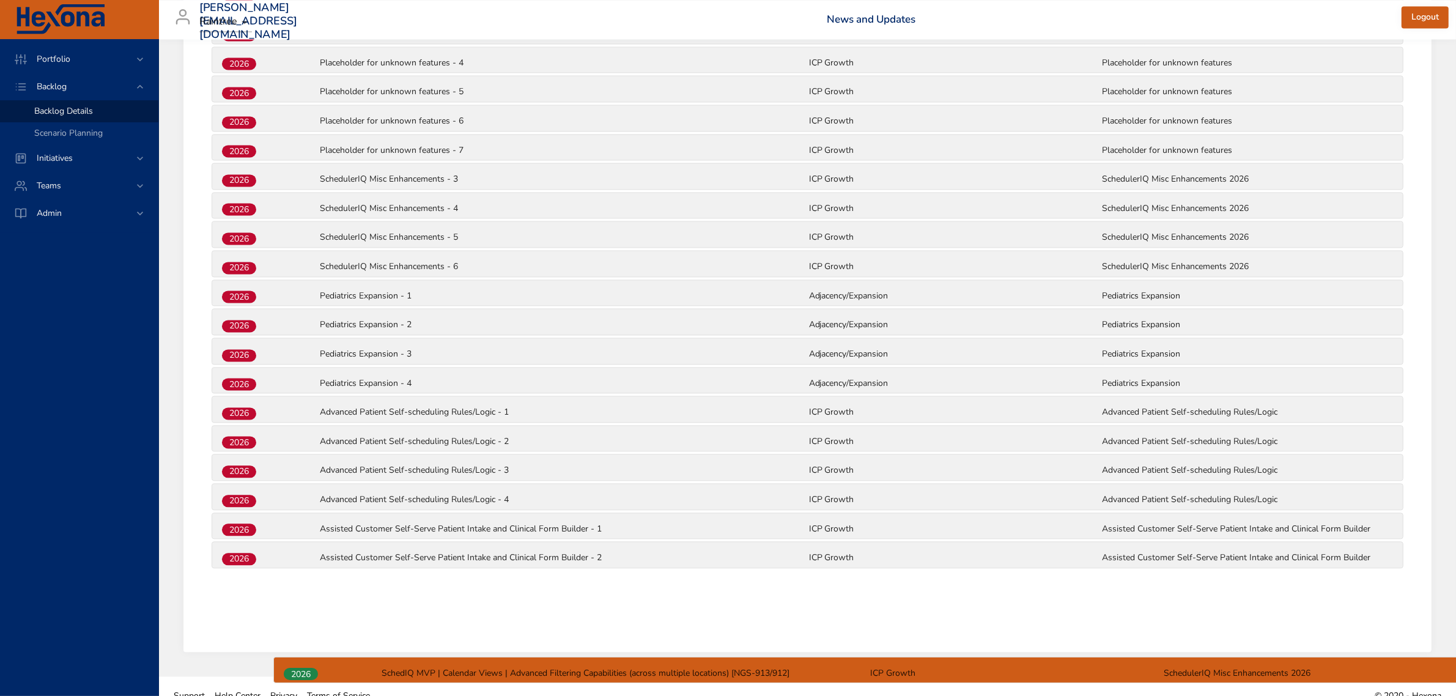
scroll to position [3205, 0]
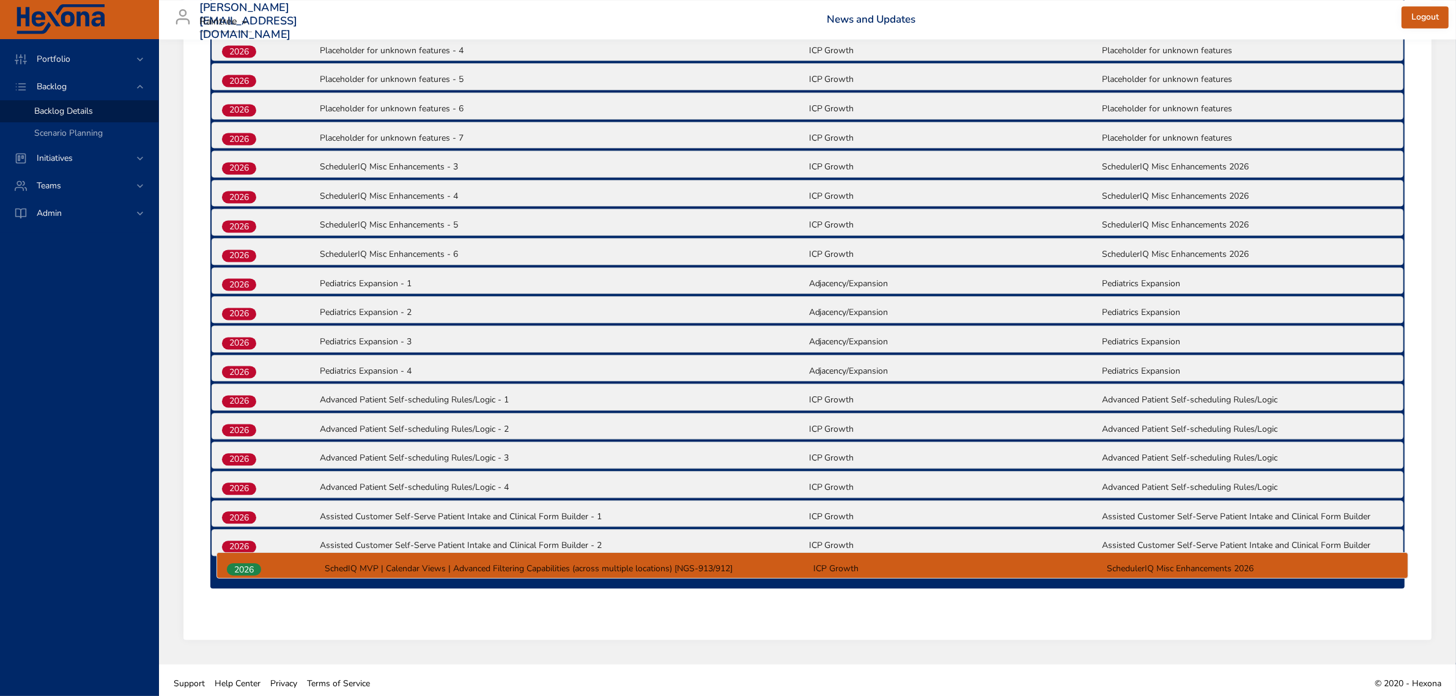
drag, startPoint x: 249, startPoint y: 287, endPoint x: 254, endPoint y: 575, distance: 287.5
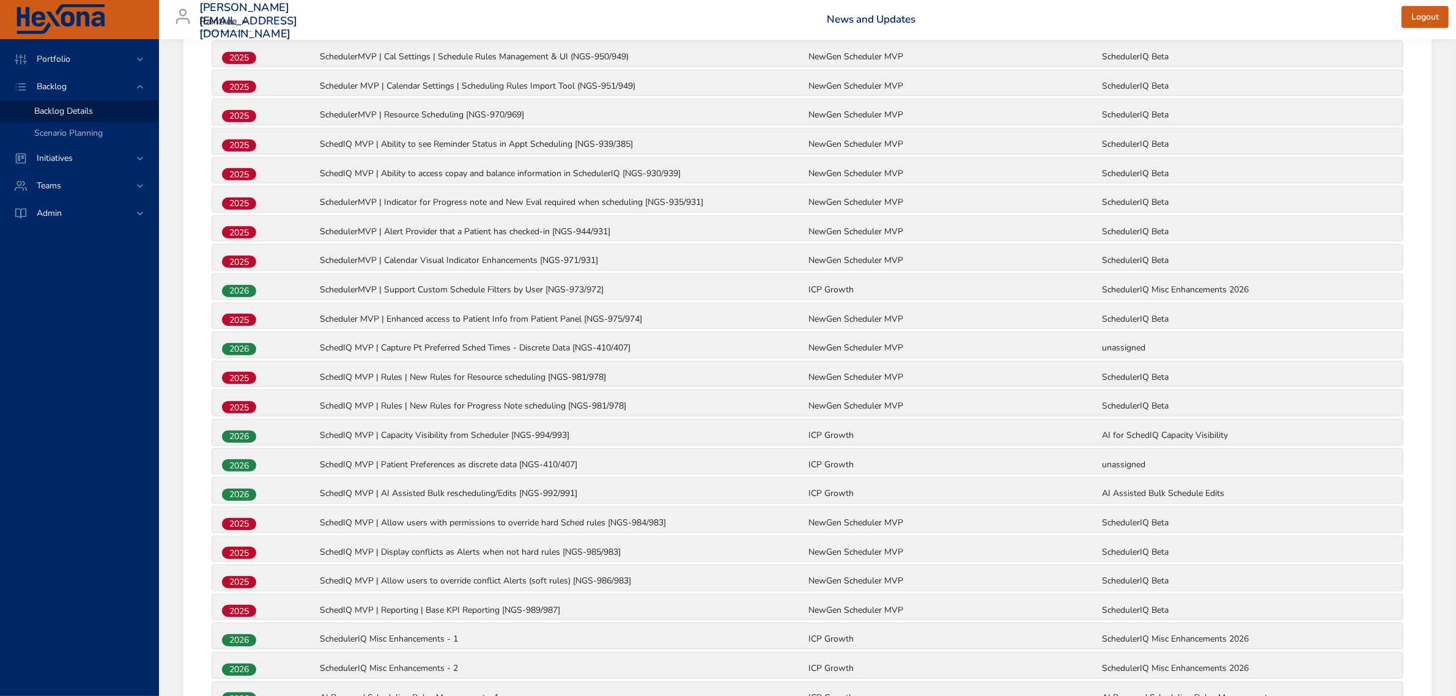
scroll to position [1447, 0]
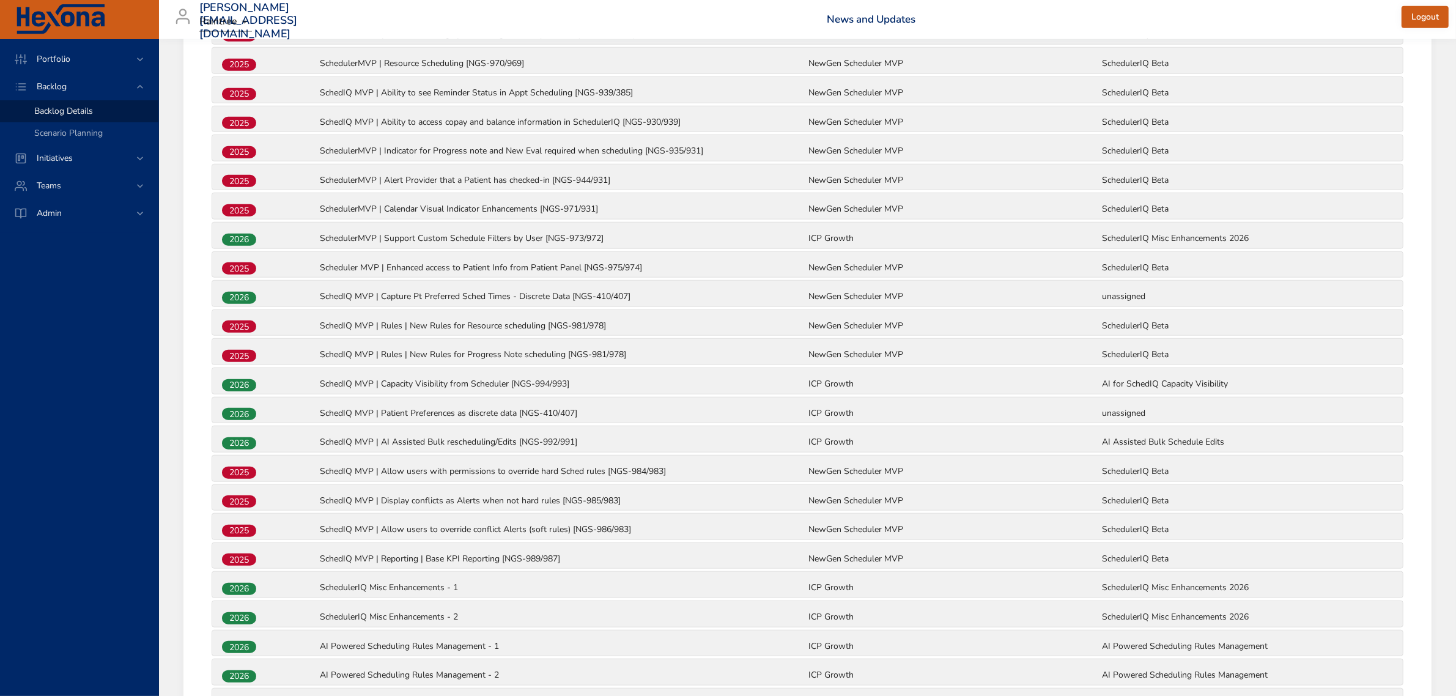
click at [71, 107] on span "Backlog Details" at bounding box center [63, 111] width 59 height 12
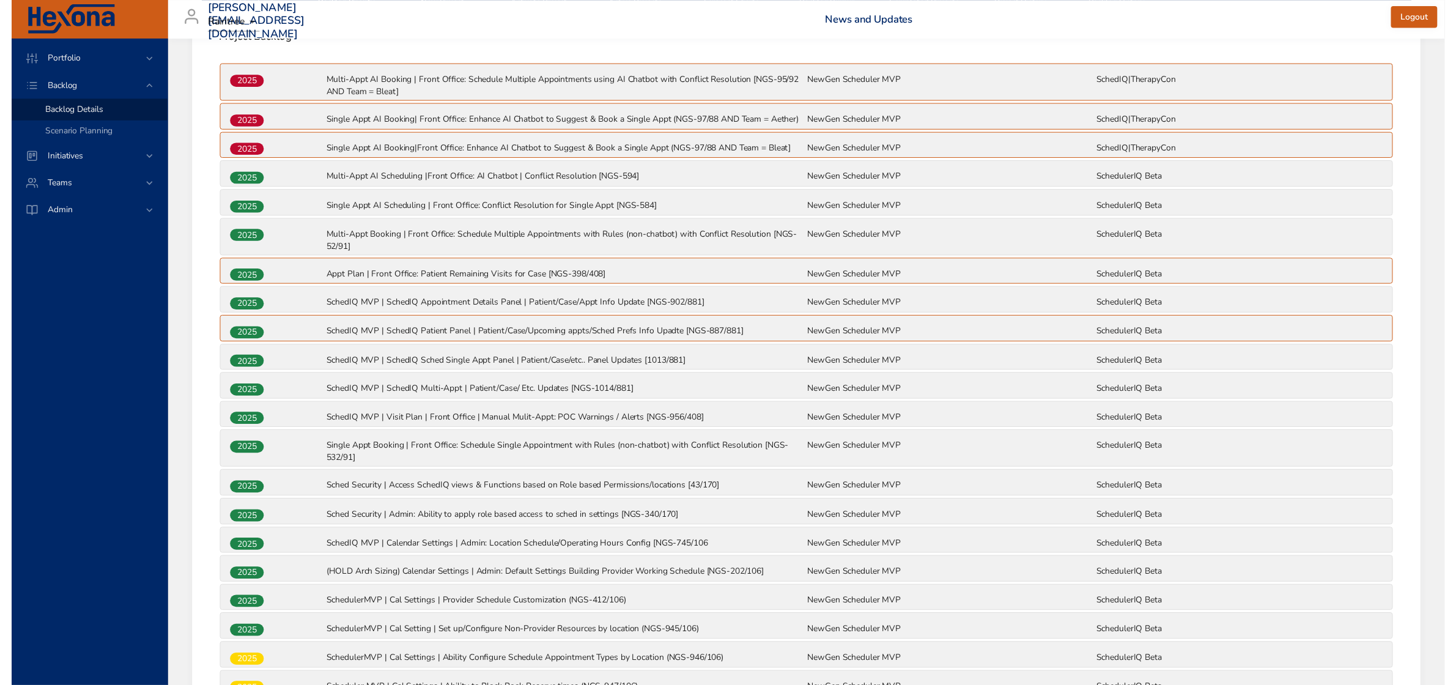
scroll to position [0, 0]
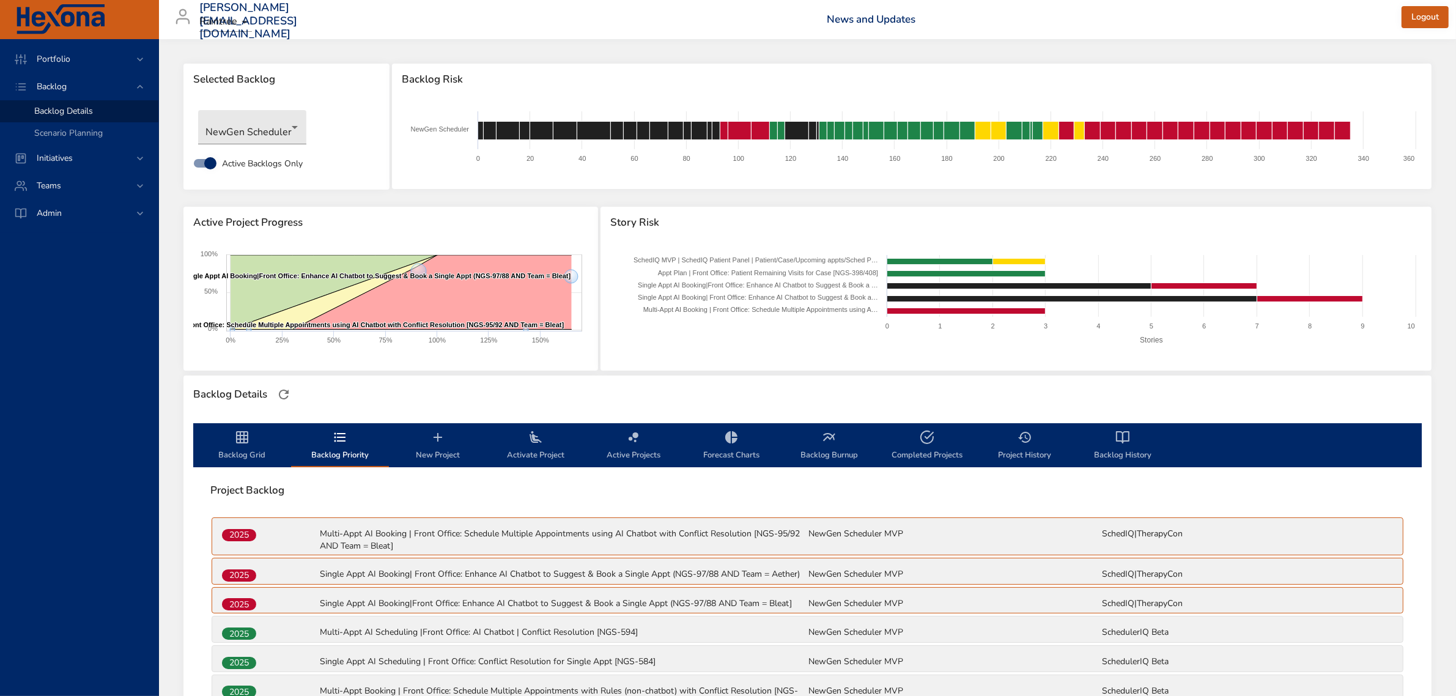
click at [258, 454] on span "Backlog Grid" at bounding box center [242, 446] width 83 height 32
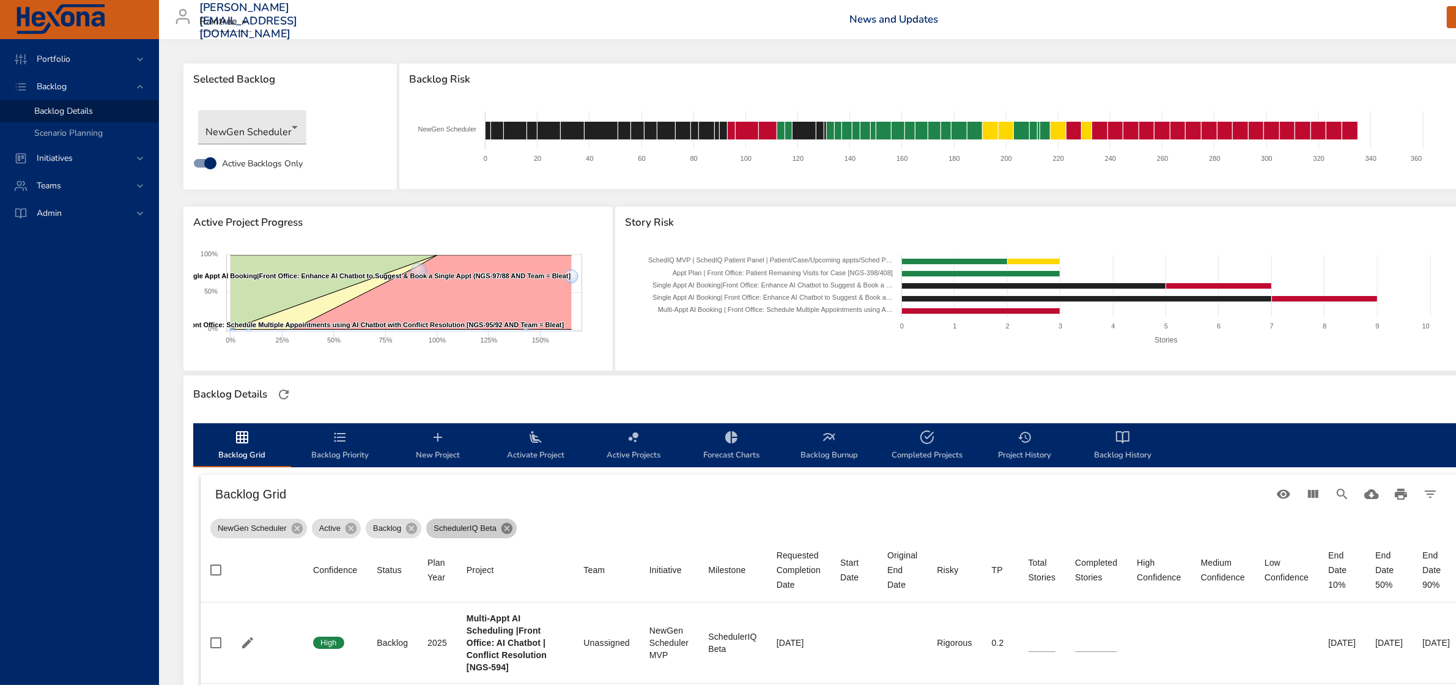
click at [508, 530] on icon at bounding box center [506, 528] width 13 height 13
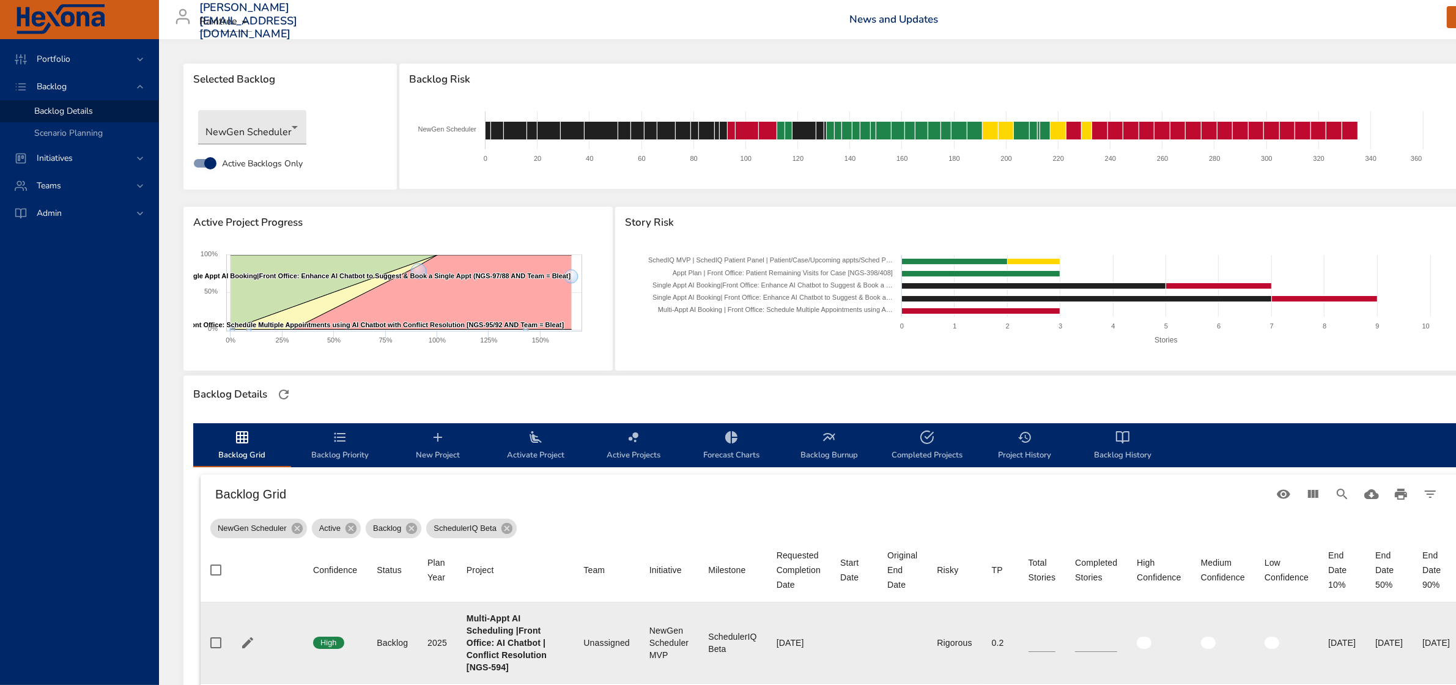
type input "*"
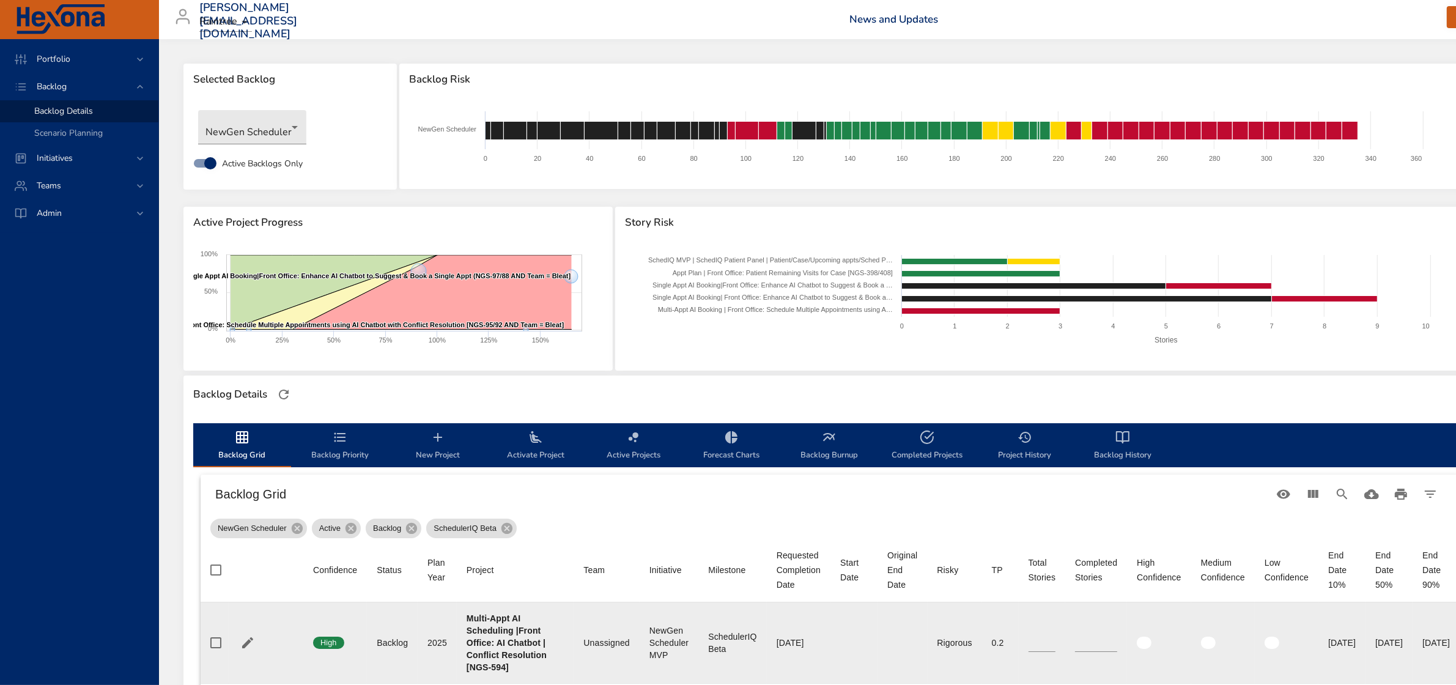
type input "*"
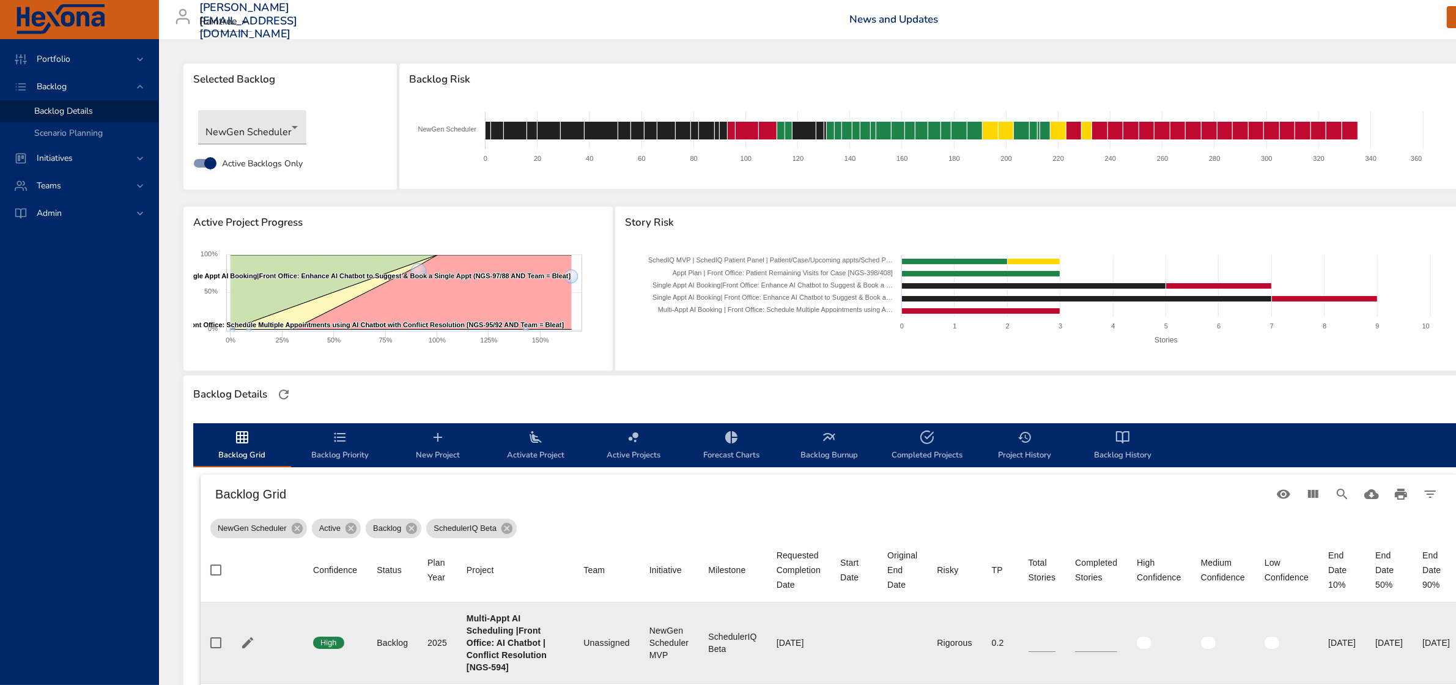
type input "*"
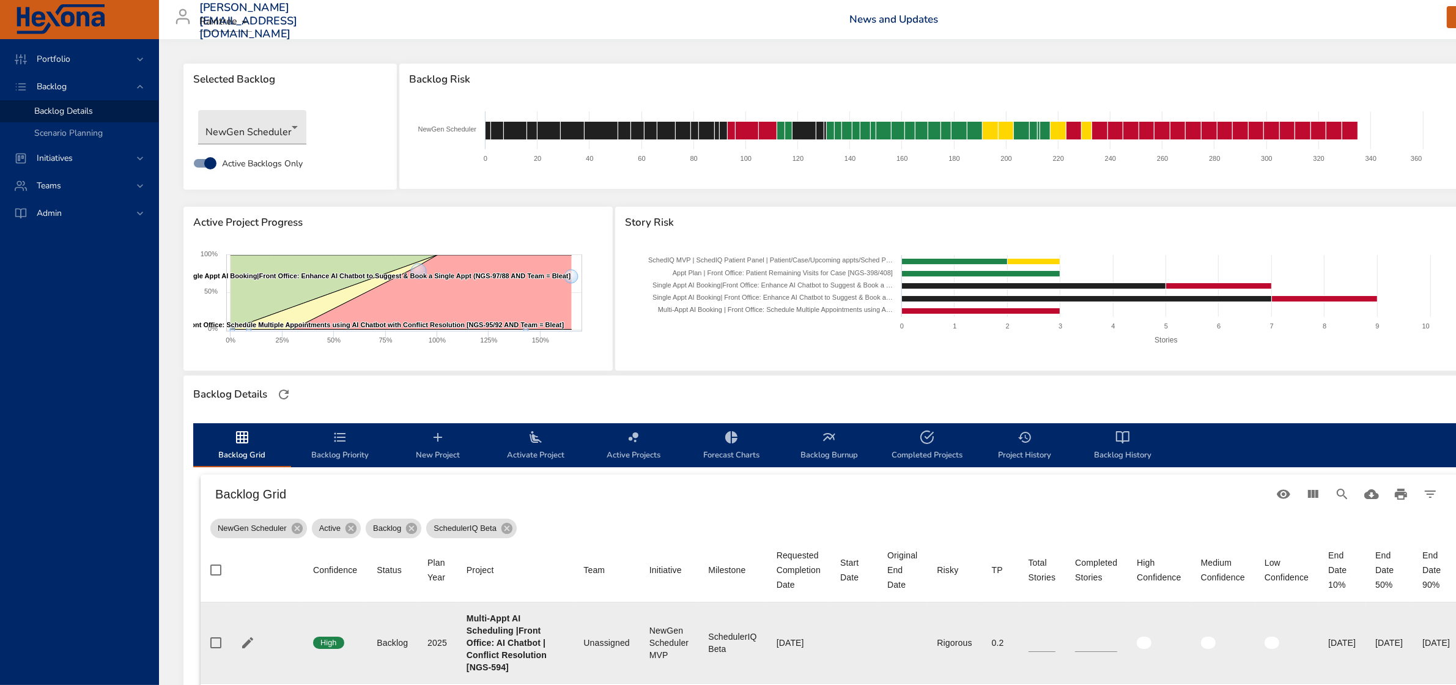
type input "*"
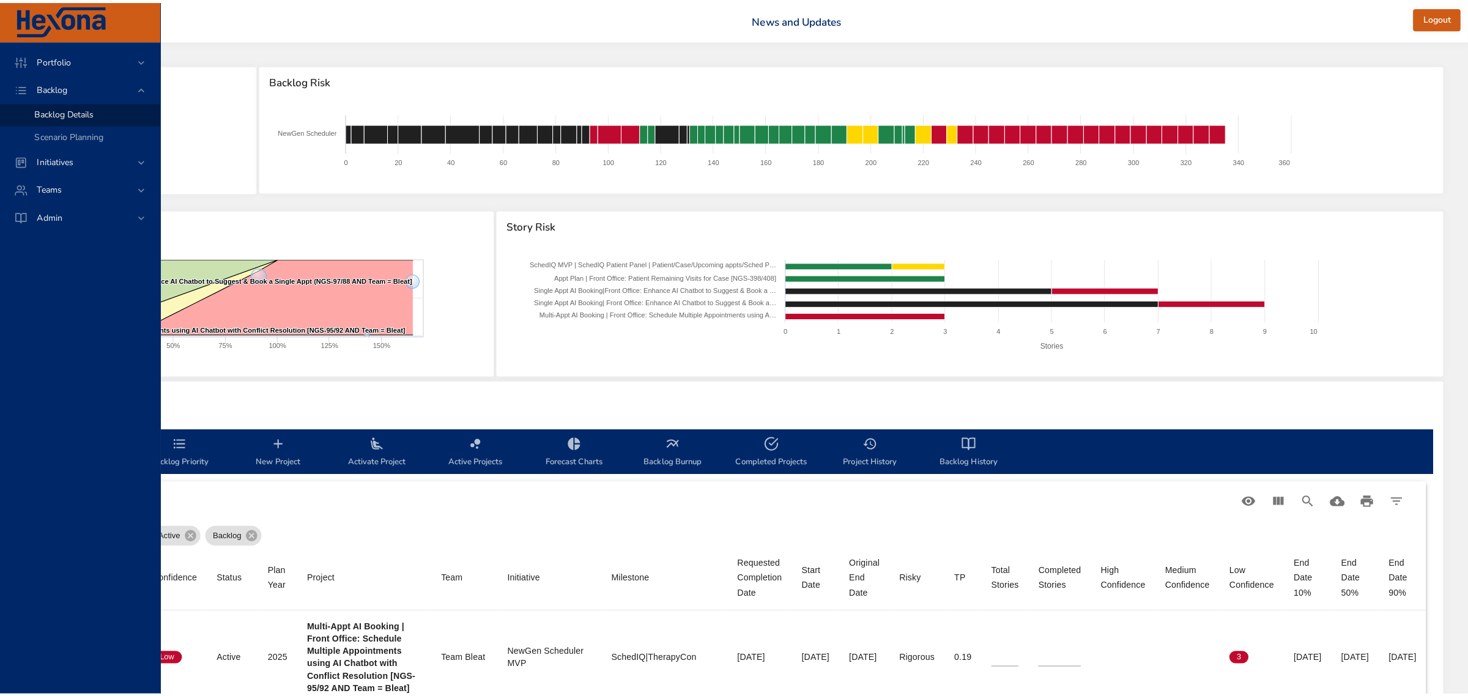
scroll to position [0, 227]
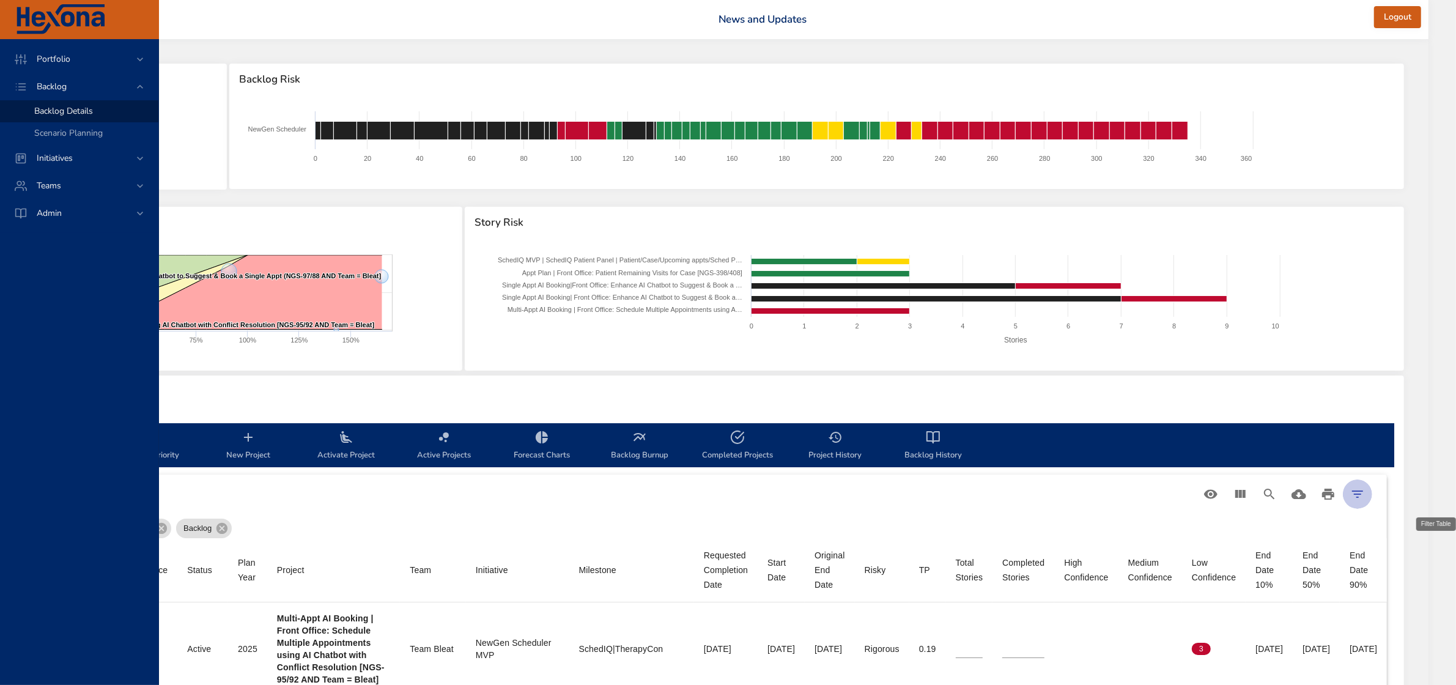
click at [1365, 492] on icon "Filter Table" at bounding box center [1357, 494] width 15 height 15
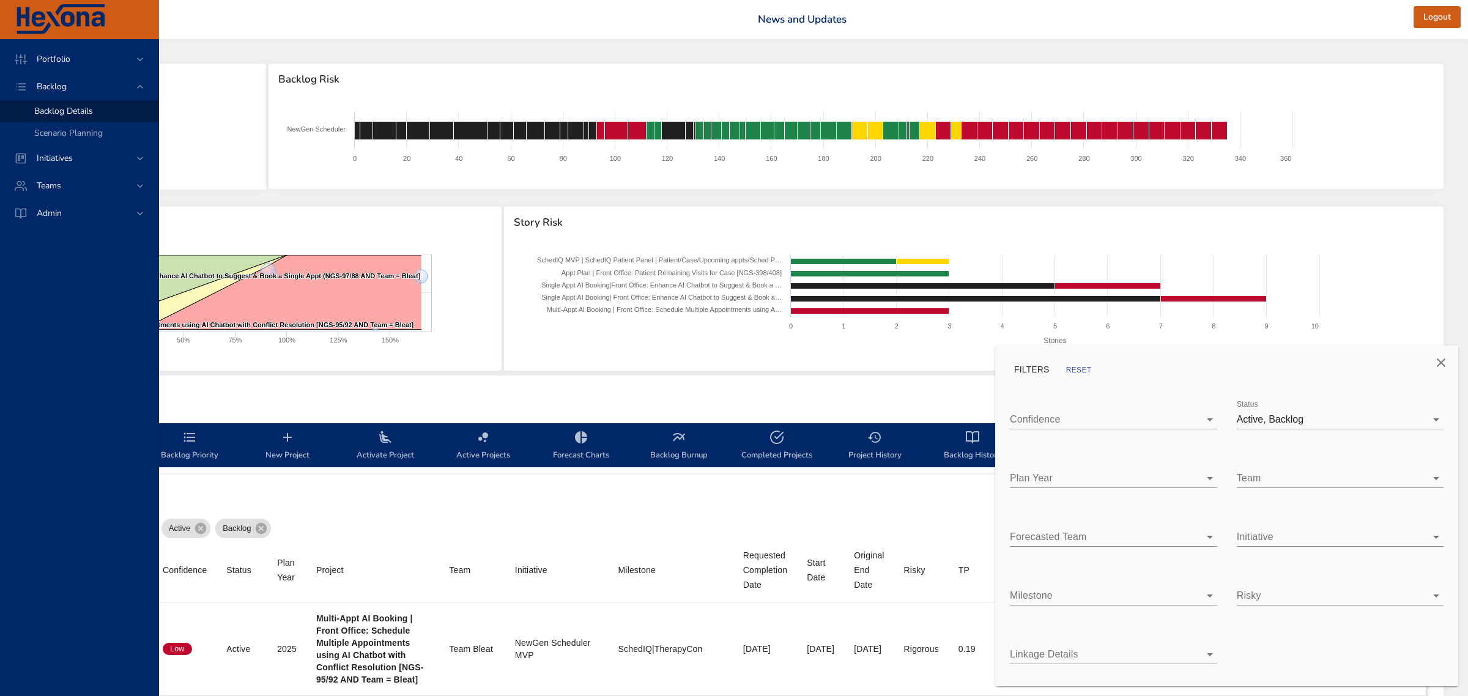
click at [1095, 484] on body "Portfolio Backlog Backlog Details Scenario Planning Initiatives Teams Admin fau…" at bounding box center [584, 348] width 1468 height 696
click at [1071, 503] on div "2026" at bounding box center [1123, 505] width 168 height 15
type input "*"
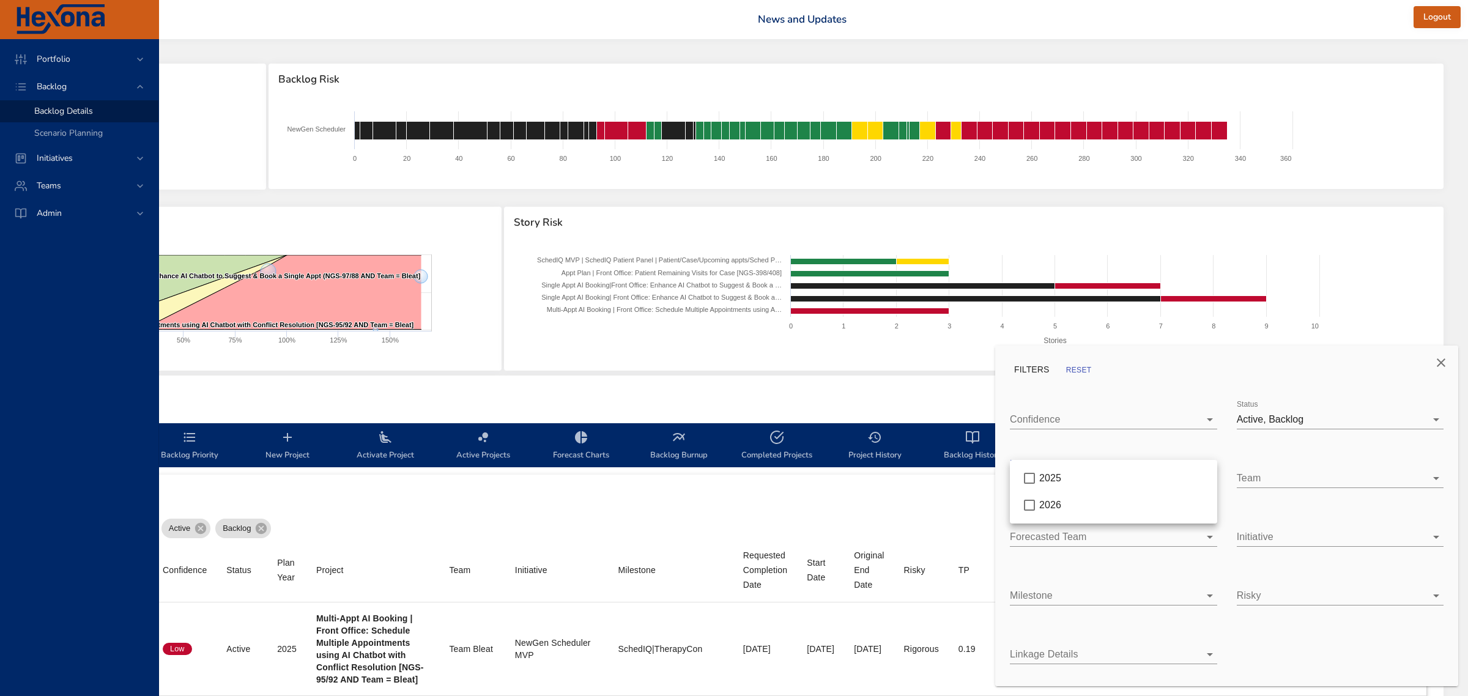
type input "*"
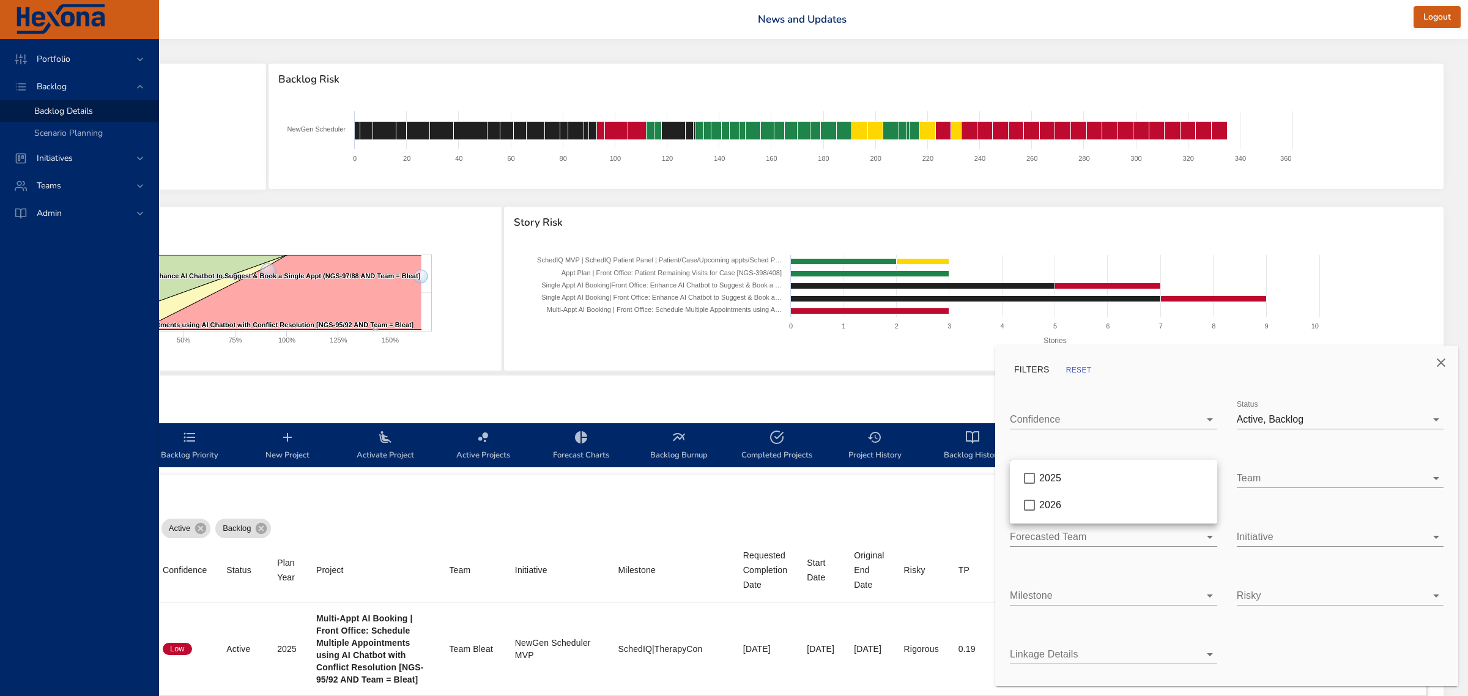
type input "*"
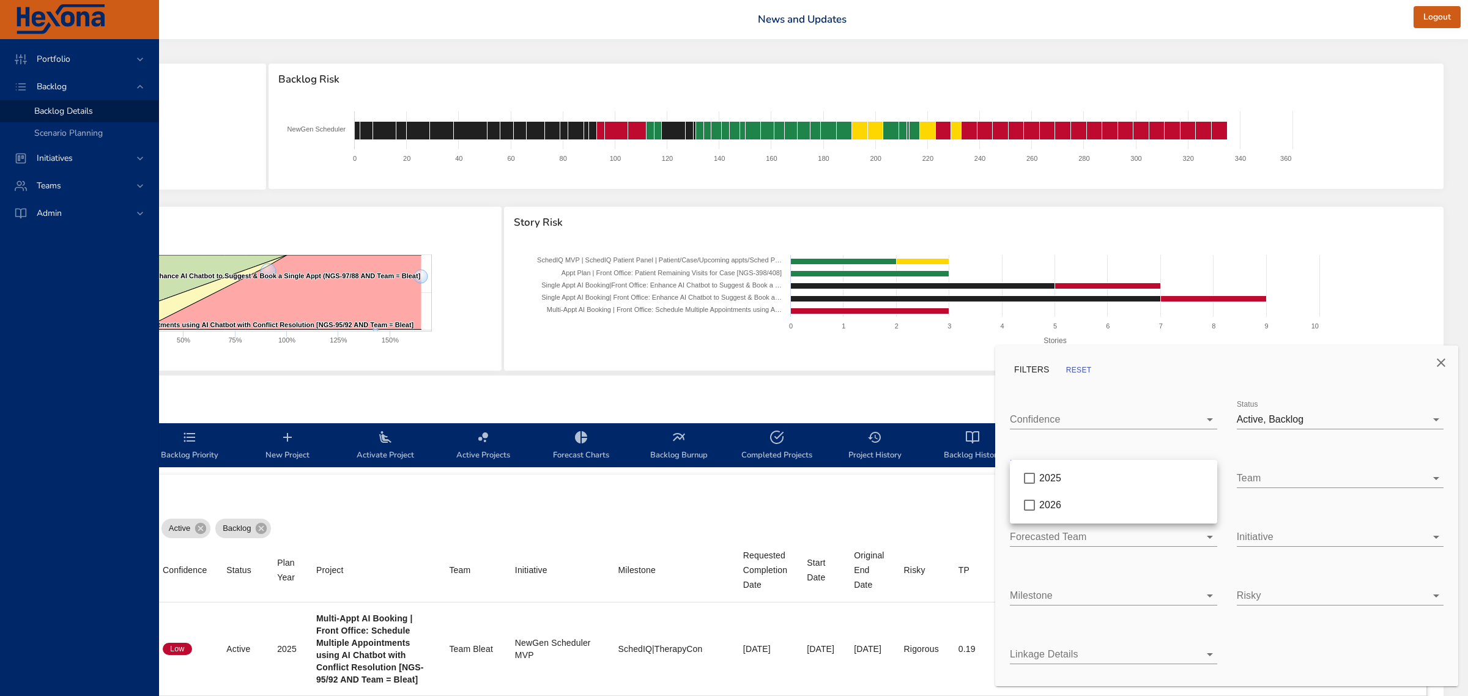
type input "*"
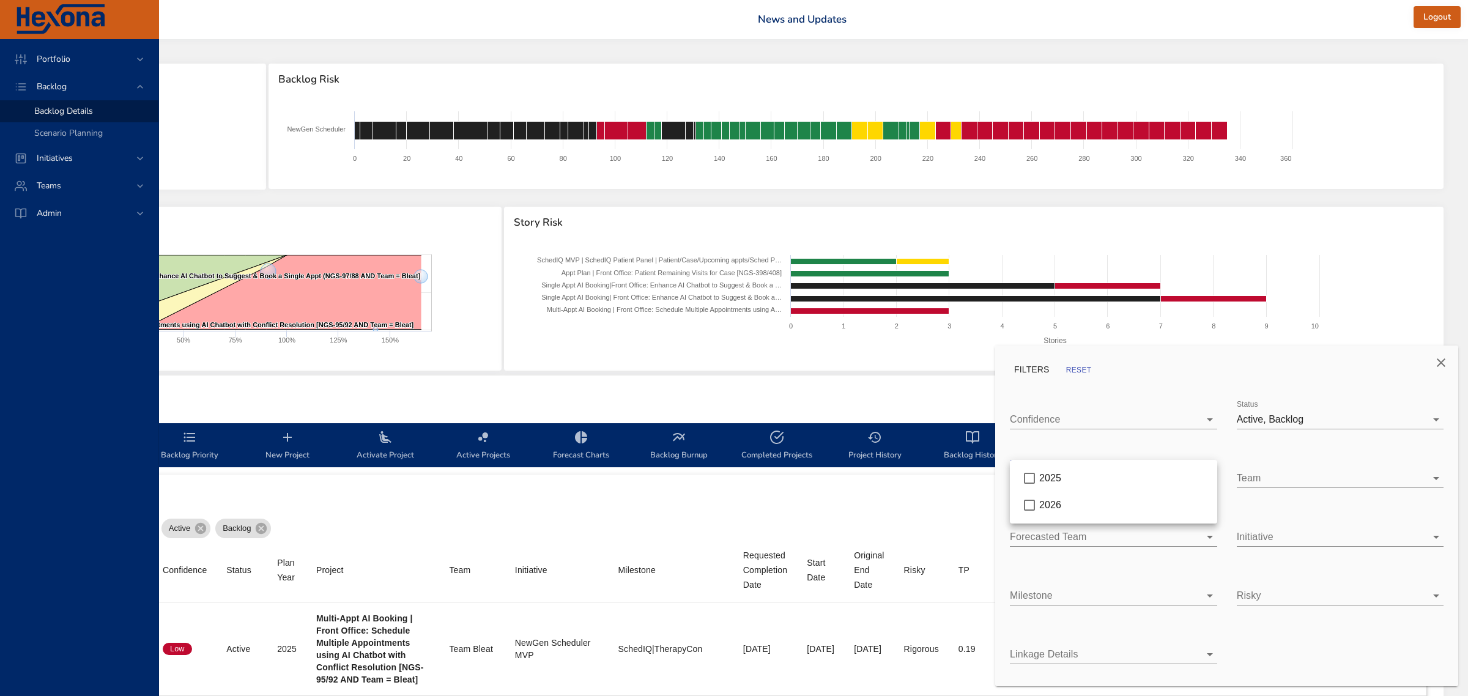
type input "*"
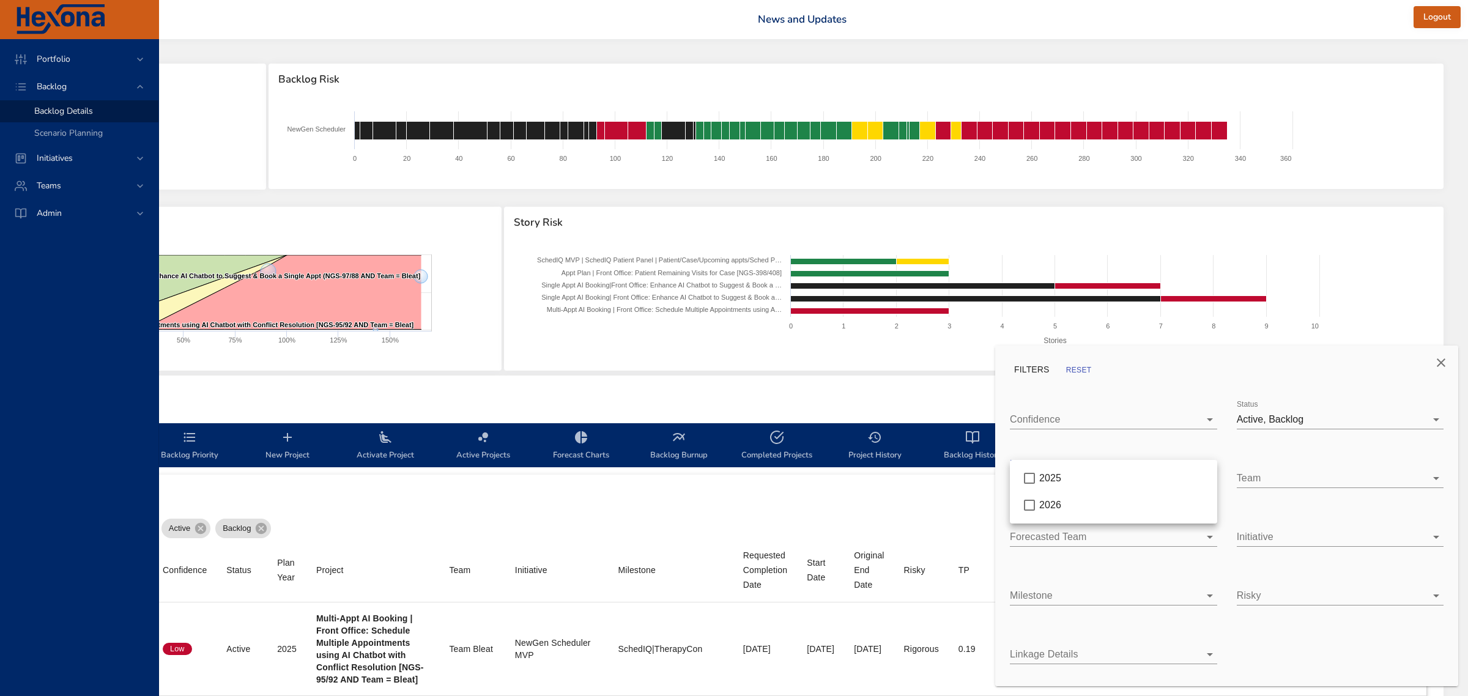
type input "*"
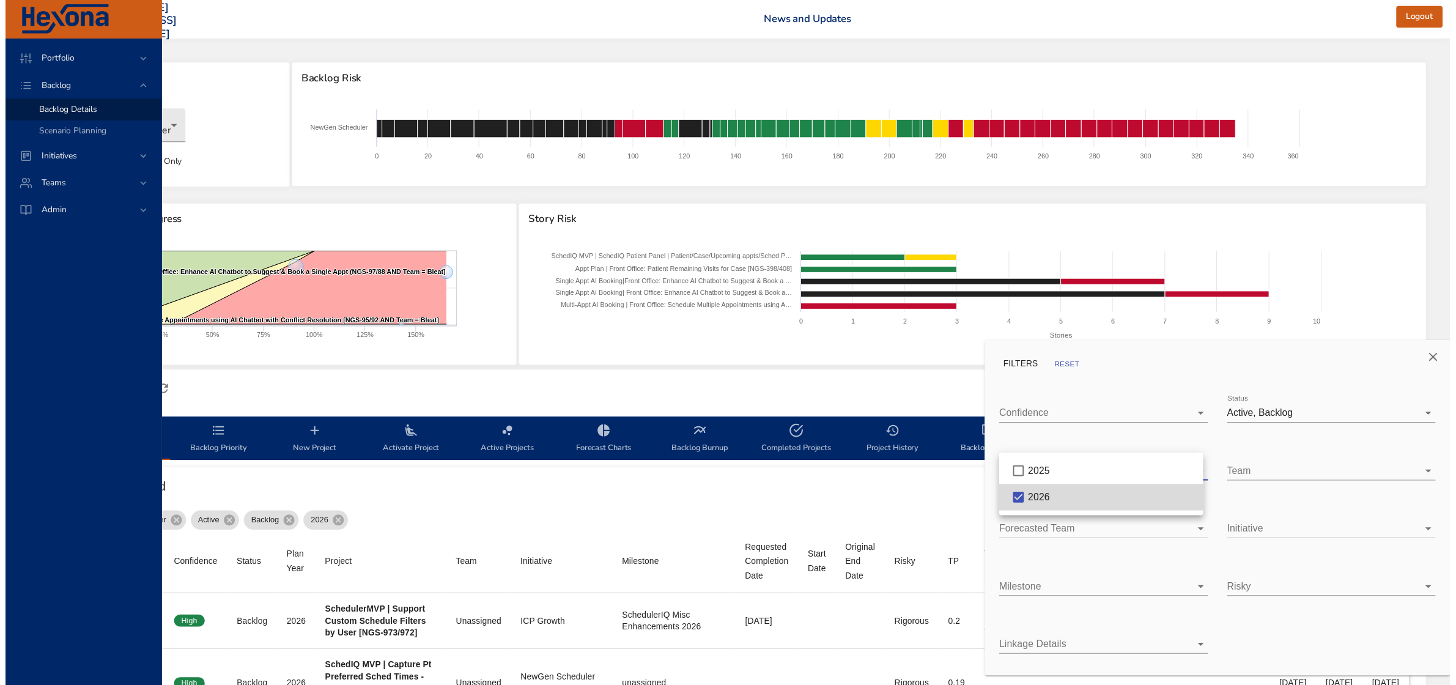
scroll to position [0, 172]
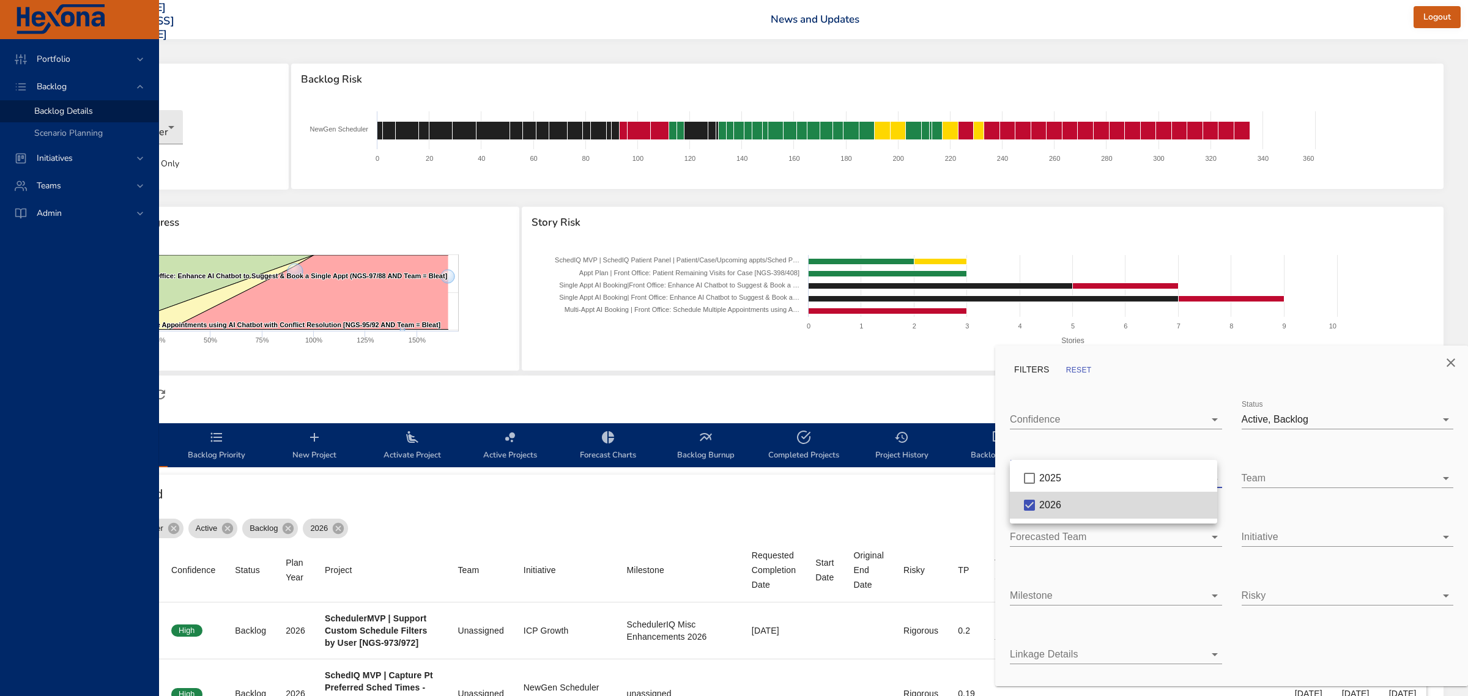
click at [1447, 366] on div at bounding box center [734, 348] width 1468 height 696
click at [1447, 362] on icon "Close" at bounding box center [1450, 362] width 15 height 15
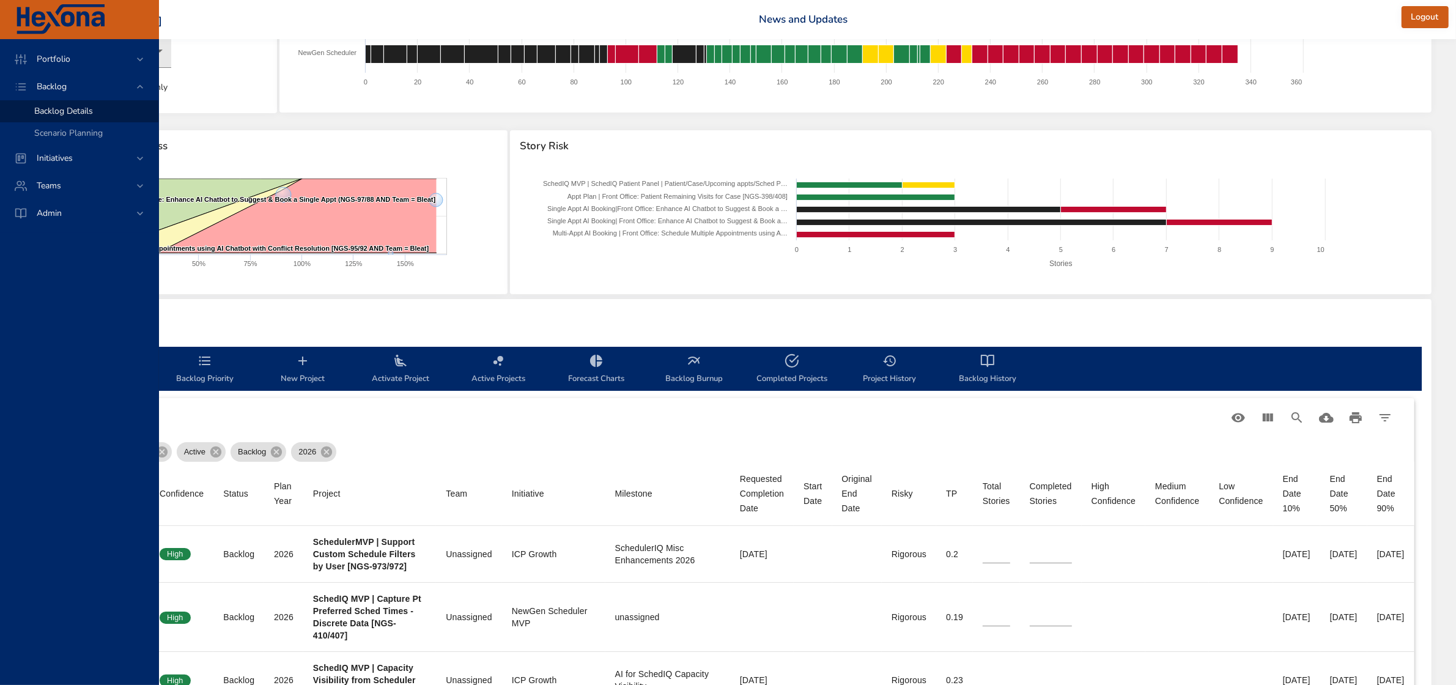
scroll to position [153, 172]
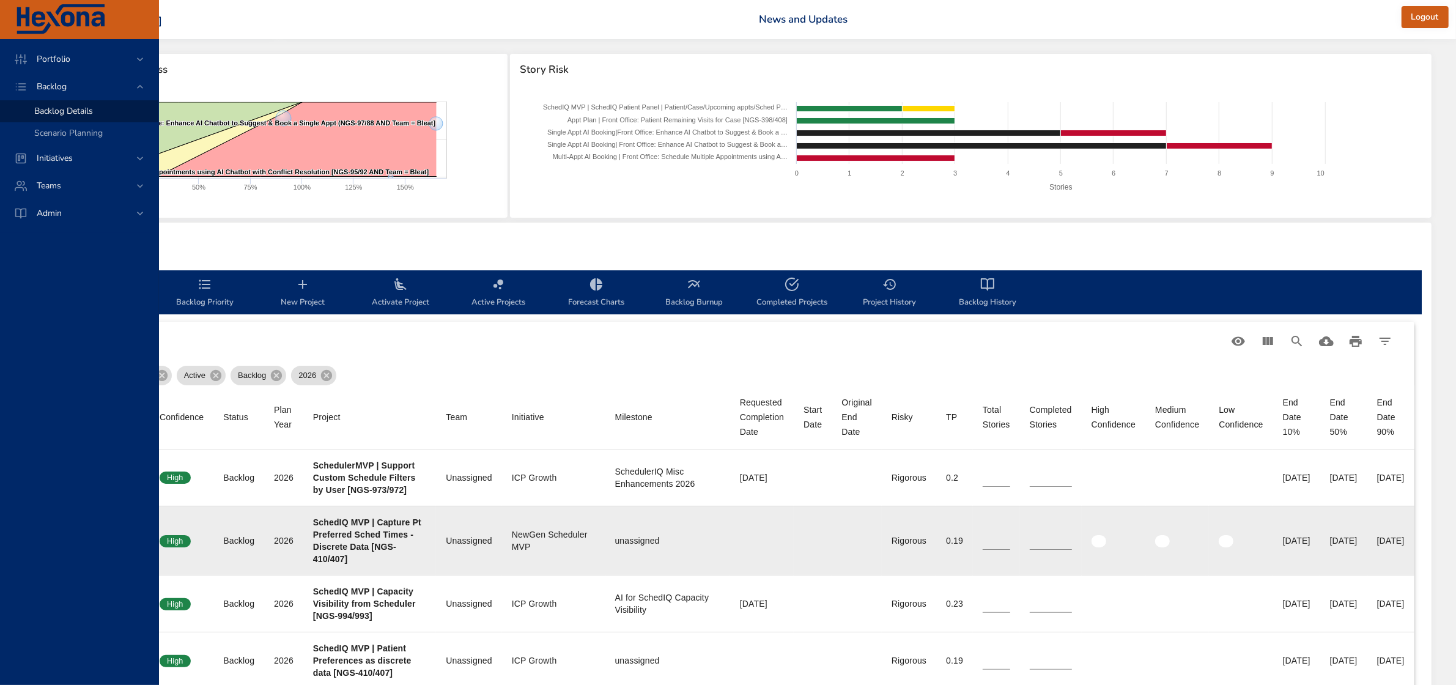
drag, startPoint x: 1309, startPoint y: 478, endPoint x: 1416, endPoint y: 540, distance: 124.1
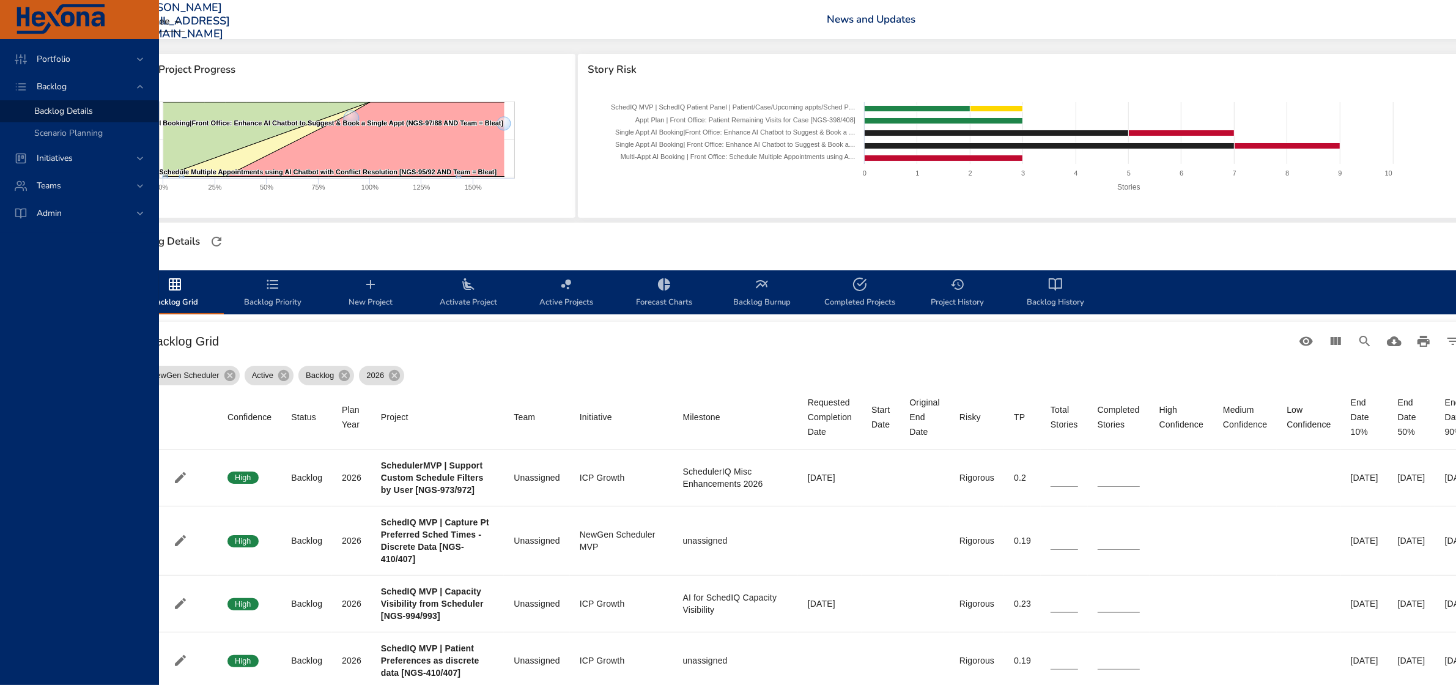
scroll to position [153, 99]
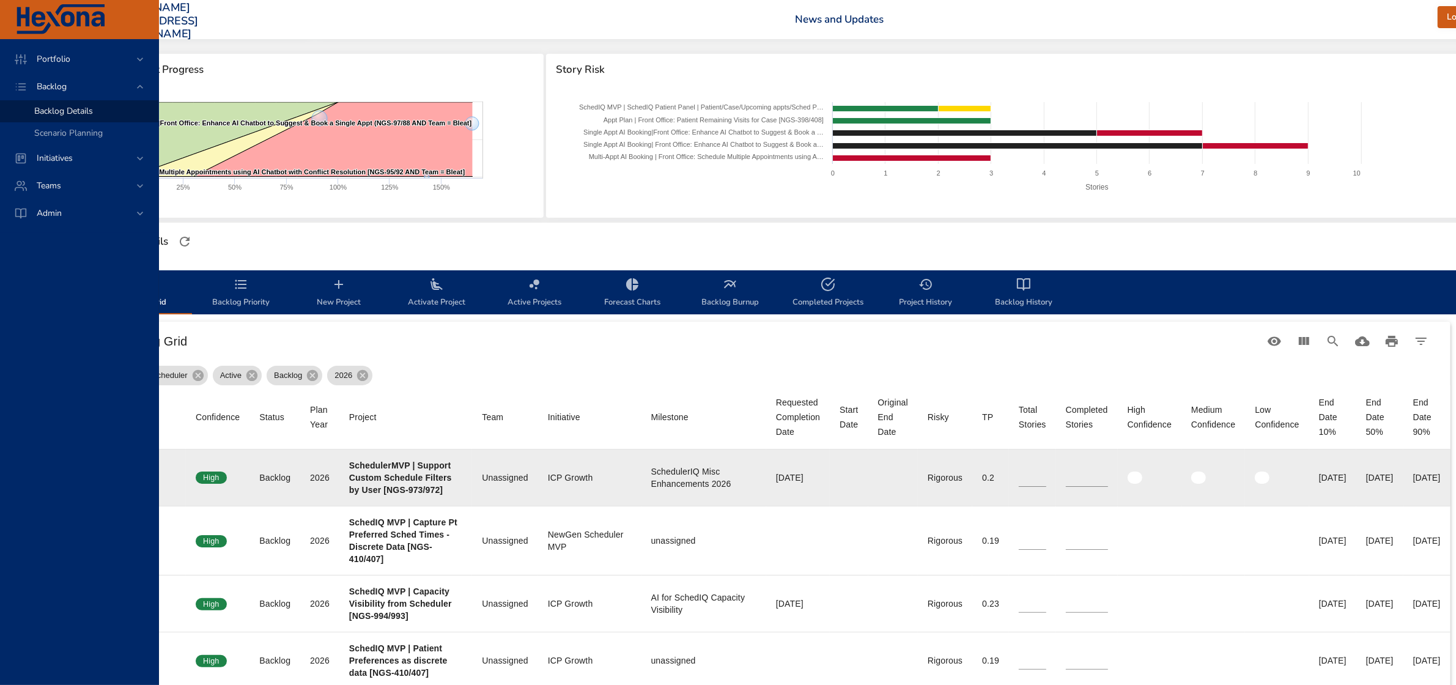
click at [1394, 475] on div "[DATE]" at bounding box center [1380, 478] width 28 height 12
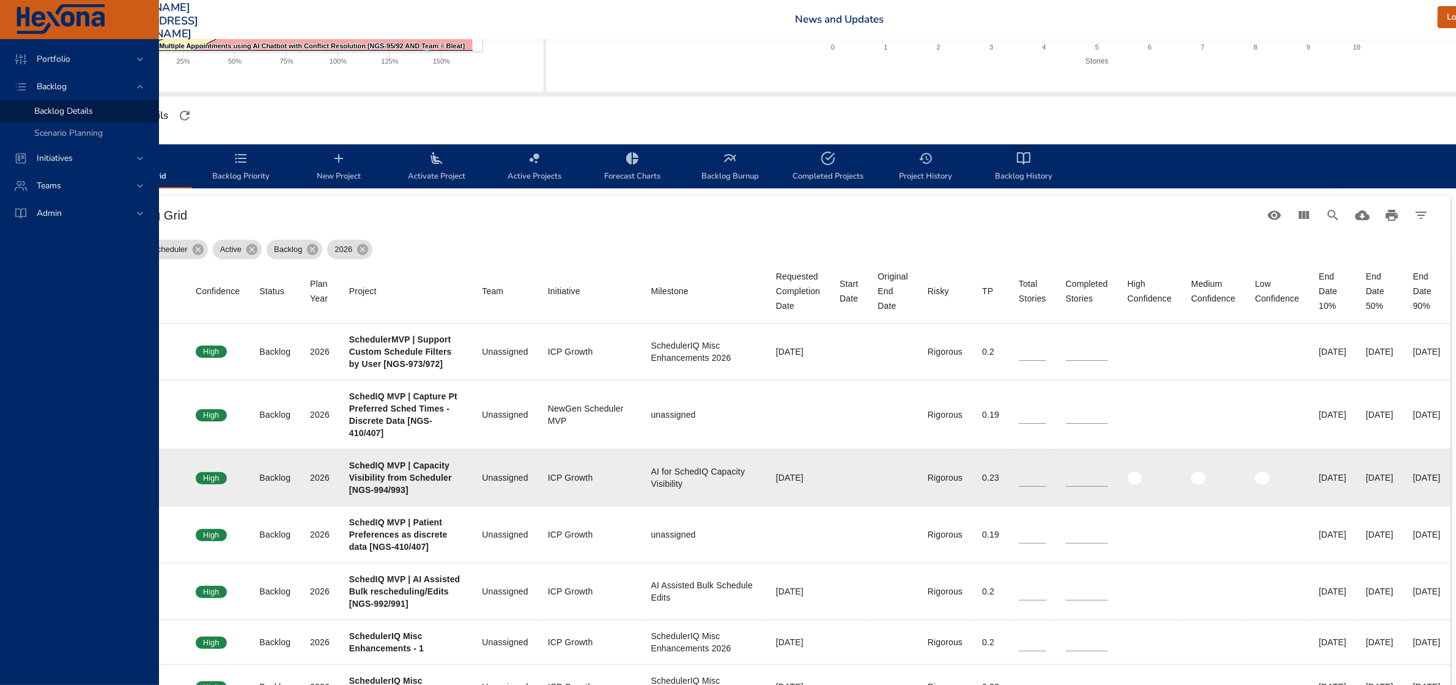
scroll to position [306, 99]
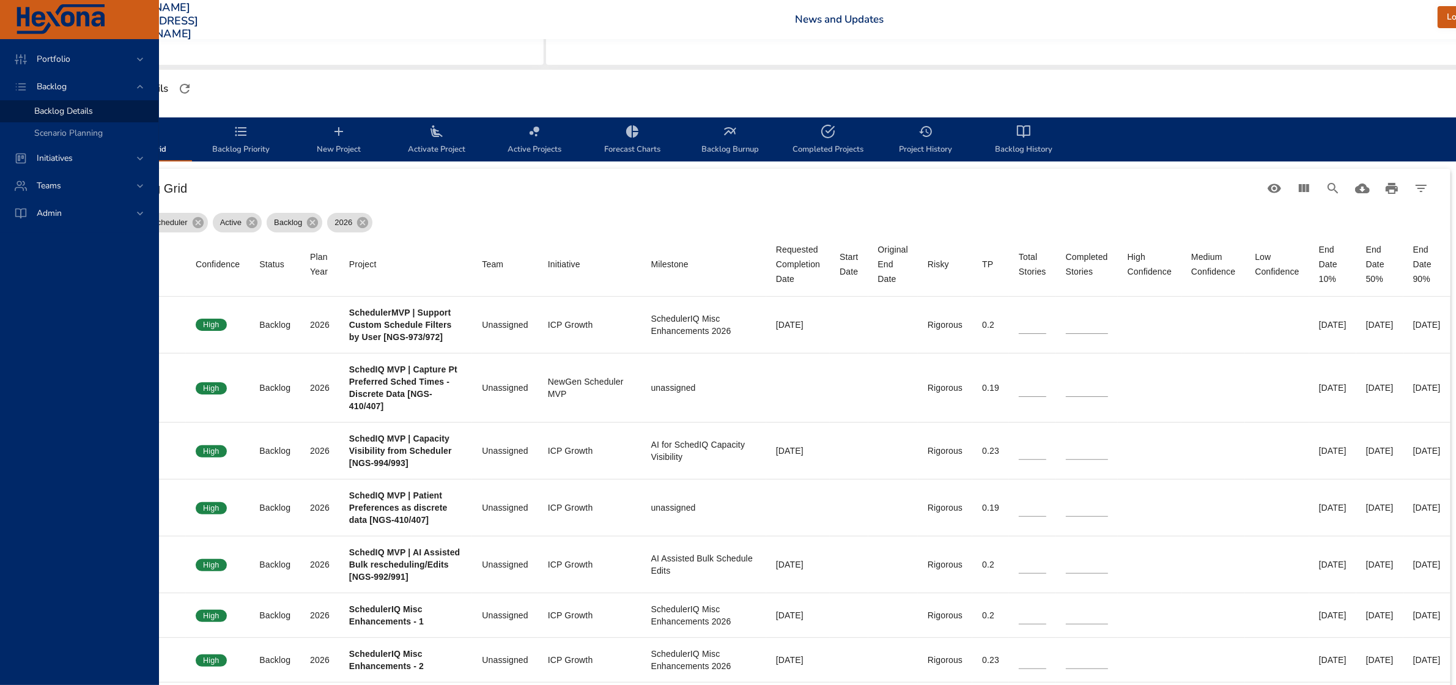
click at [225, 129] on span "Backlog Priority" at bounding box center [240, 140] width 83 height 32
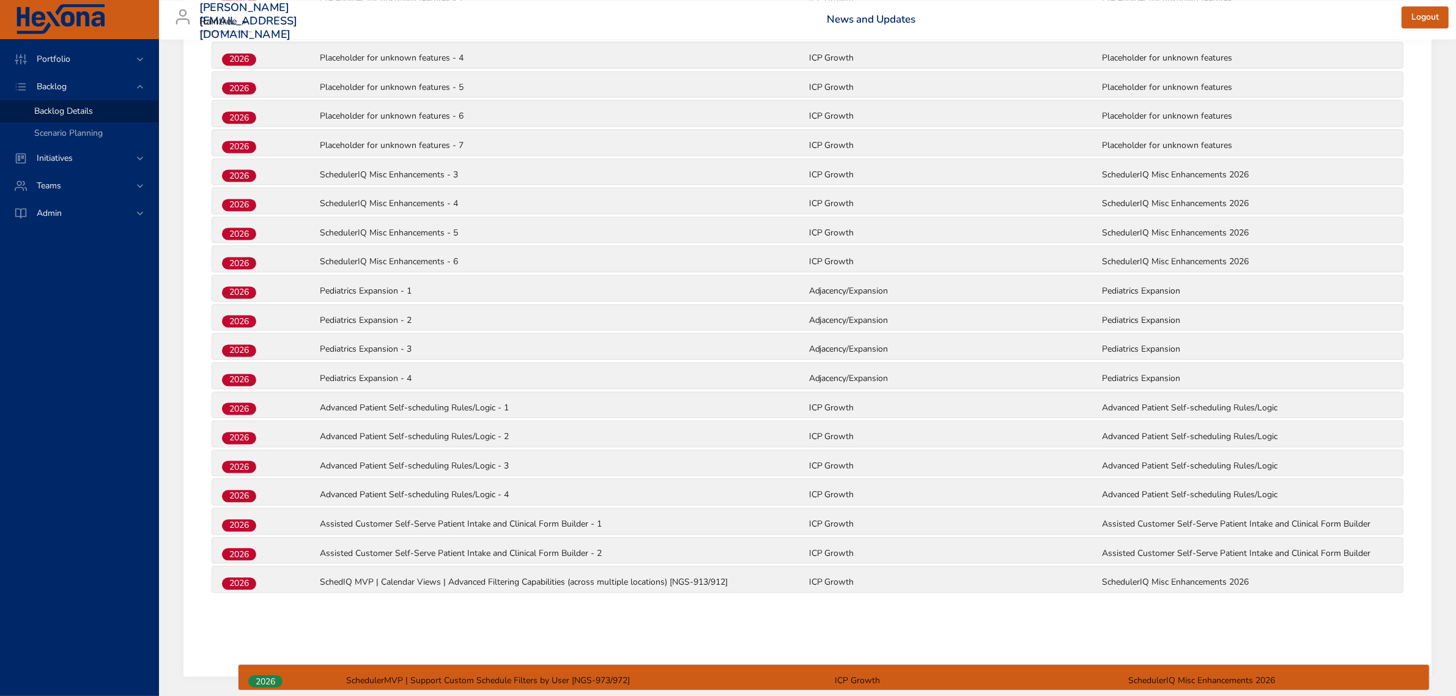
scroll to position [3205, 0]
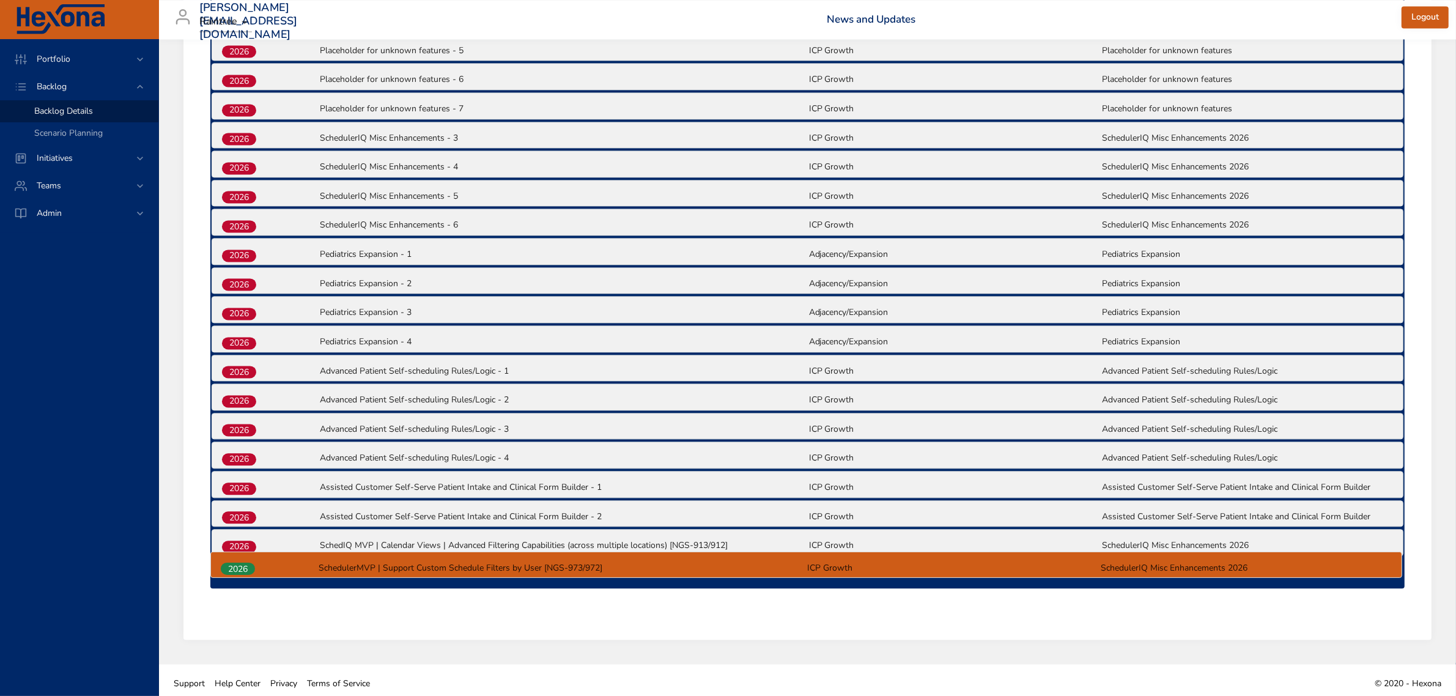
drag, startPoint x: 246, startPoint y: 229, endPoint x: 245, endPoint y: 569, distance: 340.1
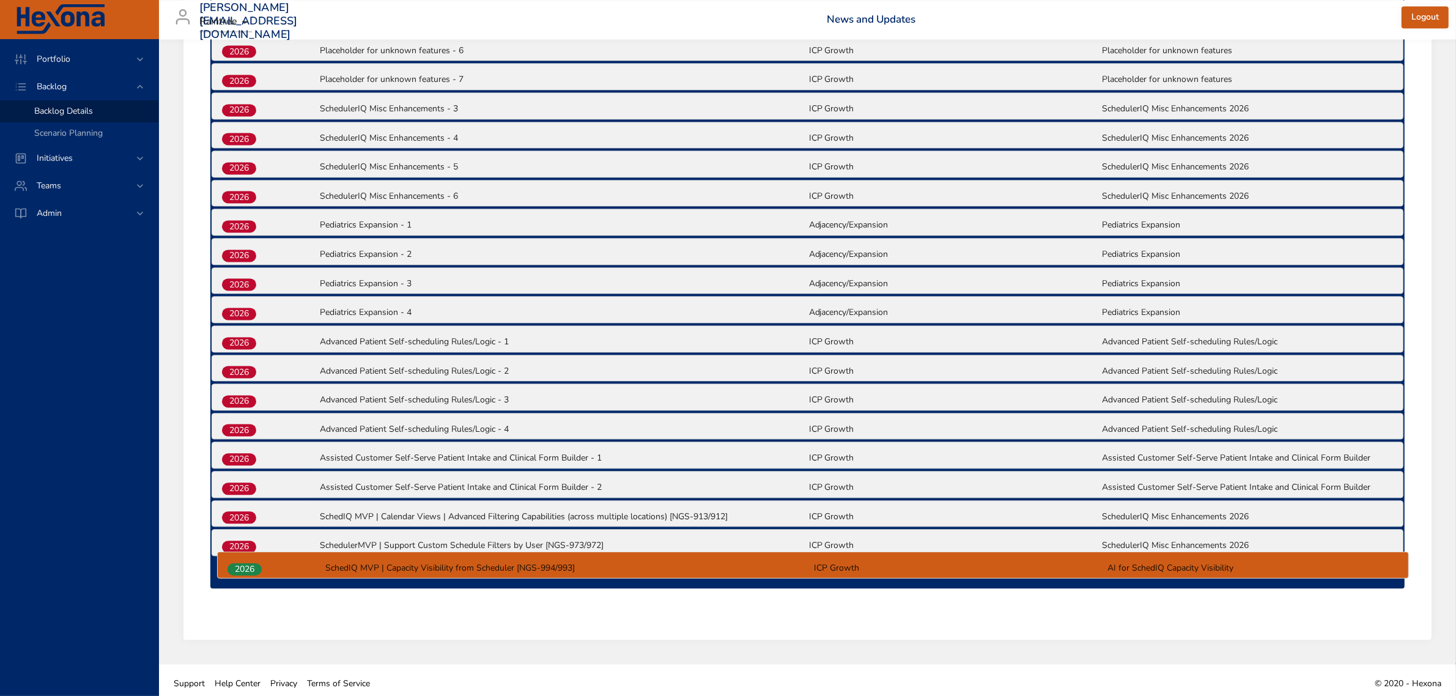
drag, startPoint x: 236, startPoint y: 352, endPoint x: 242, endPoint y: 572, distance: 219.6
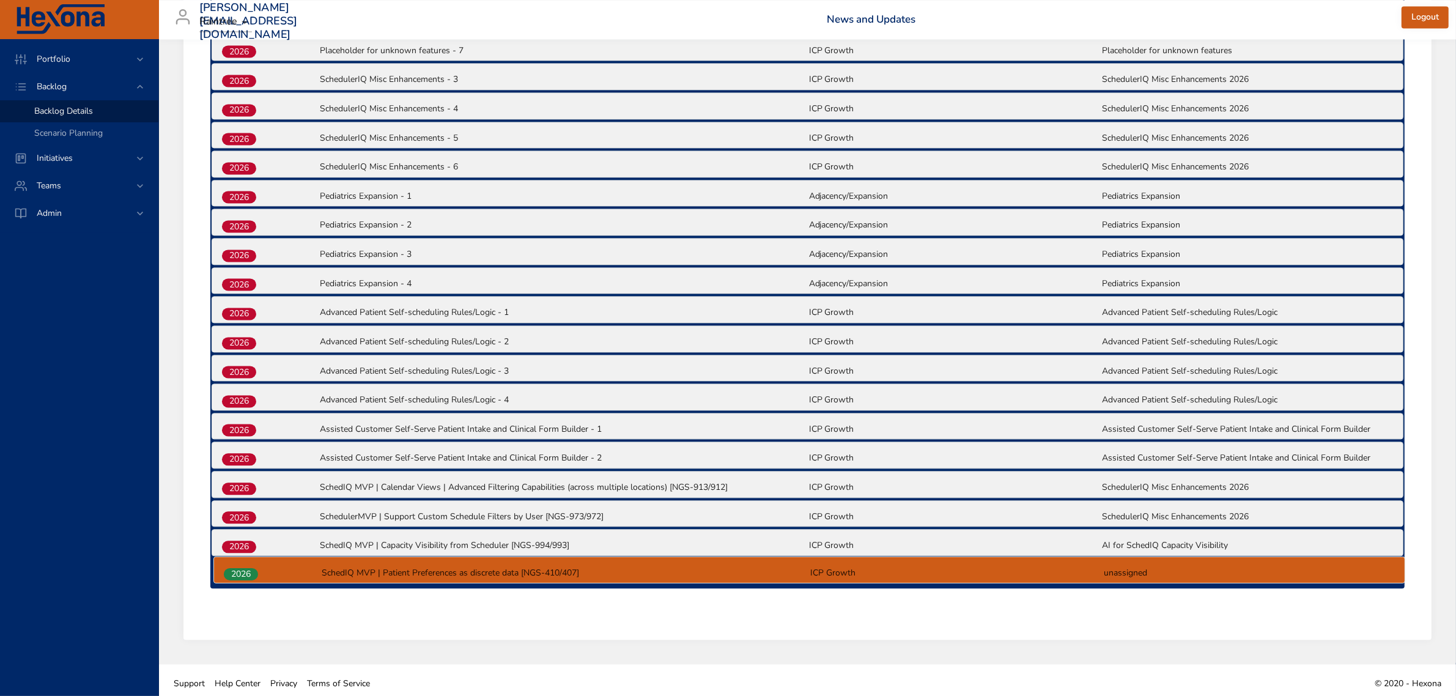
drag, startPoint x: 246, startPoint y: 357, endPoint x: 248, endPoint y: 582, distance: 225.7
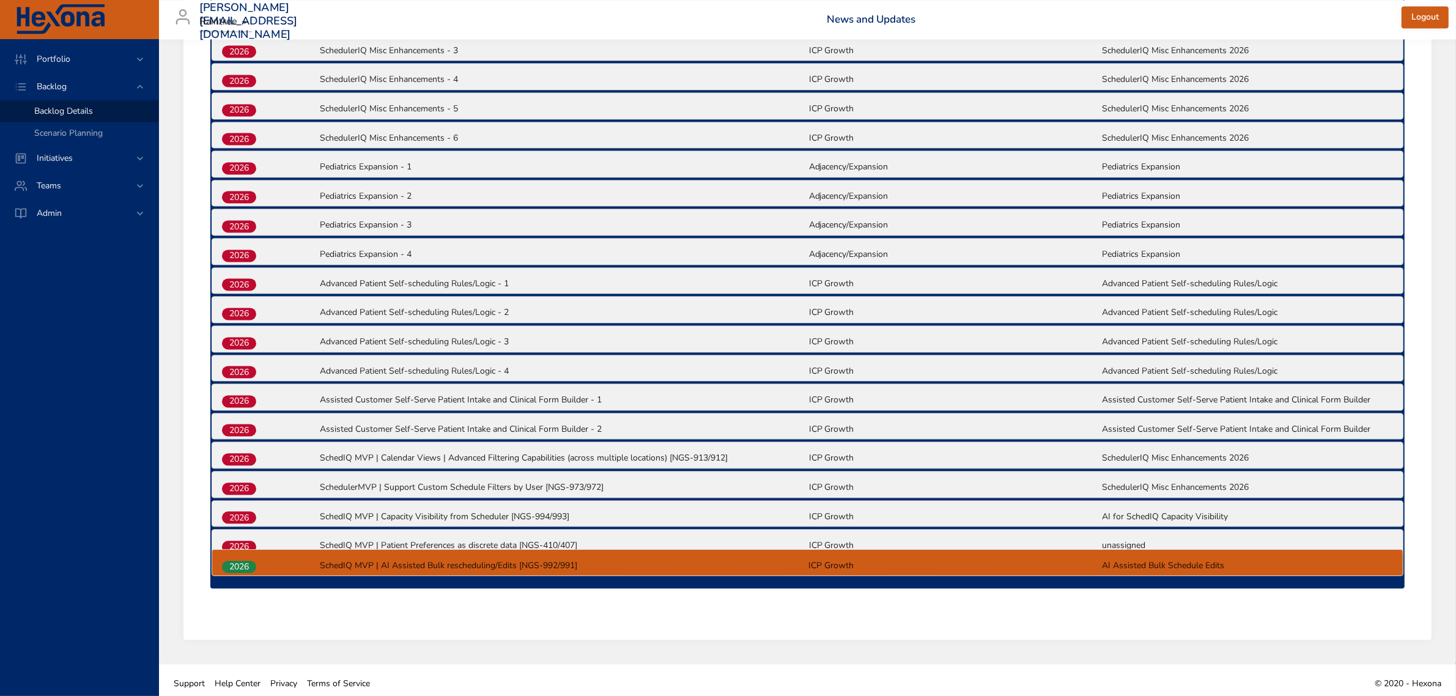
drag, startPoint x: 251, startPoint y: 200, endPoint x: 251, endPoint y: 572, distance: 372.5
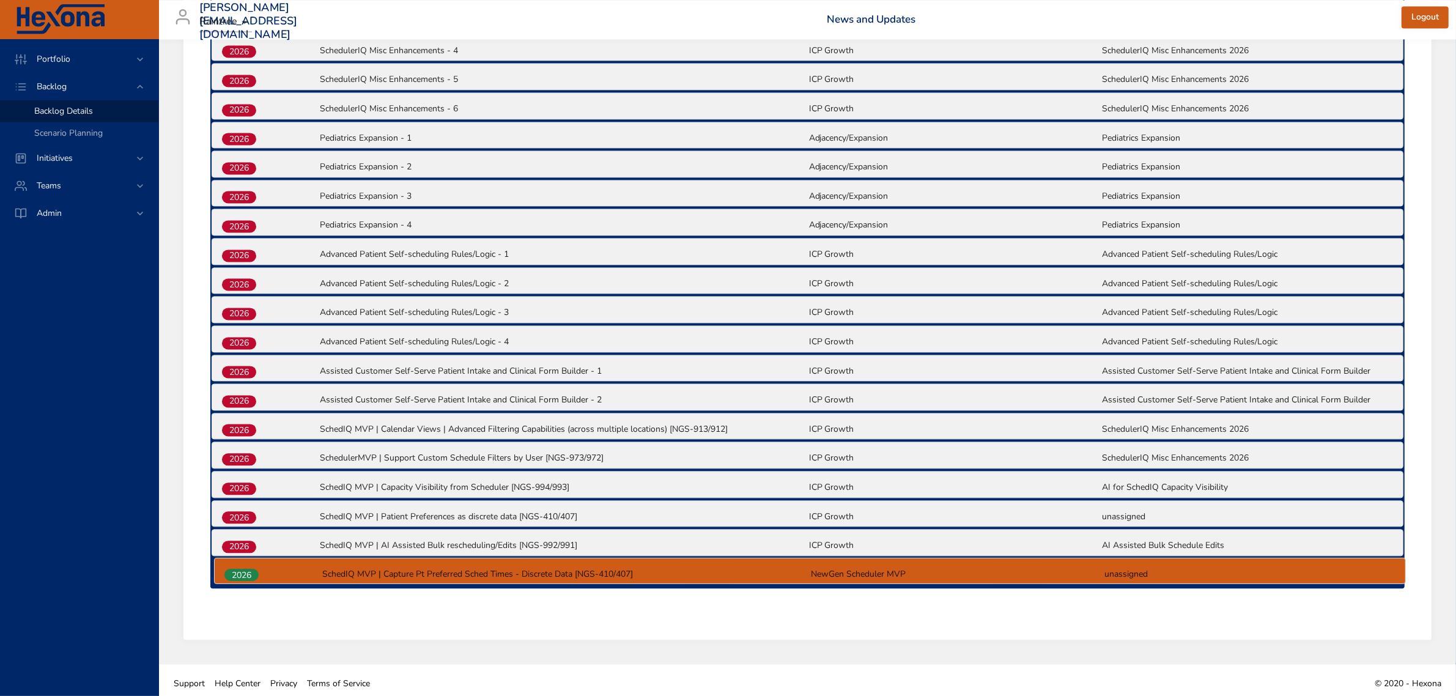
drag, startPoint x: 248, startPoint y: 343, endPoint x: 251, endPoint y: 580, distance: 236.7
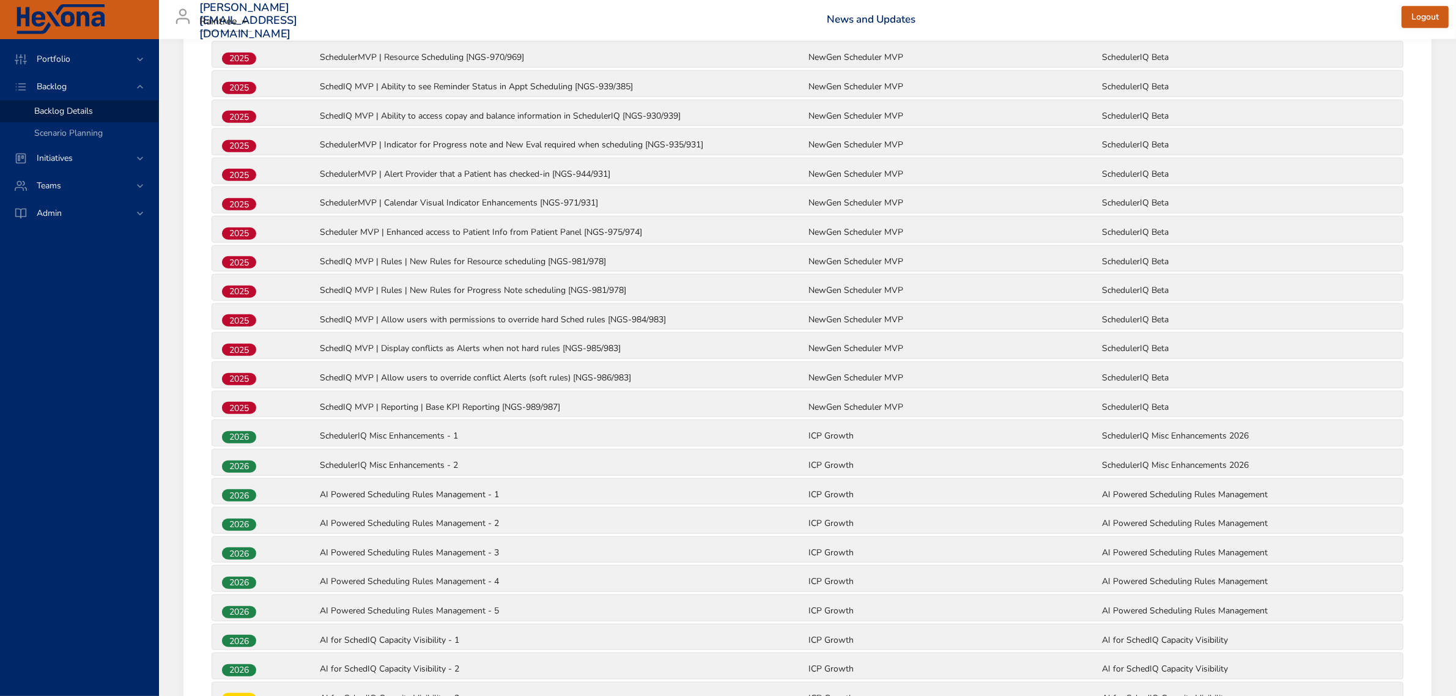
scroll to position [1447, 0]
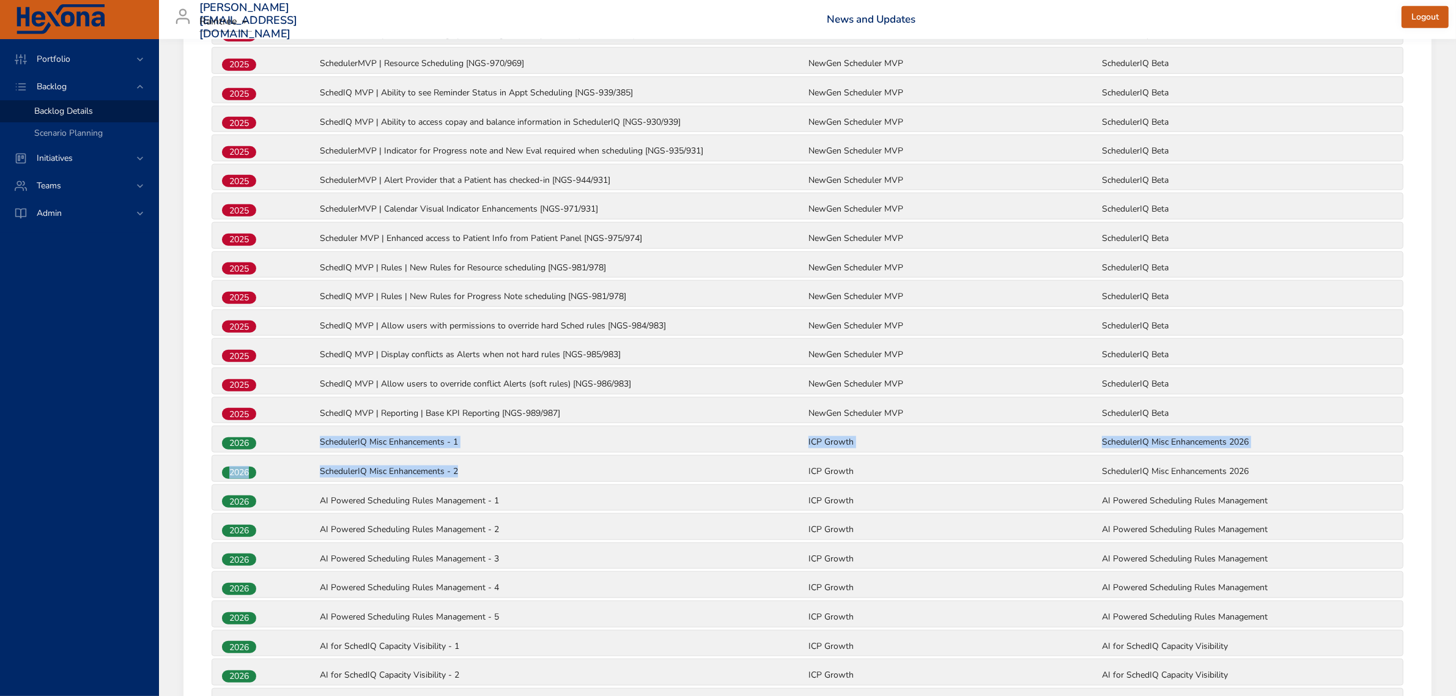
drag, startPoint x: 318, startPoint y: 439, endPoint x: 480, endPoint y: 472, distance: 165.5
click at [480, 472] on div "2025 Multi-Appt AI Booking | Front Office: Schedule Multiple Appointments using…" at bounding box center [807, 708] width 1194 height 3278
click at [498, 443] on p "SchedulerIQ Misc Enhancements - 1" at bounding box center [563, 442] width 487 height 12
drag, startPoint x: 311, startPoint y: 430, endPoint x: 493, endPoint y: 459, distance: 184.5
click at [493, 459] on div "2025 Multi-Appt AI Booking | Front Office: Schedule Multiple Appointments using…" at bounding box center [807, 708] width 1194 height 3278
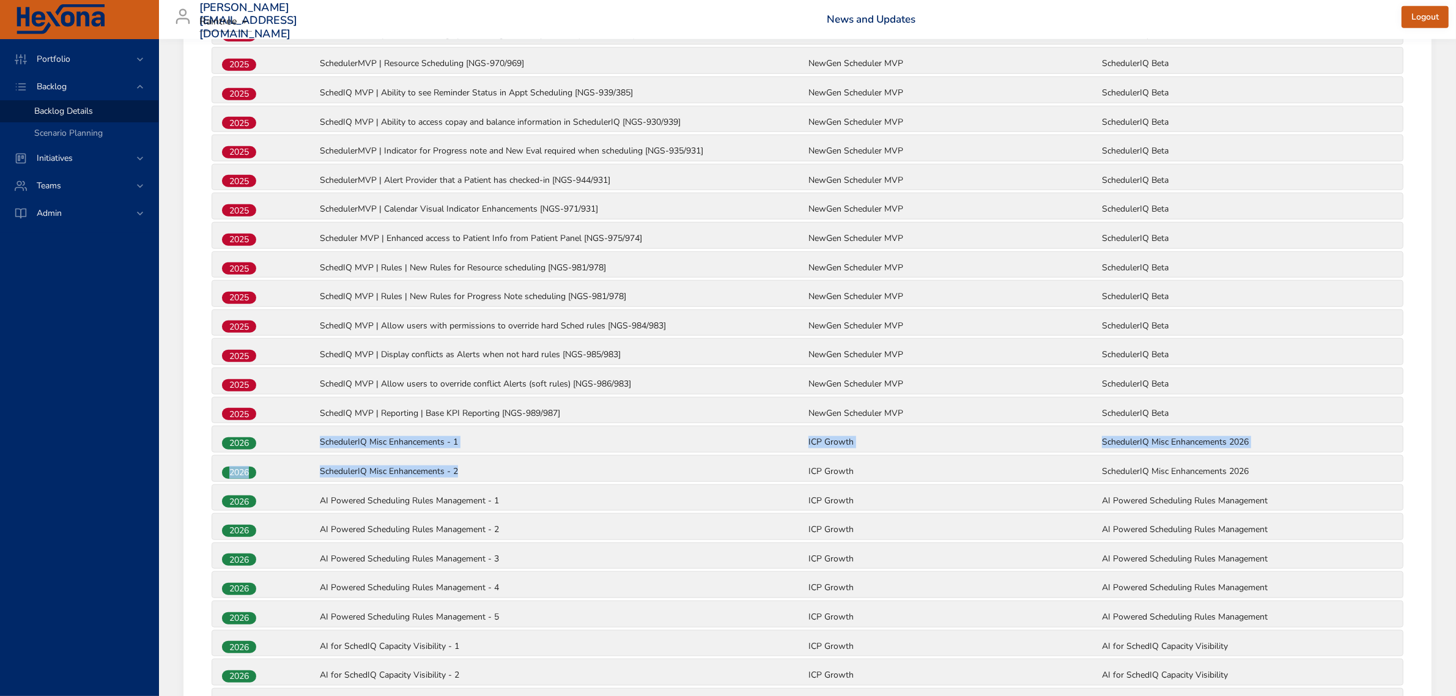
click at [561, 465] on p "SchedulerIQ Misc Enhancements - 2" at bounding box center [563, 471] width 487 height 12
drag, startPoint x: 321, startPoint y: 438, endPoint x: 484, endPoint y: 461, distance: 164.3
click at [484, 461] on div "2025 Multi-Appt AI Booking | Front Office: Schedule Multiple Appointments using…" at bounding box center [807, 708] width 1194 height 3278
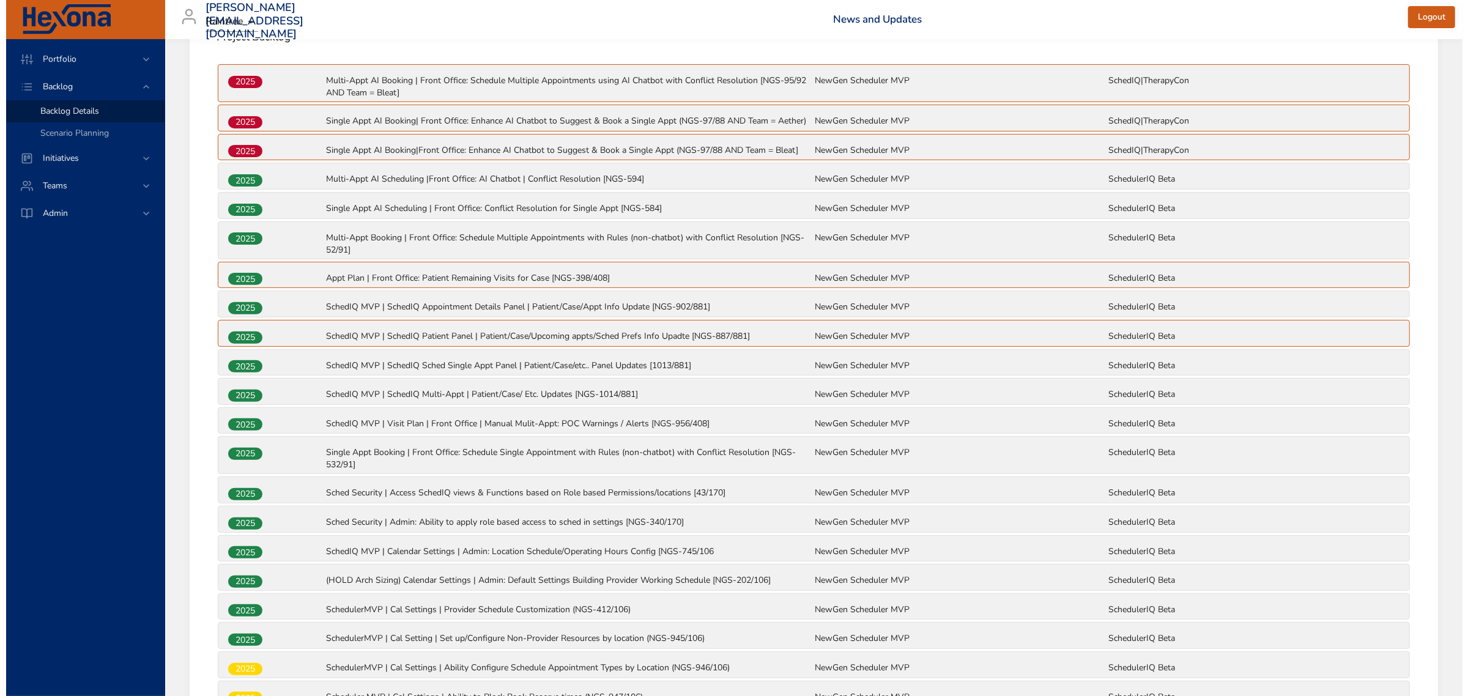
scroll to position [0, 0]
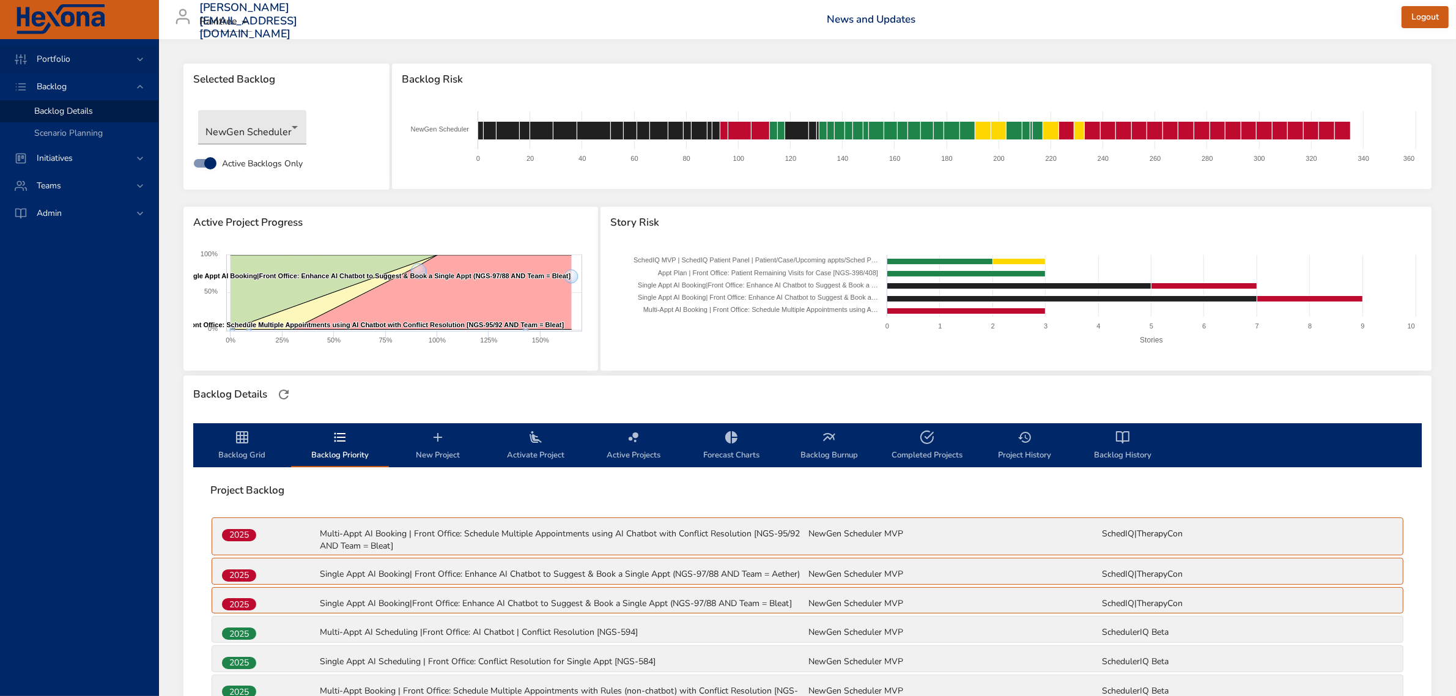
click at [43, 57] on span "Portfolio" at bounding box center [53, 59] width 53 height 12
click at [48, 150] on span "Portfolio Grid" at bounding box center [60, 150] width 52 height 12
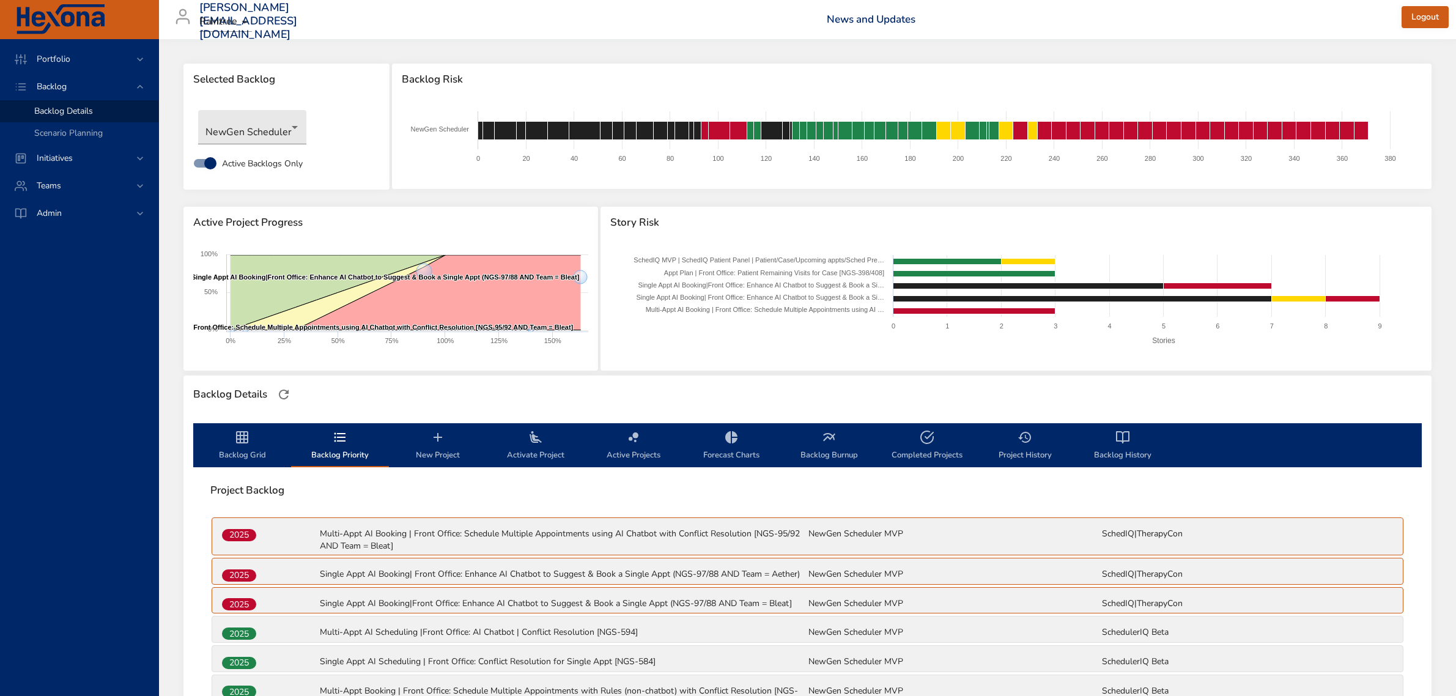
scroll to position [1605, 0]
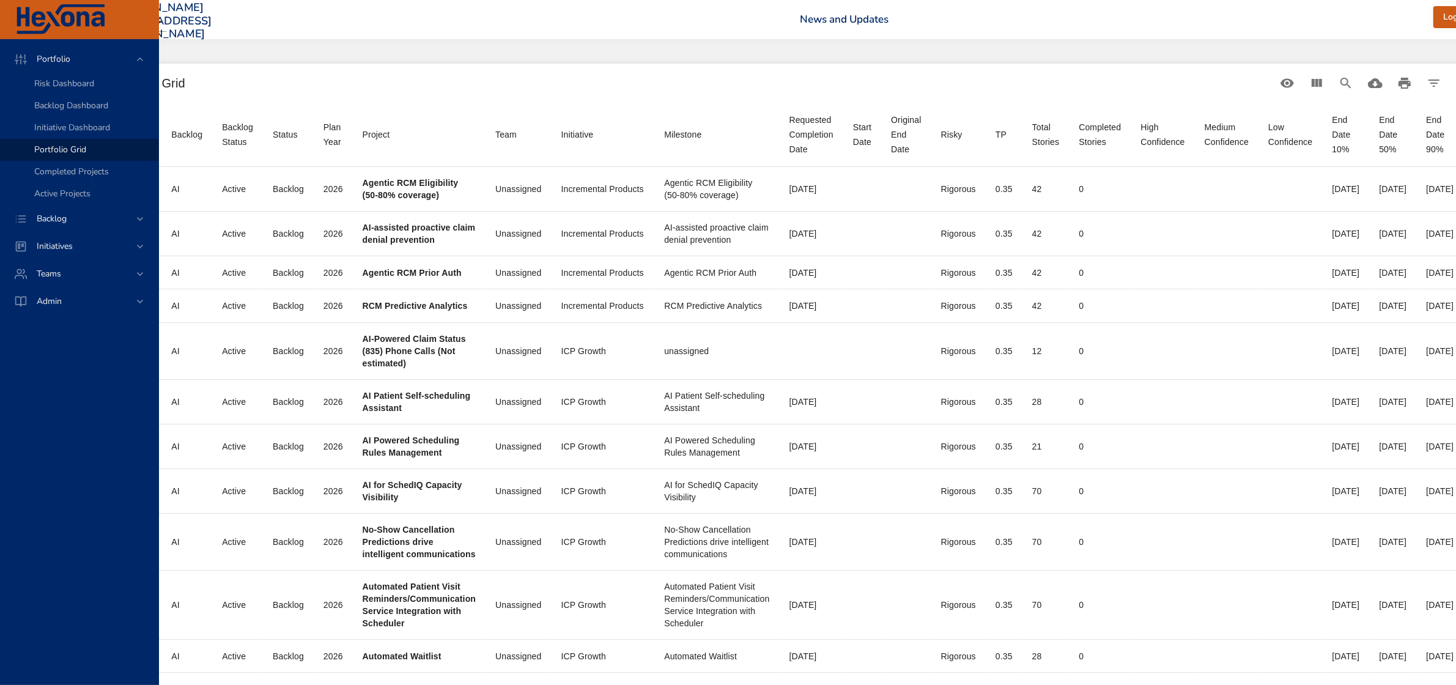
scroll to position [0, 166]
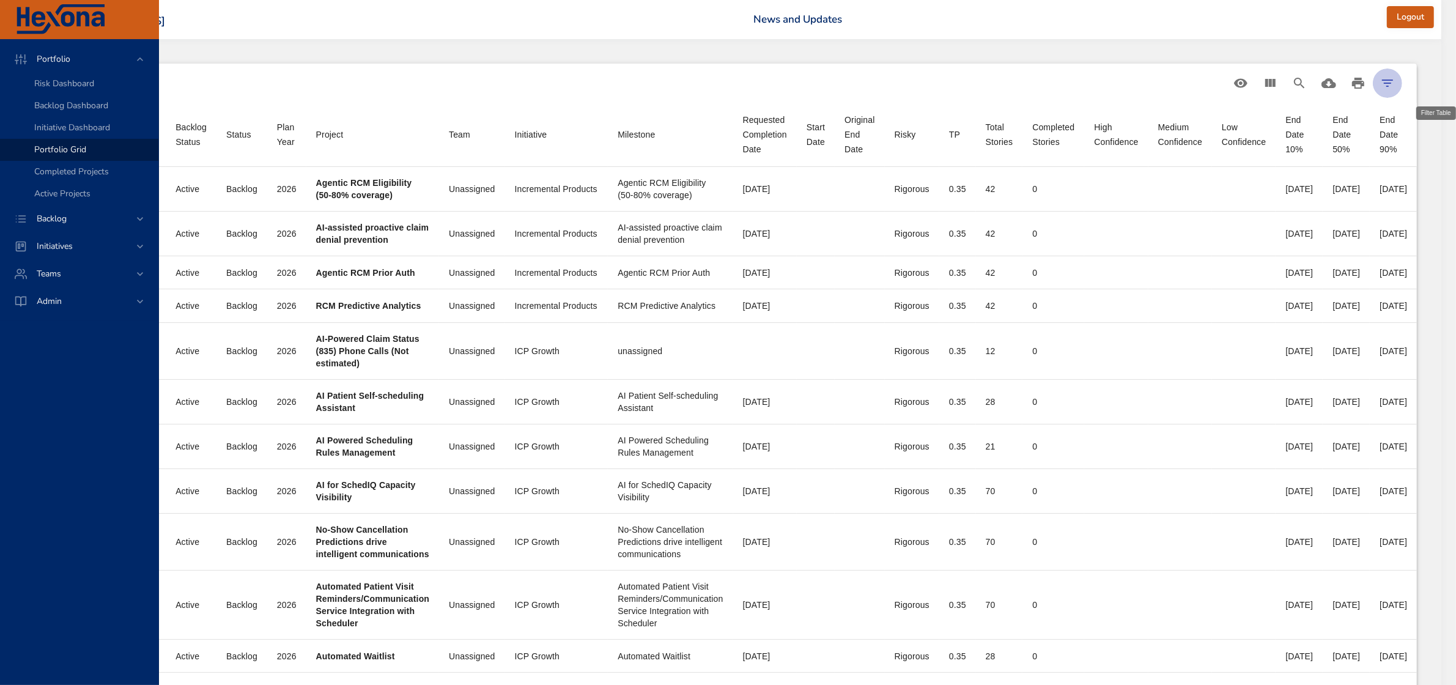
click at [1395, 86] on icon "Filter Table" at bounding box center [1387, 83] width 15 height 15
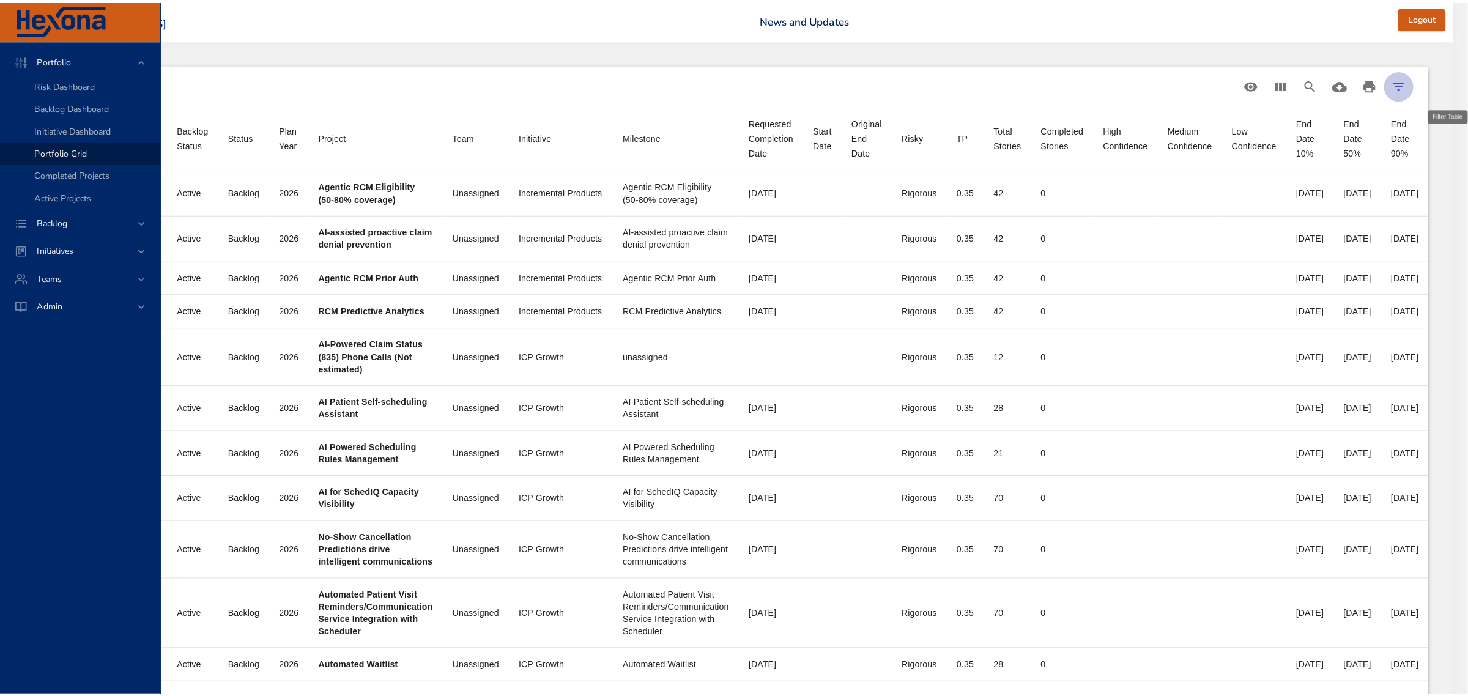
scroll to position [0, 154]
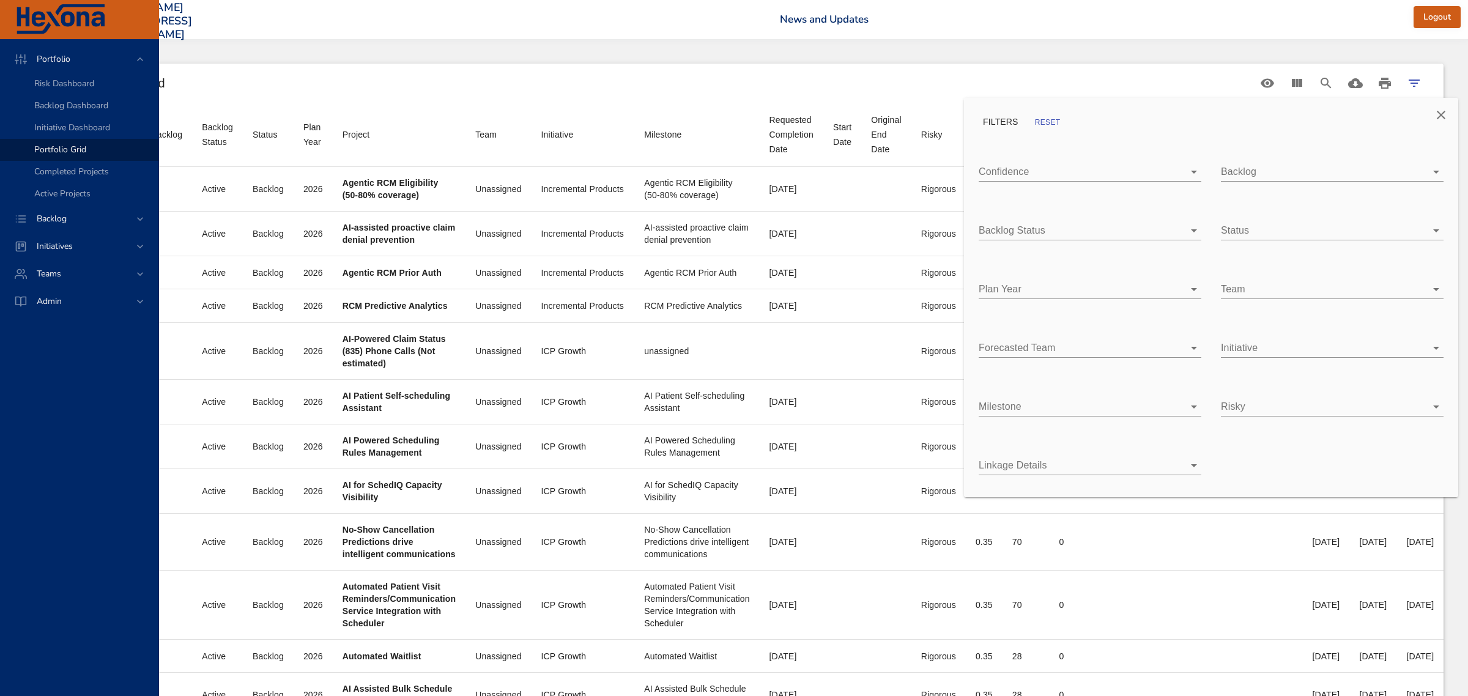
click at [1139, 402] on body "Portfolio Risk Dashboard Backlog Dashboard Initiative Dashboard Portfolio Grid …" at bounding box center [628, 348] width 1468 height 696
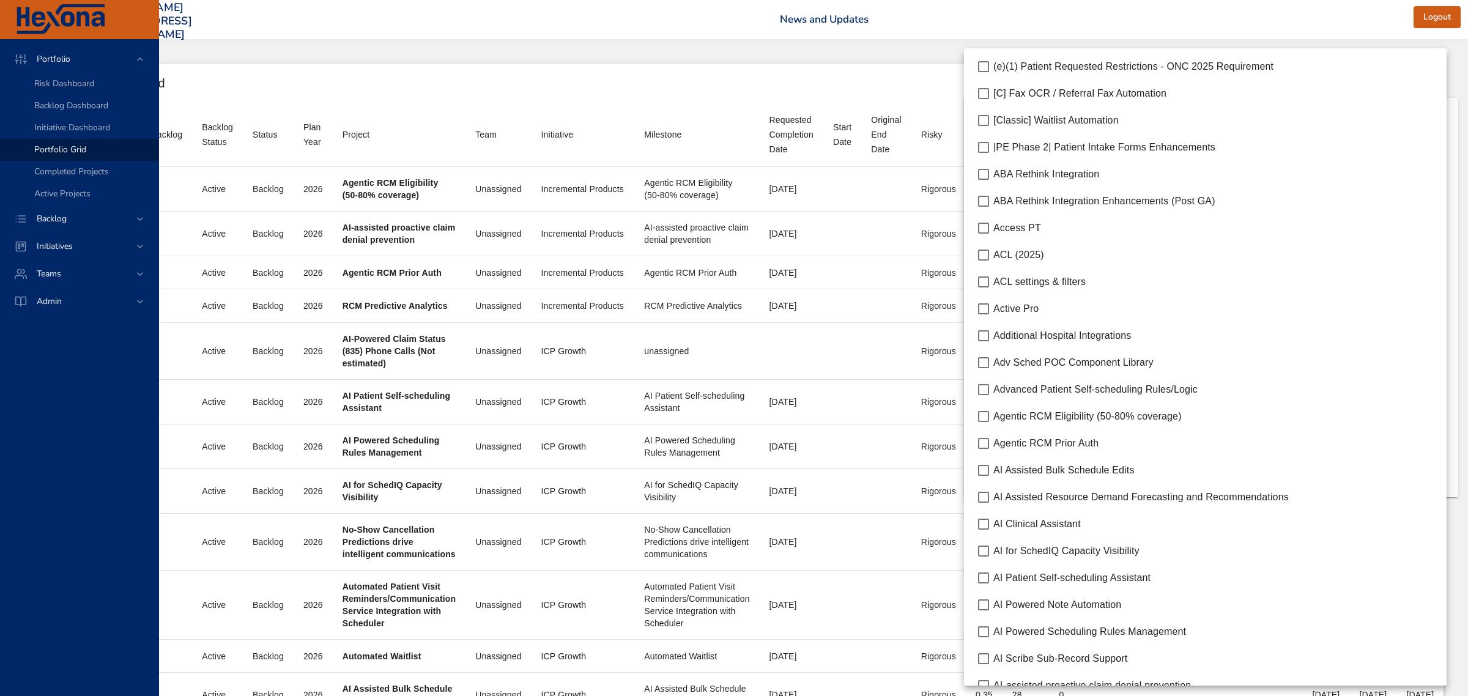
click at [1092, 32] on div at bounding box center [734, 348] width 1468 height 696
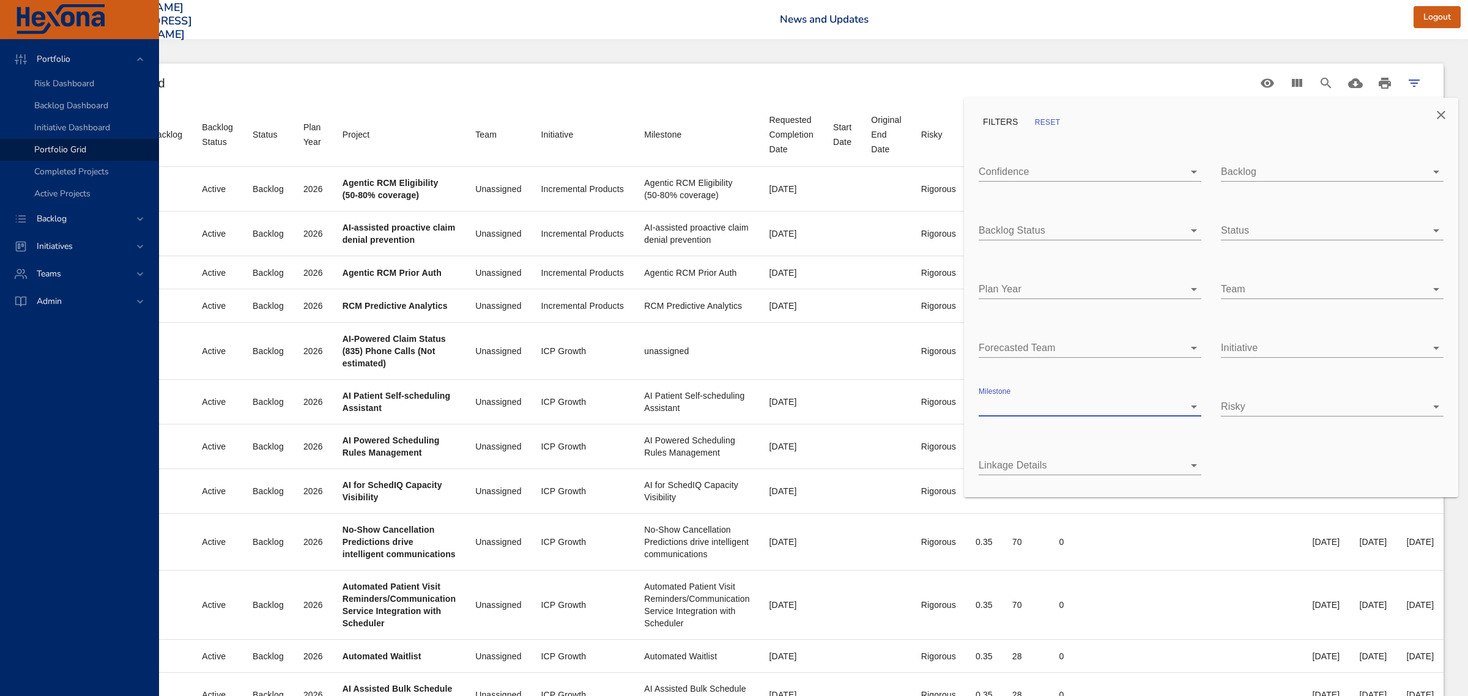
click at [1309, 173] on body "Portfolio Risk Dashboard Backlog Dashboard Initiative Dashboard Portfolio Grid …" at bounding box center [628, 348] width 1468 height 696
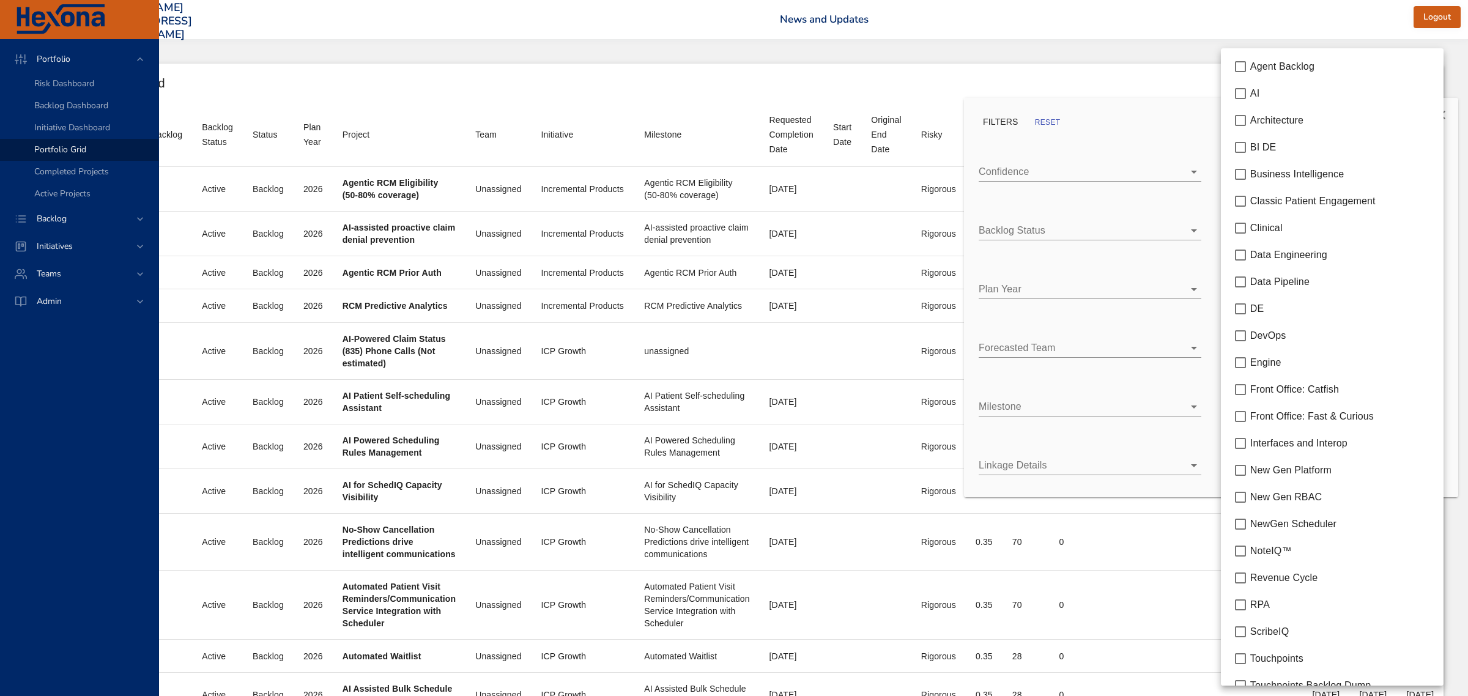
click at [1321, 528] on span "NewGen Scheduler" at bounding box center [1293, 524] width 86 height 10
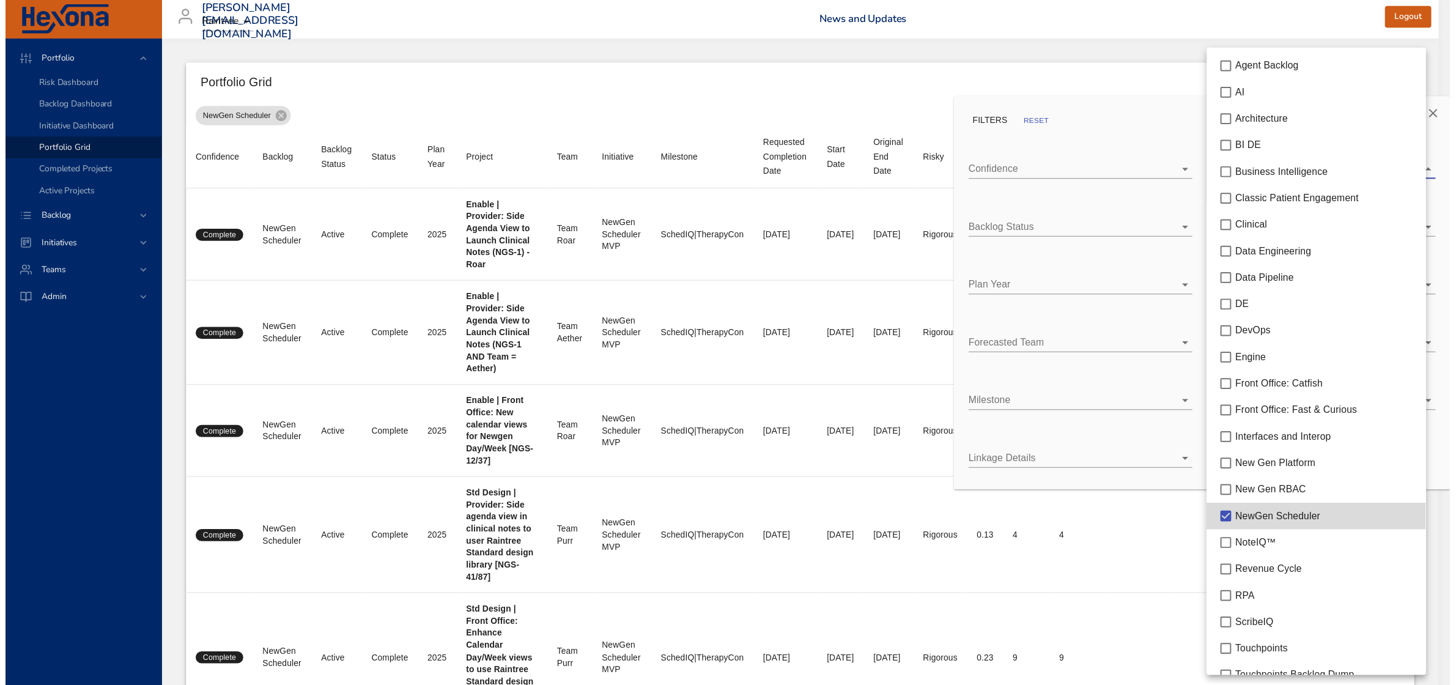
scroll to position [0, 1]
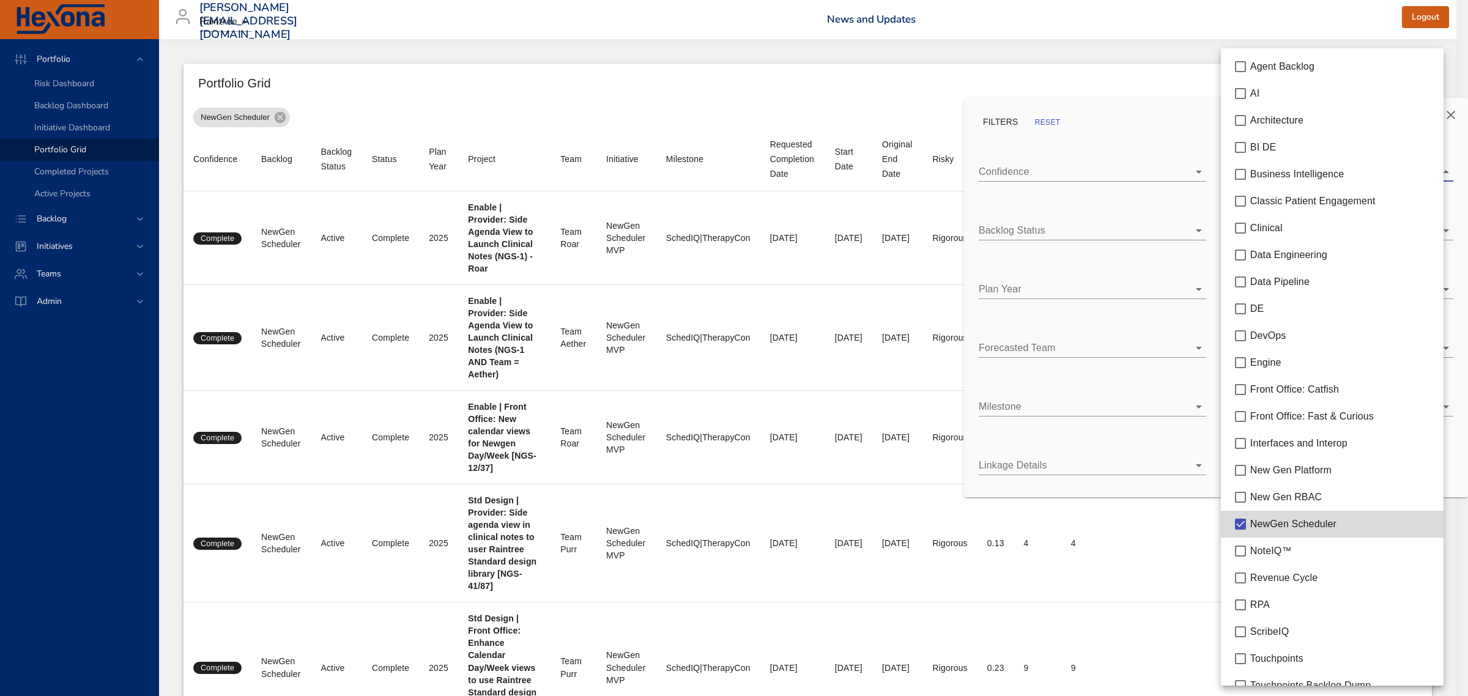
click at [1154, 49] on div at bounding box center [734, 348] width 1468 height 696
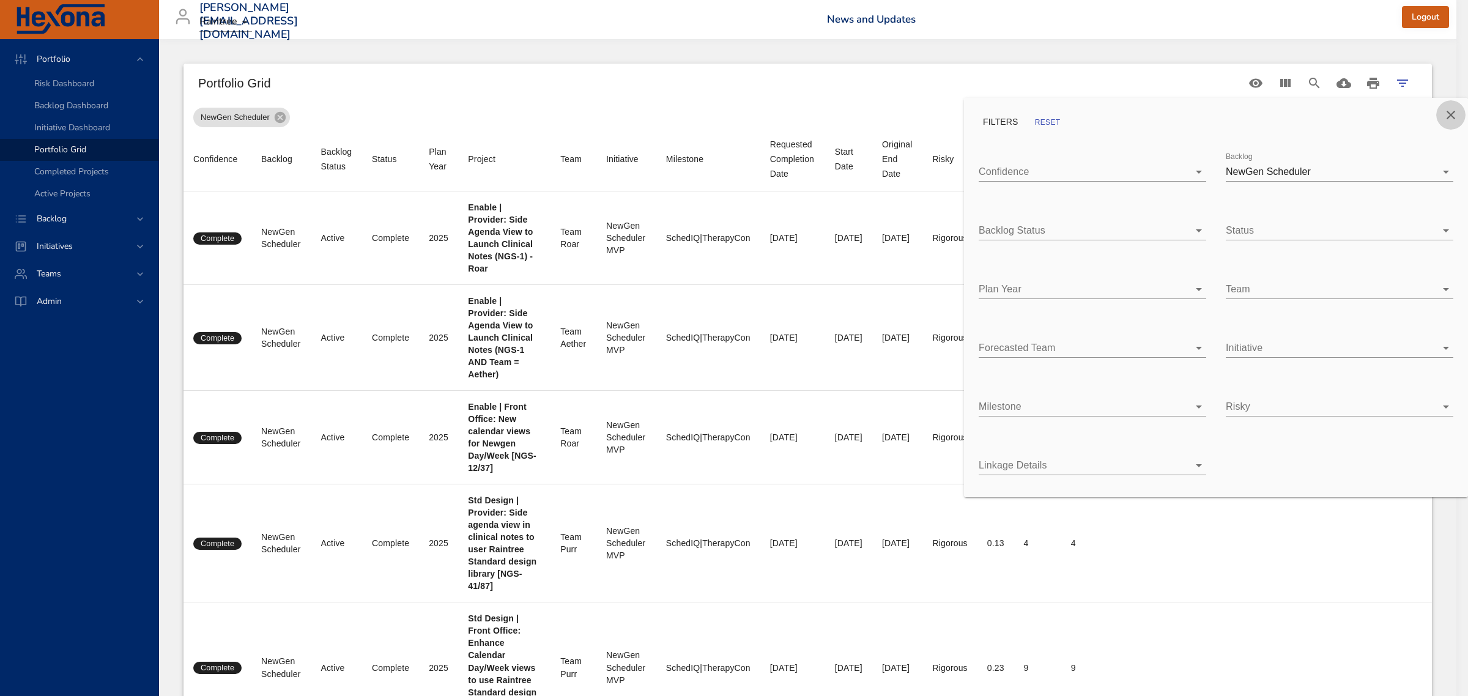
click at [1448, 118] on icon "Close" at bounding box center [1450, 115] width 9 height 9
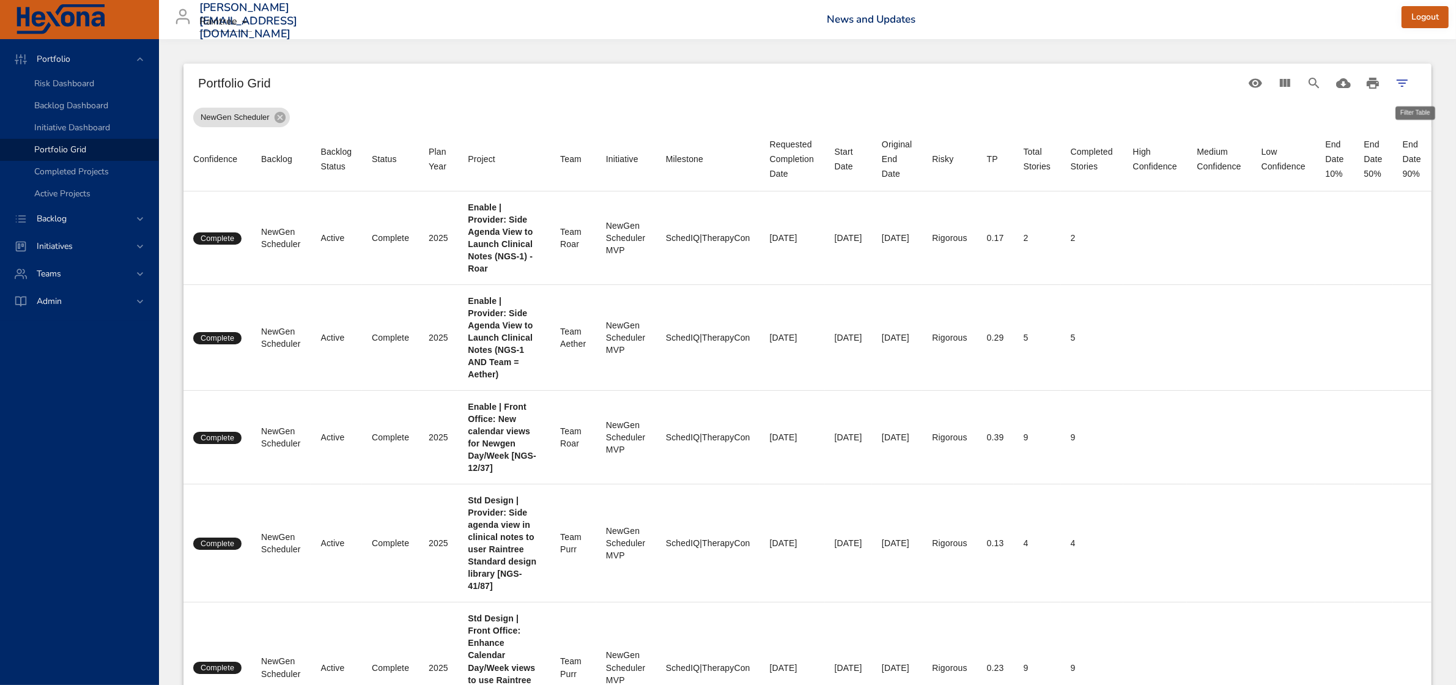
click at [1410, 83] on icon "Filter Table" at bounding box center [1402, 83] width 15 height 15
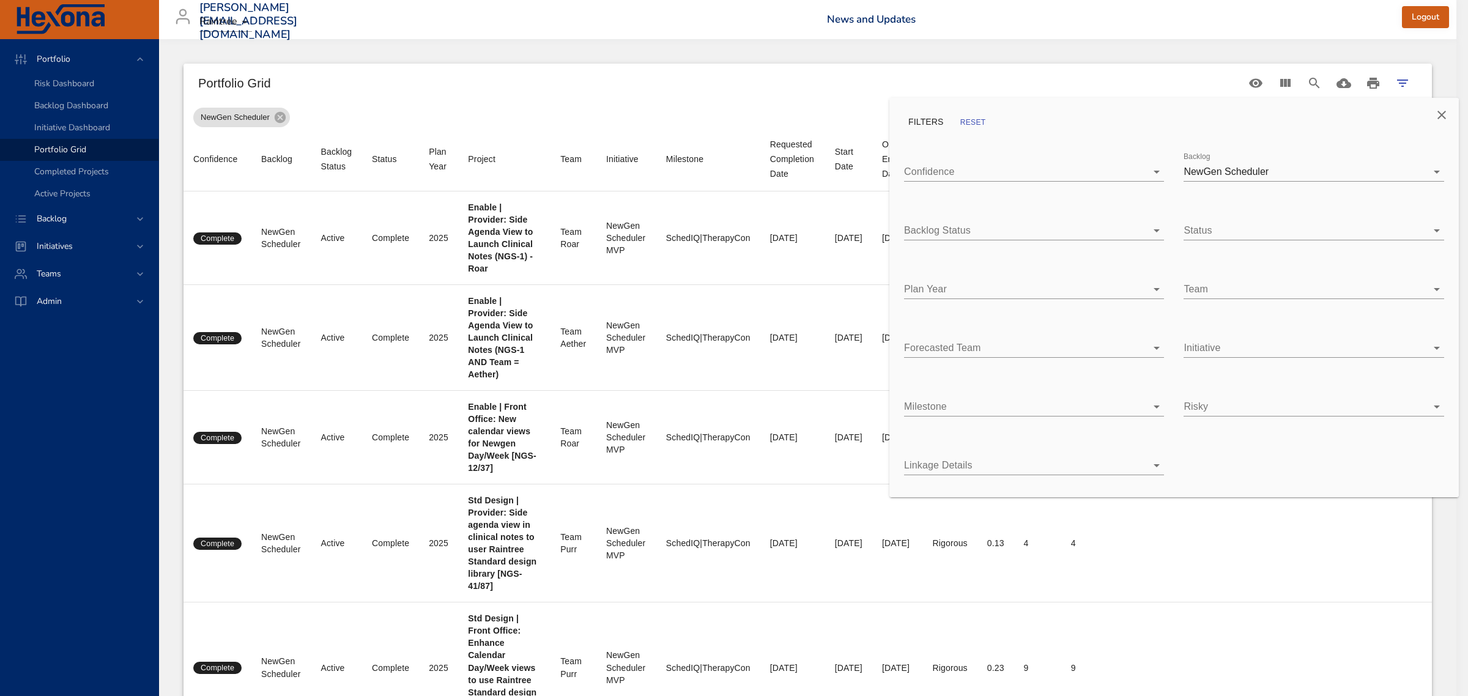
click at [960, 289] on body "Portfolio Risk Dashboard Backlog Dashboard Initiative Dashboard Portfolio Grid …" at bounding box center [734, 348] width 1468 height 696
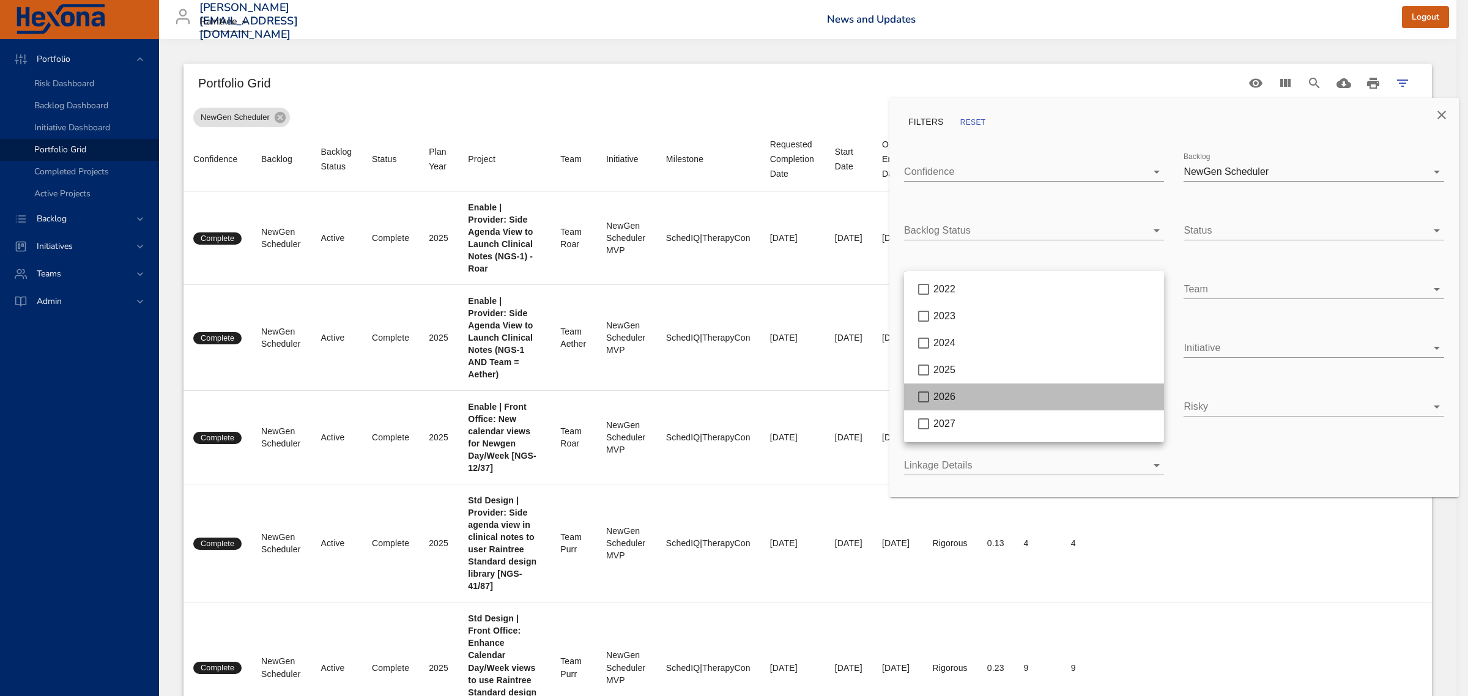
click at [955, 393] on div "2026" at bounding box center [1043, 397] width 221 height 15
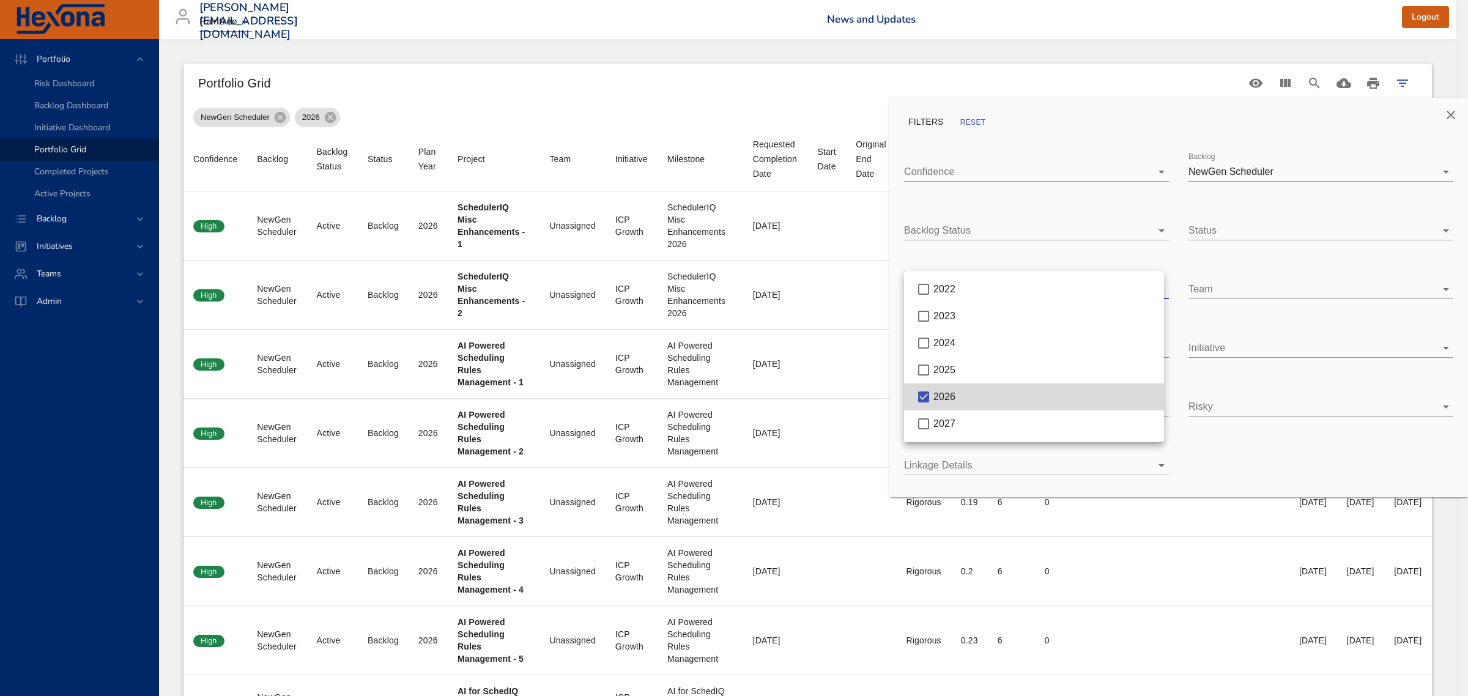
click at [1020, 62] on div at bounding box center [734, 348] width 1468 height 696
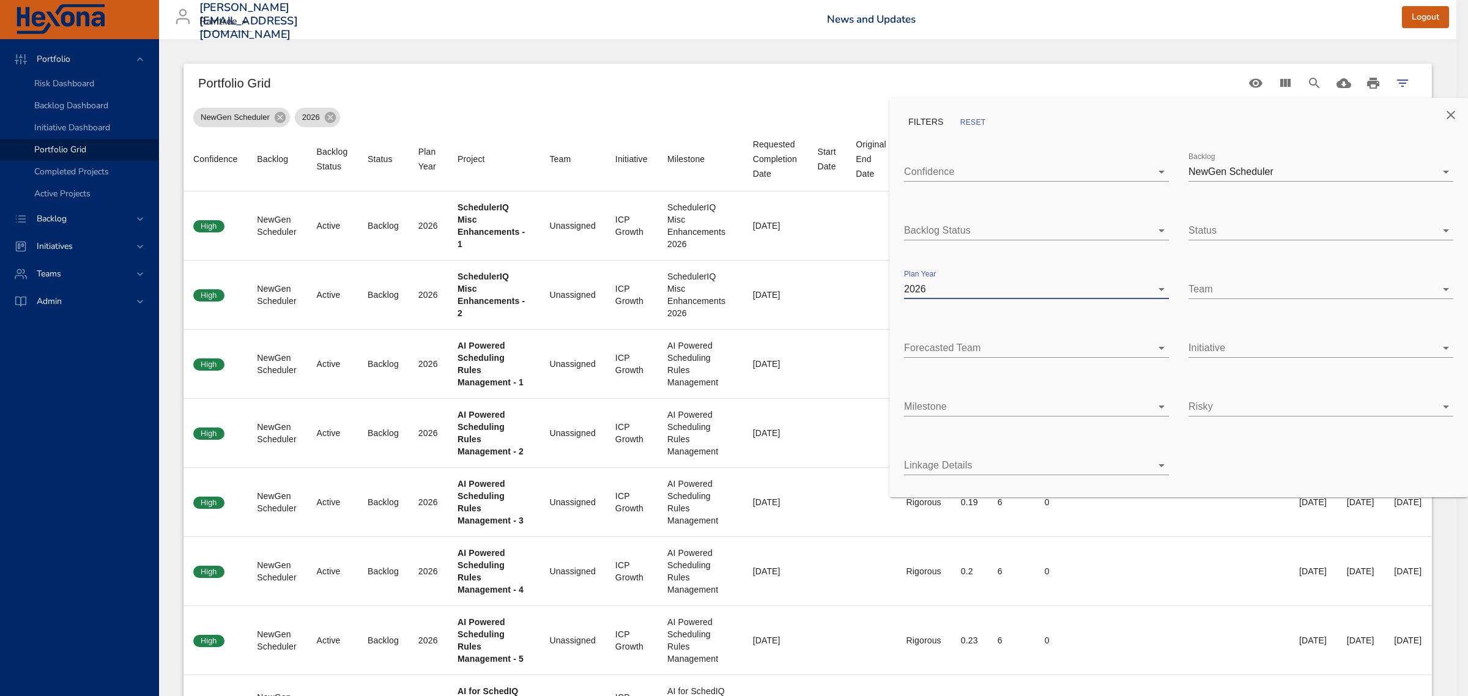
click at [1459, 114] on button "Close" at bounding box center [1450, 114] width 29 height 29
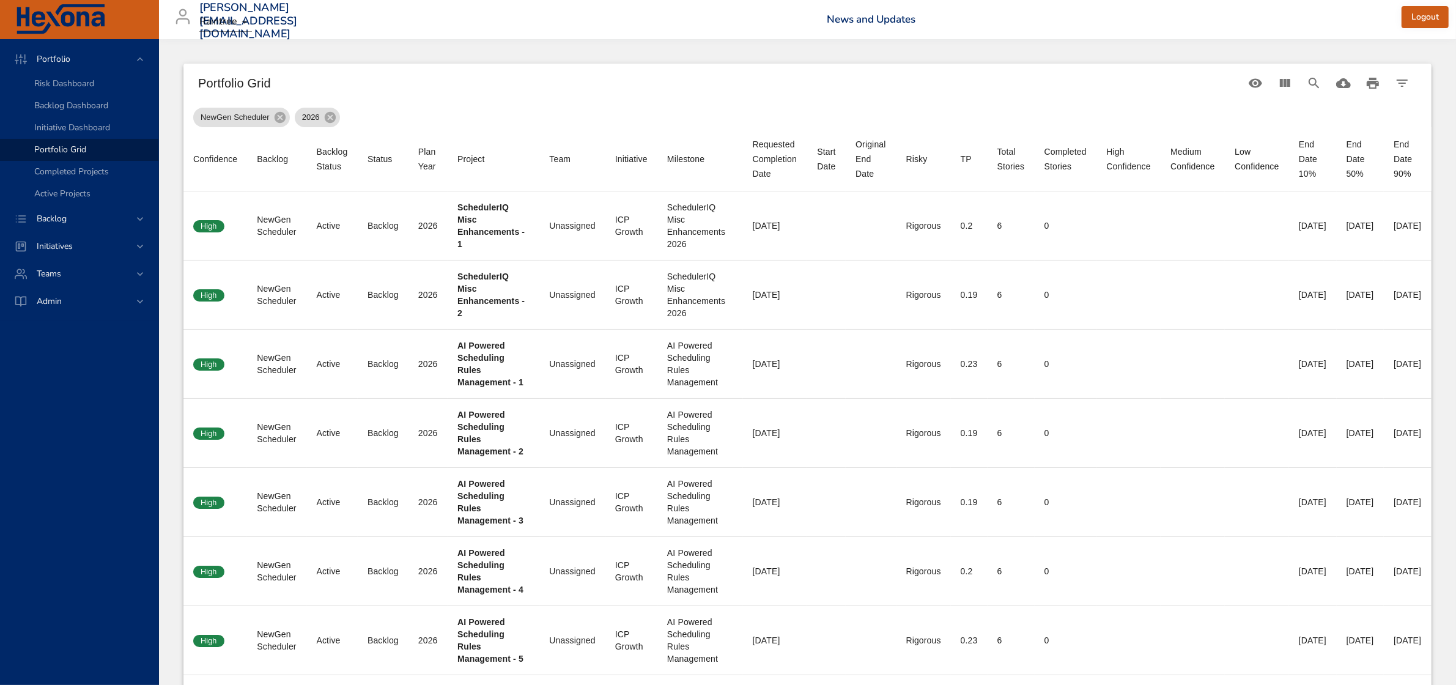
scroll to position [0, 37]
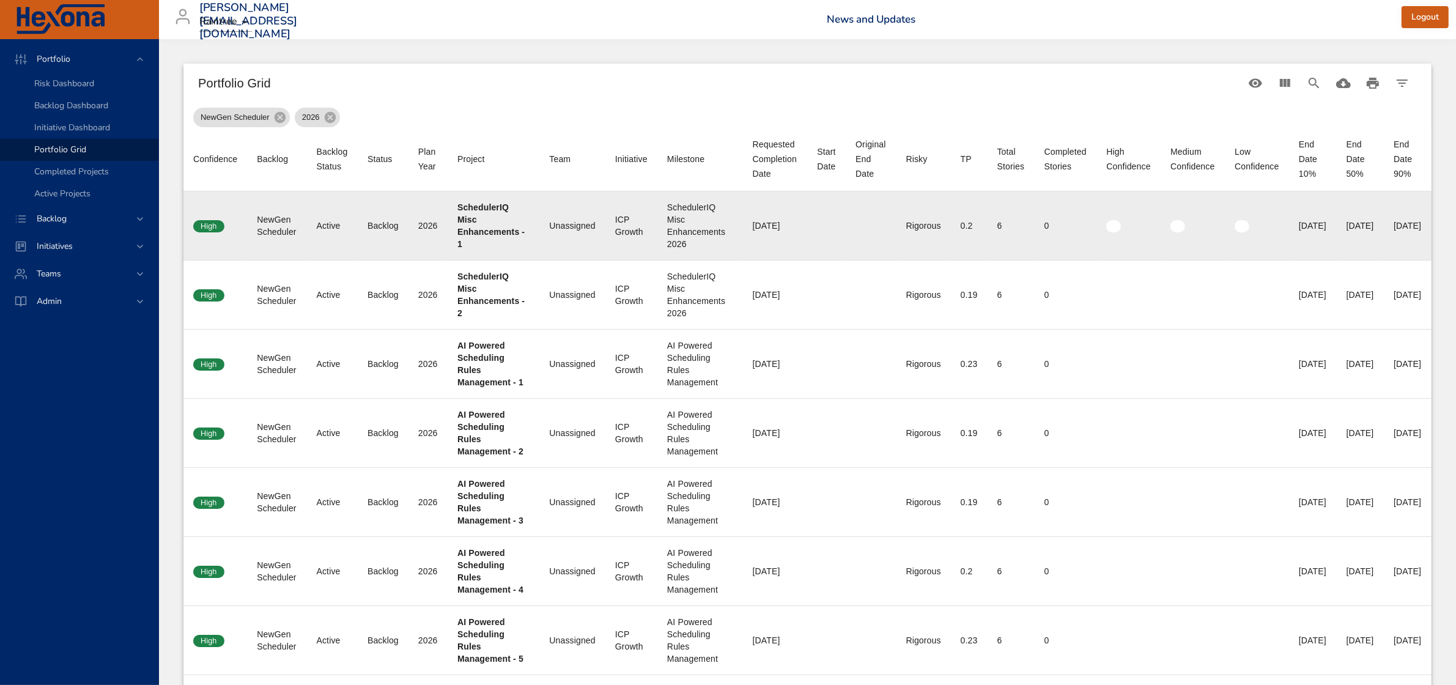
drag, startPoint x: 1377, startPoint y: 225, endPoint x: 1428, endPoint y: 223, distance: 50.8
click at [1428, 223] on td "End Date 90% 10/20/2026" at bounding box center [1408, 225] width 48 height 69
click at [1347, 229] on div "[DATE]" at bounding box center [1361, 226] width 28 height 12
drag, startPoint x: 1316, startPoint y: 228, endPoint x: 1358, endPoint y: 224, distance: 41.8
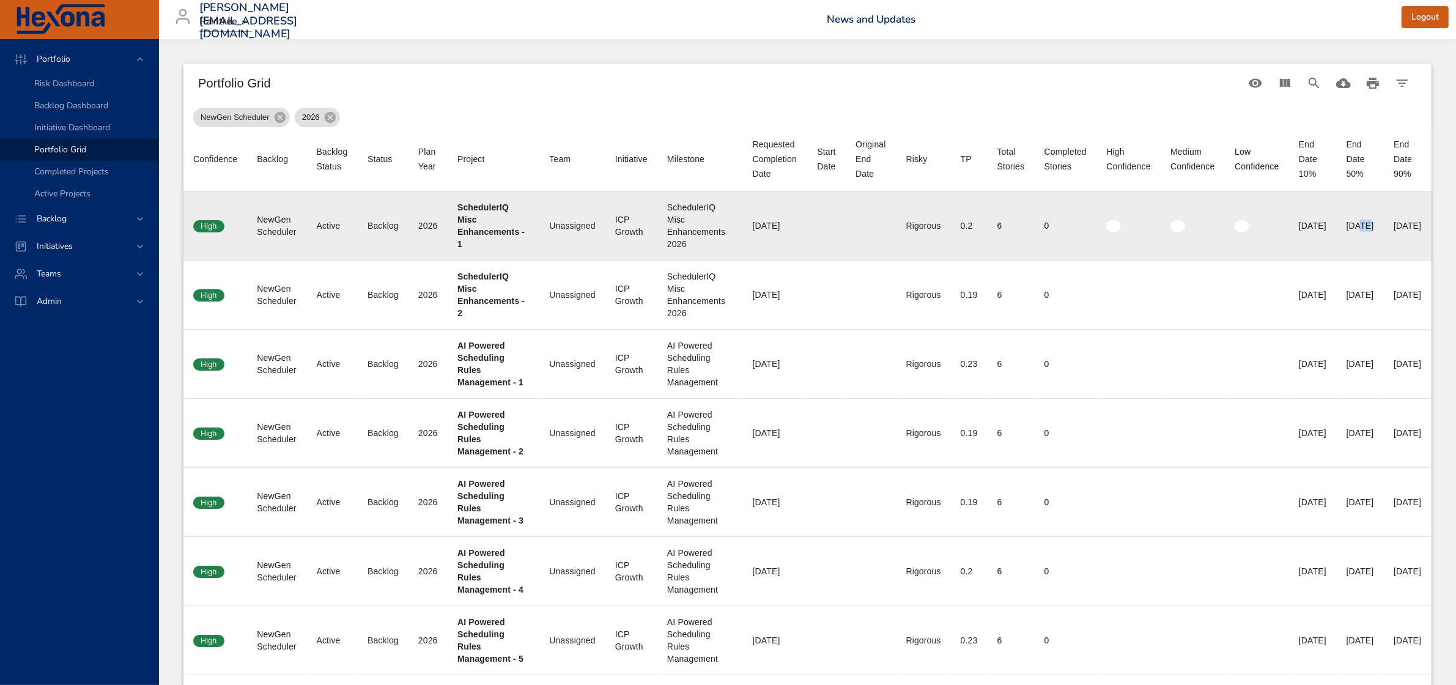
click at [1358, 224] on div "[DATE]" at bounding box center [1361, 226] width 28 height 12
drag, startPoint x: 1379, startPoint y: 225, endPoint x: 1426, endPoint y: 225, distance: 47.1
click at [1426, 225] on td "End Date 90% 10/20/2026" at bounding box center [1408, 225] width 48 height 69
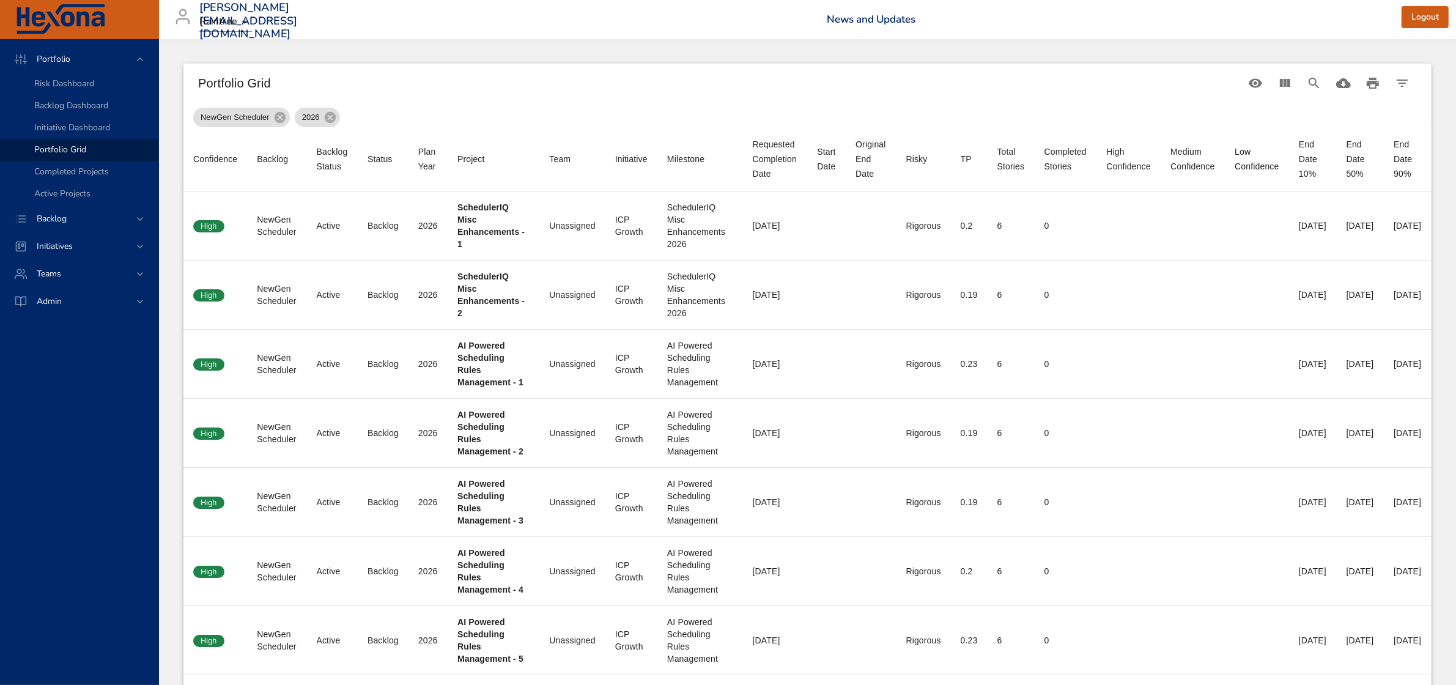
click at [1013, 72] on div "Portfolio Grid" at bounding box center [807, 83] width 1248 height 39
click at [324, 118] on icon at bounding box center [329, 117] width 11 height 11
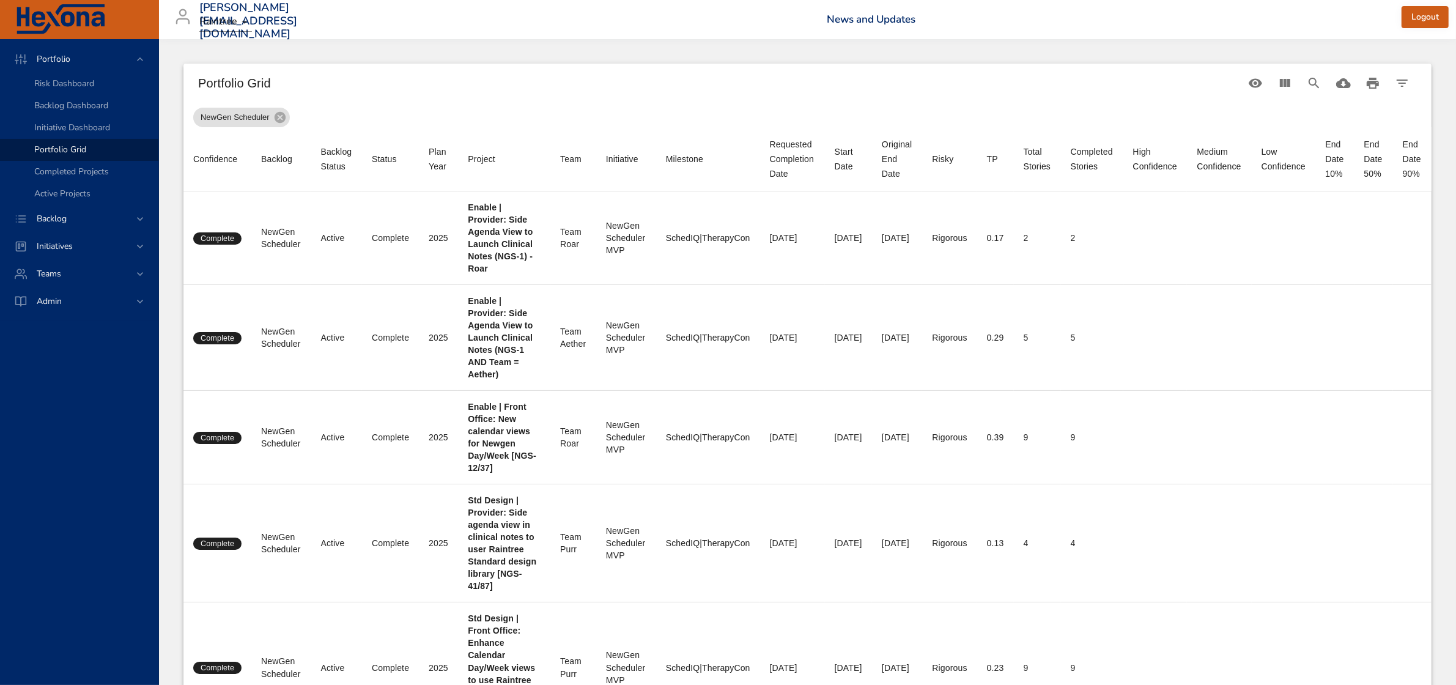
scroll to position [0, 13]
click at [1411, 81] on button "Filter Table" at bounding box center [1402, 83] width 29 height 29
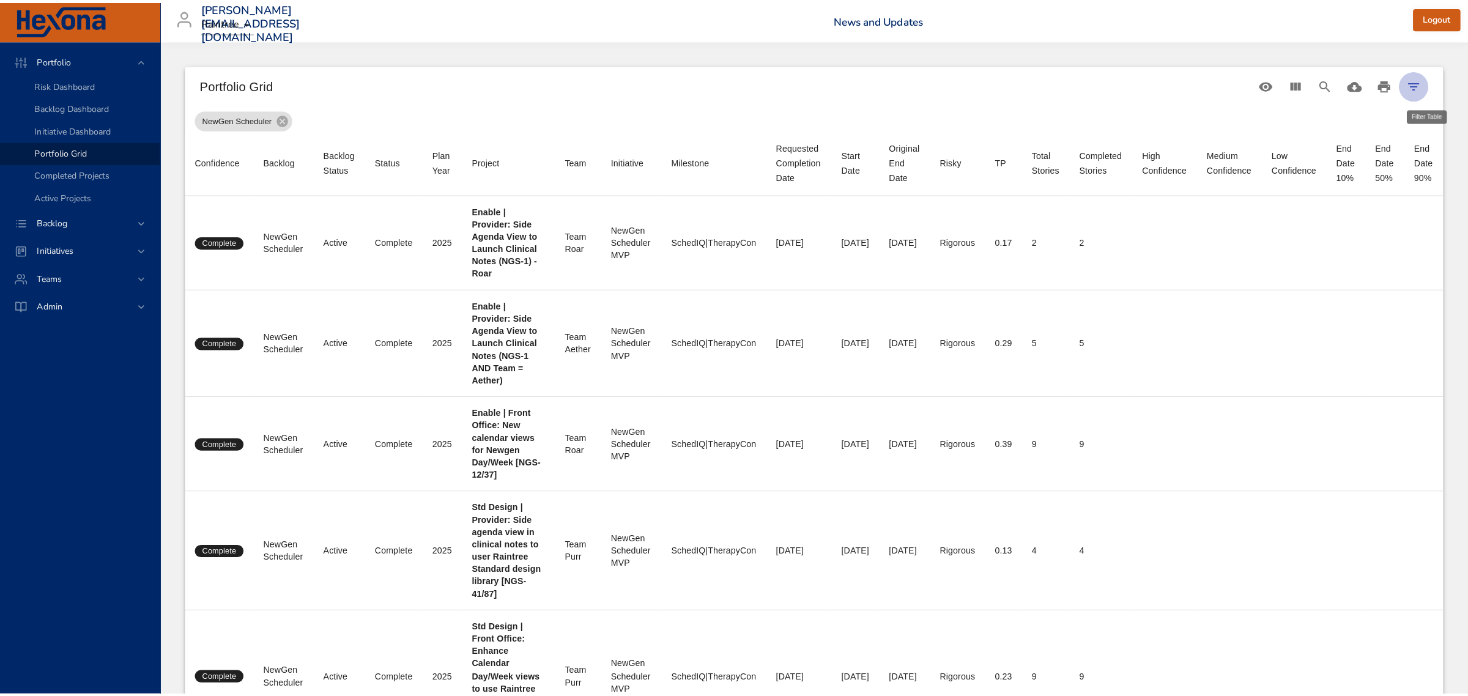
scroll to position [0, 1]
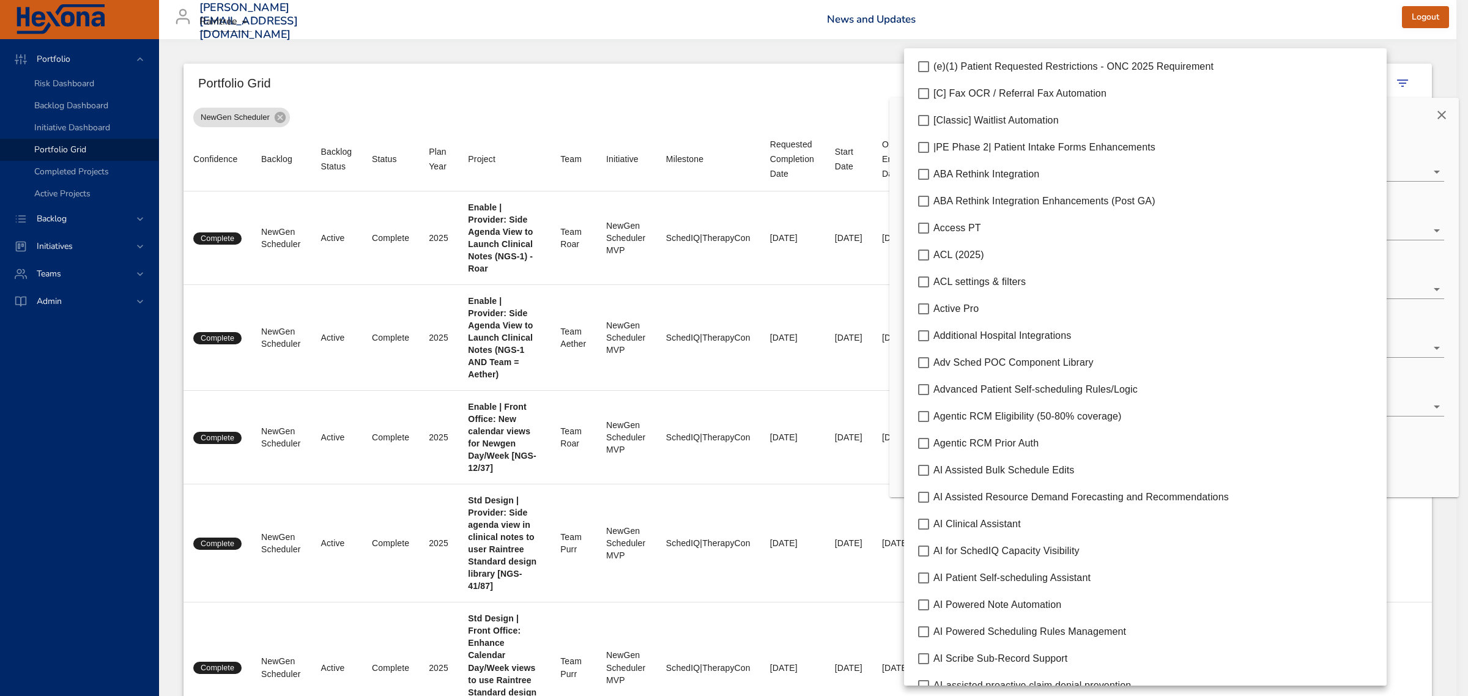
click at [1011, 402] on body "Portfolio Risk Dashboard Backlog Dashboard Initiative Dashboard Portfolio Grid …" at bounding box center [734, 348] width 1468 height 696
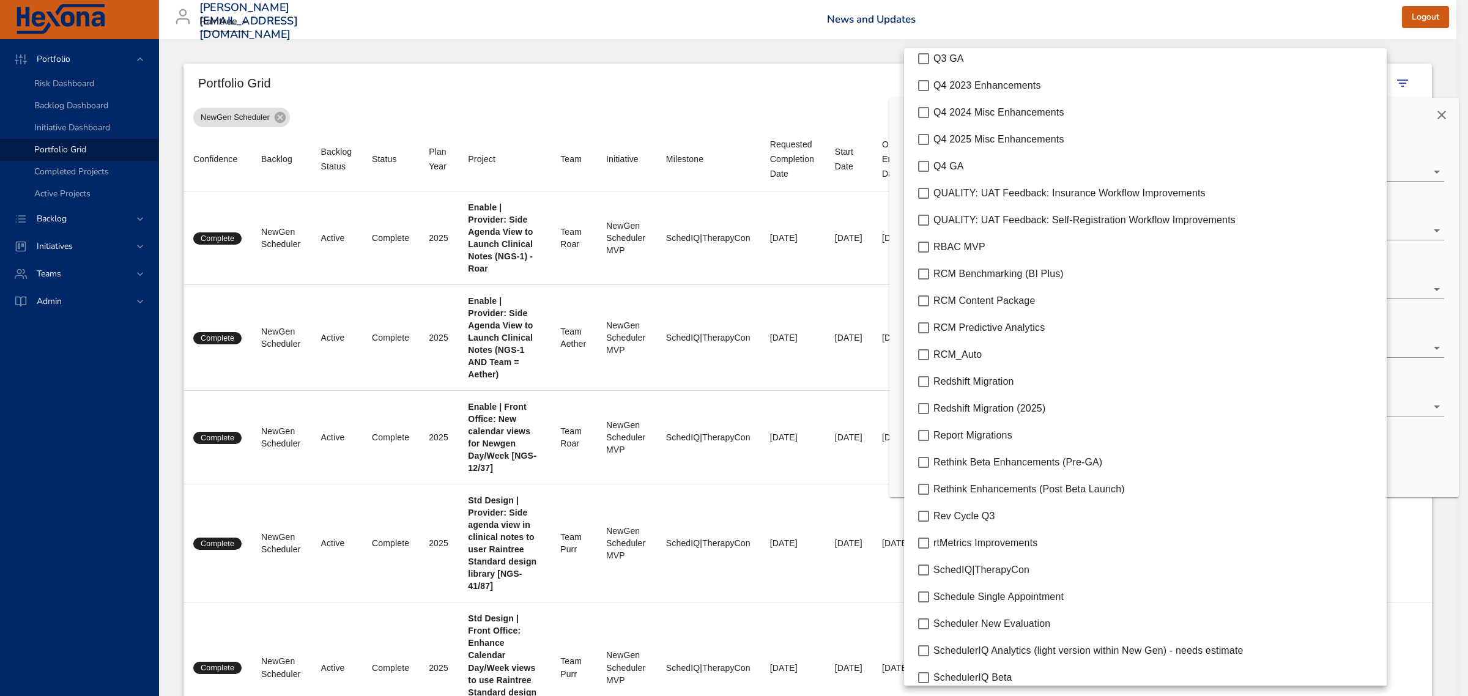
scroll to position [4740, 0]
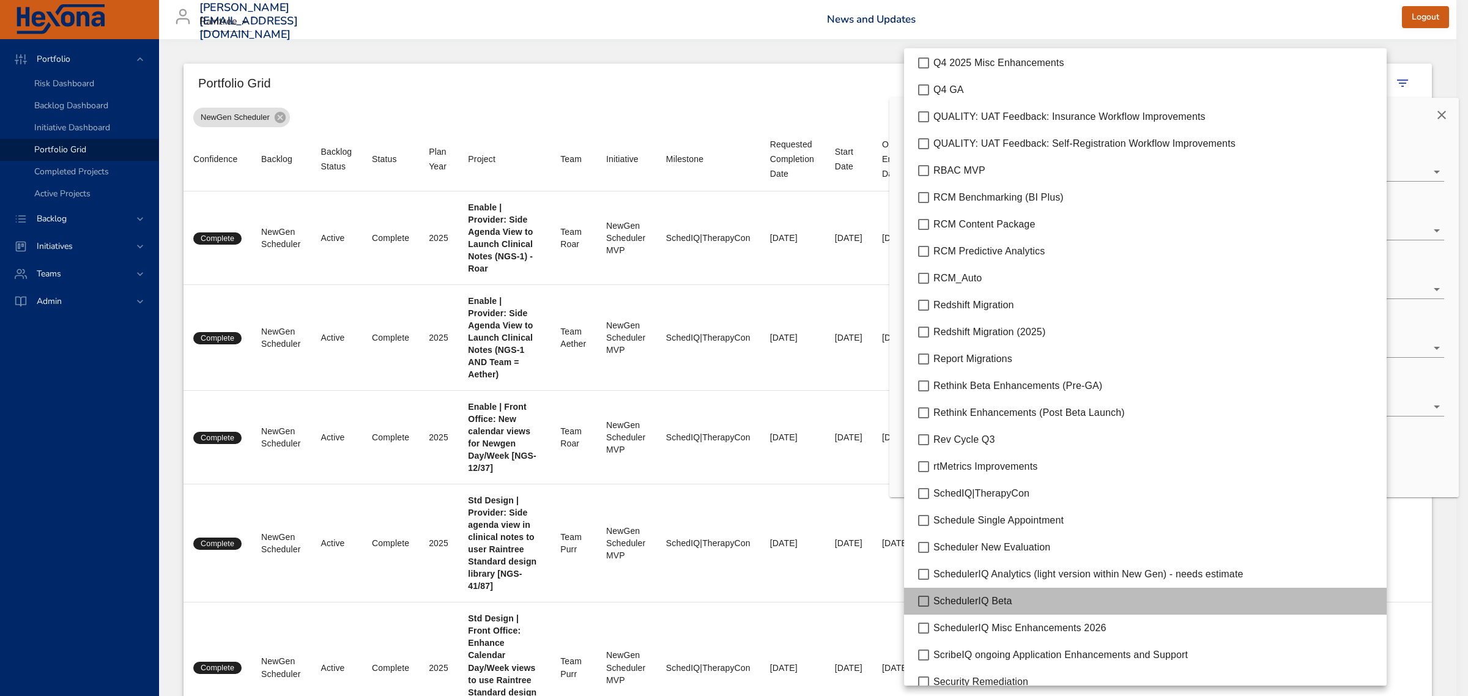
click at [991, 603] on span "SchedulerIQ Beta" at bounding box center [972, 601] width 79 height 10
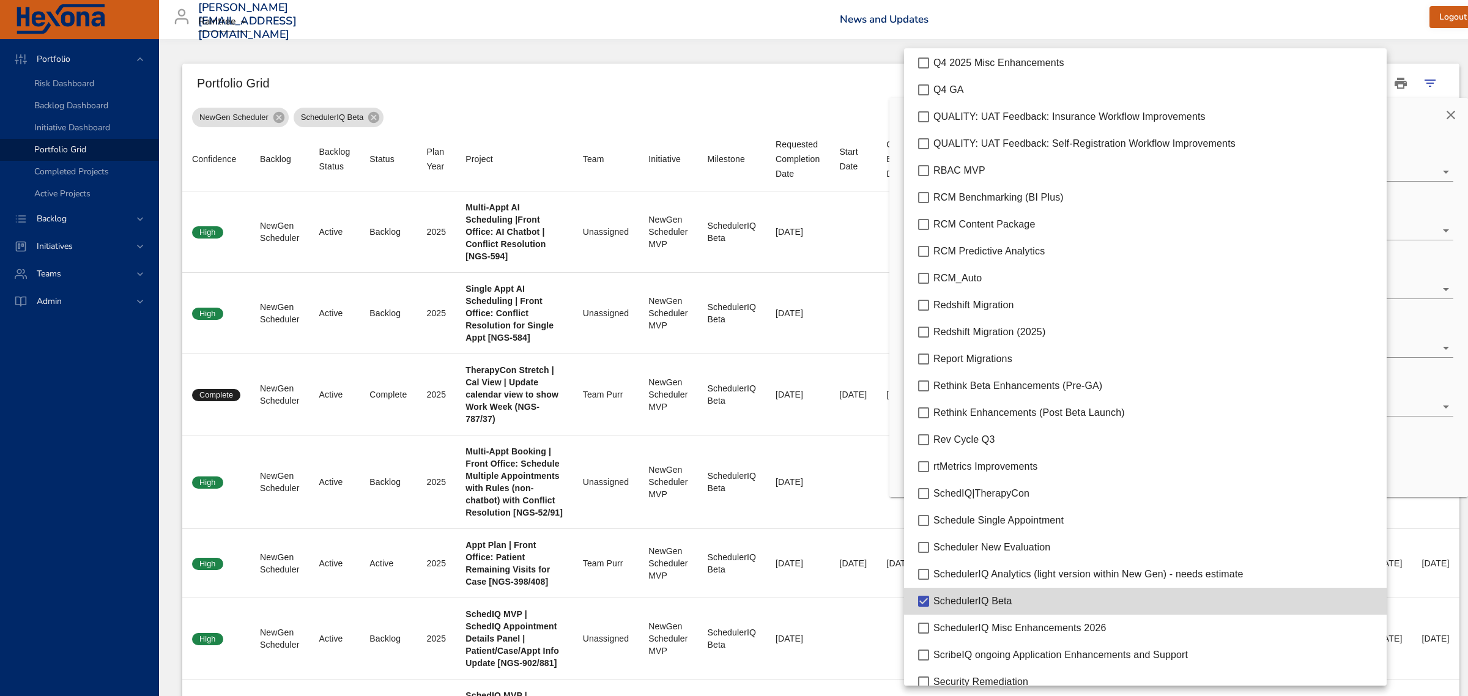
click at [854, 105] on div at bounding box center [734, 348] width 1468 height 696
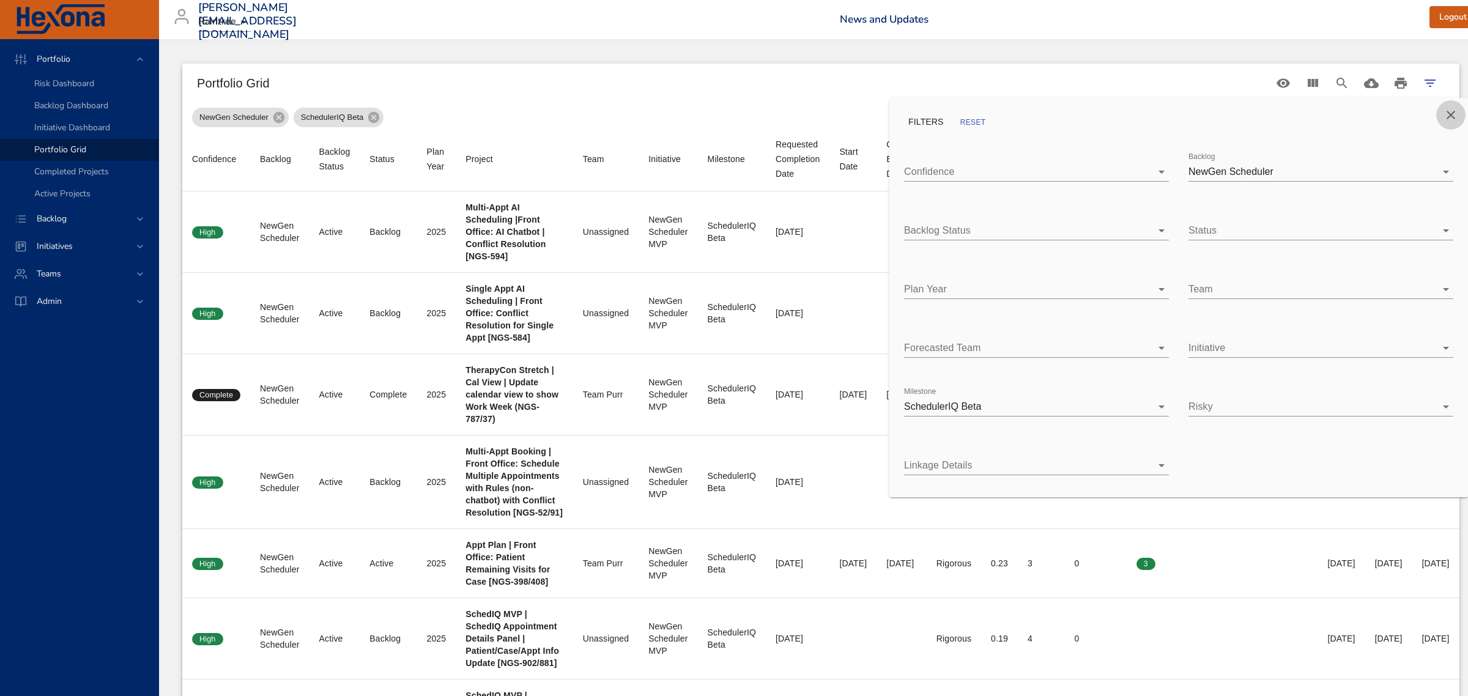
click at [1447, 114] on icon "Close" at bounding box center [1450, 115] width 15 height 15
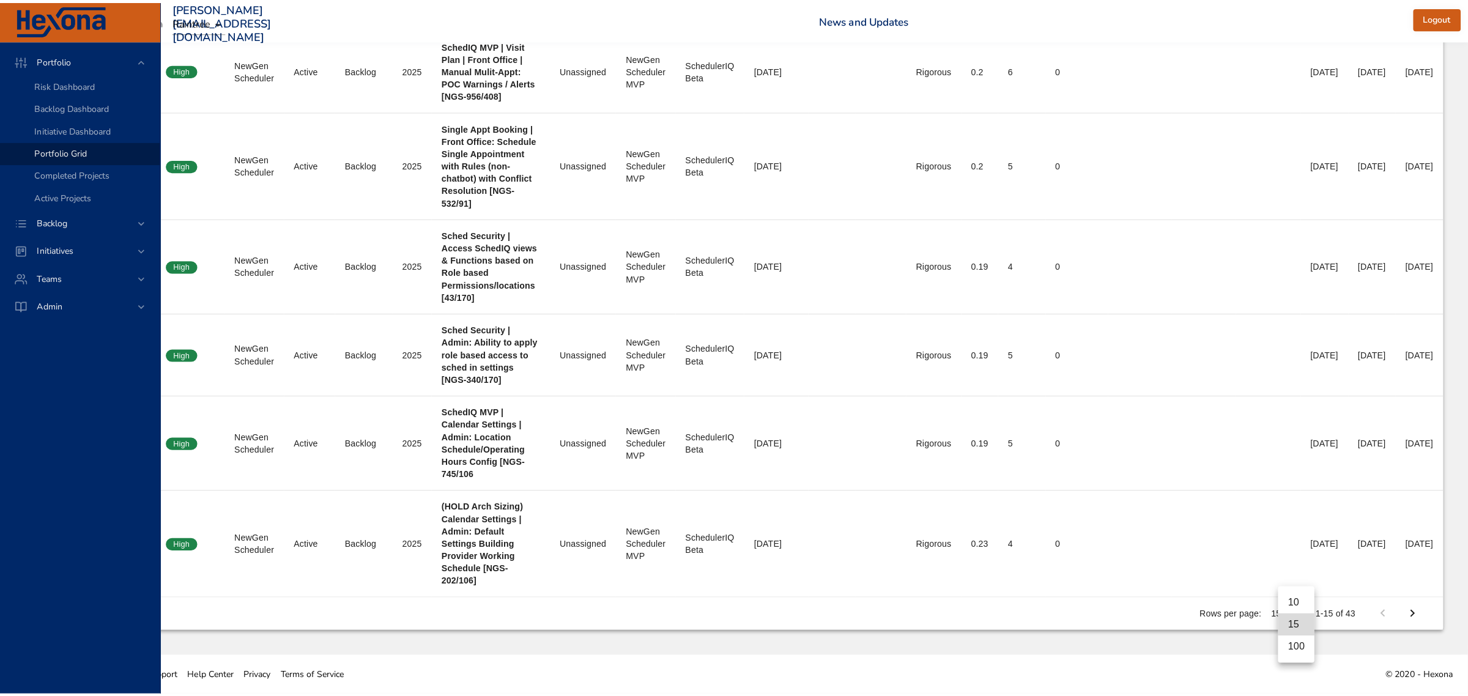
scroll to position [912, 95]
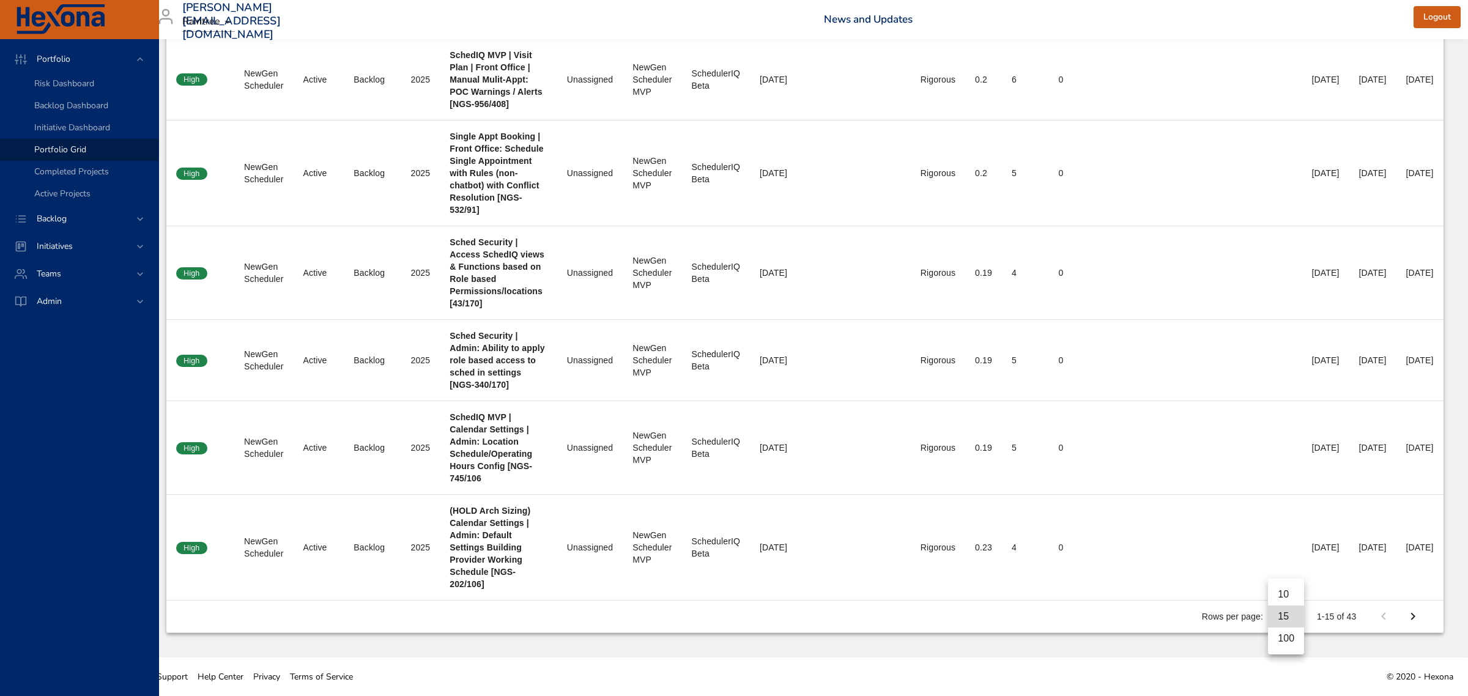
click at [1283, 640] on li "100" at bounding box center [1286, 639] width 36 height 22
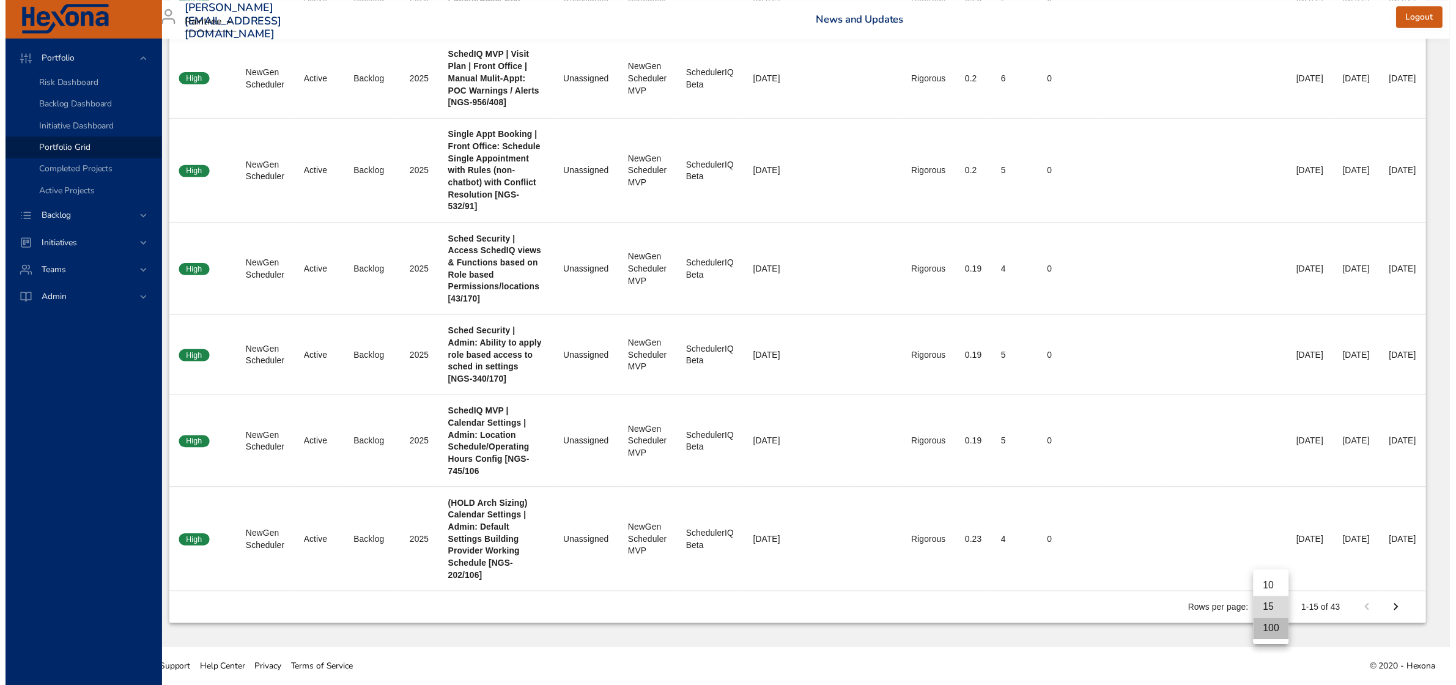
scroll to position [3023, 95]
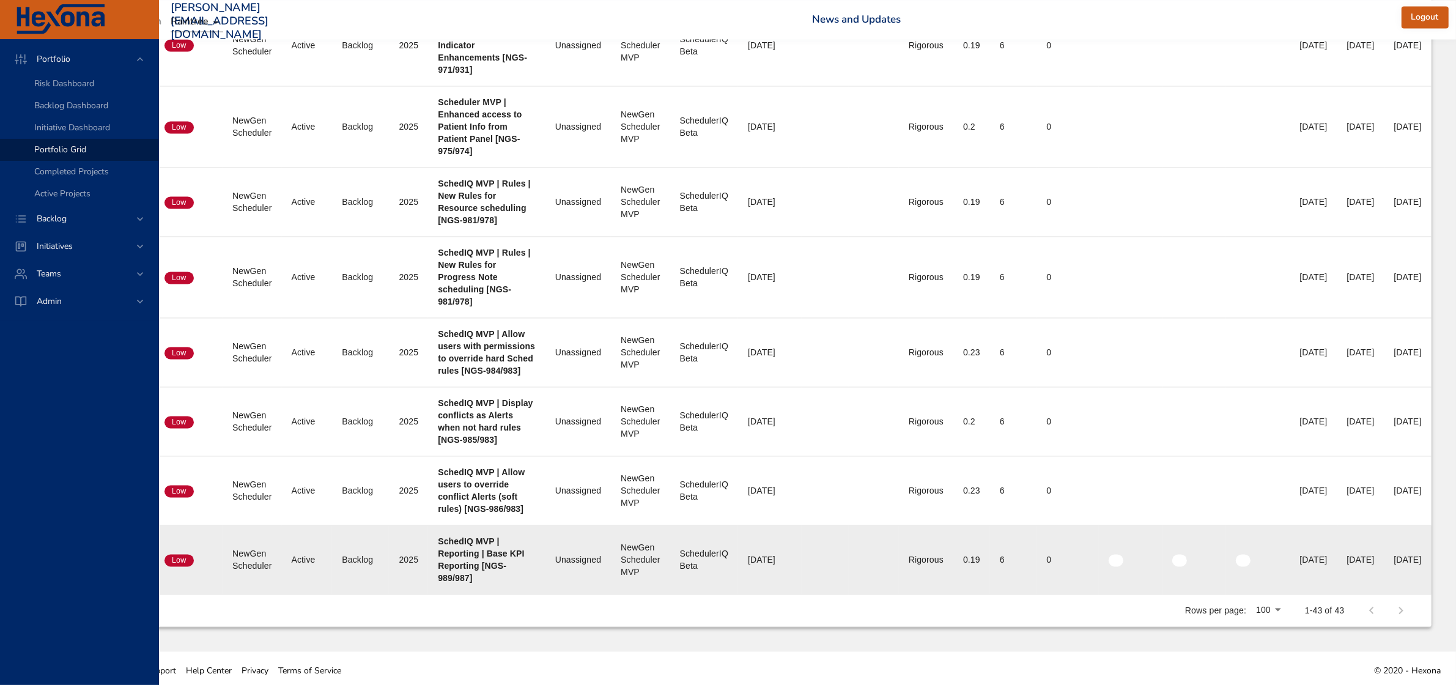
drag, startPoint x: 1390, startPoint y: 568, endPoint x: 1432, endPoint y: 567, distance: 41.6
click at [1422, 566] on div "[DATE]" at bounding box center [1408, 560] width 28 height 12
drag, startPoint x: 1322, startPoint y: 565, endPoint x: 1378, endPoint y: 566, distance: 55.7
click at [1378, 566] on td "End Date 50% 07/14/2026" at bounding box center [1361, 559] width 47 height 69
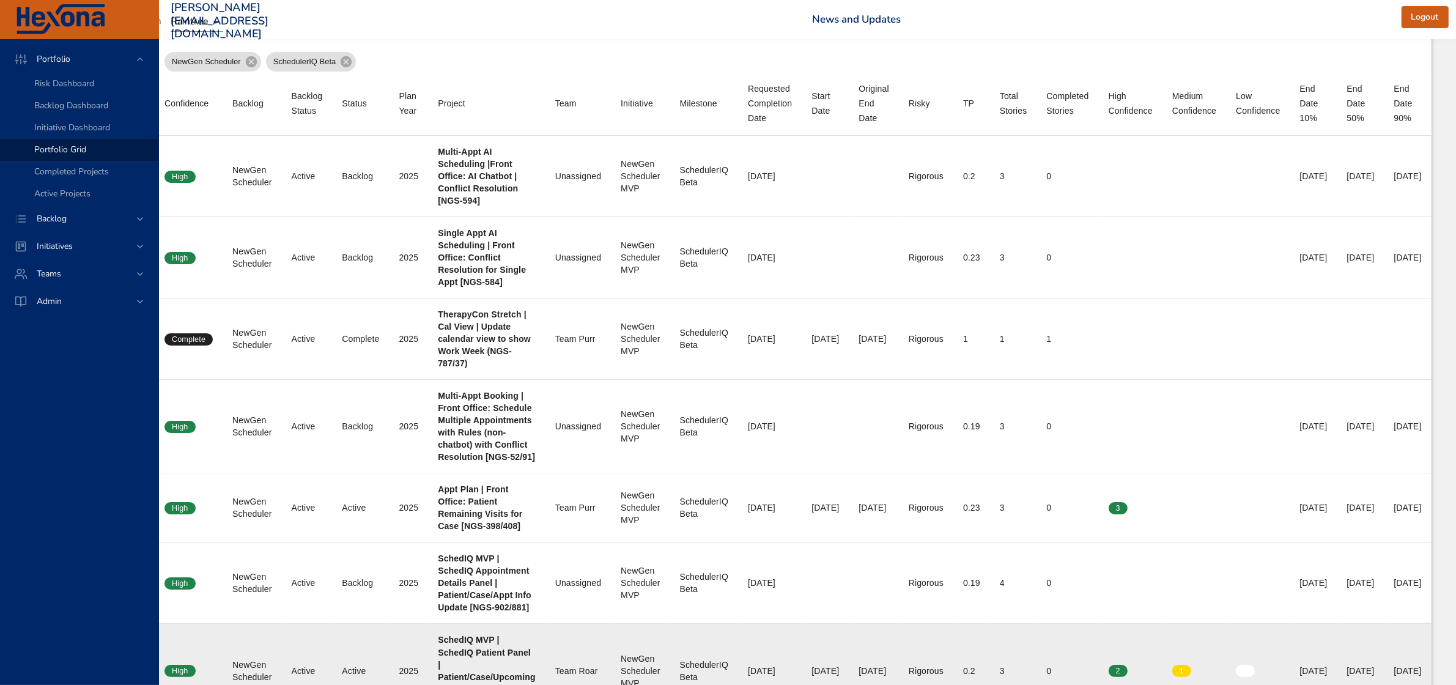
scroll to position [0, 95]
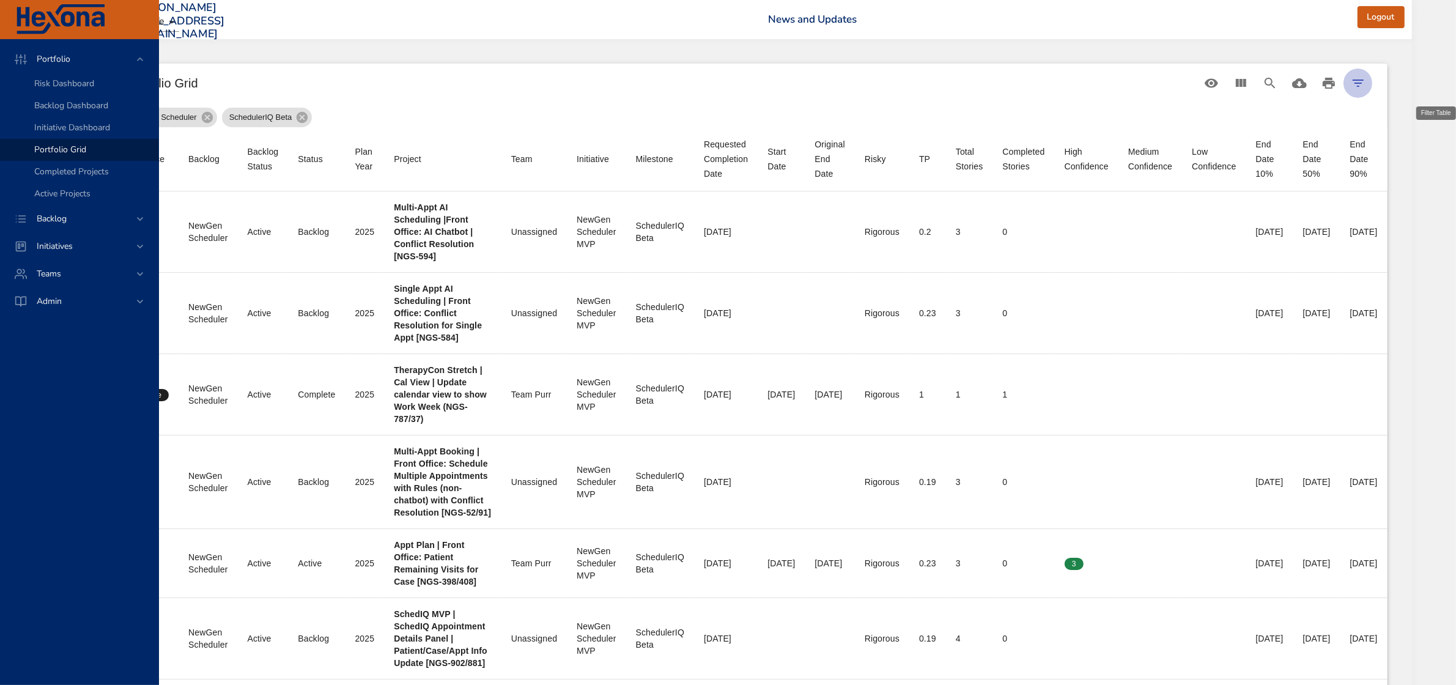
click at [1366, 86] on icon "Filter Table" at bounding box center [1358, 83] width 15 height 15
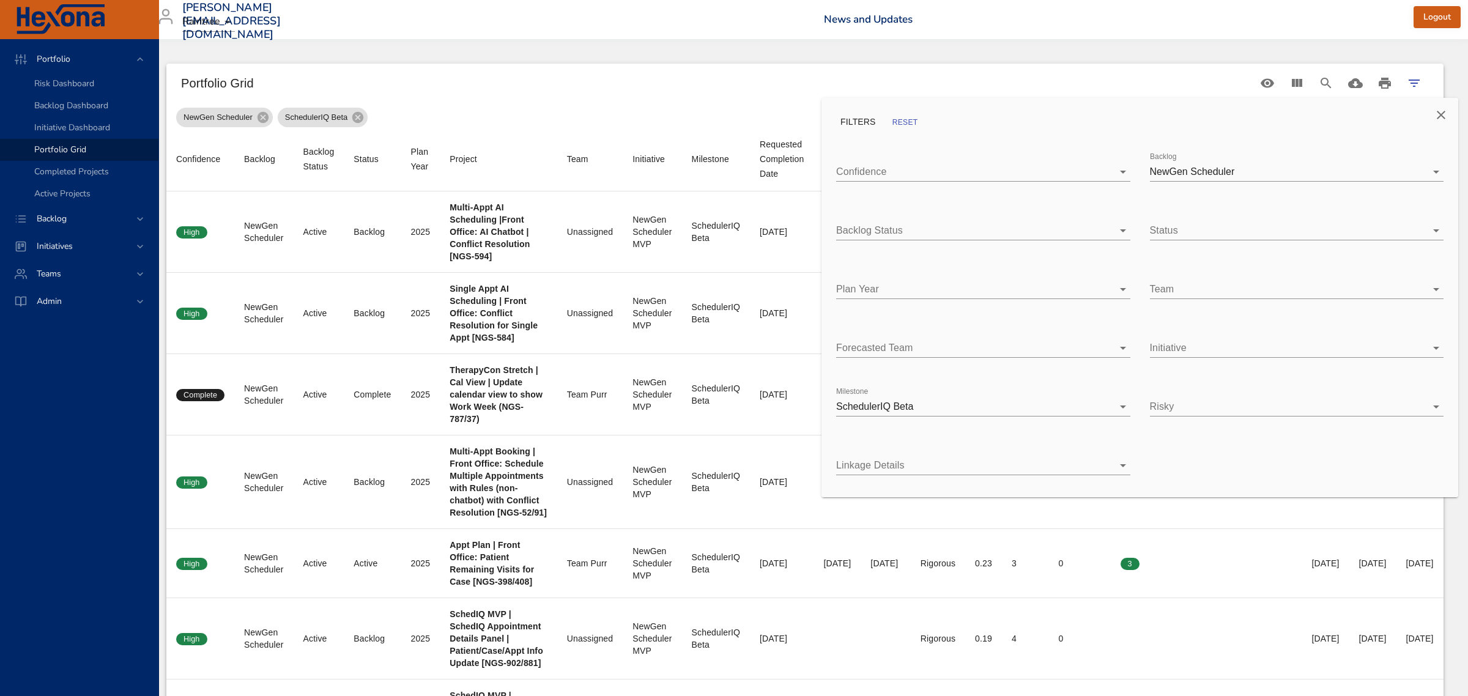
click at [280, 117] on div at bounding box center [734, 348] width 1468 height 696
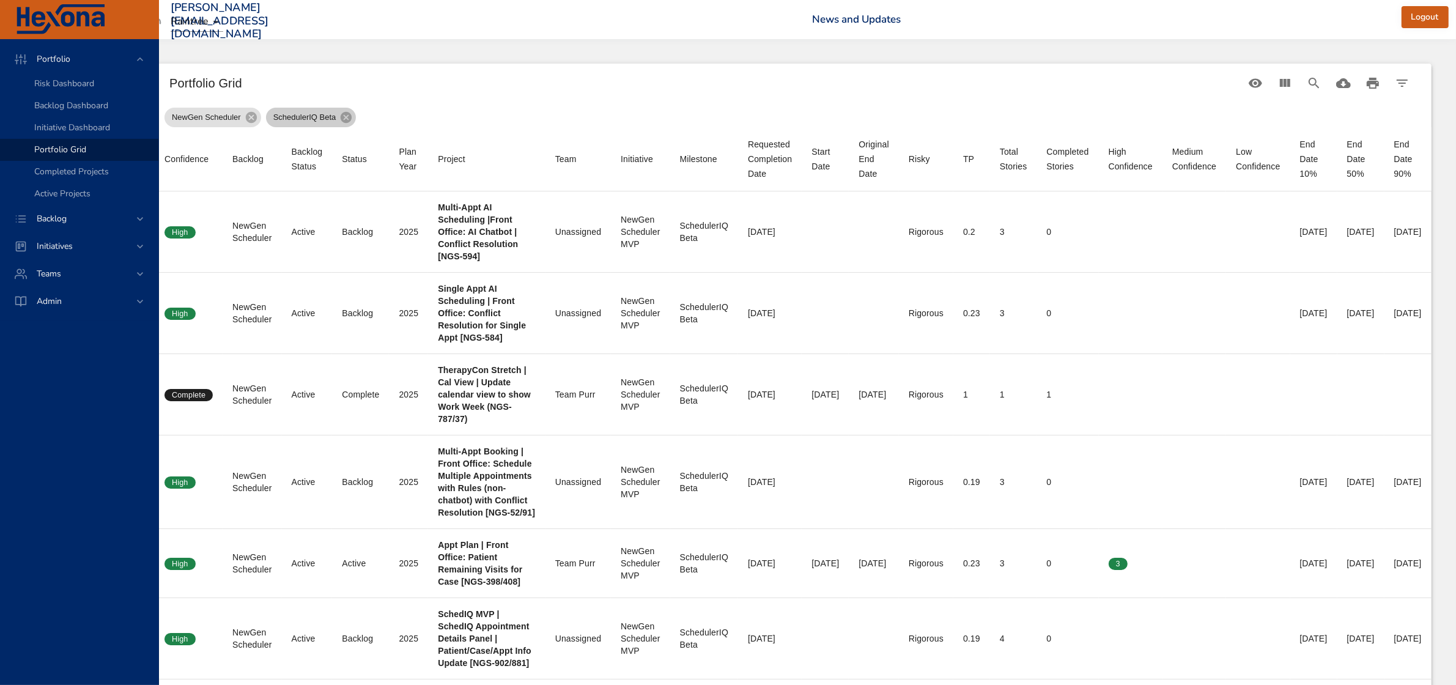
click at [339, 117] on icon at bounding box center [345, 117] width 13 height 13
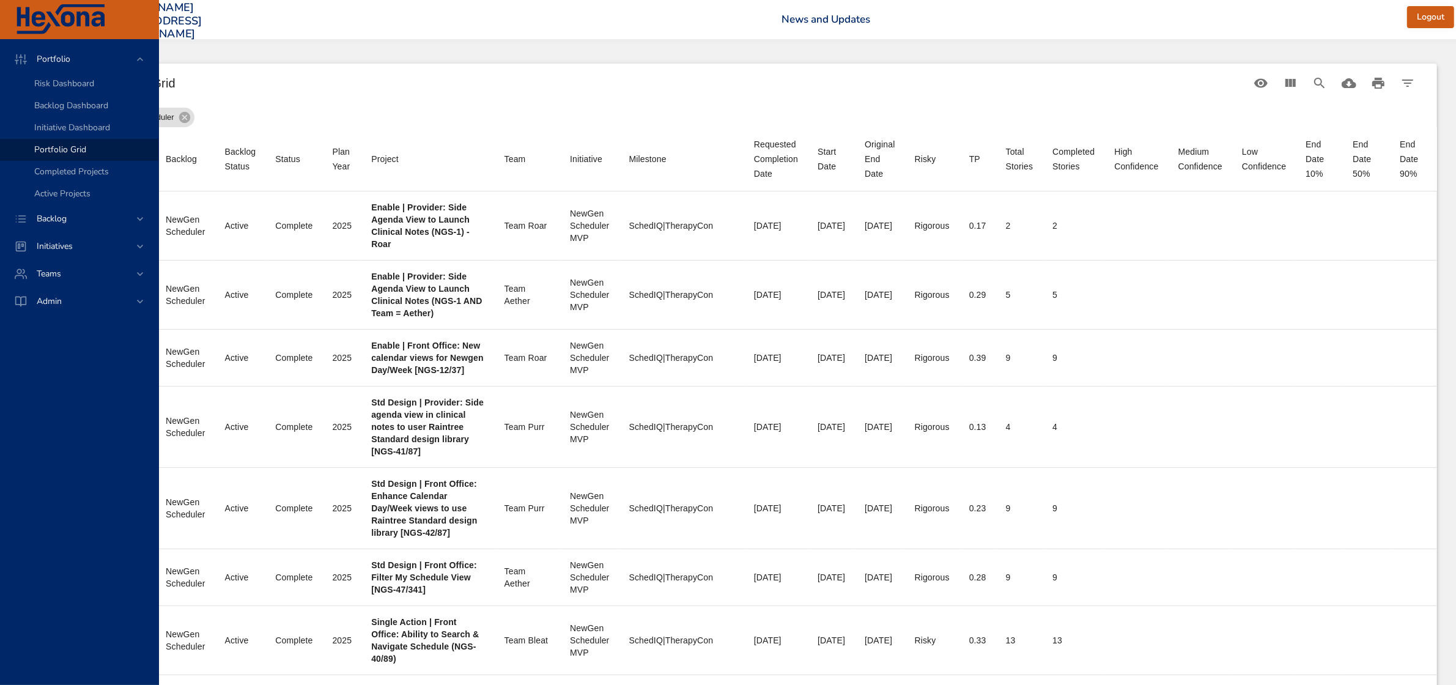
scroll to position [0, 179]
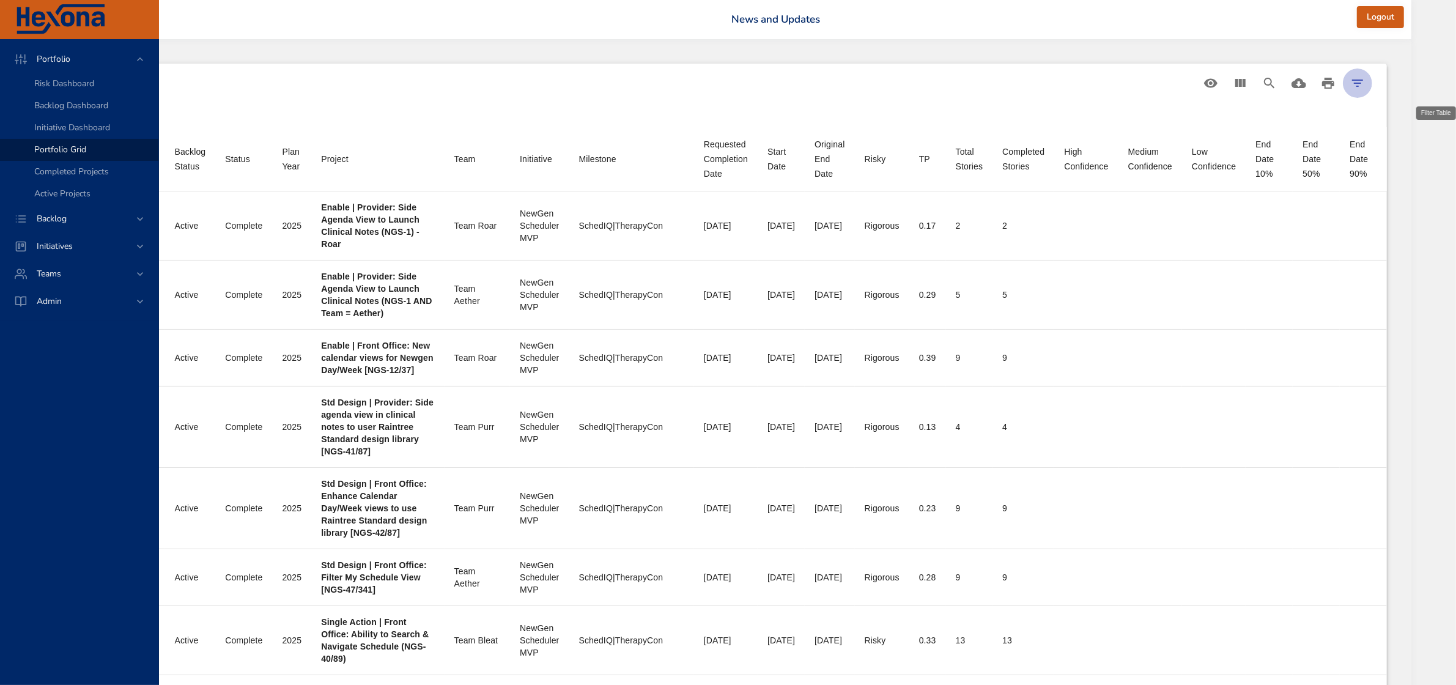
click at [1363, 80] on icon "Filter Table" at bounding box center [1357, 83] width 11 height 7
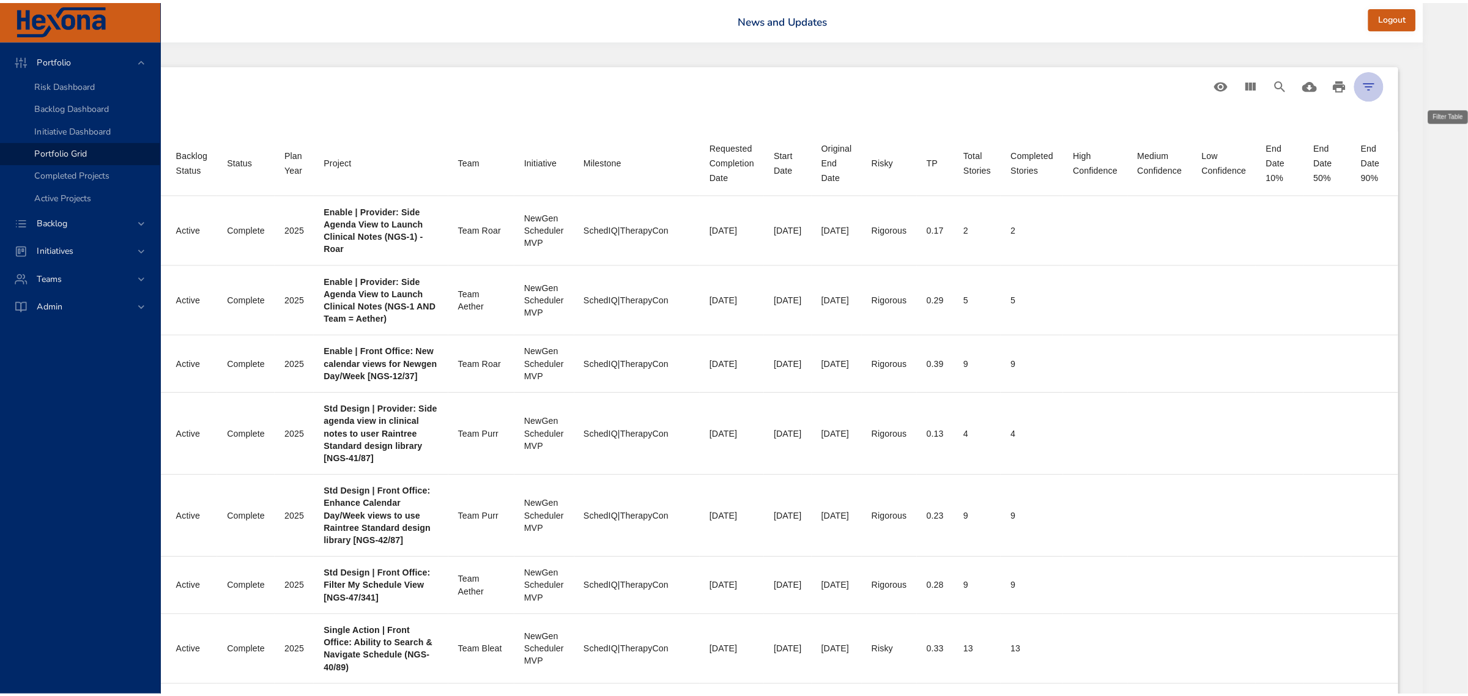
scroll to position [0, 168]
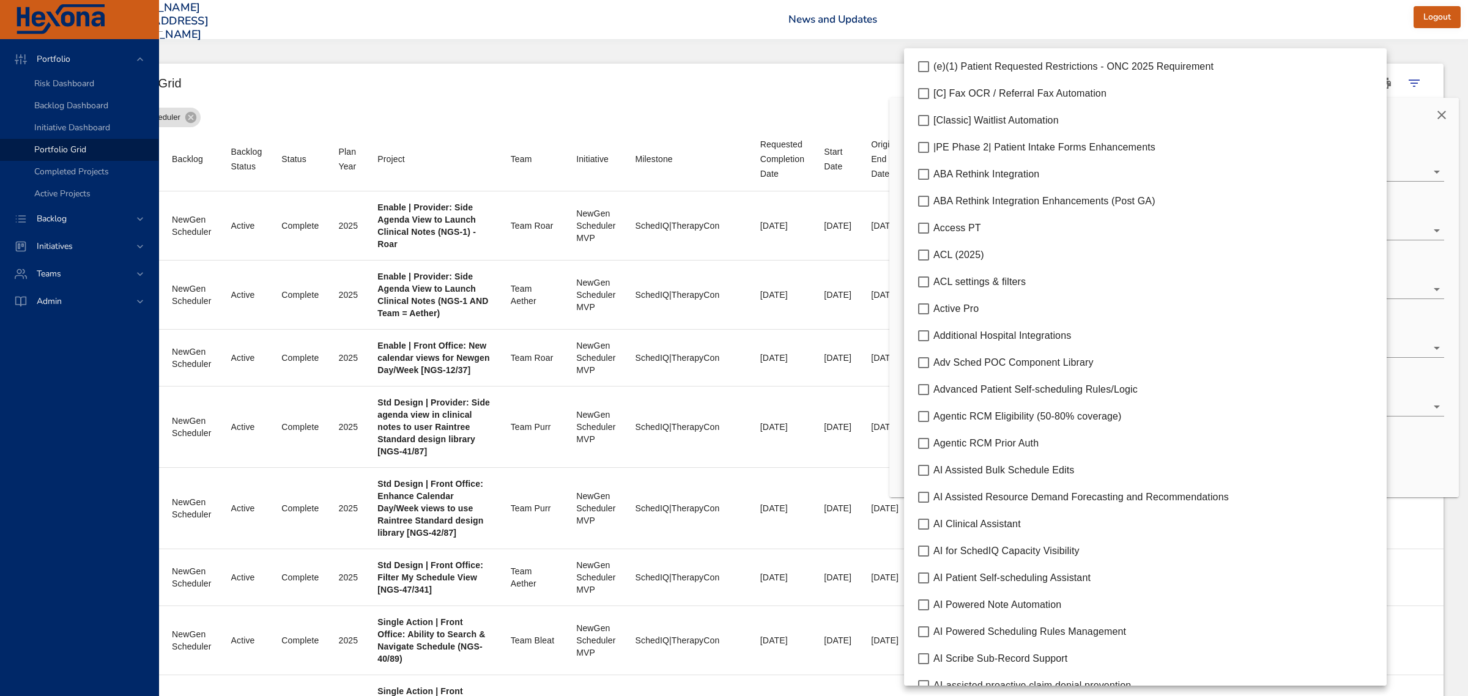
click at [965, 410] on body "Portfolio Risk Dashboard Backlog Dashboard Initiative Dashboard Portfolio Grid …" at bounding box center [645, 348] width 1468 height 696
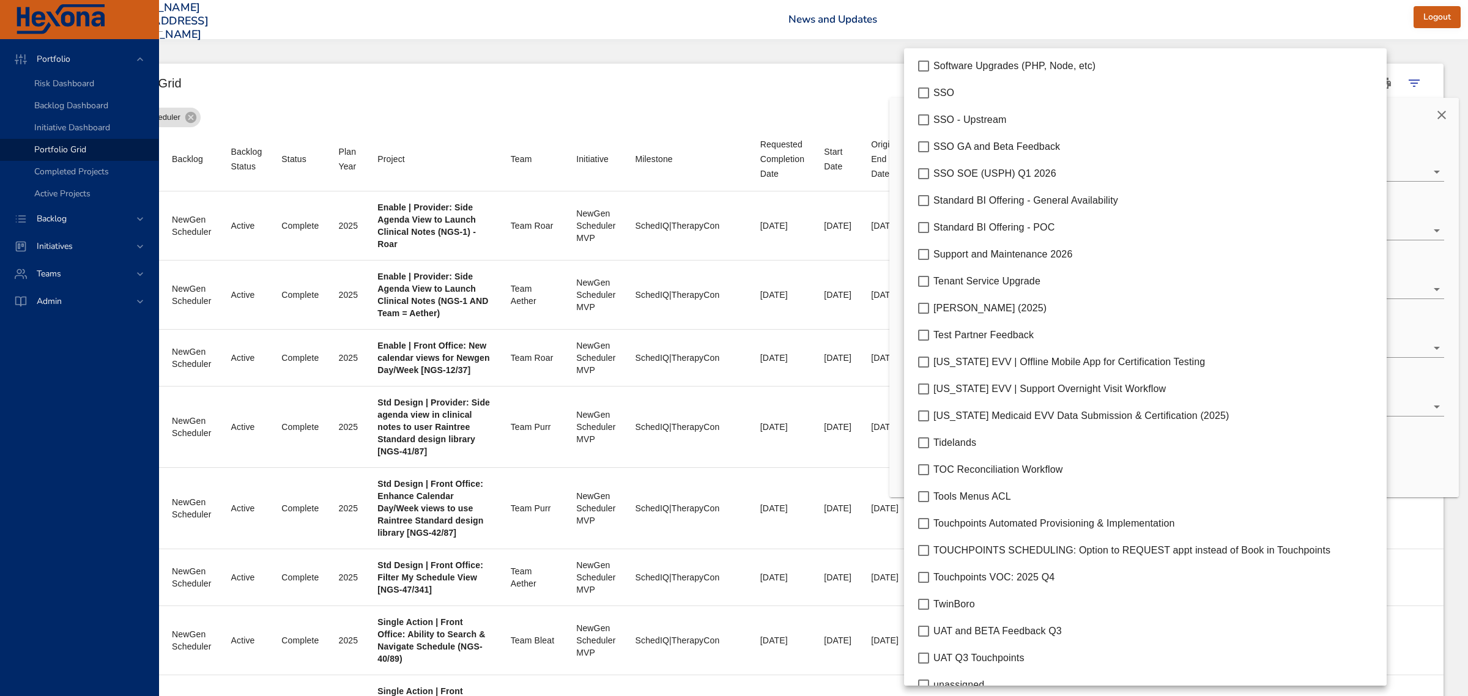
scroll to position [5726, 0]
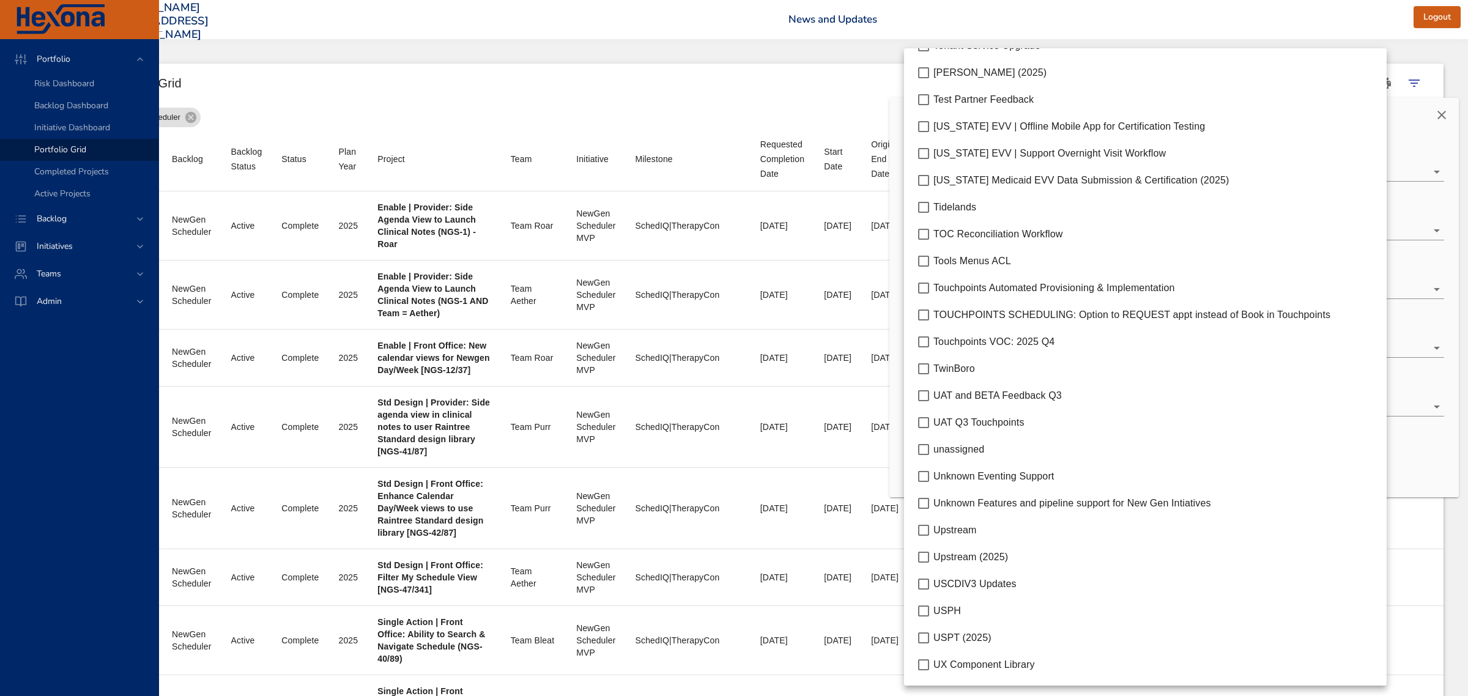
click at [876, 89] on div at bounding box center [734, 348] width 1468 height 696
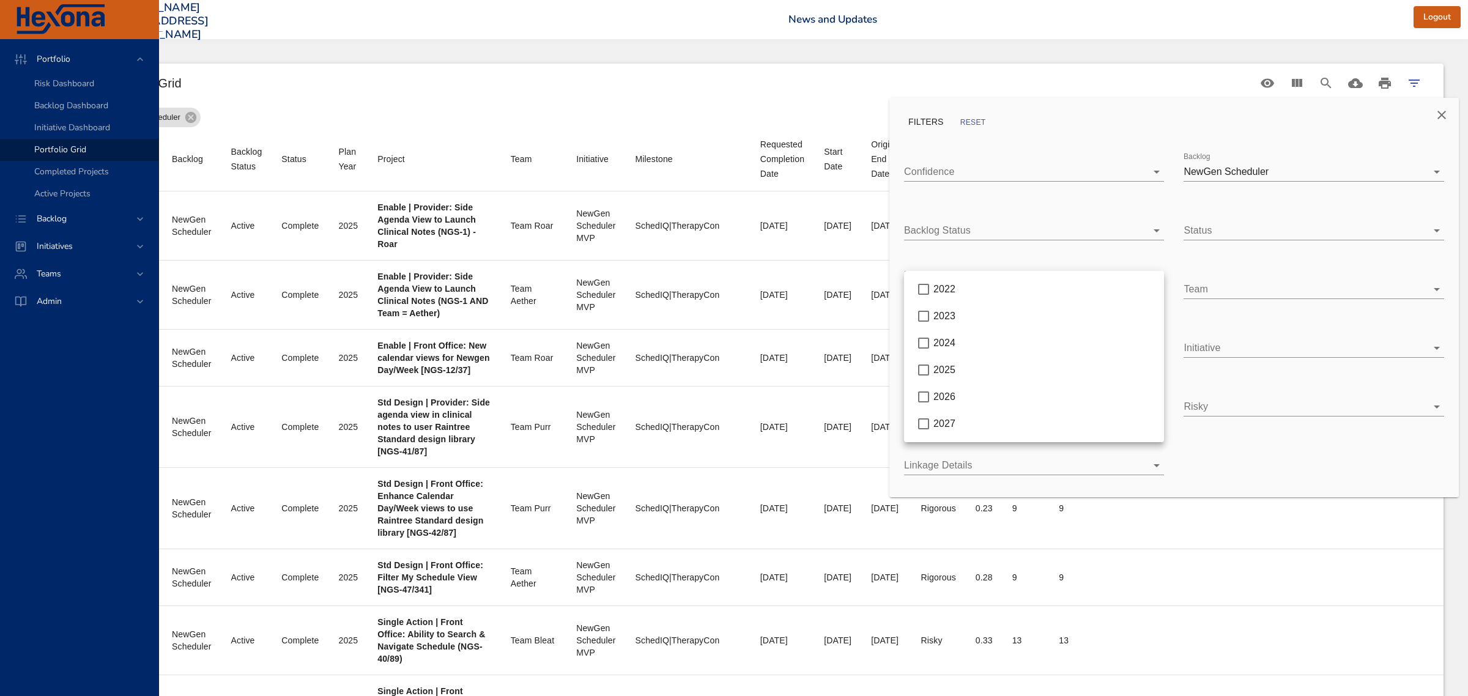
click at [1007, 283] on body "Portfolio Risk Dashboard Backlog Dashboard Initiative Dashboard Portfolio Grid …" at bounding box center [645, 348] width 1468 height 696
click at [977, 396] on div "2026" at bounding box center [1043, 397] width 221 height 15
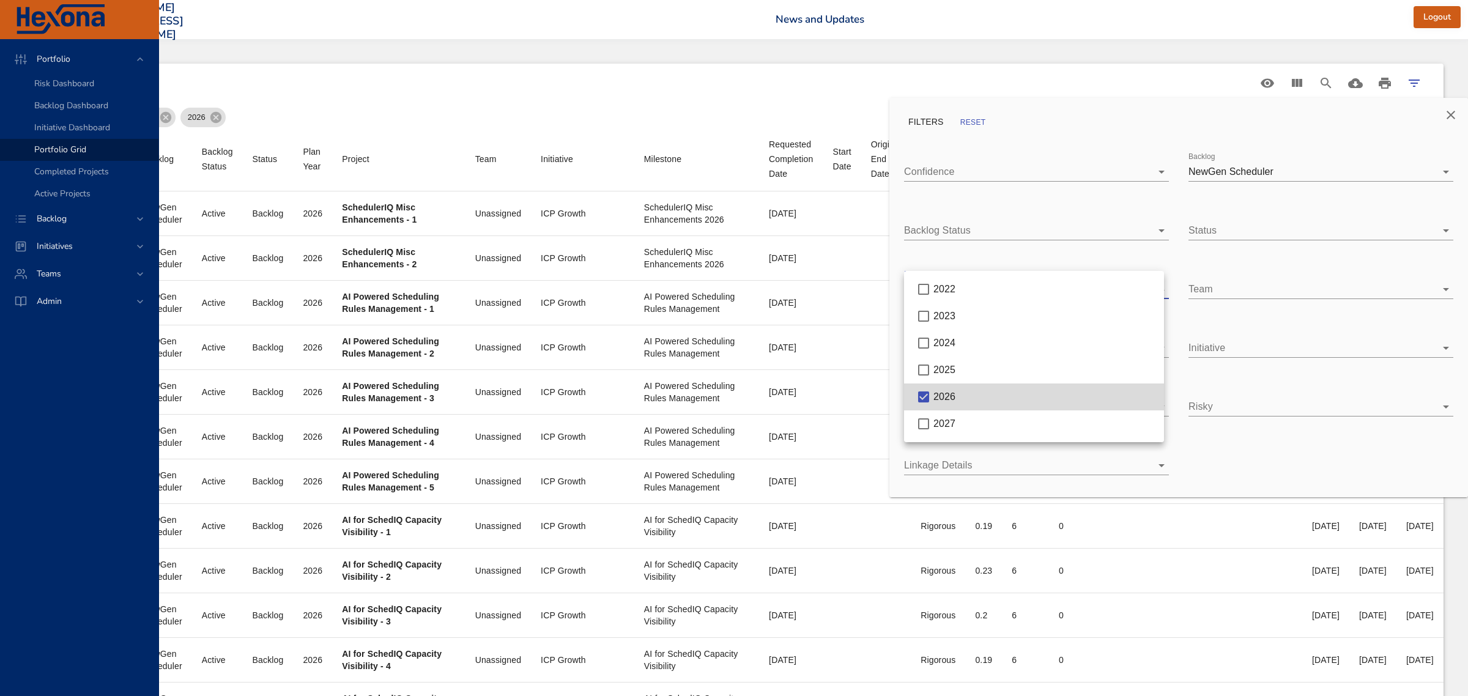
scroll to position [0, 163]
click at [1246, 350] on div at bounding box center [734, 348] width 1468 height 696
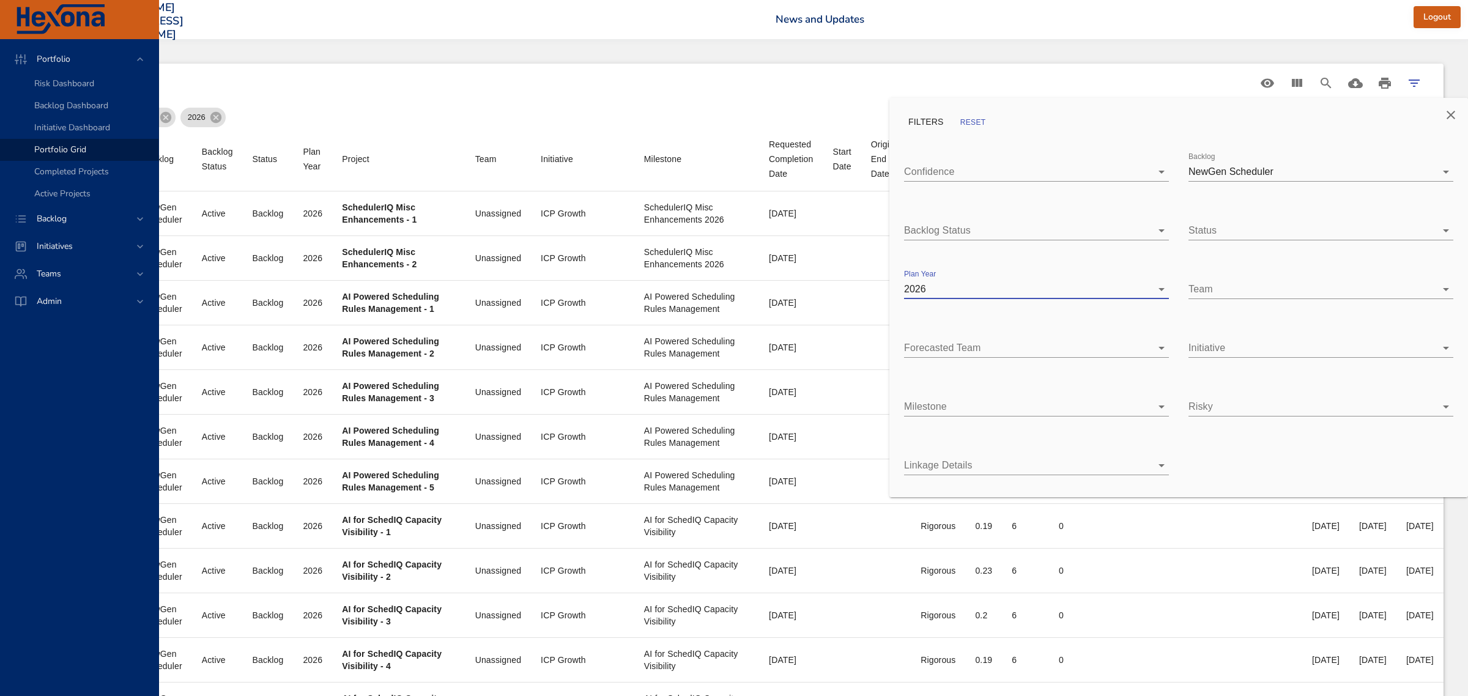
click at [1246, 350] on body "Portfolio Risk Dashboard Backlog Dashboard Initiative Dashboard Portfolio Grid …" at bounding box center [620, 348] width 1468 height 696
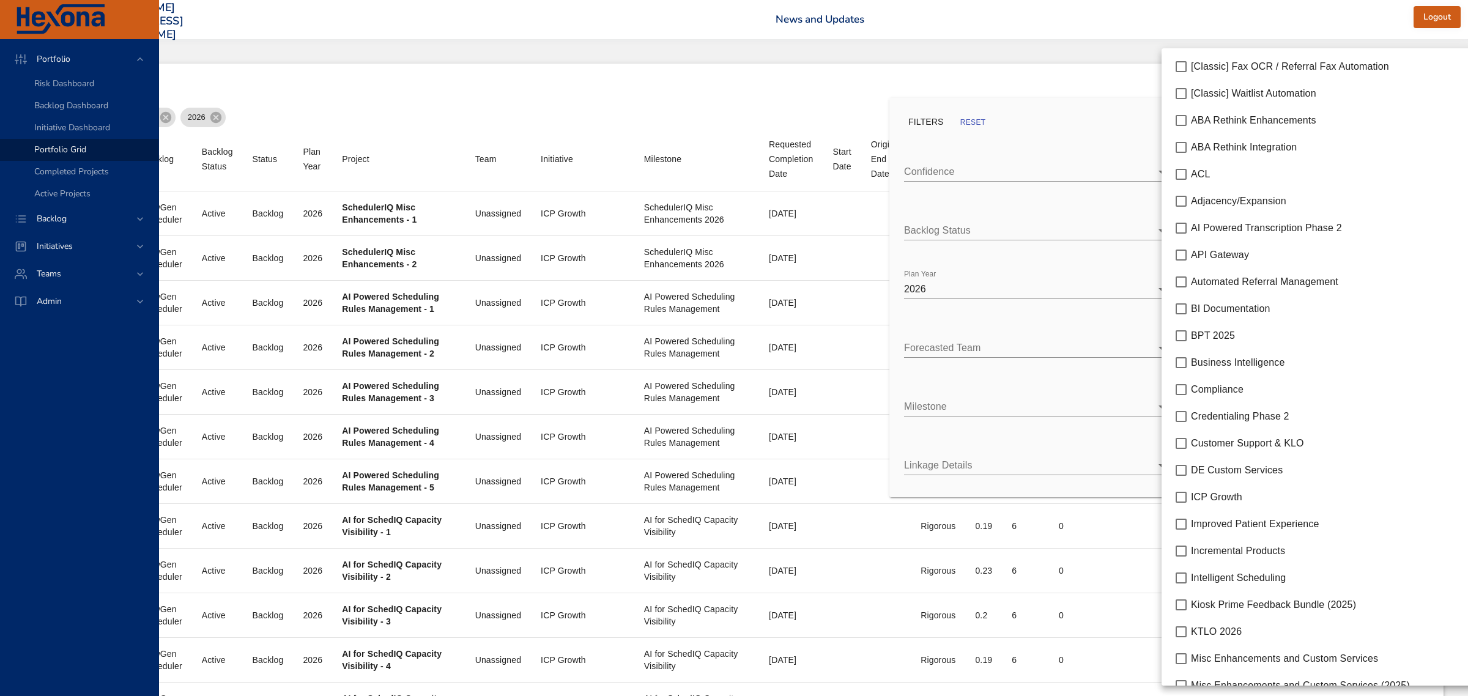
click at [1224, 494] on span "ICP Growth" at bounding box center [1216, 497] width 51 height 10
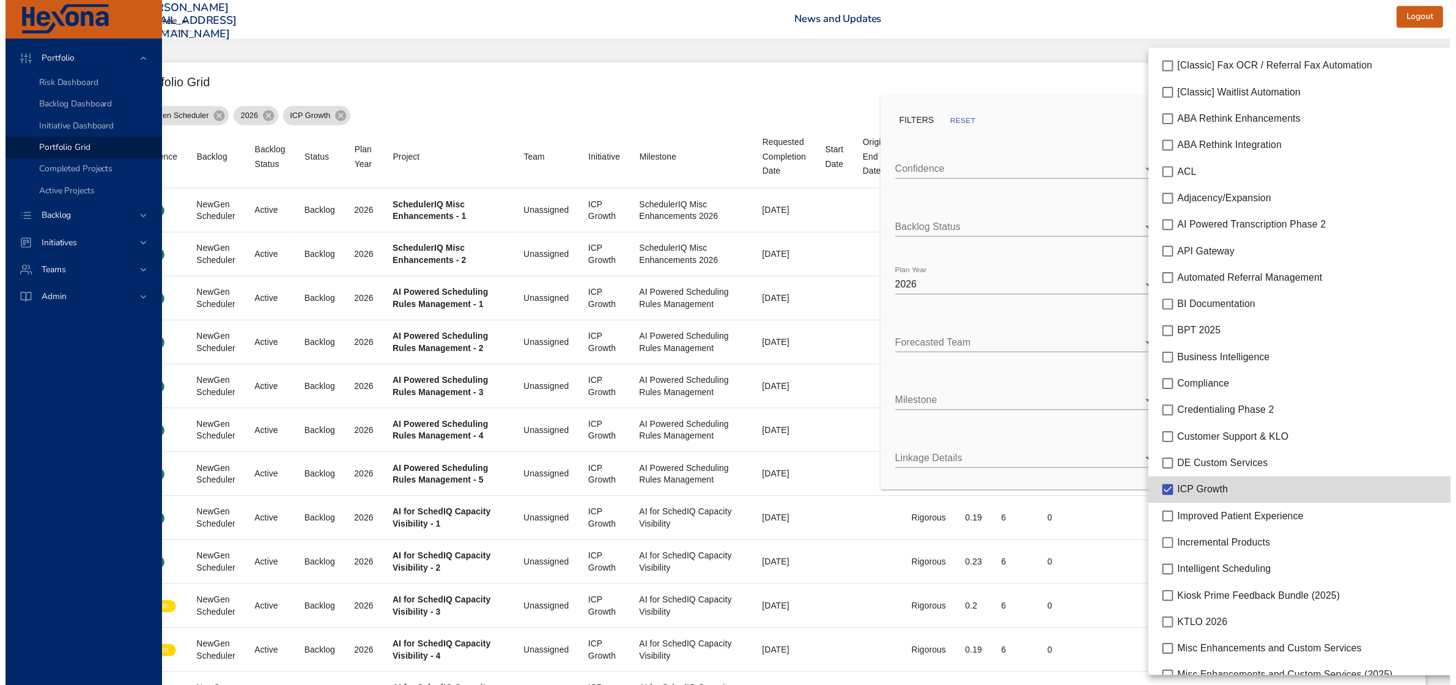
scroll to position [0, 111]
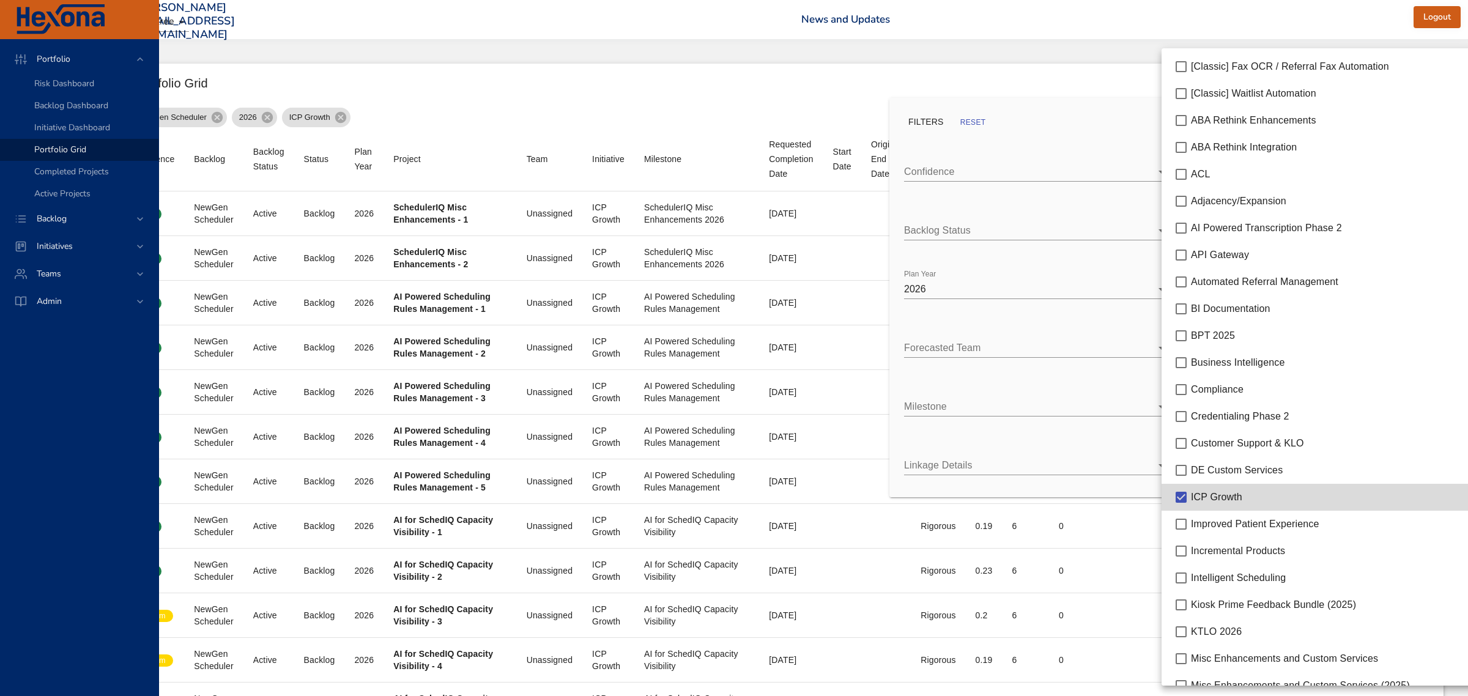
click at [1116, 487] on div at bounding box center [734, 348] width 1468 height 696
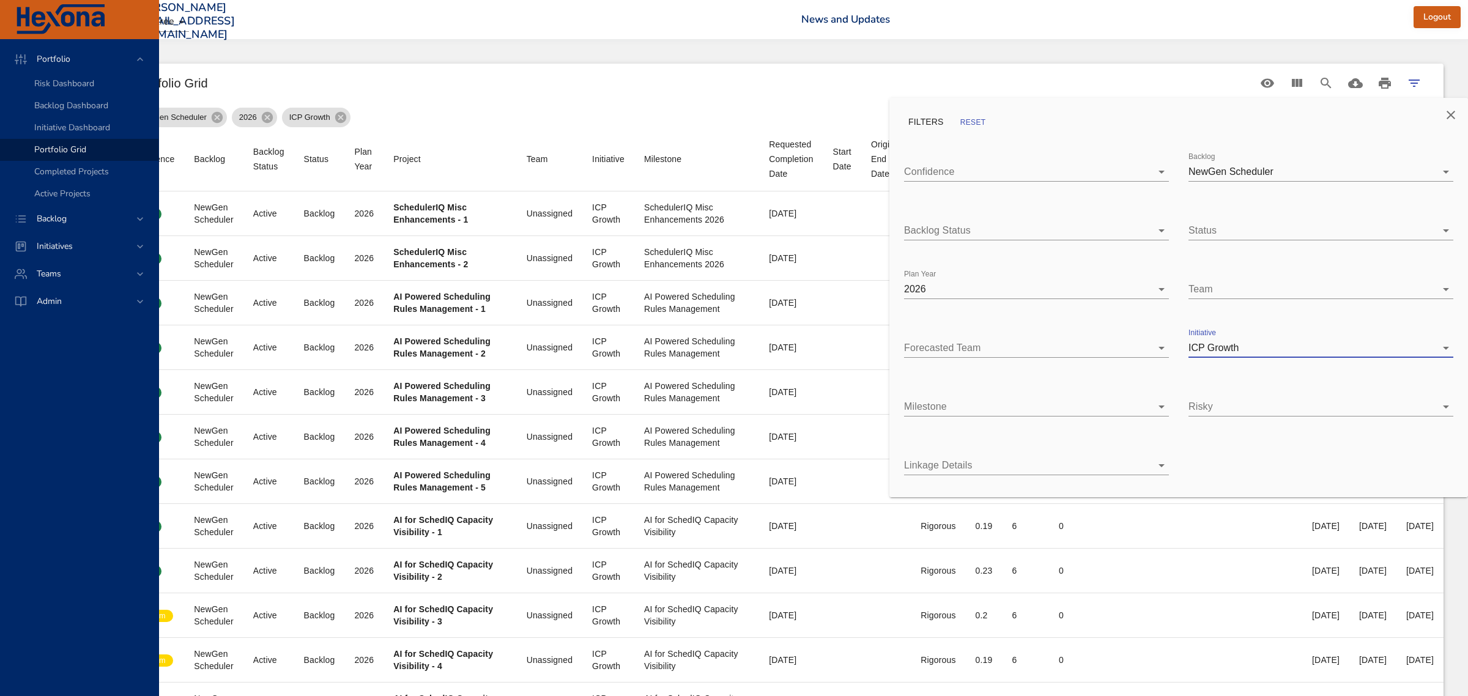
click at [1454, 117] on icon "Close" at bounding box center [1450, 115] width 15 height 15
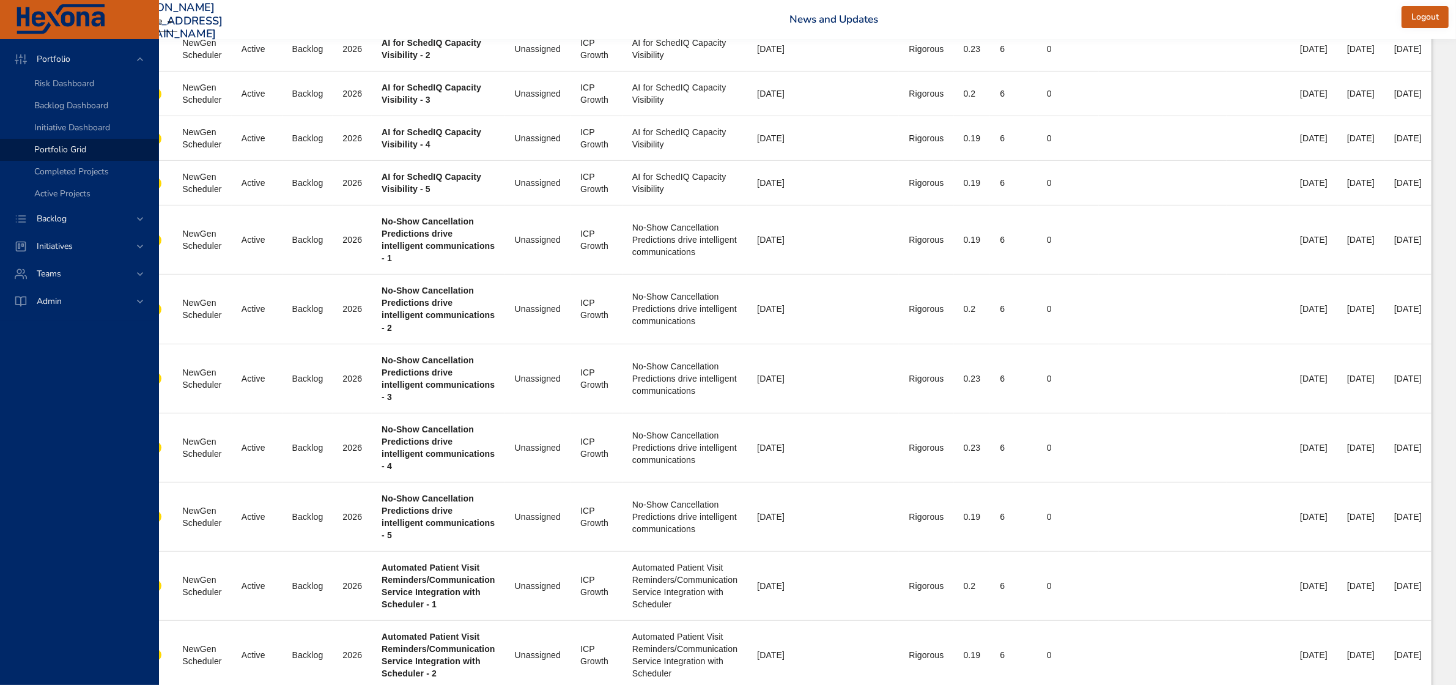
scroll to position [535, 111]
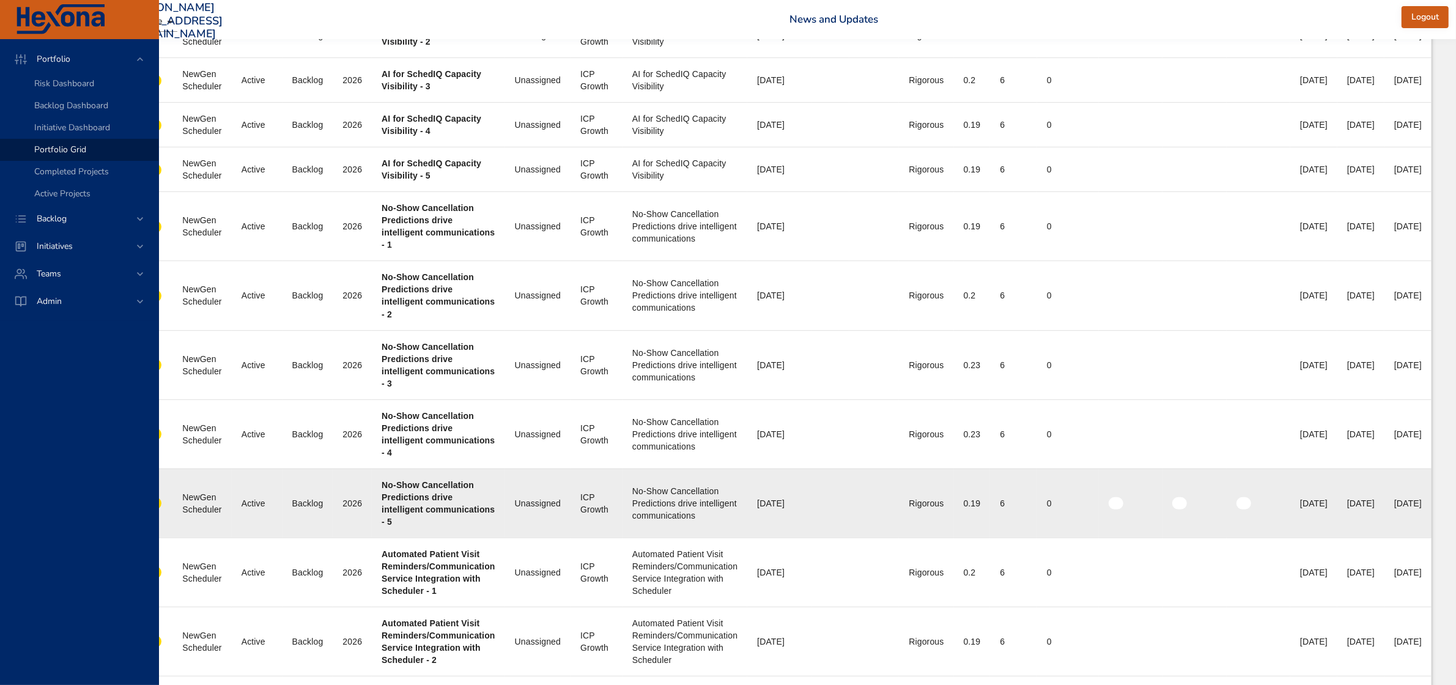
drag, startPoint x: 1393, startPoint y: 505, endPoint x: 1436, endPoint y: 503, distance: 43.5
click at [1432, 503] on td "End Date 90% 03/12/2027" at bounding box center [1408, 502] width 47 height 69
click at [1410, 508] on div "[DATE]" at bounding box center [1408, 503] width 28 height 12
drag, startPoint x: 1387, startPoint y: 505, endPoint x: 1439, endPoint y: 505, distance: 51.4
click at [1432, 505] on td "End Date 90% 03/12/2027" at bounding box center [1408, 502] width 47 height 69
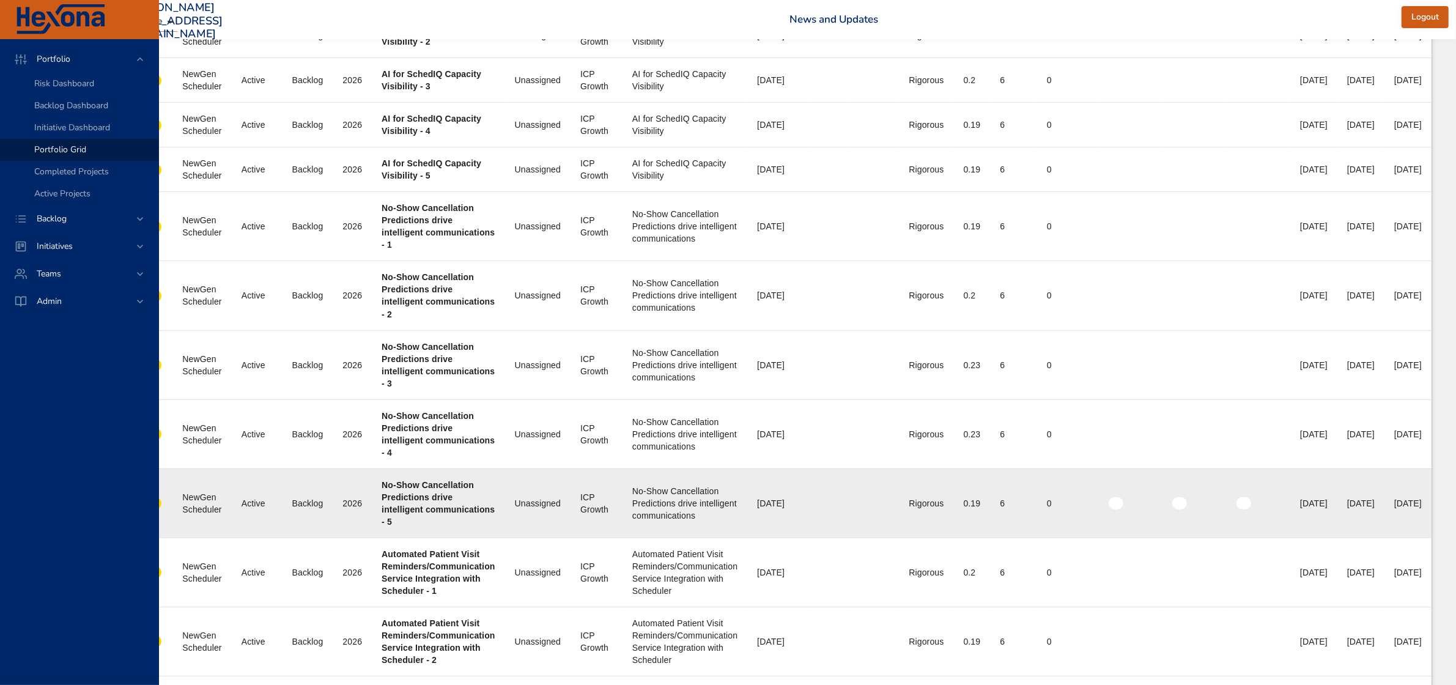
copy div "[DATE]"
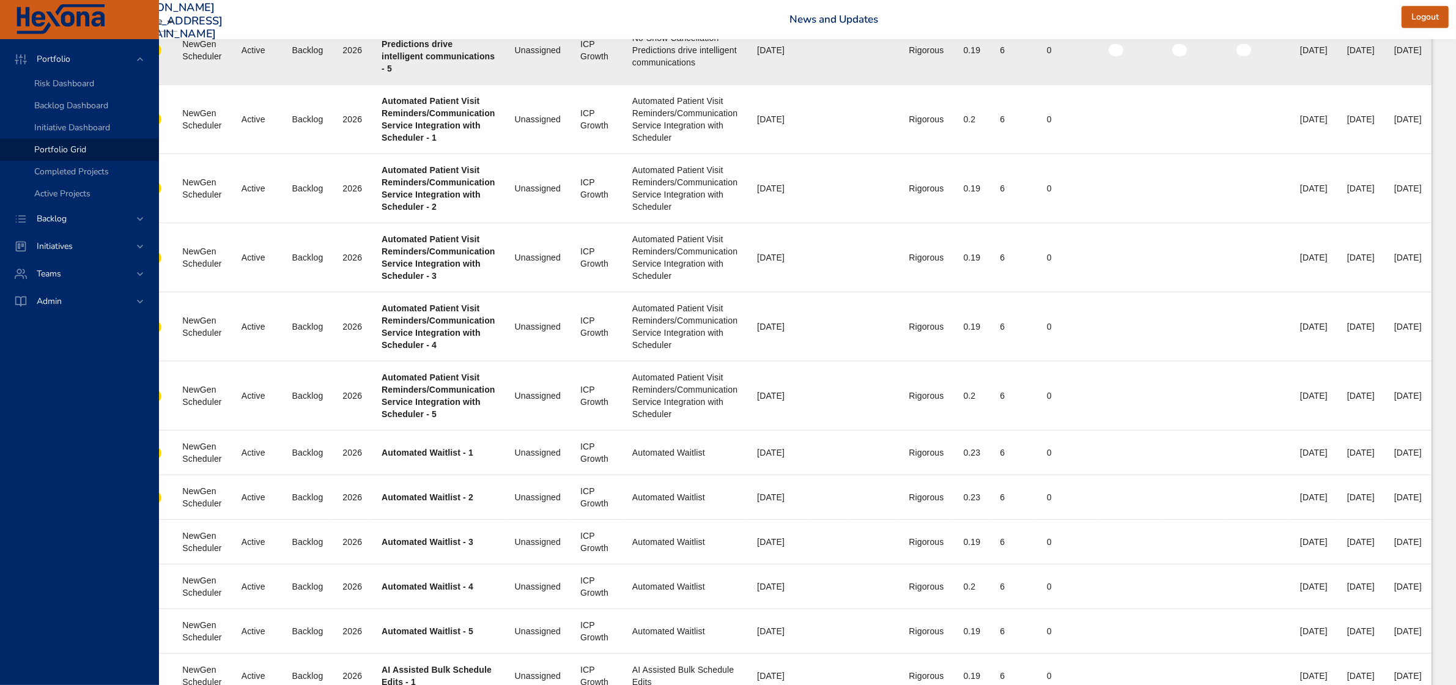
scroll to position [994, 111]
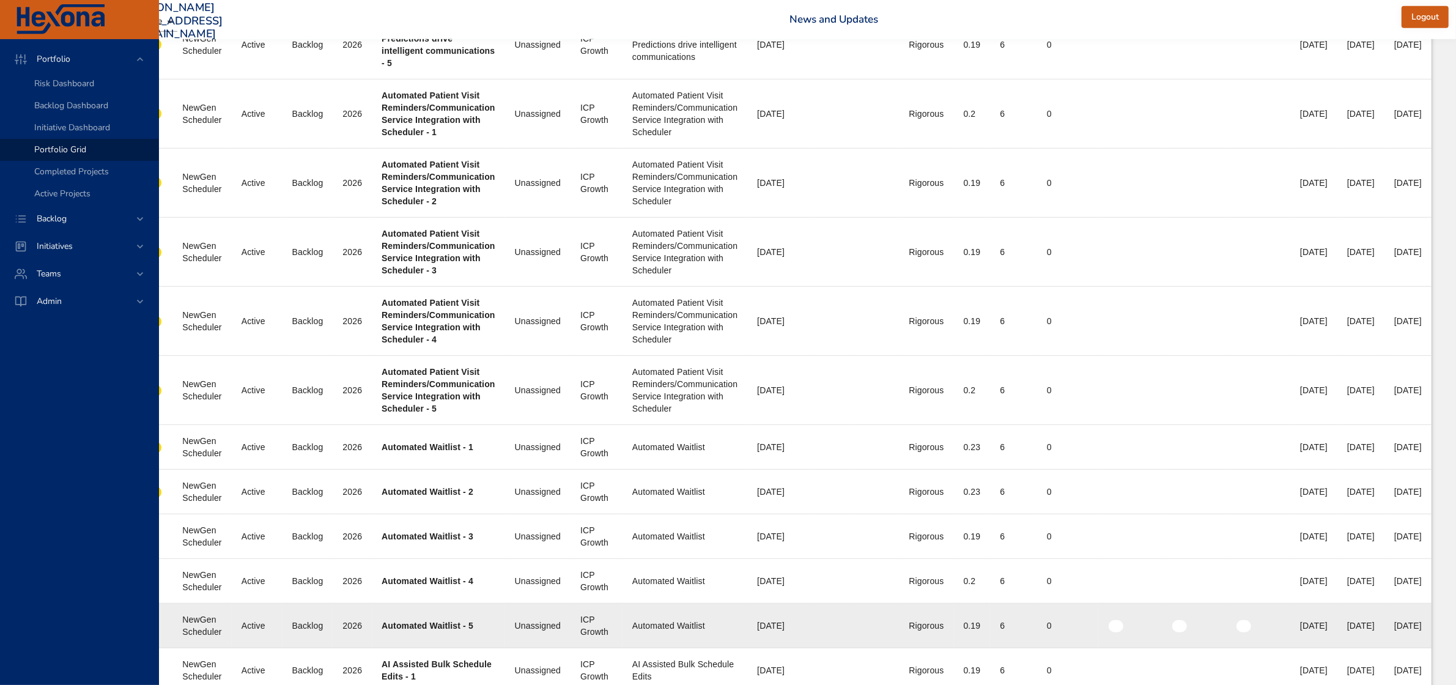
drag, startPoint x: 1390, startPoint y: 631, endPoint x: 1435, endPoint y: 631, distance: 45.9
click at [1432, 631] on td "End Date 90% 06/17/2027" at bounding box center [1408, 626] width 47 height 45
copy div "[DATE]"
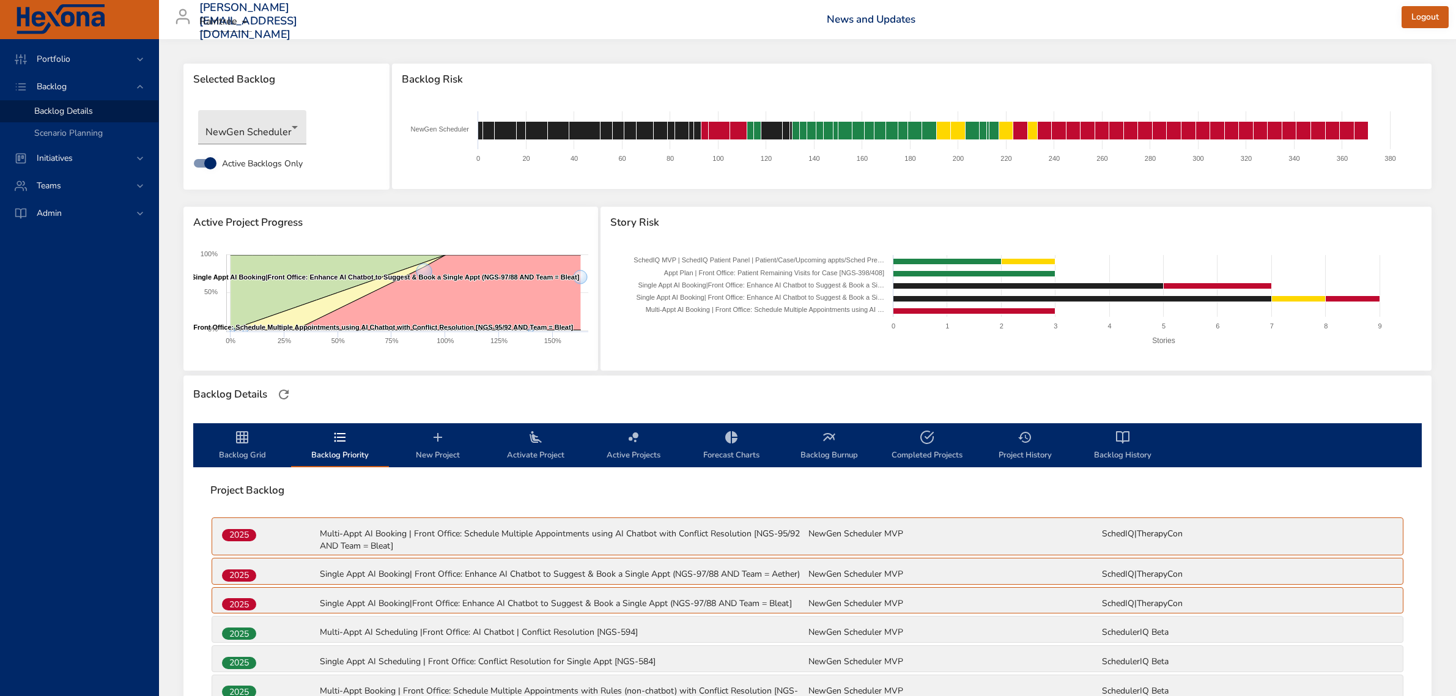
scroll to position [1605, 0]
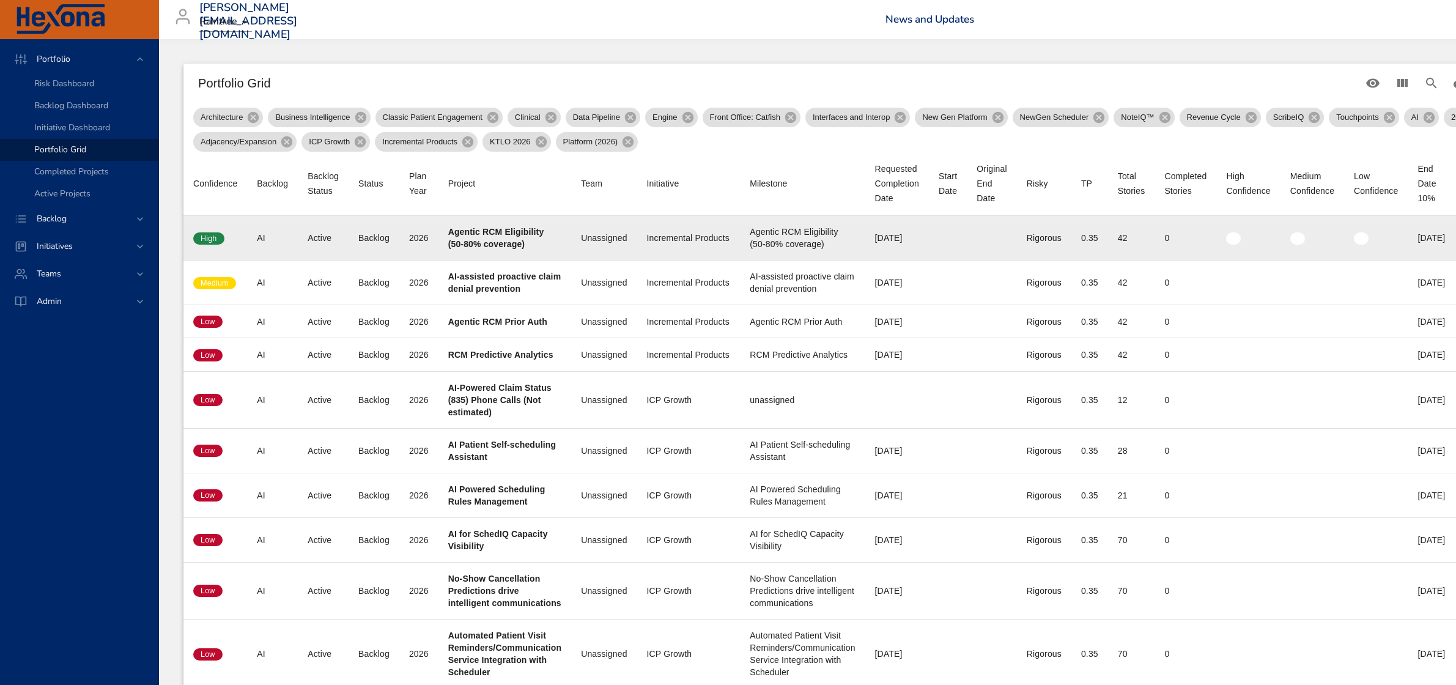
scroll to position [0, 154]
